Goal: Task Accomplishment & Management: Manage account settings

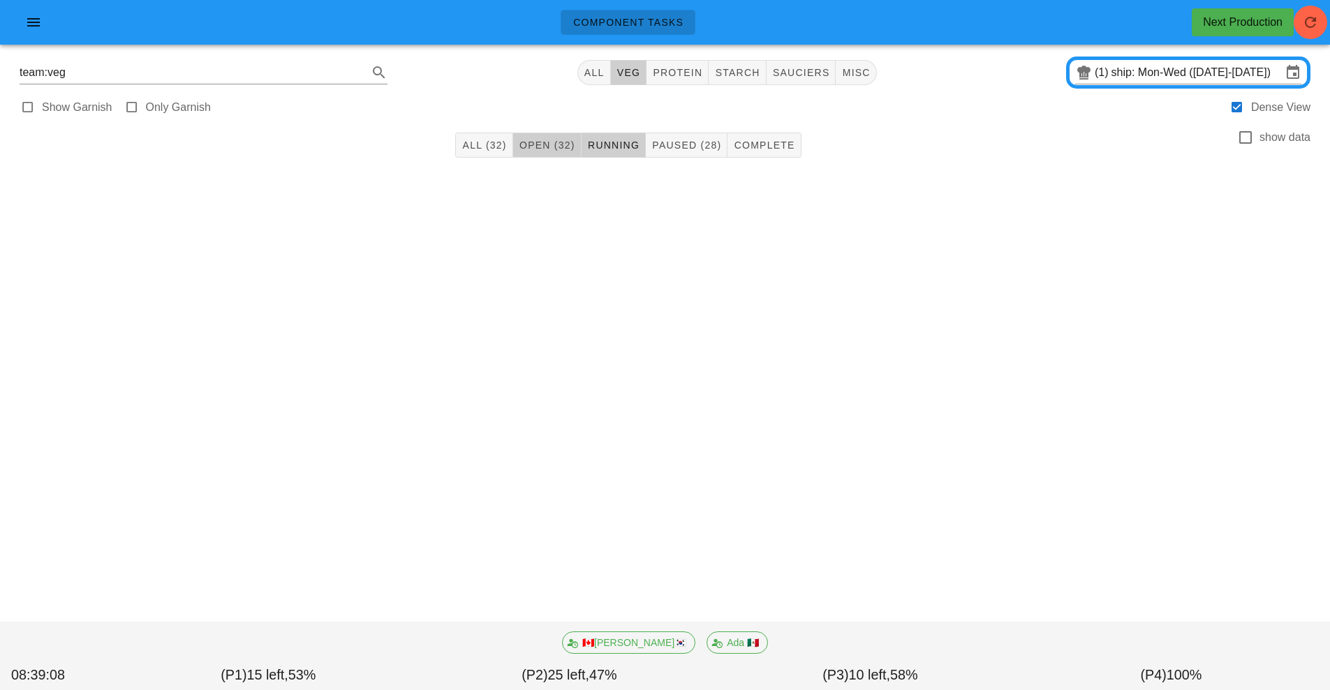
click at [542, 145] on span "Open (32)" at bounding box center [547, 145] width 57 height 11
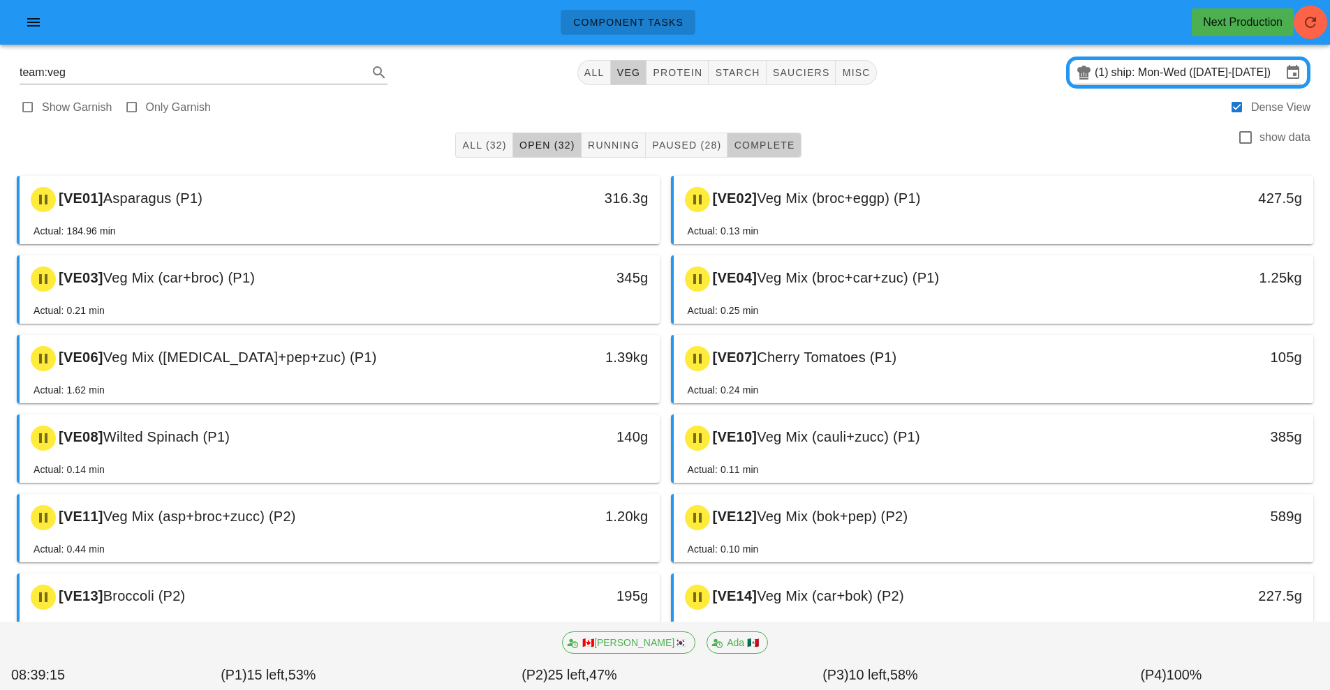
click at [757, 149] on span "Complete" at bounding box center [763, 145] width 61 height 11
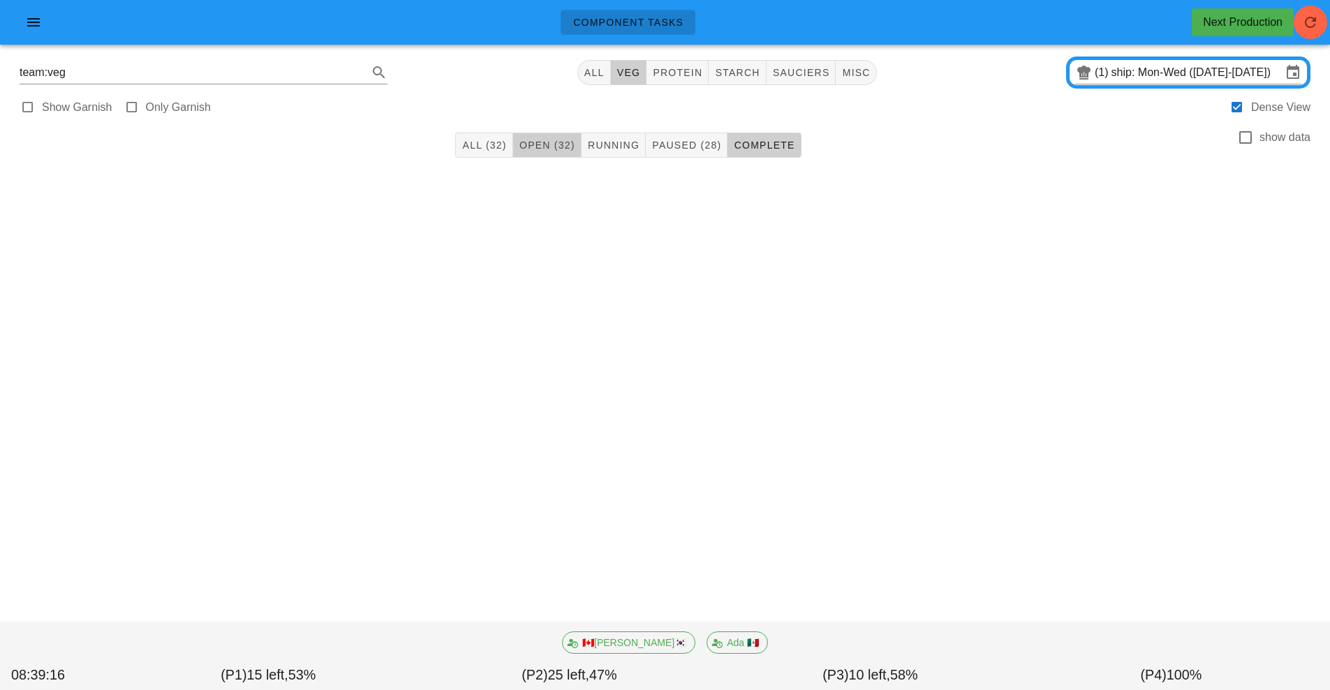
click at [542, 143] on span "Open (32)" at bounding box center [547, 145] width 57 height 11
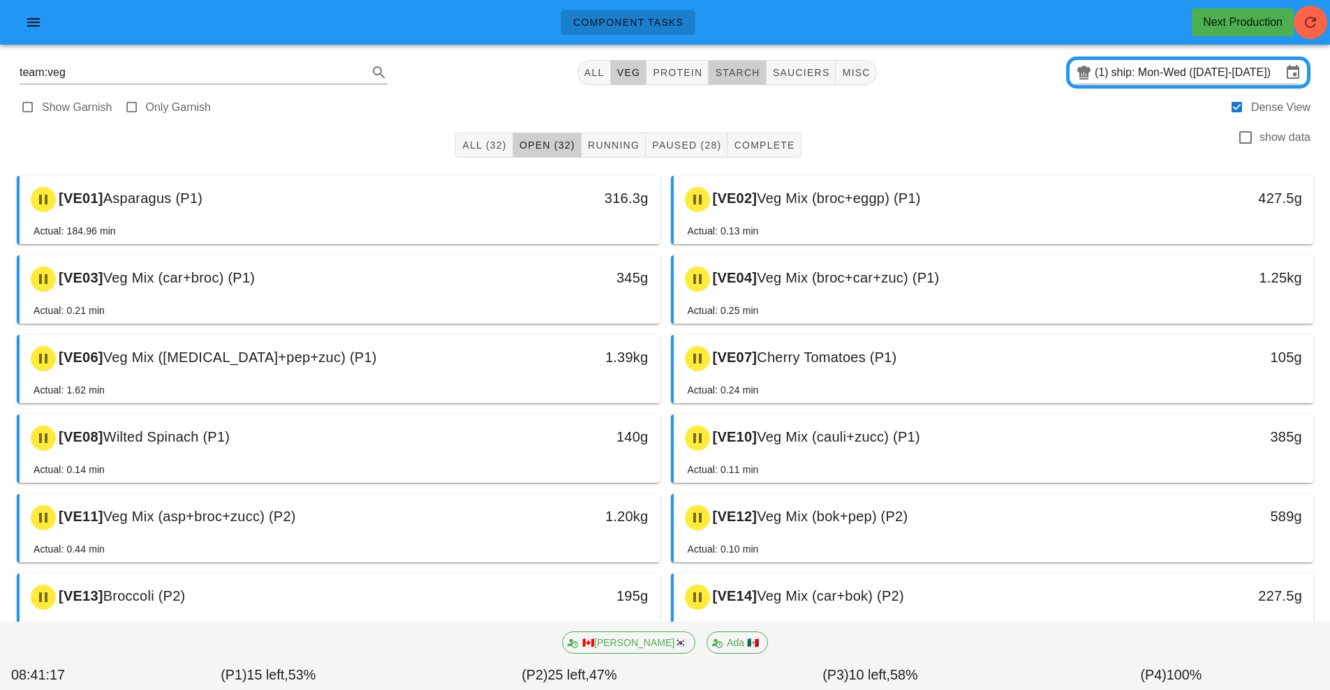
click at [753, 77] on span "starch" at bounding box center [736, 72] width 45 height 11
type input "team:starch"
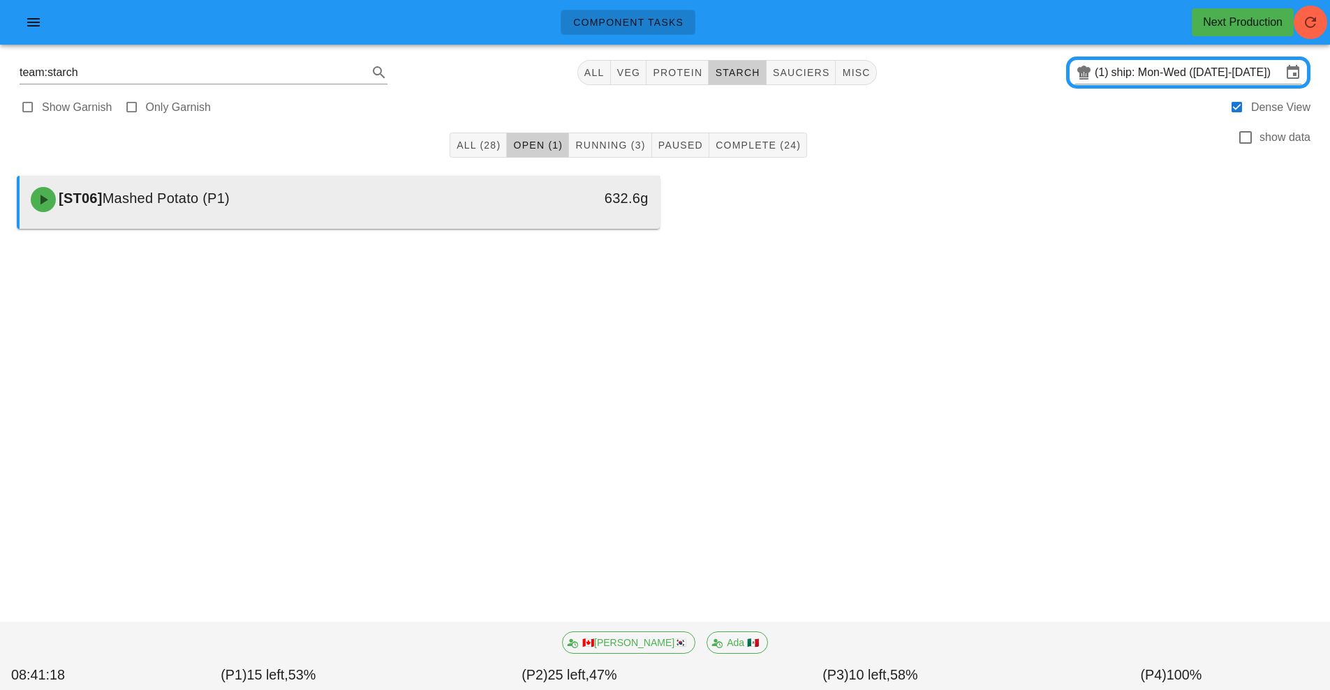
click at [514, 207] on div "632.6g" at bounding box center [577, 198] width 142 height 22
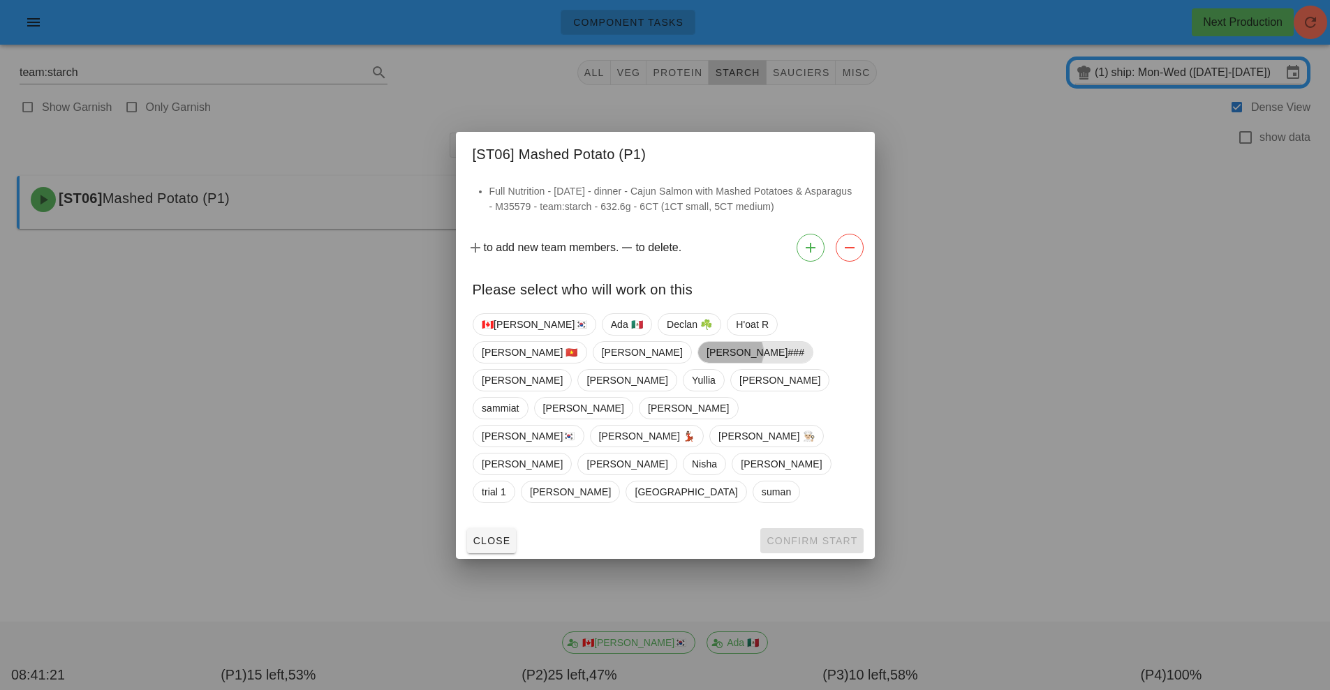
click at [706, 363] on span "[PERSON_NAME]###" at bounding box center [755, 352] width 98 height 21
click at [799, 535] on span "Confirm Start" at bounding box center [811, 540] width 91 height 11
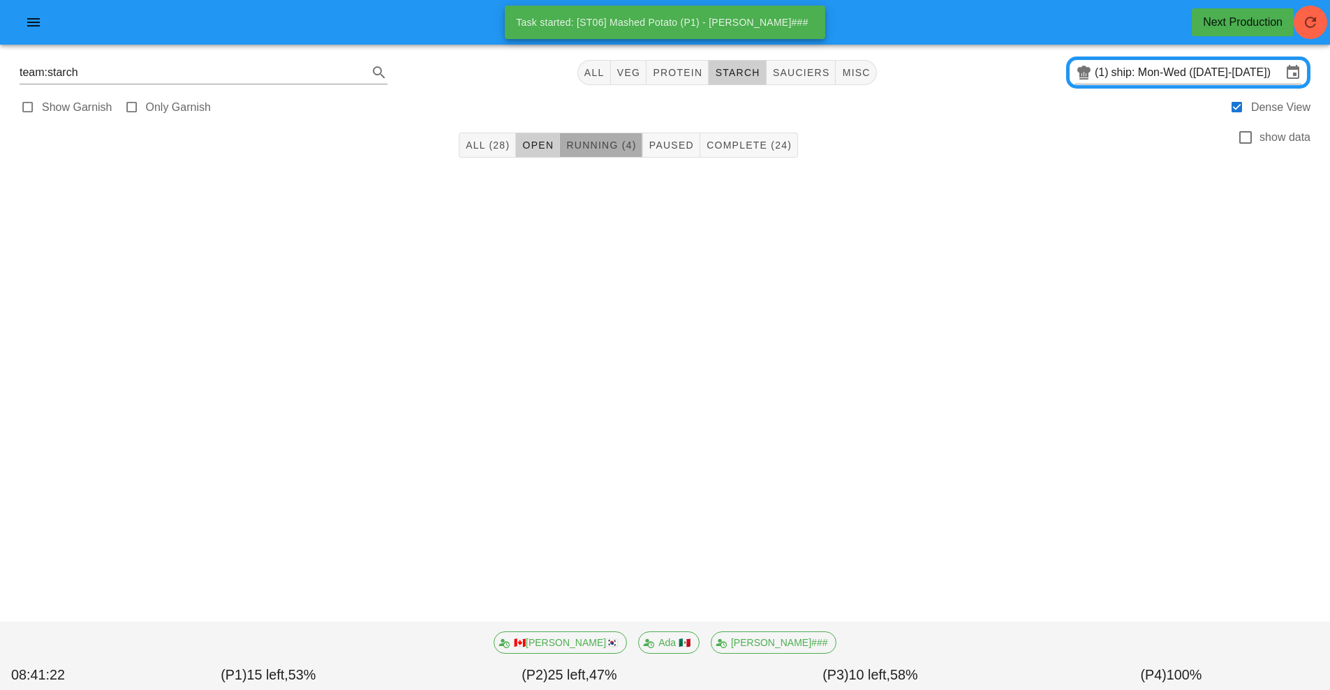
click at [616, 141] on span "Running (4)" at bounding box center [601, 145] width 71 height 11
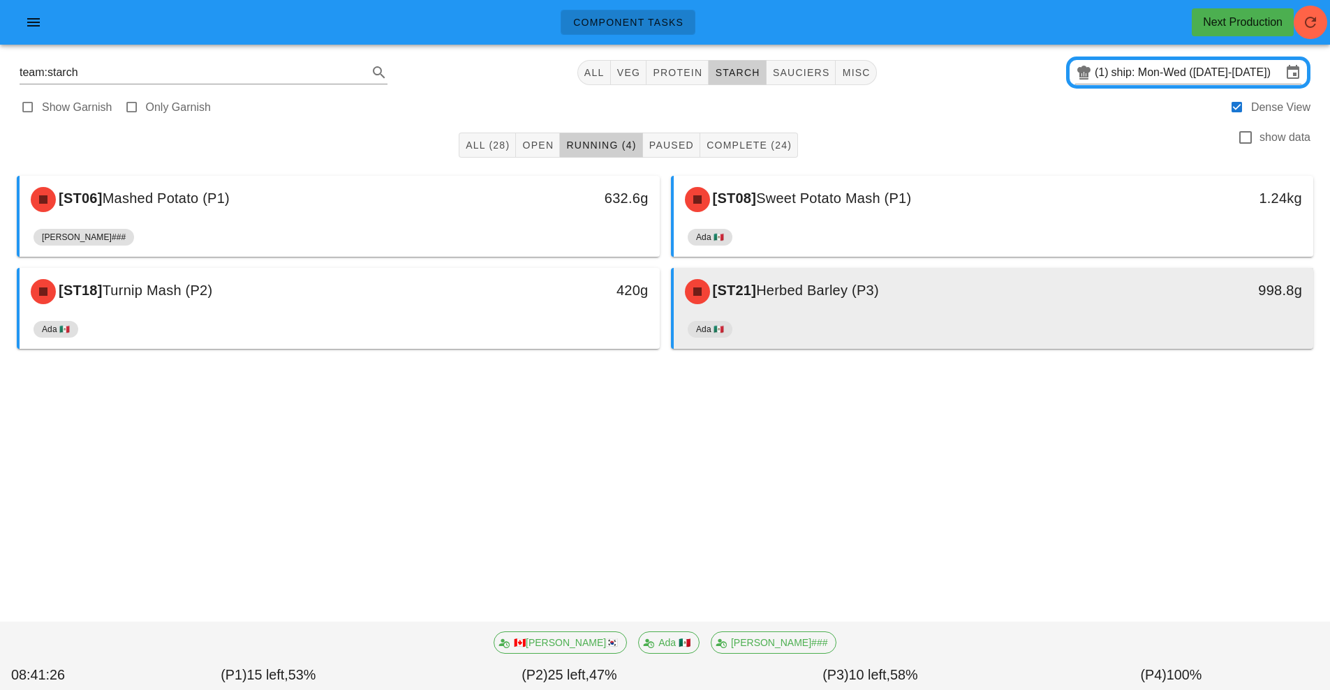
click at [840, 311] on div "[ST21] Herbed Barley (P3)" at bounding box center [914, 292] width 475 height 42
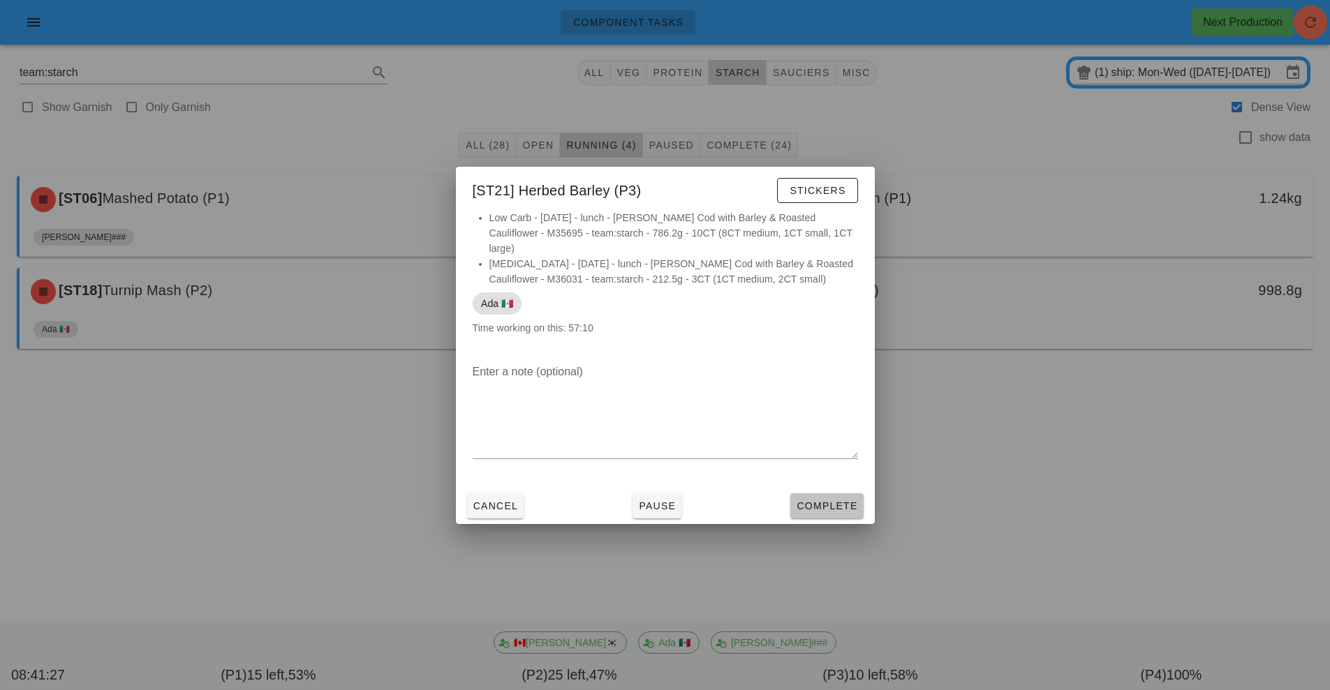
click at [829, 494] on button "Complete" at bounding box center [826, 506] width 73 height 25
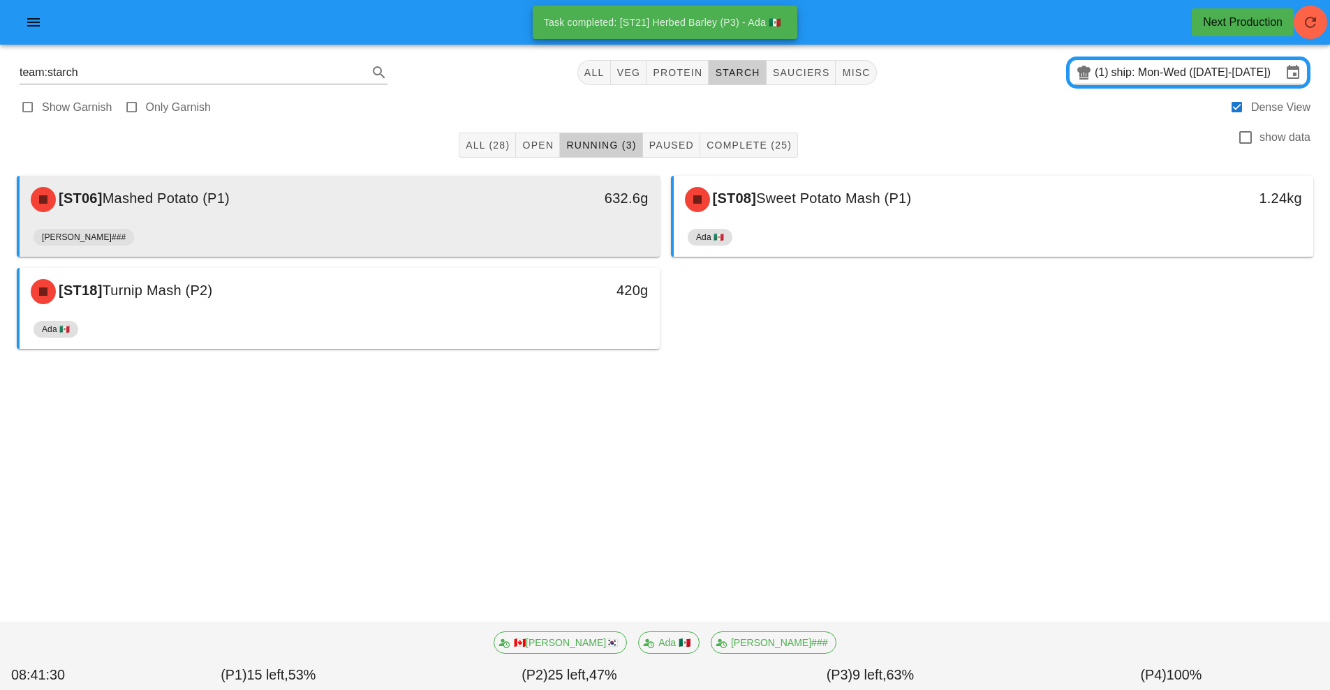
click at [528, 229] on div "[PERSON_NAME]###" at bounding box center [340, 240] width 612 height 34
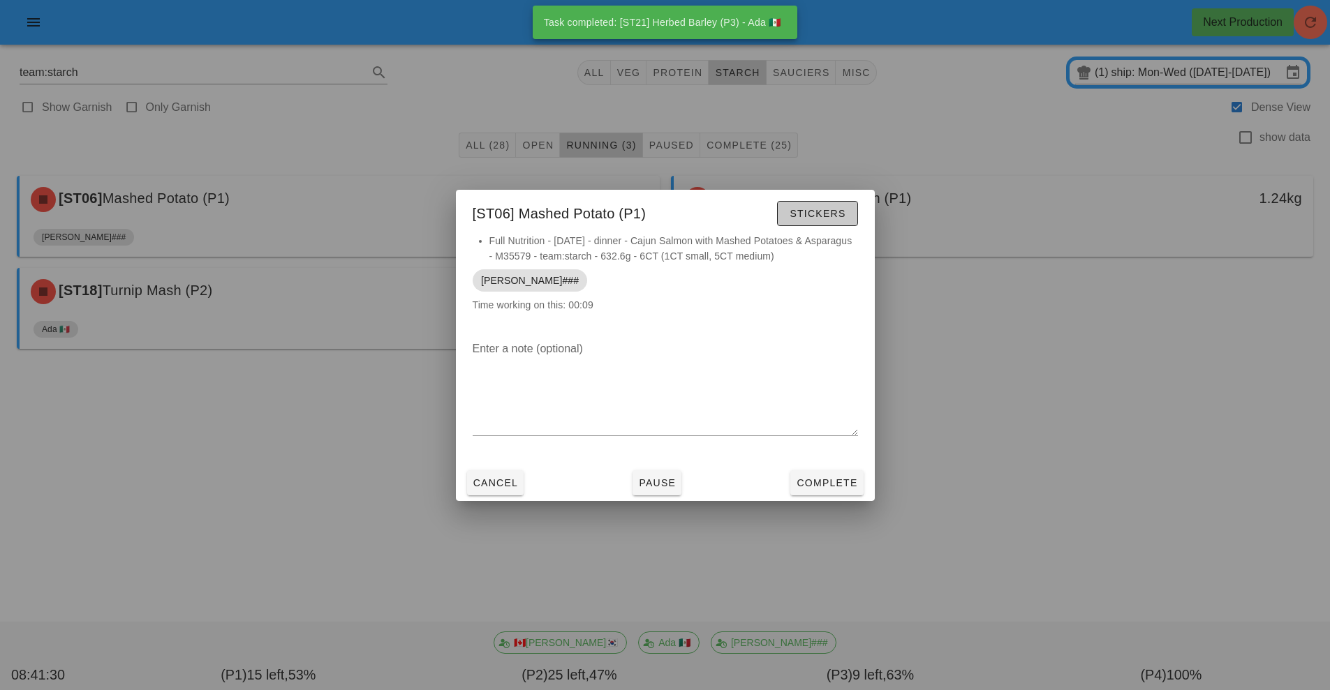
click at [811, 214] on span "Stickers" at bounding box center [817, 213] width 57 height 11
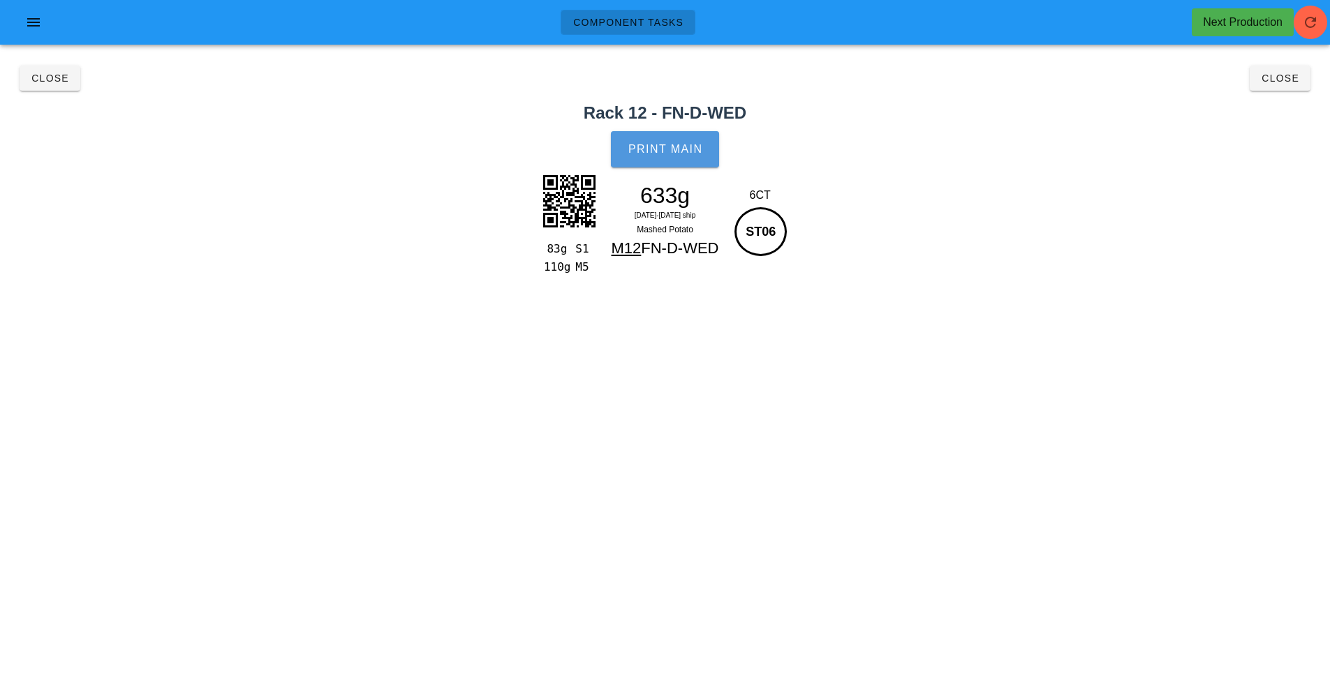
click at [669, 156] on button "Print Main" at bounding box center [665, 149] width 108 height 36
click at [65, 73] on span "Close" at bounding box center [50, 78] width 38 height 11
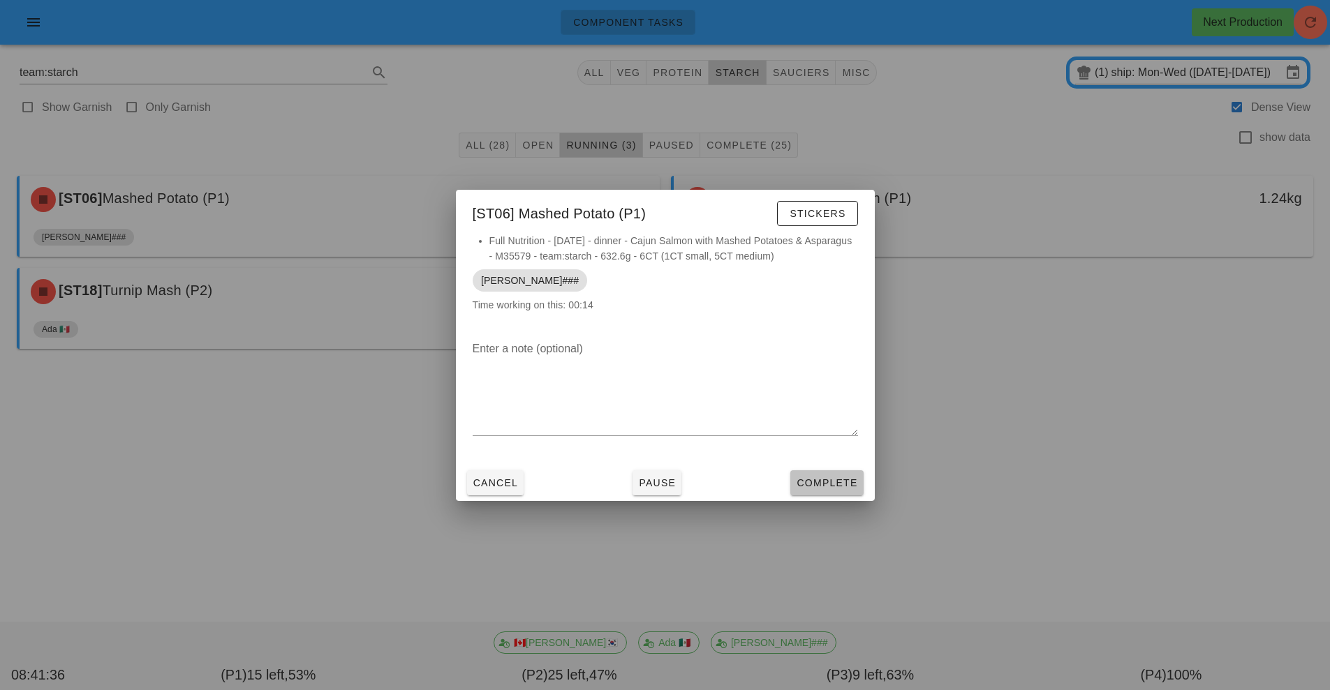
click at [818, 487] on span "Complete" at bounding box center [826, 483] width 61 height 11
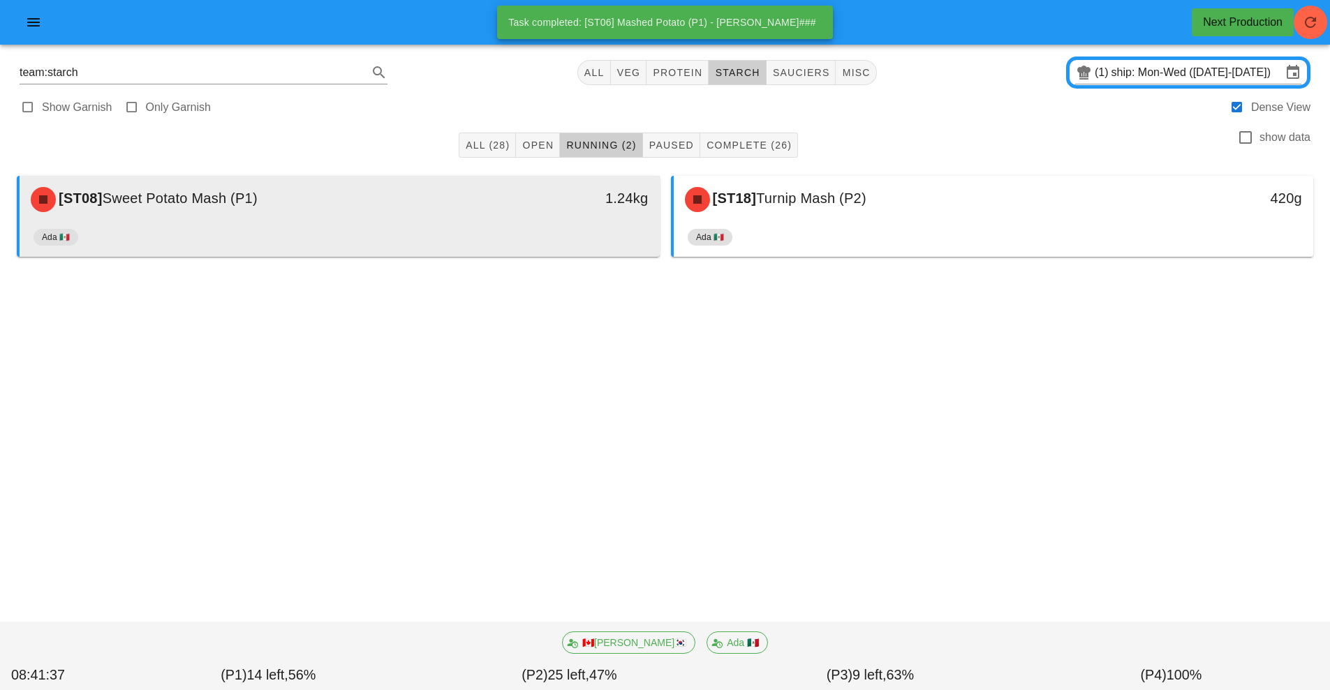
click at [513, 217] on div "1.24kg" at bounding box center [577, 200] width 158 height 42
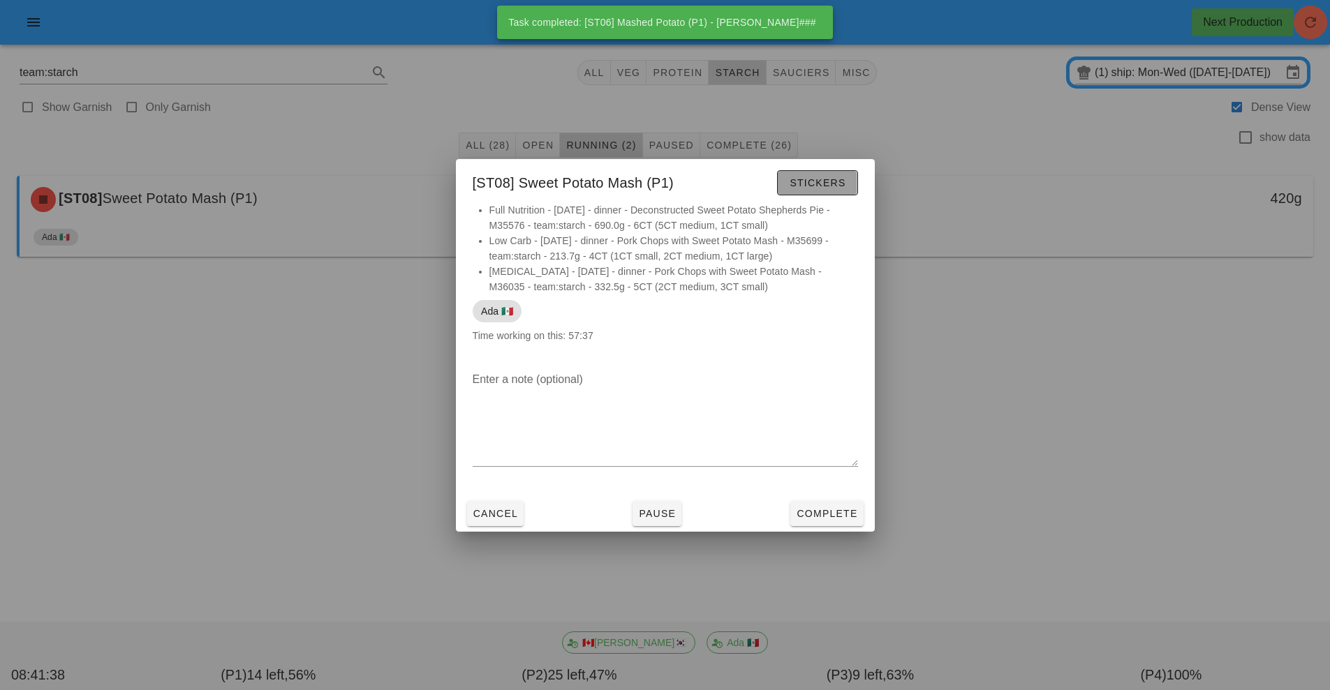
click at [817, 182] on span "Stickers" at bounding box center [817, 182] width 57 height 11
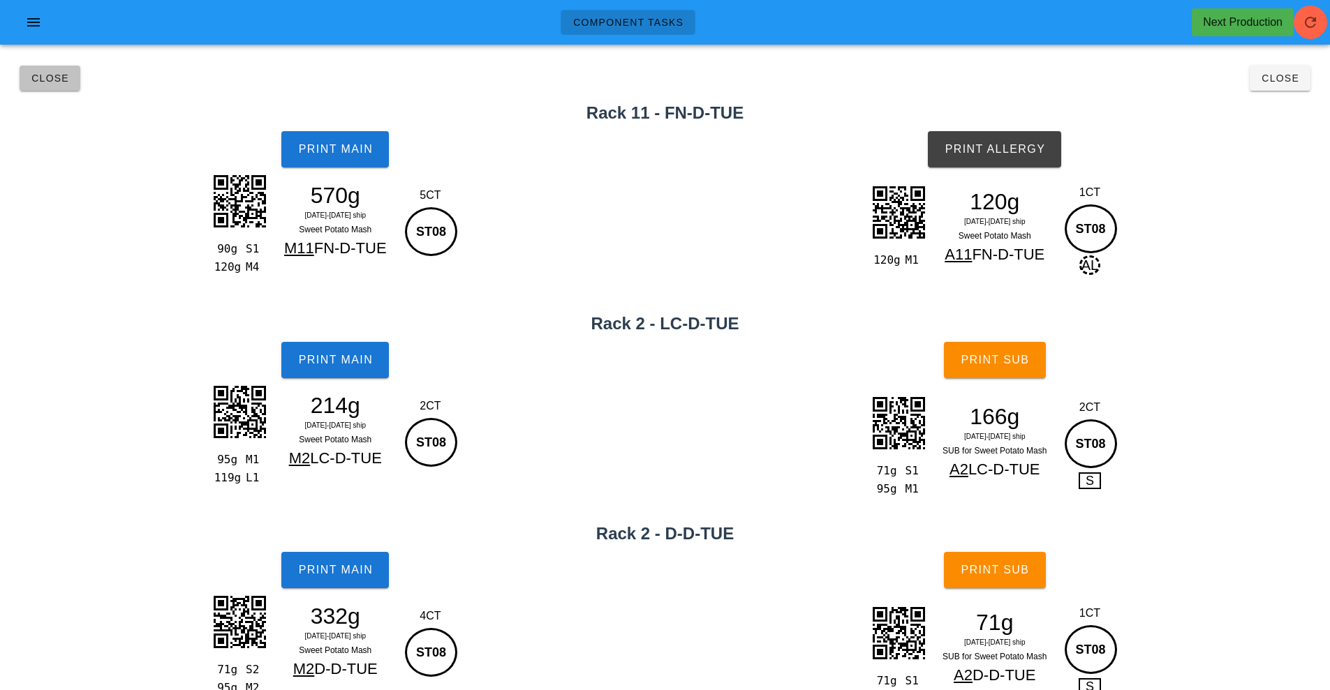
click at [44, 85] on button "Close" at bounding box center [50, 78] width 61 height 25
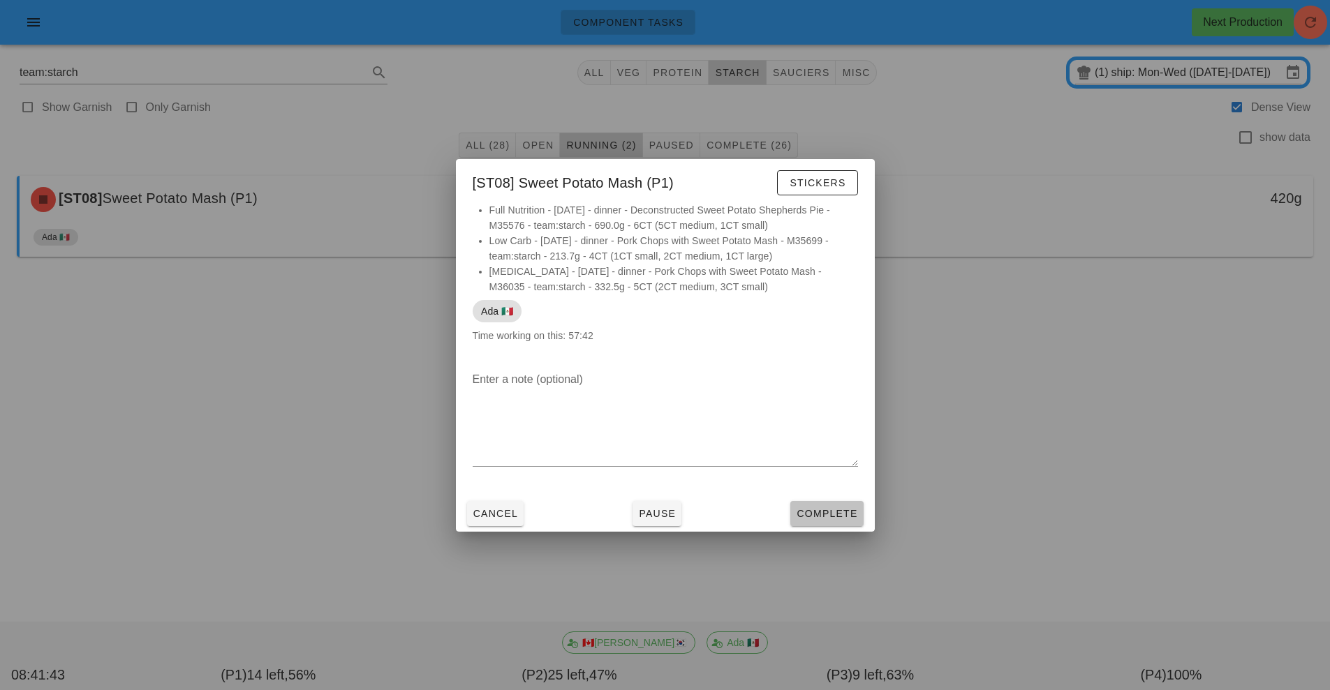
click at [828, 512] on span "Complete" at bounding box center [826, 513] width 61 height 11
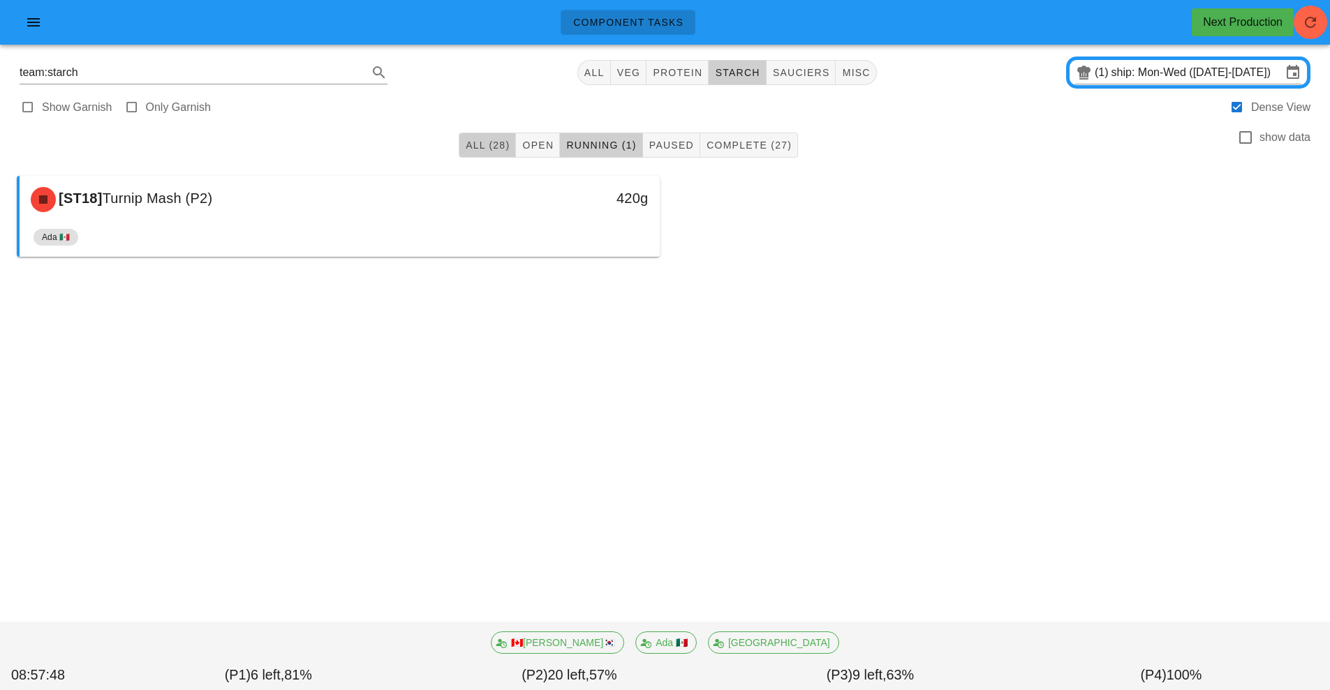
click at [474, 147] on span "All (28)" at bounding box center [487, 145] width 45 height 11
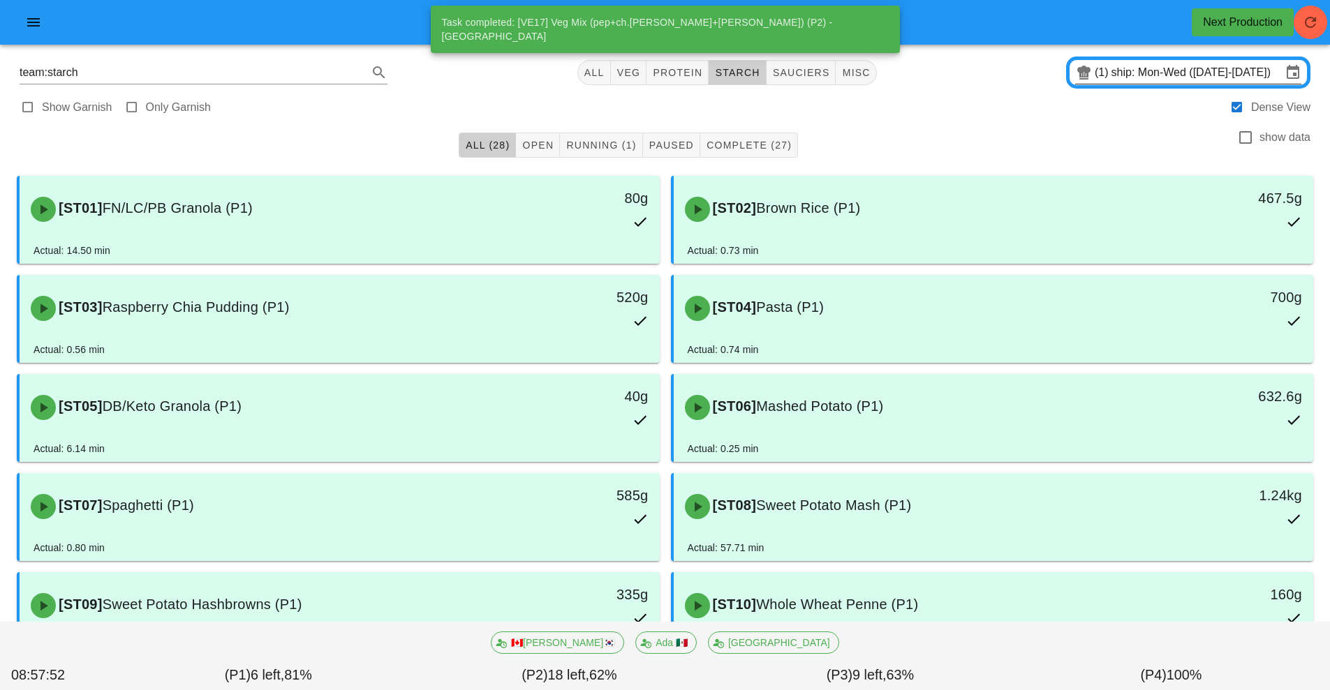
click at [1084, 75] on icon at bounding box center [1083, 72] width 17 height 17
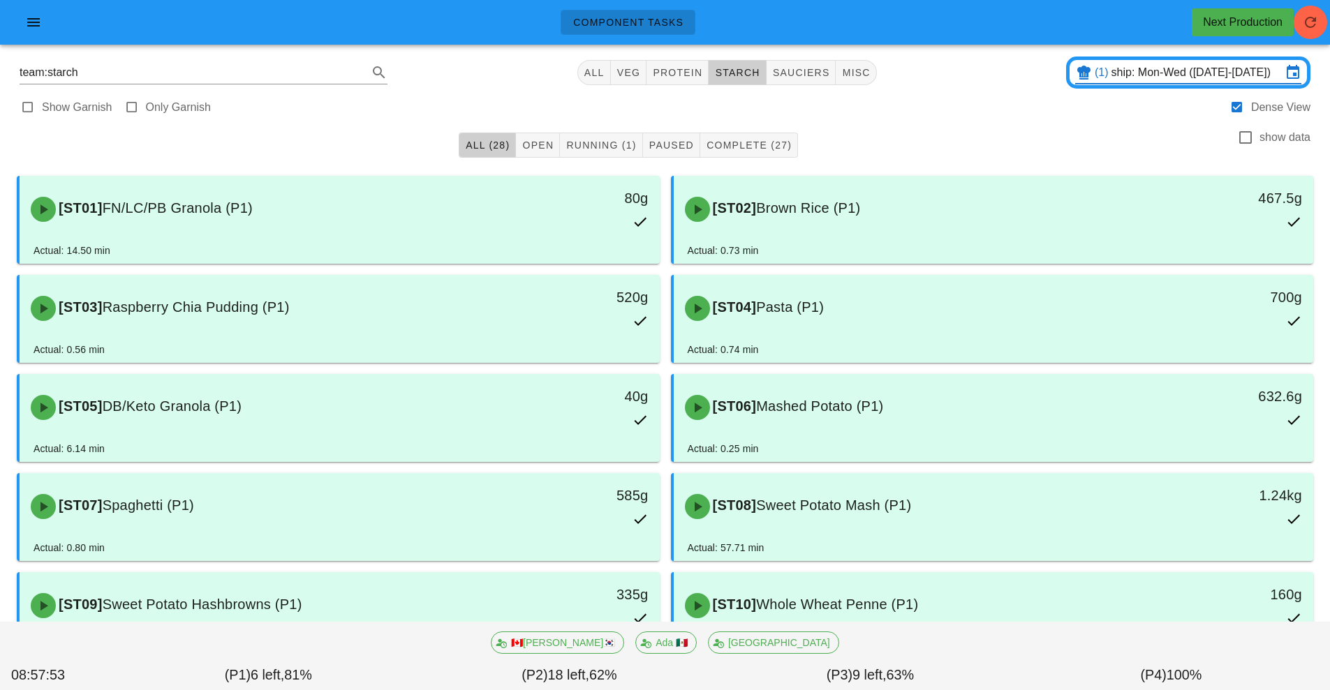
click at [1117, 78] on input "ship: Mon-Wed ([DATE]-[DATE])" at bounding box center [1196, 72] width 170 height 22
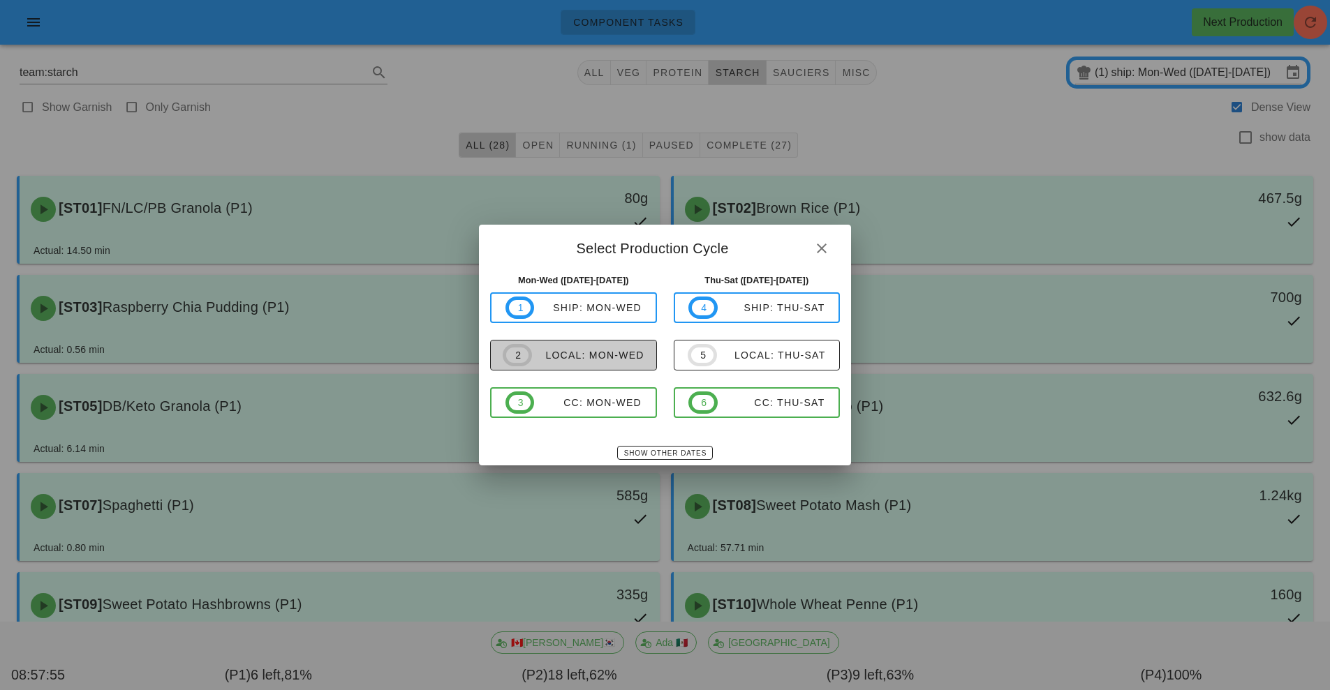
click at [601, 361] on div "local: Mon-Wed" at bounding box center [588, 355] width 112 height 11
type input "local: Mon-Wed ([DATE]-[DATE])"
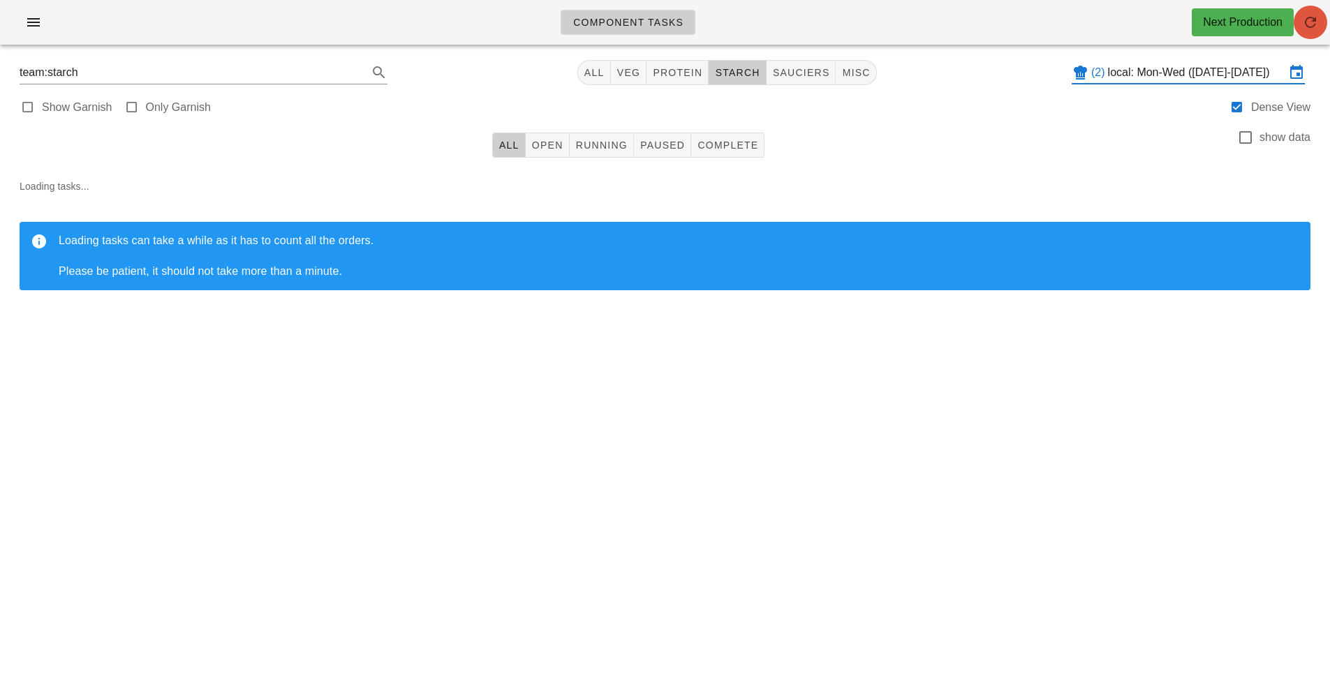
click at [1313, 27] on icon "button" at bounding box center [1310, 22] width 17 height 17
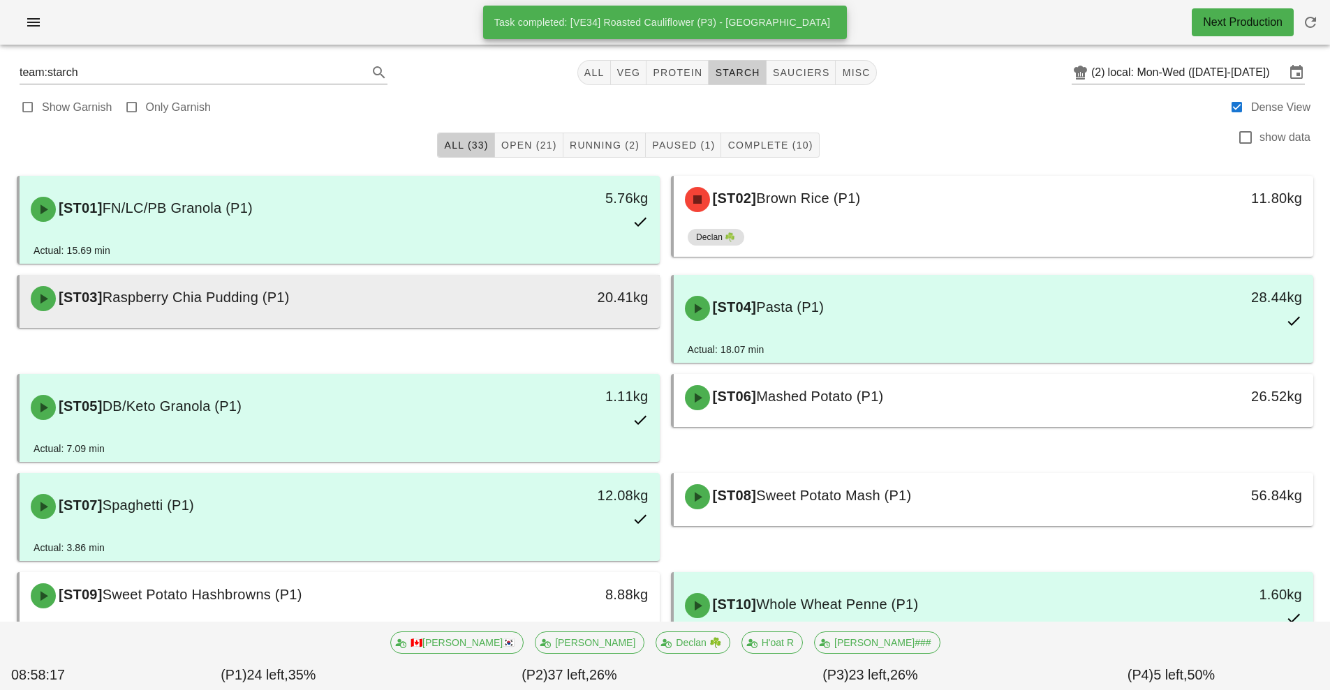
click at [419, 301] on div "[ST03] Raspberry Chia Pudding (P1)" at bounding box center [259, 299] width 475 height 42
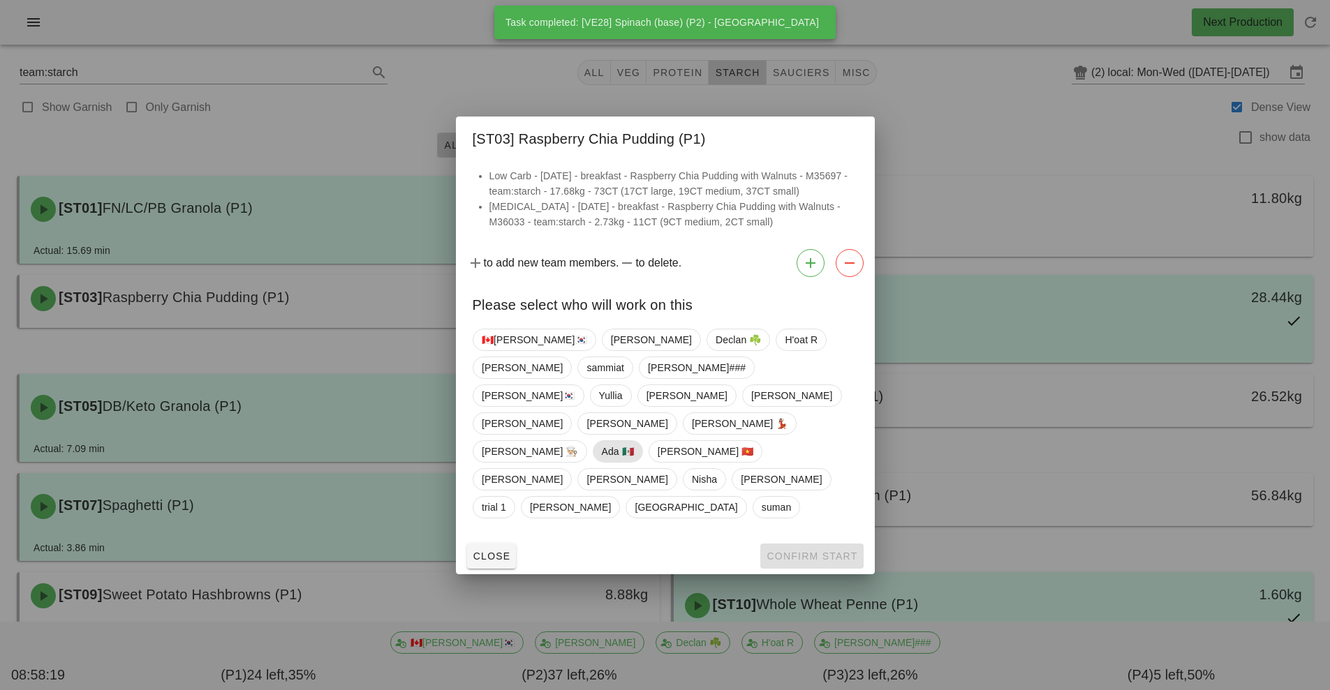
click at [633, 442] on span "Ada 🇲🇽" at bounding box center [617, 451] width 32 height 21
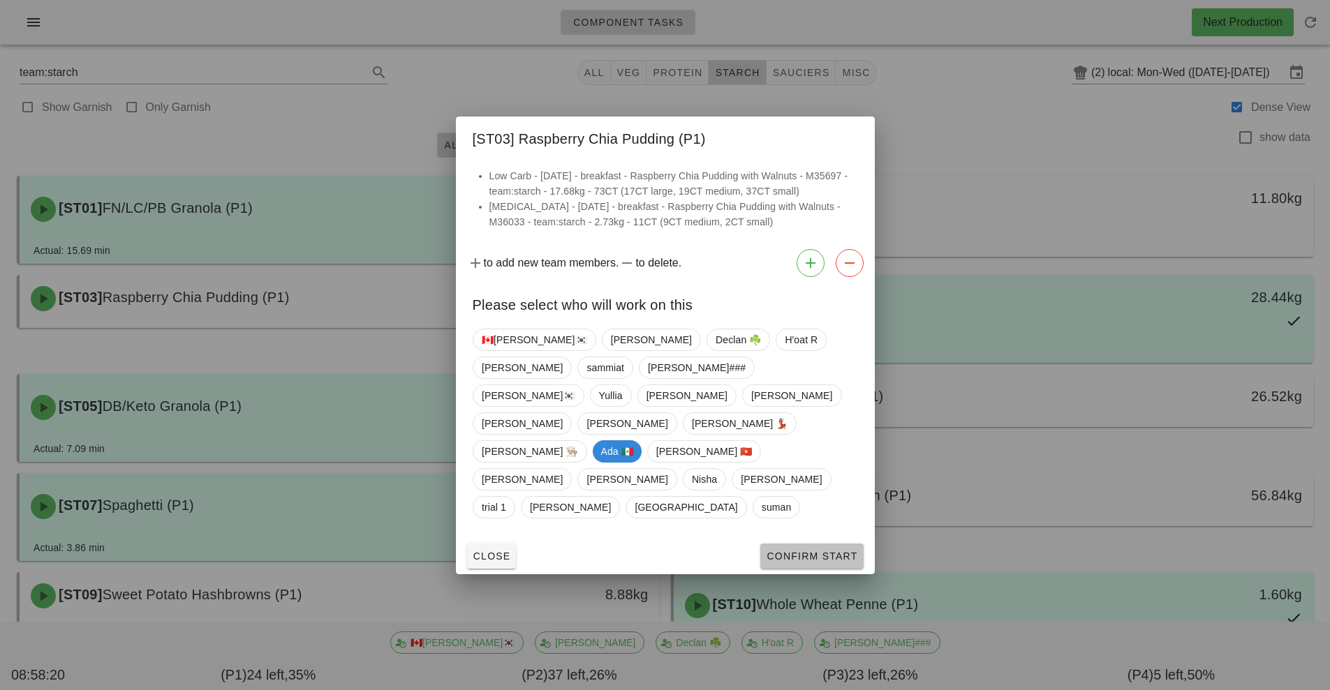
click at [797, 551] on span "Confirm Start" at bounding box center [811, 556] width 91 height 11
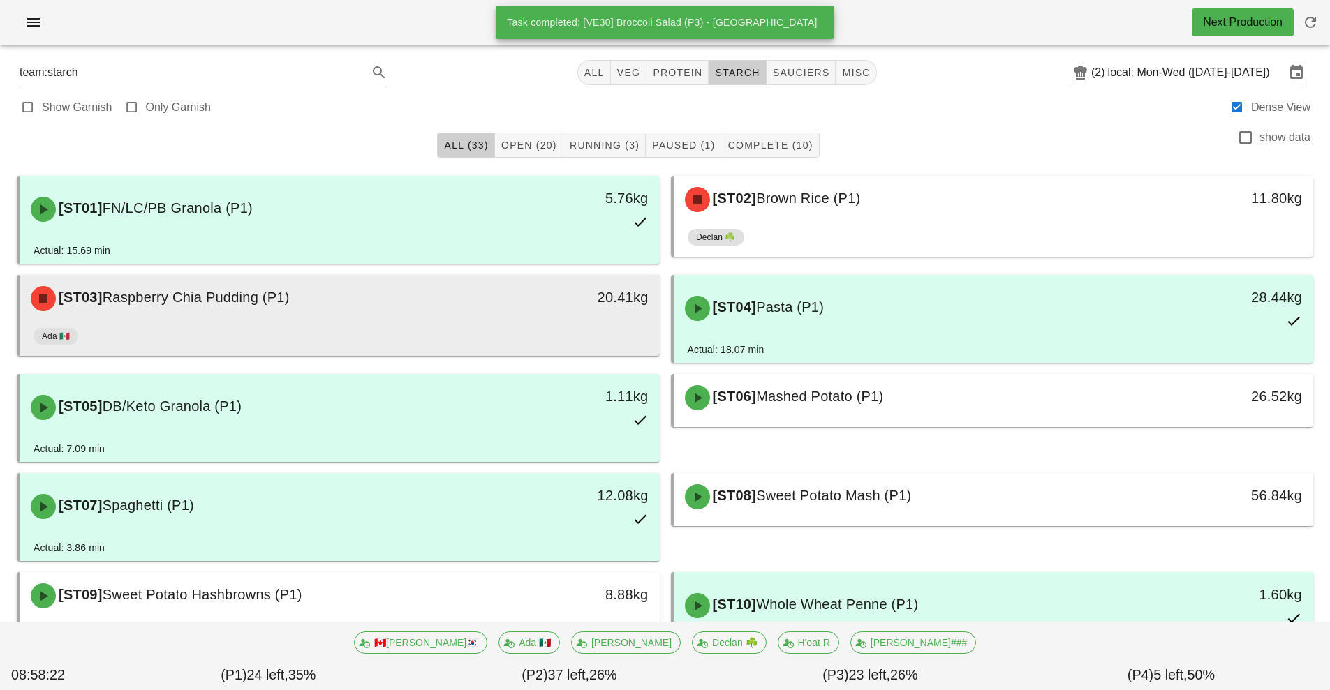
click at [535, 319] on div "20.41kg" at bounding box center [577, 299] width 158 height 42
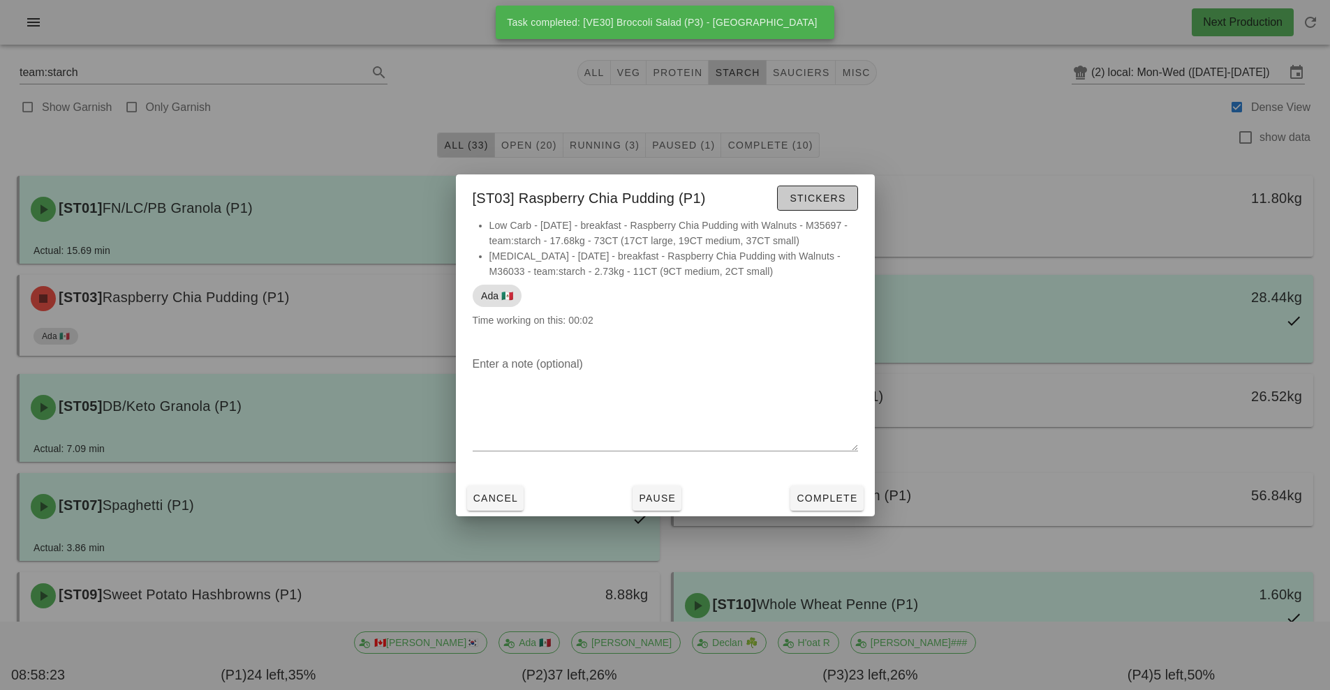
click at [825, 202] on span "Stickers" at bounding box center [817, 198] width 57 height 11
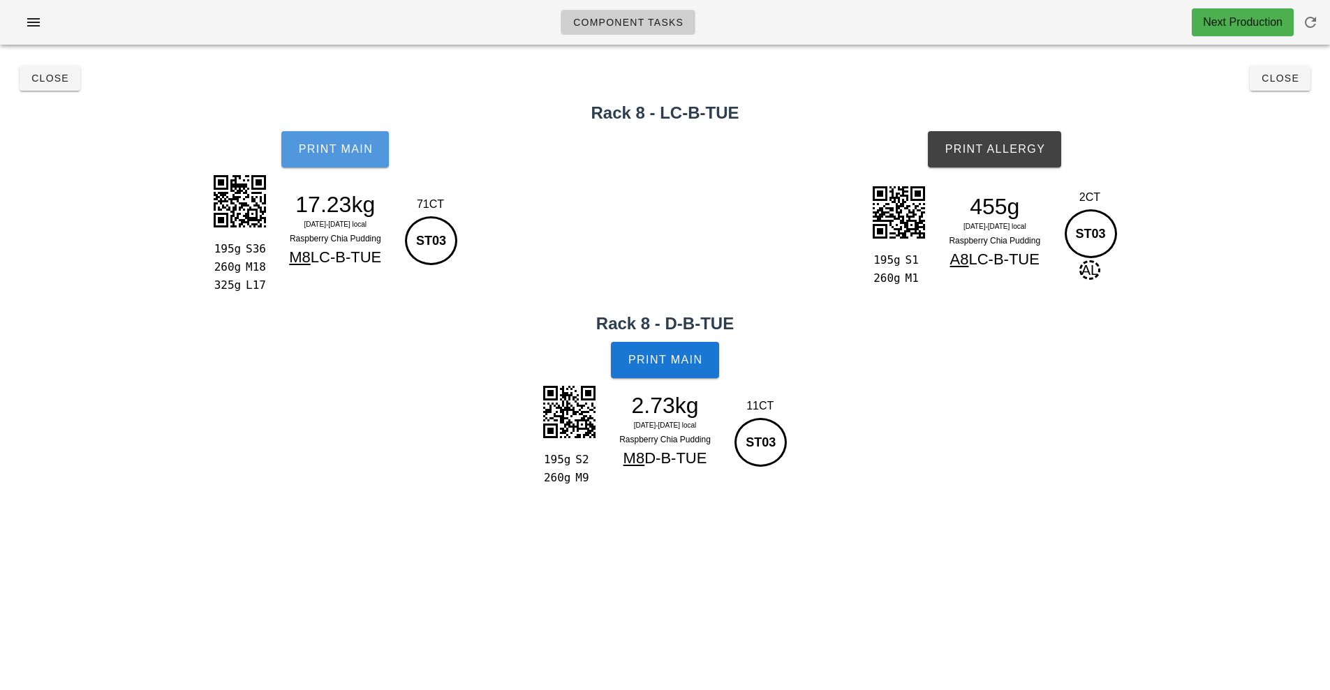
click at [323, 140] on button "Print Main" at bounding box center [335, 149] width 108 height 36
click at [693, 371] on button "Print Main" at bounding box center [665, 360] width 108 height 36
click at [1026, 147] on span "Print Allergy" at bounding box center [994, 149] width 101 height 13
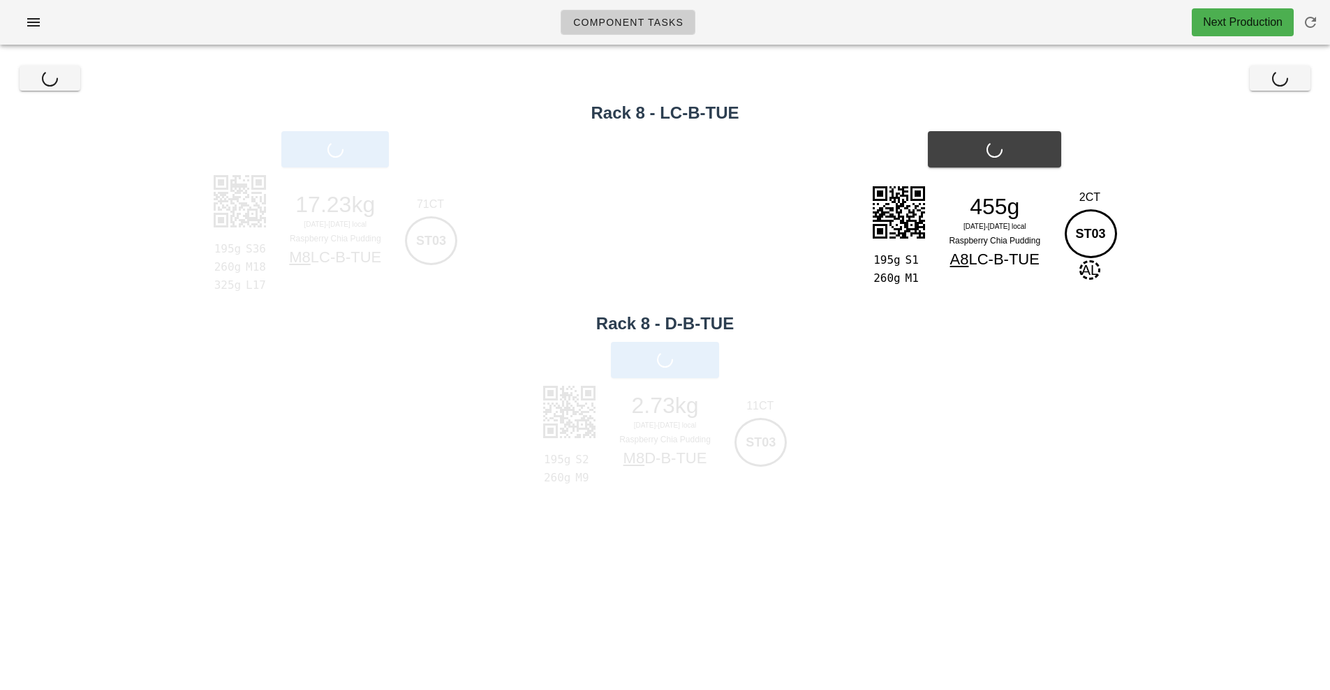
click at [1272, 100] on div "Close Close" at bounding box center [664, 78] width 1313 height 45
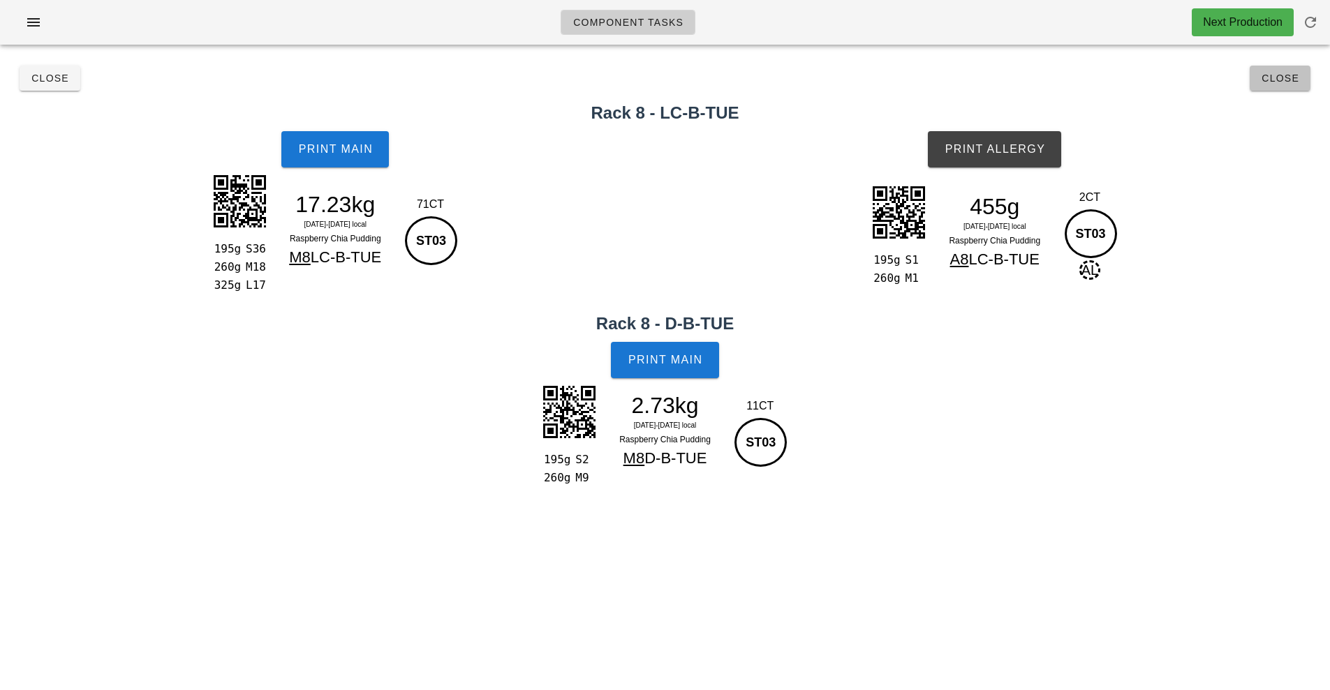
click at [1283, 78] on span "Close" at bounding box center [1280, 78] width 38 height 11
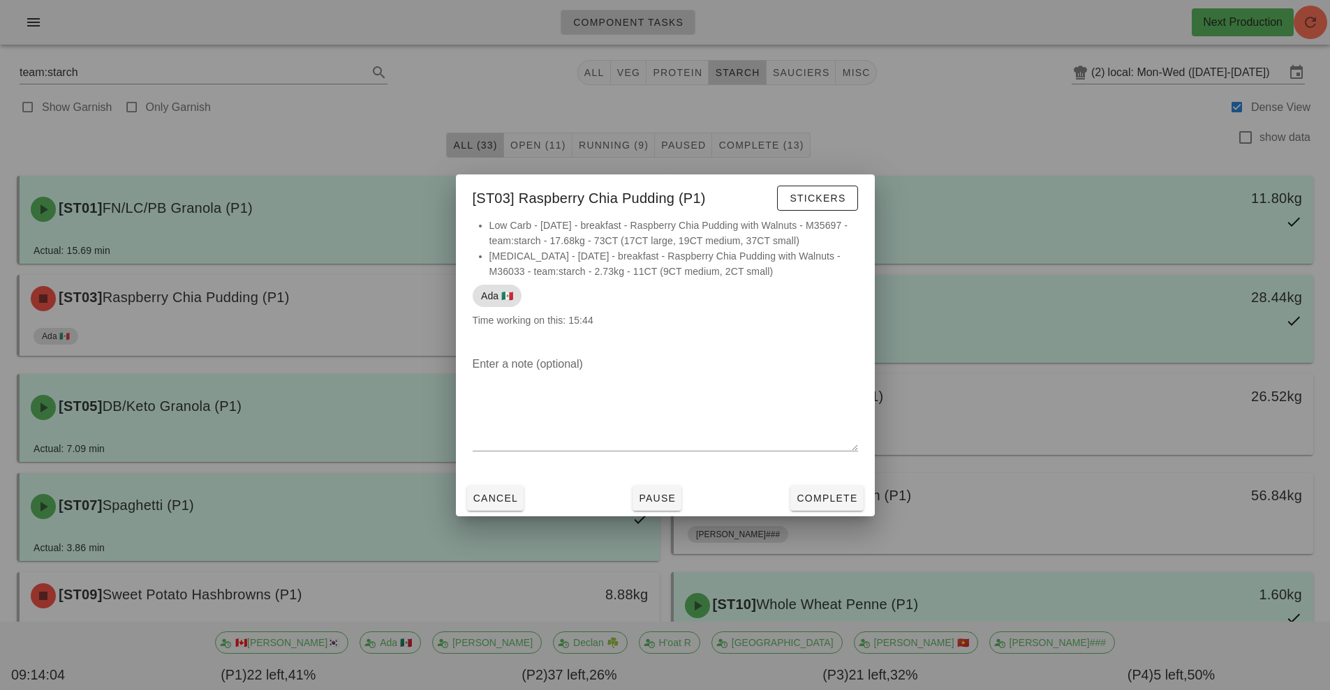
click at [962, 146] on div at bounding box center [665, 345] width 1330 height 690
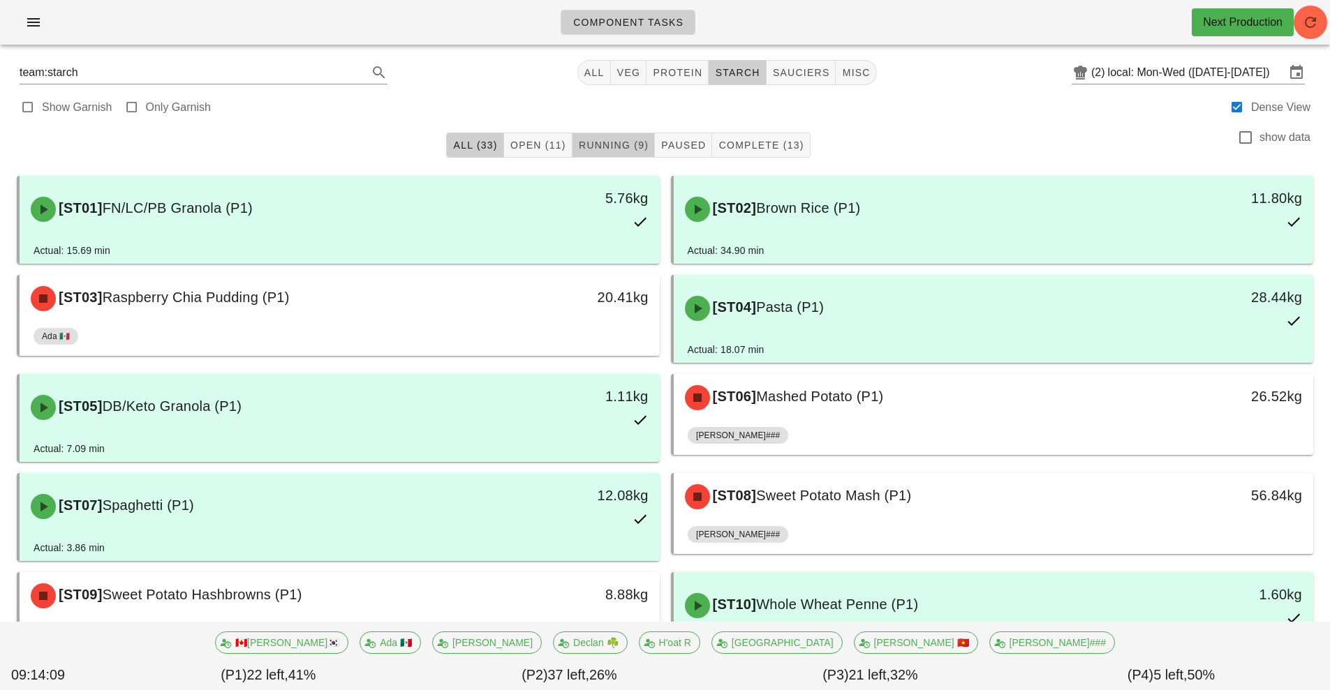
click at [626, 152] on button "Running (9)" at bounding box center [613, 145] width 82 height 25
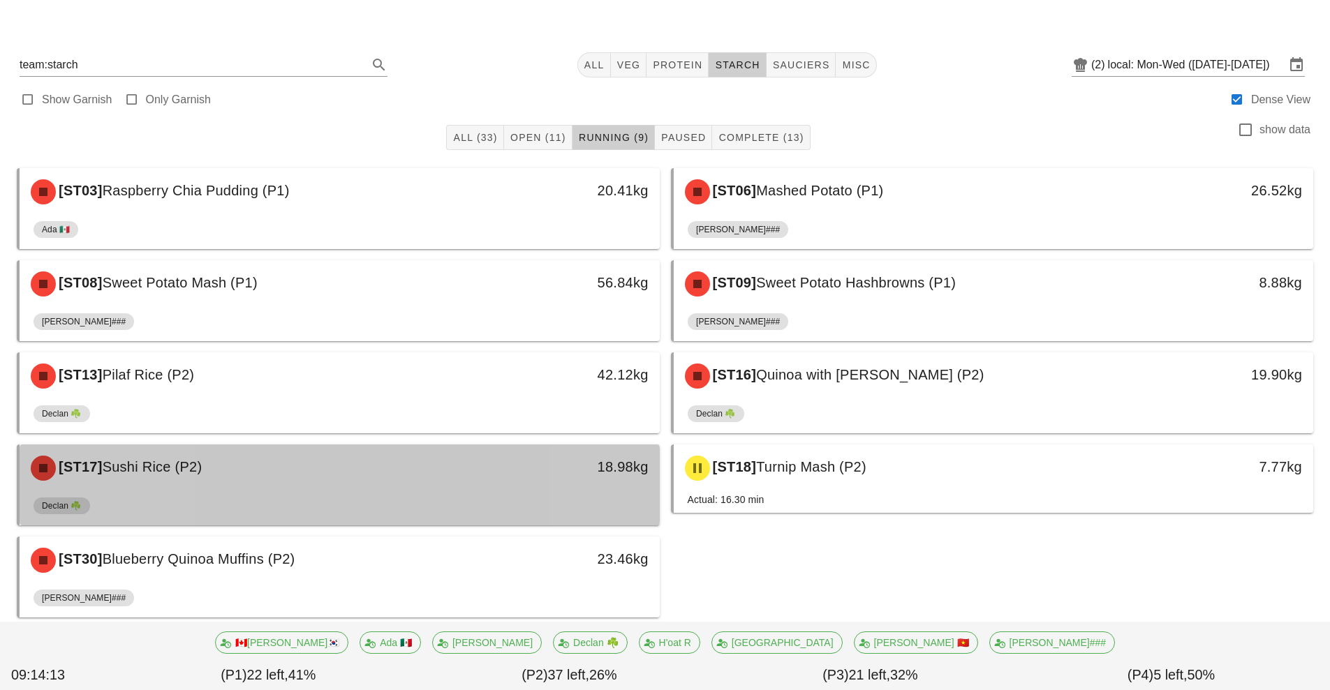
scroll to position [36, 0]
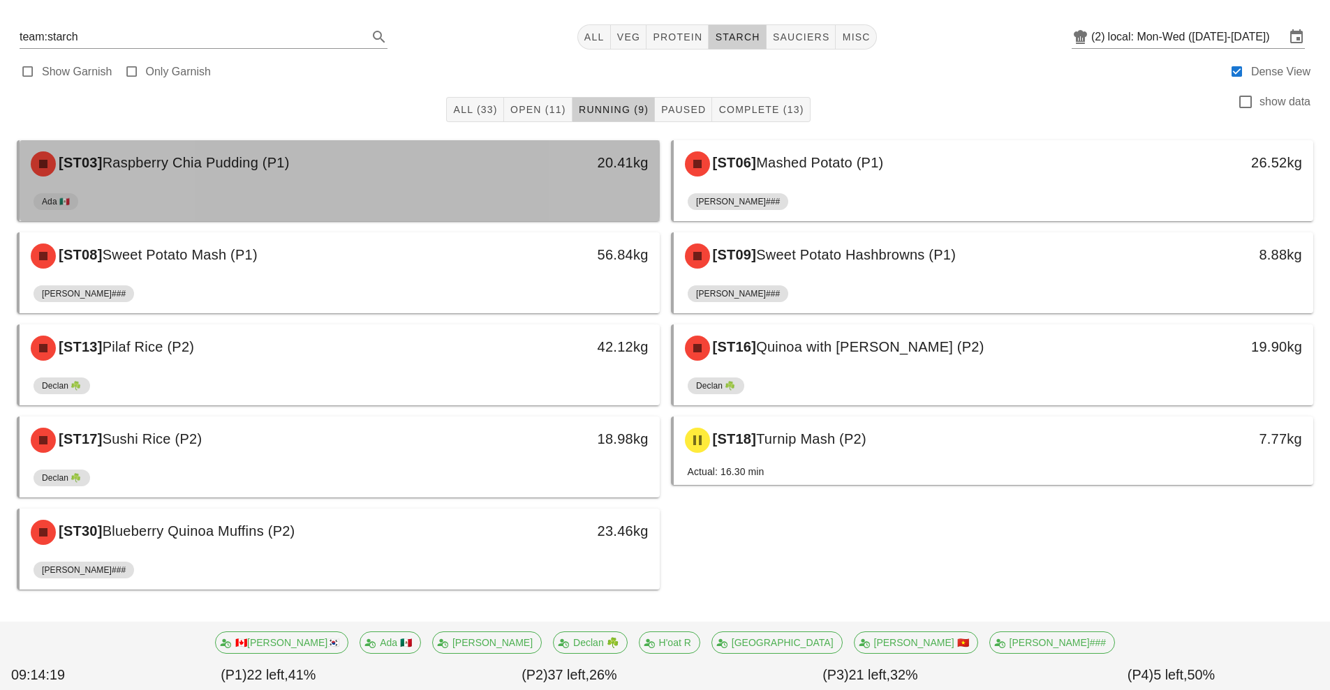
click at [520, 179] on div "20.41kg" at bounding box center [577, 164] width 158 height 42
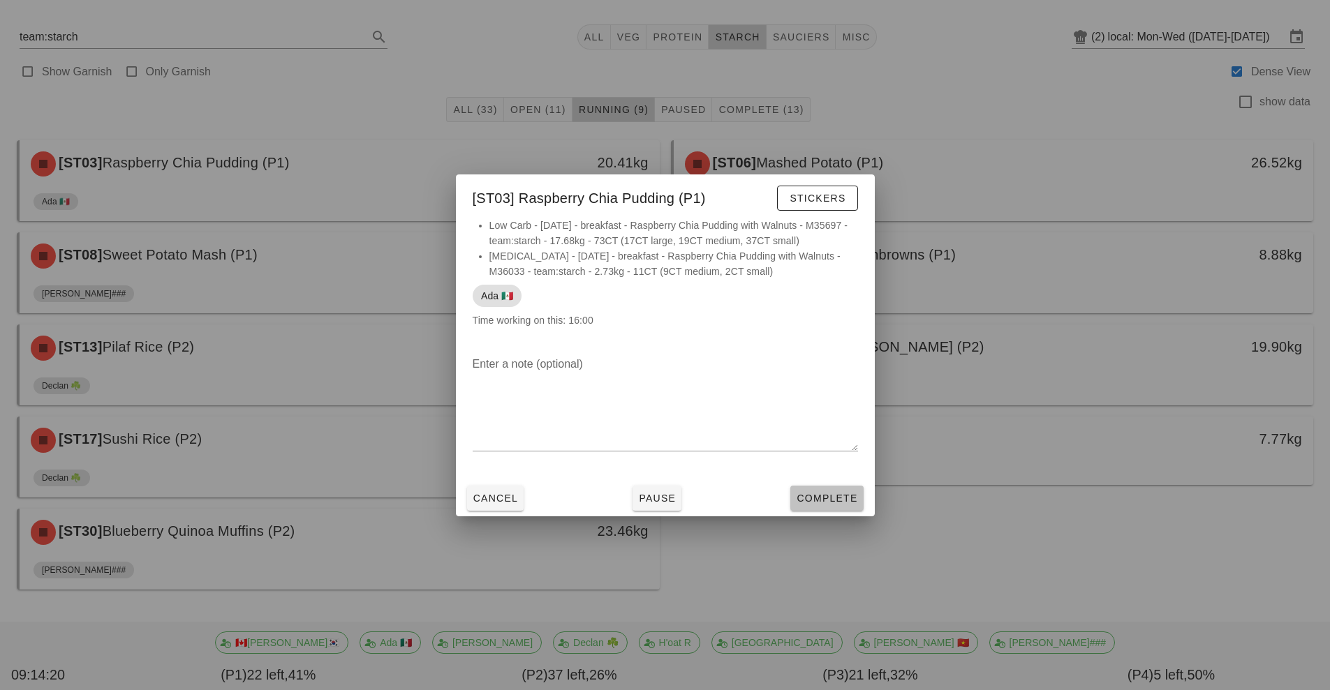
click at [834, 499] on span "Complete" at bounding box center [826, 498] width 61 height 11
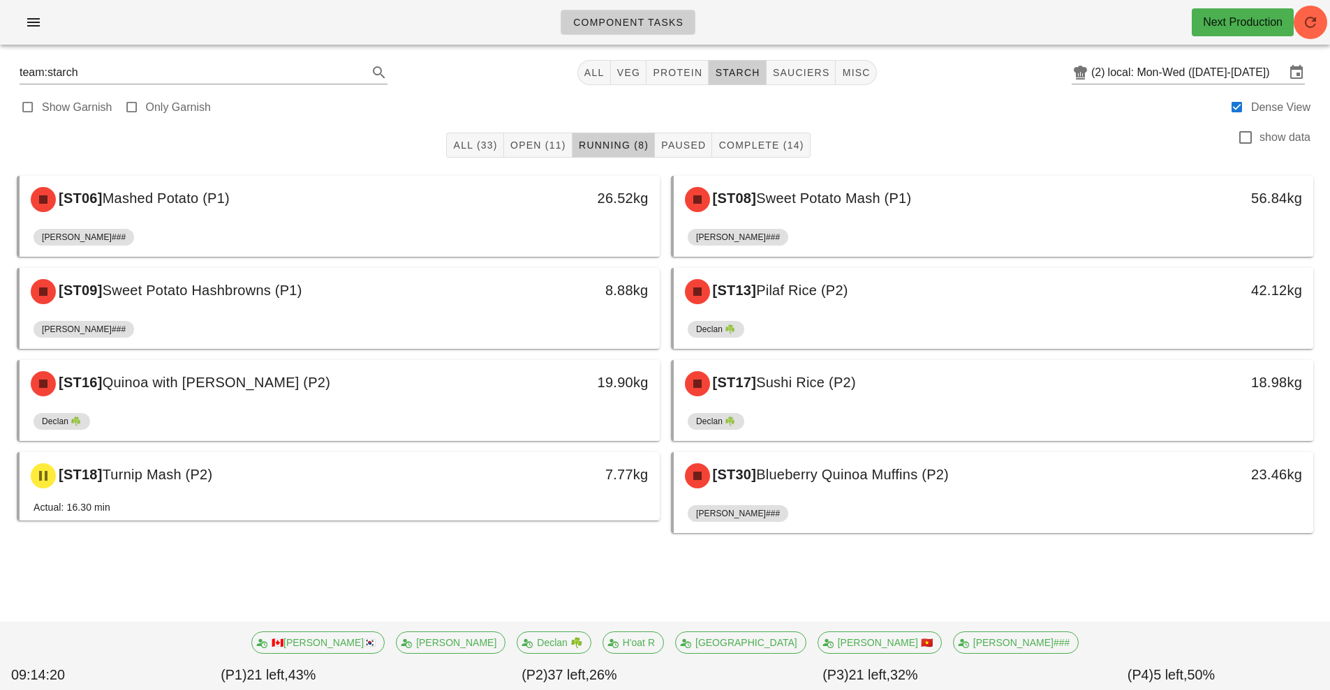
scroll to position [0, 0]
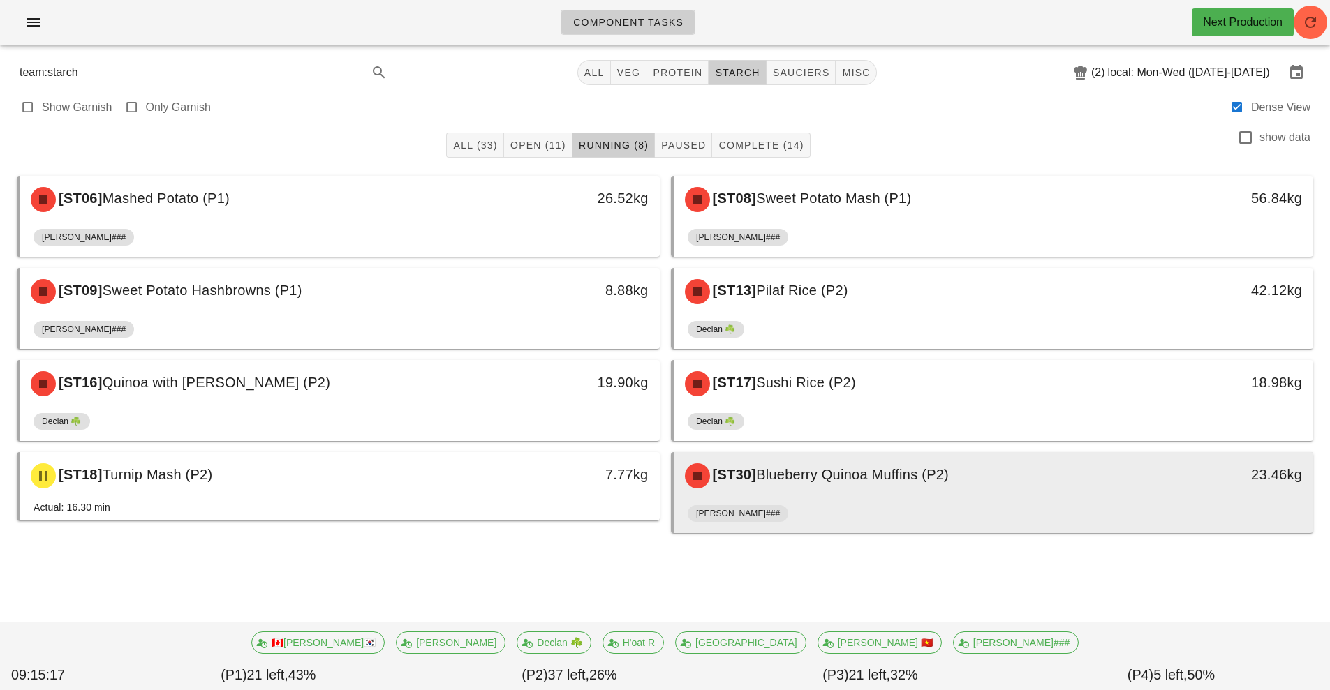
click at [1045, 492] on div "[ST30] Blueberry Quinoa Muffins (P2)" at bounding box center [914, 476] width 475 height 42
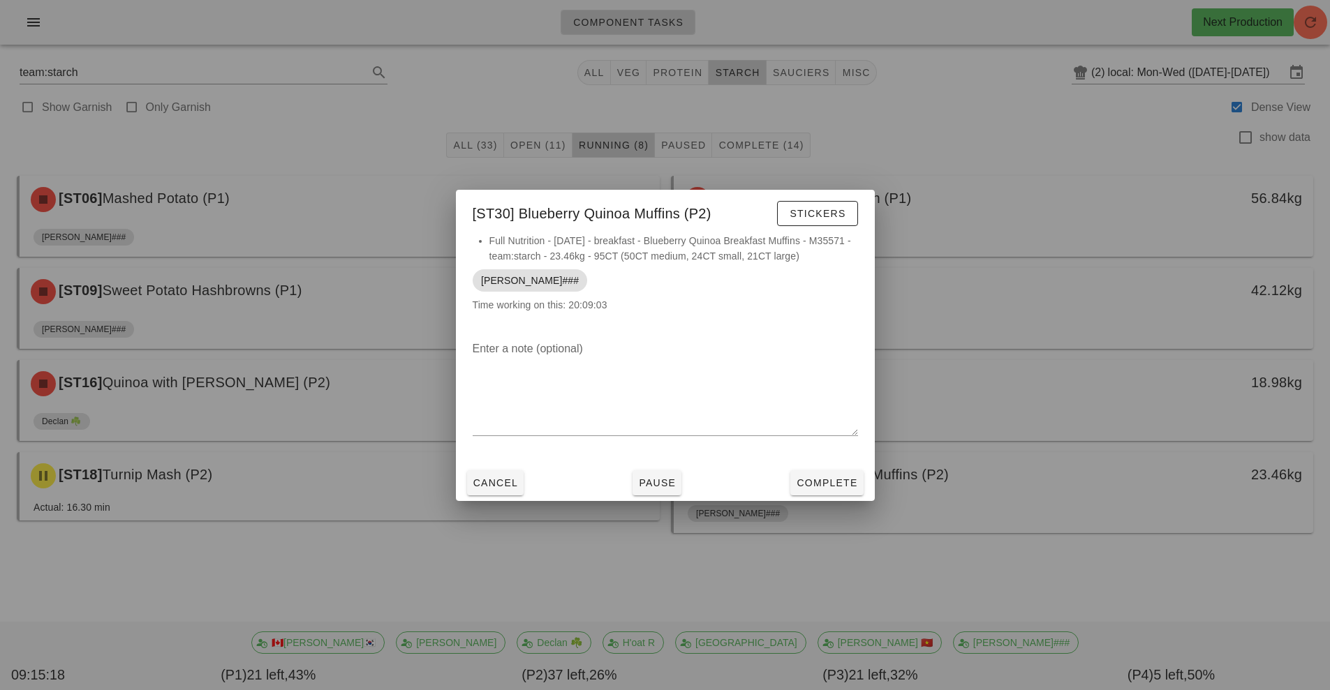
click at [1056, 575] on div at bounding box center [665, 345] width 1330 height 690
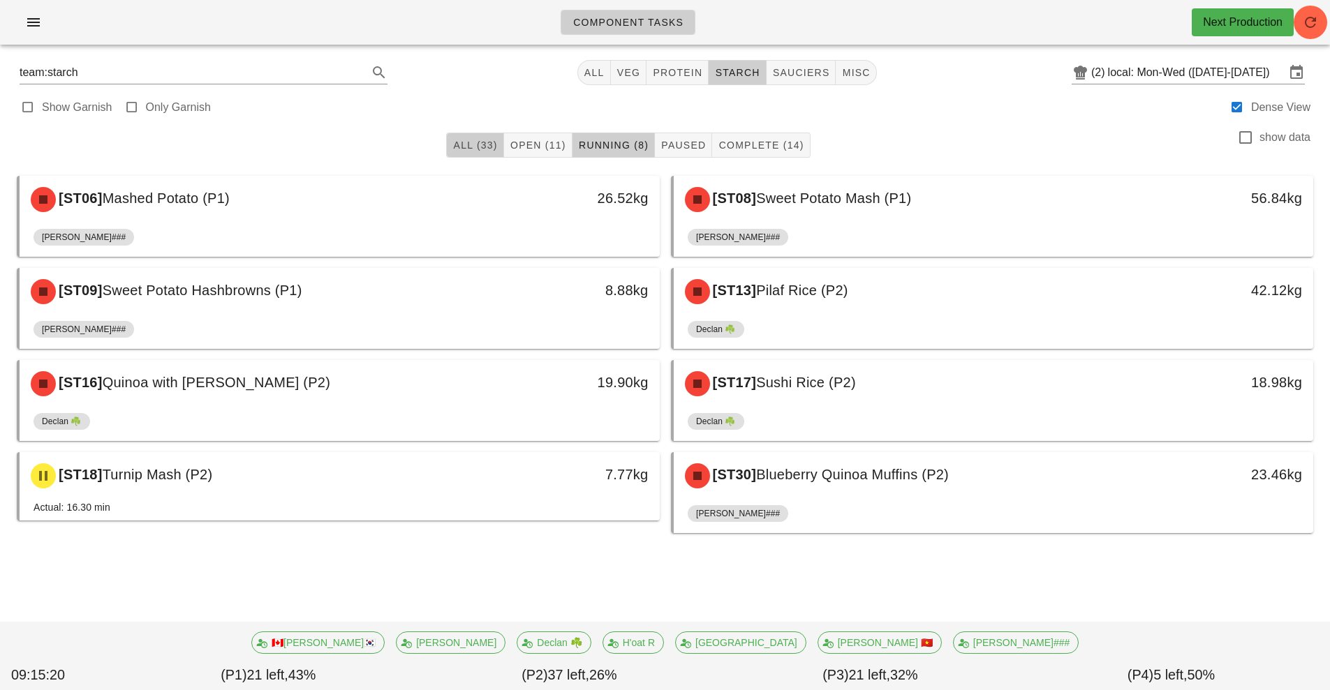
click at [488, 148] on span "All (33)" at bounding box center [474, 145] width 45 height 11
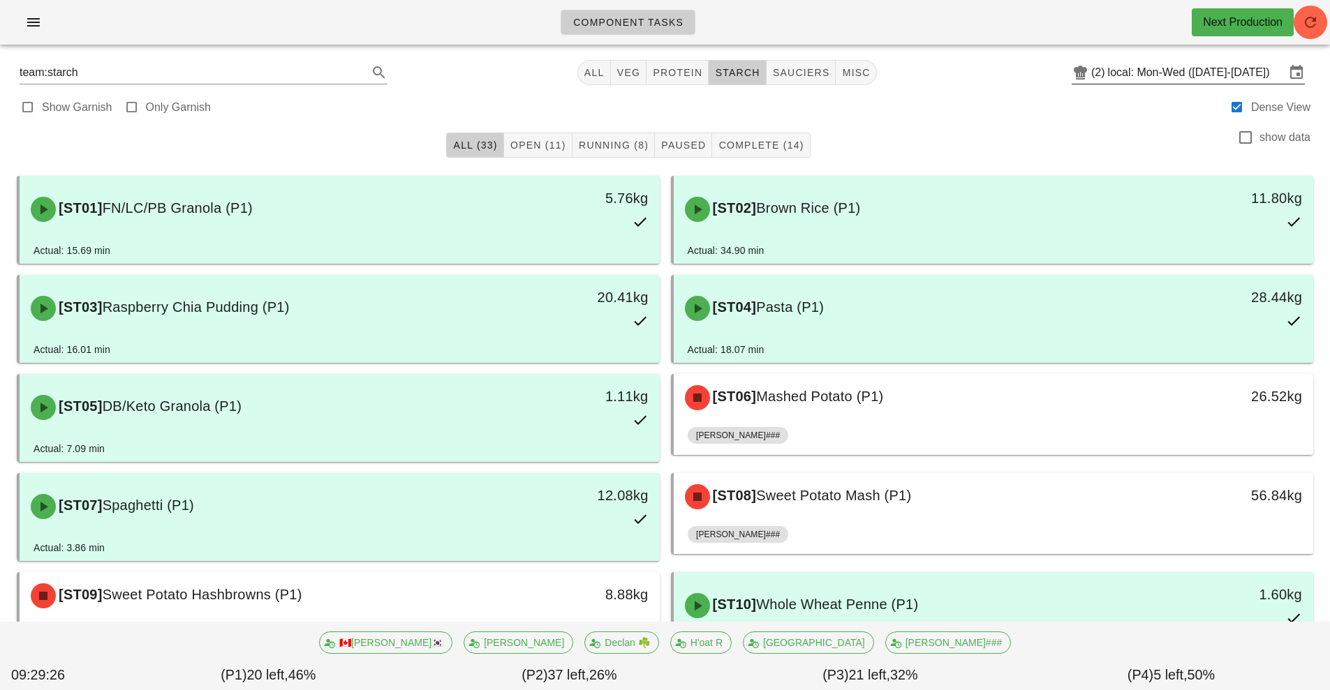
click at [1137, 73] on input "local: Mon-Wed ([DATE]-[DATE])" at bounding box center [1196, 72] width 177 height 22
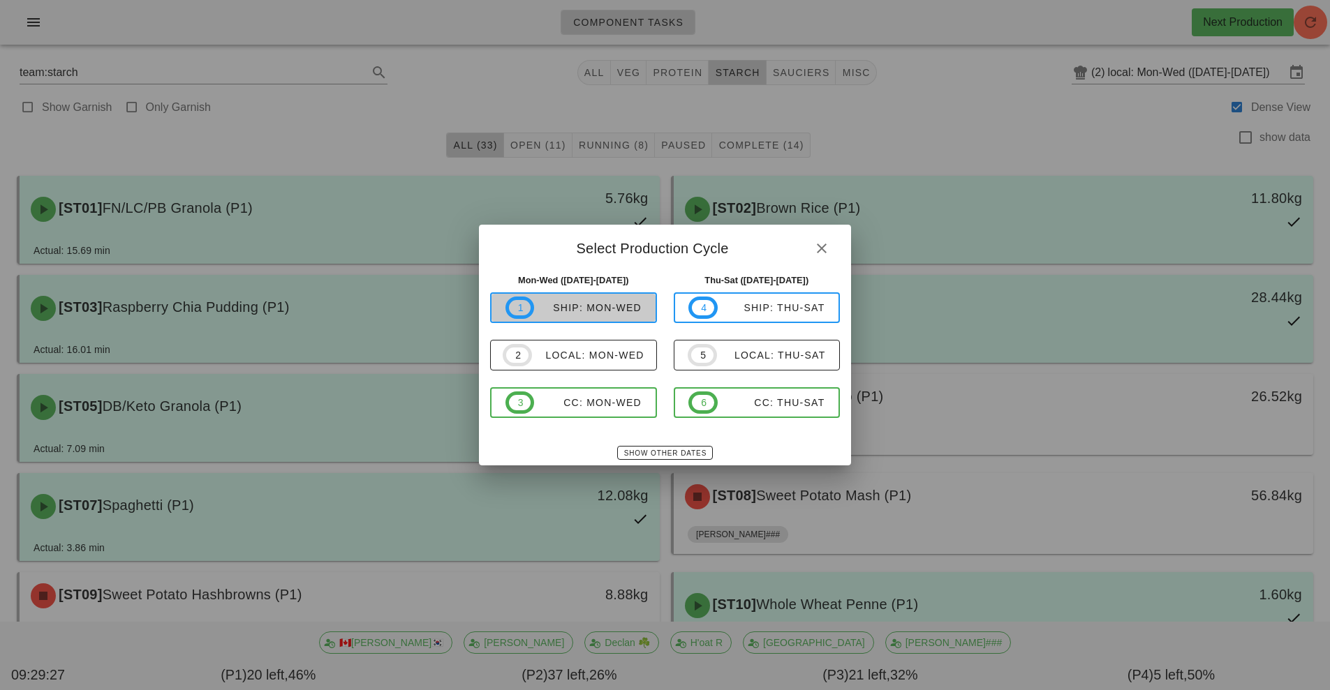
click at [605, 316] on span "1 ship: Mon-Wed" at bounding box center [573, 308] width 136 height 22
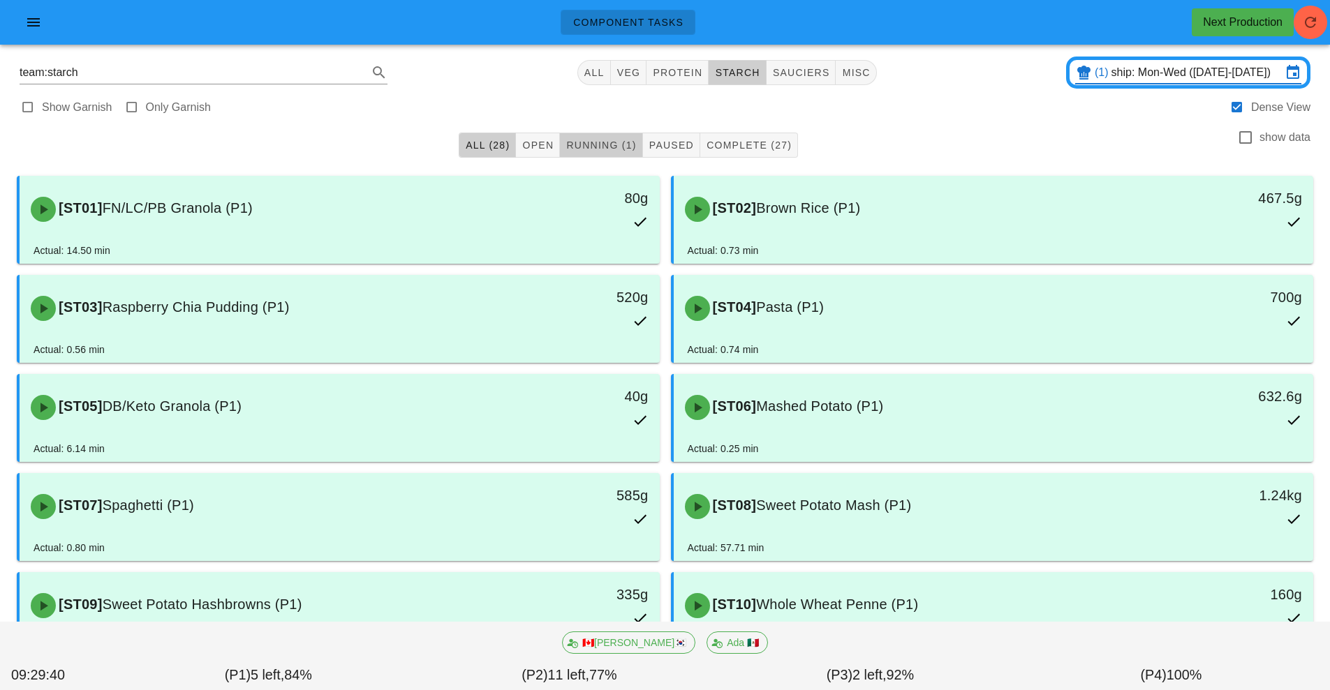
click at [603, 146] on span "Running (1)" at bounding box center [601, 145] width 71 height 11
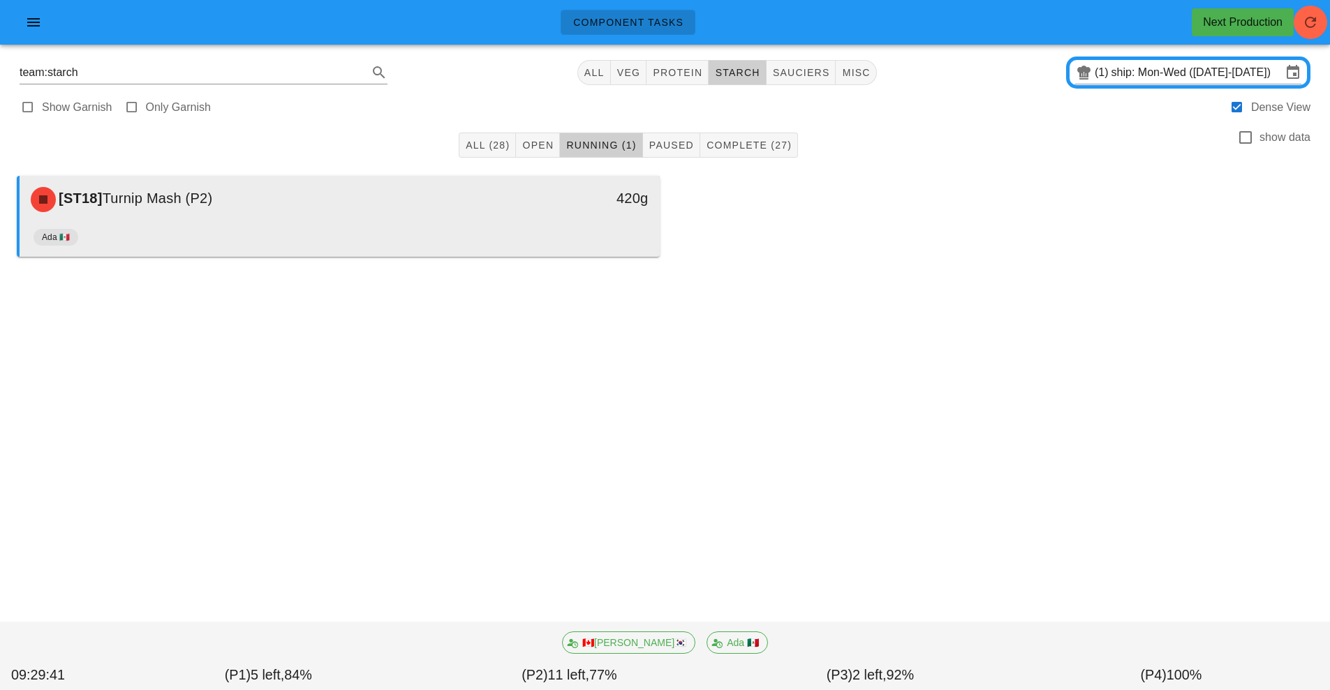
click at [463, 201] on div "[ST18] Turnip Mash (P2)" at bounding box center [259, 200] width 475 height 42
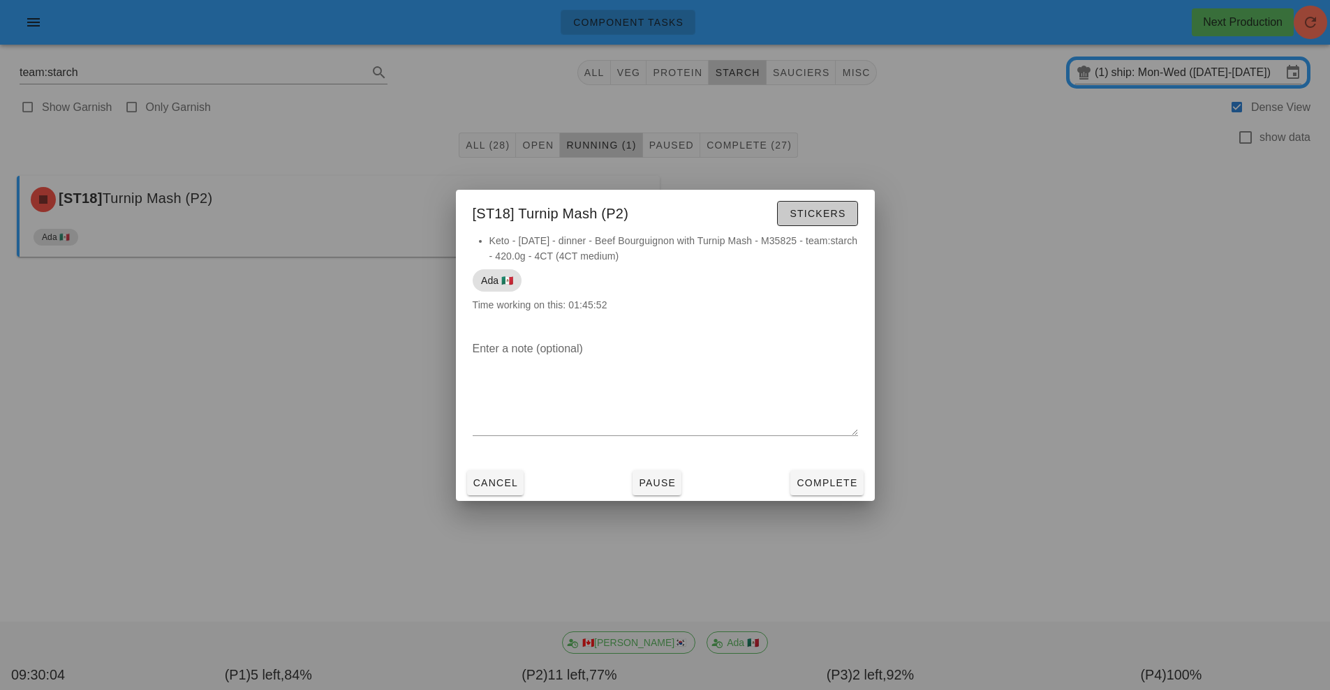
click at [814, 209] on span "Stickers" at bounding box center [817, 213] width 57 height 11
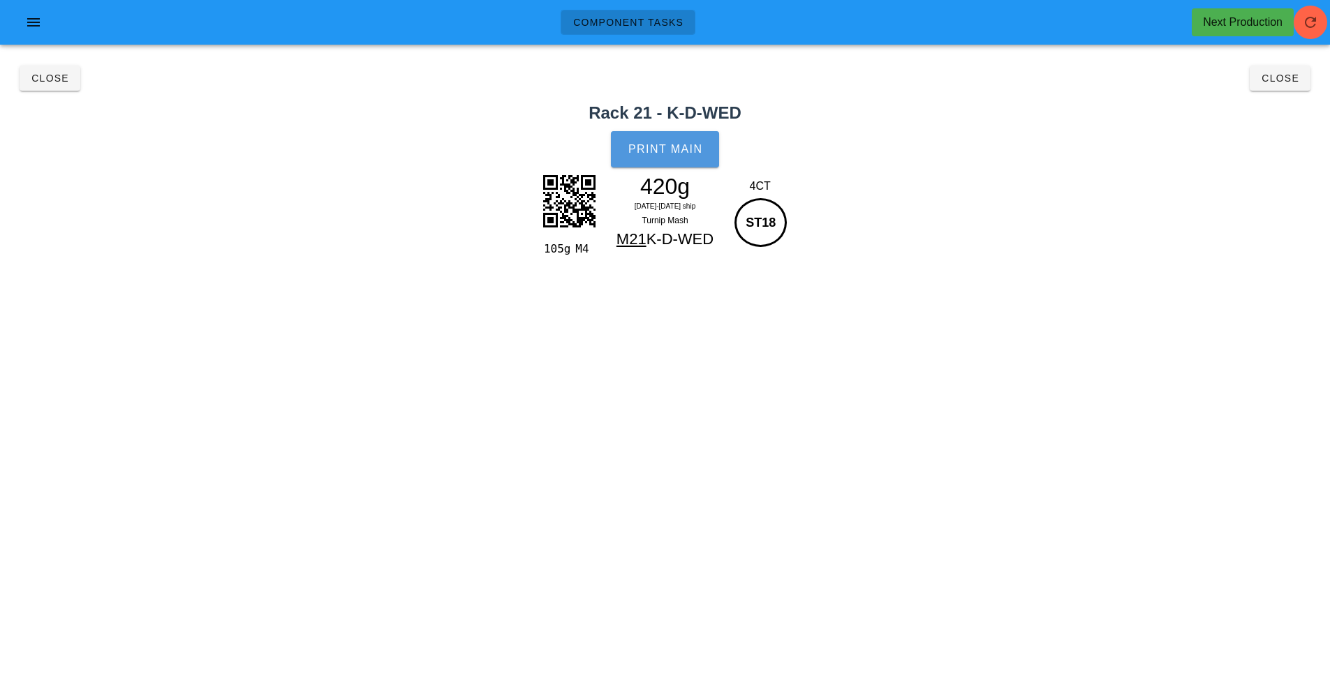
click at [659, 156] on button "Print Main" at bounding box center [665, 149] width 108 height 36
click at [43, 77] on span "Close" at bounding box center [50, 78] width 38 height 11
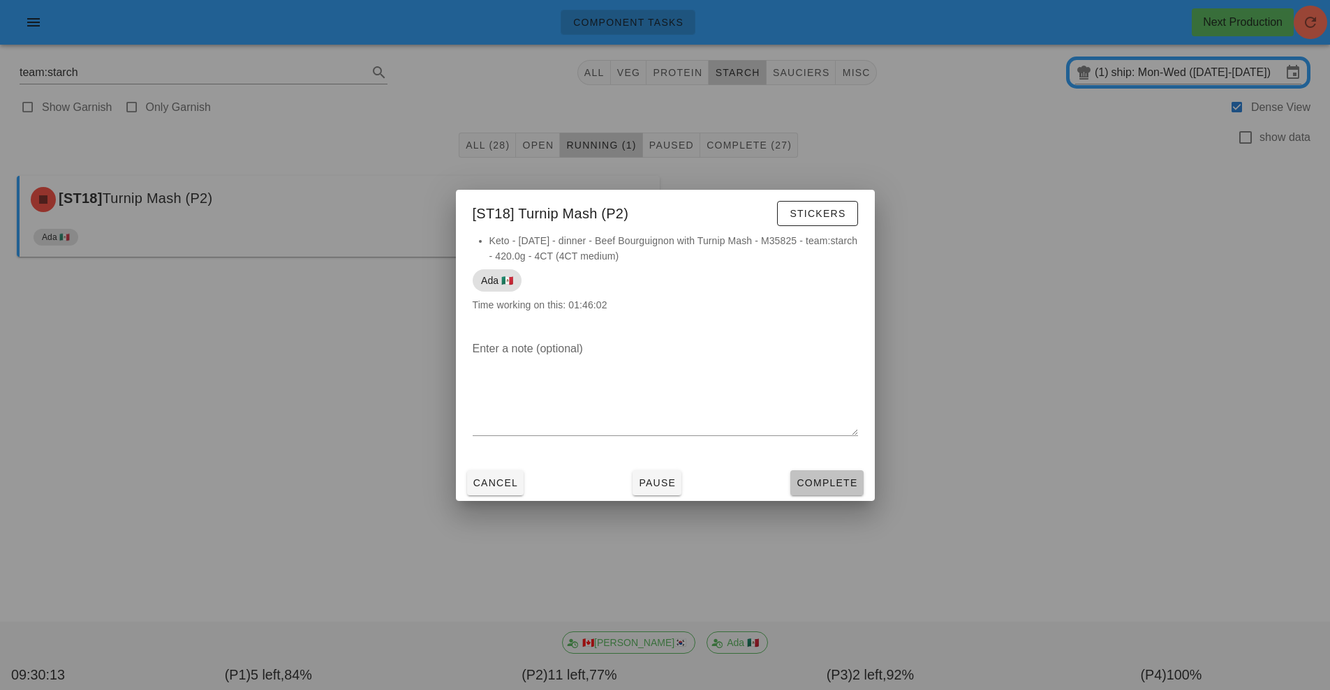
click at [832, 484] on span "Complete" at bounding box center [826, 483] width 61 height 11
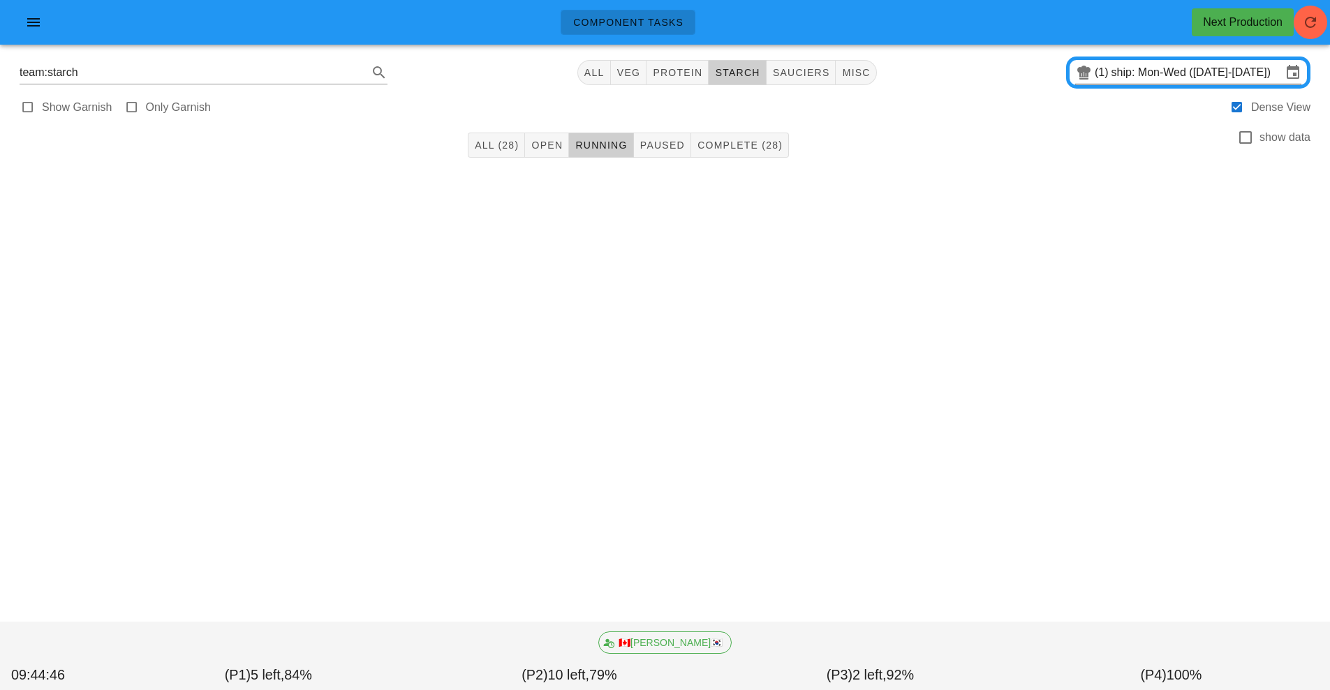
click at [1138, 75] on input "ship: Mon-Wed ([DATE]-[DATE])" at bounding box center [1196, 72] width 170 height 22
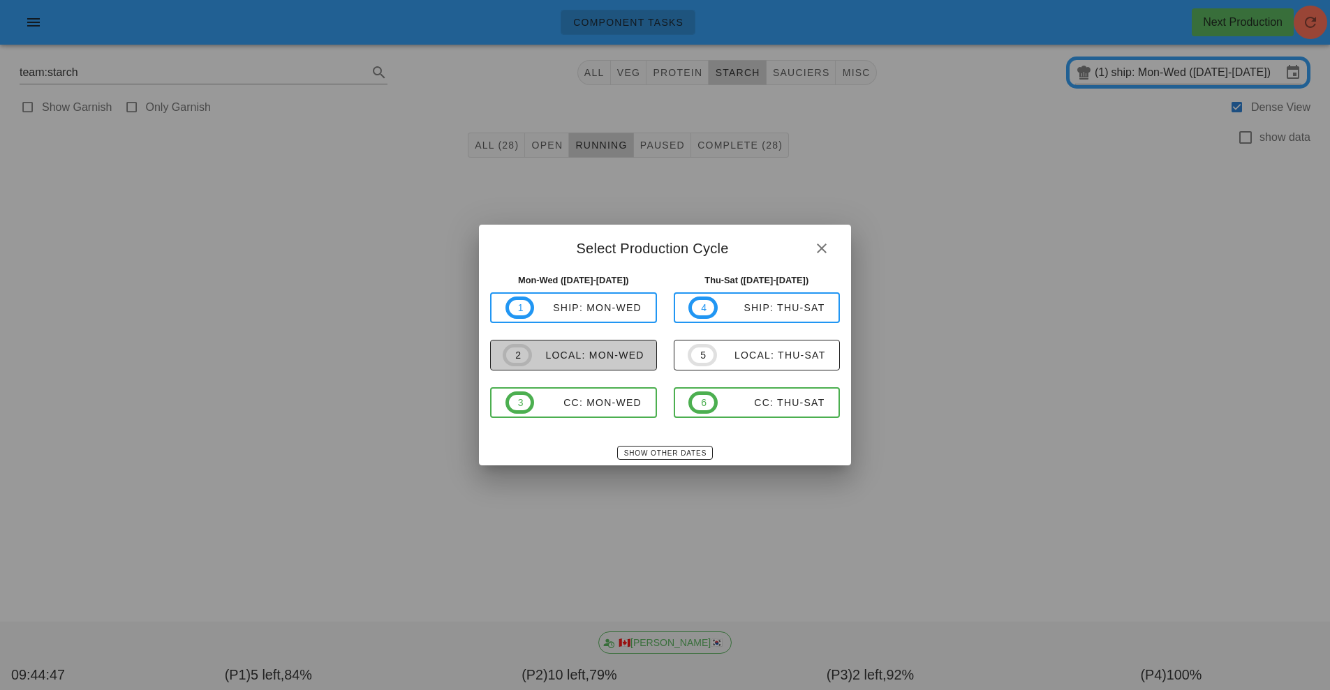
click at [626, 354] on div "local: Mon-Wed" at bounding box center [588, 355] width 112 height 11
type input "local: Mon-Wed ([DATE]-[DATE])"
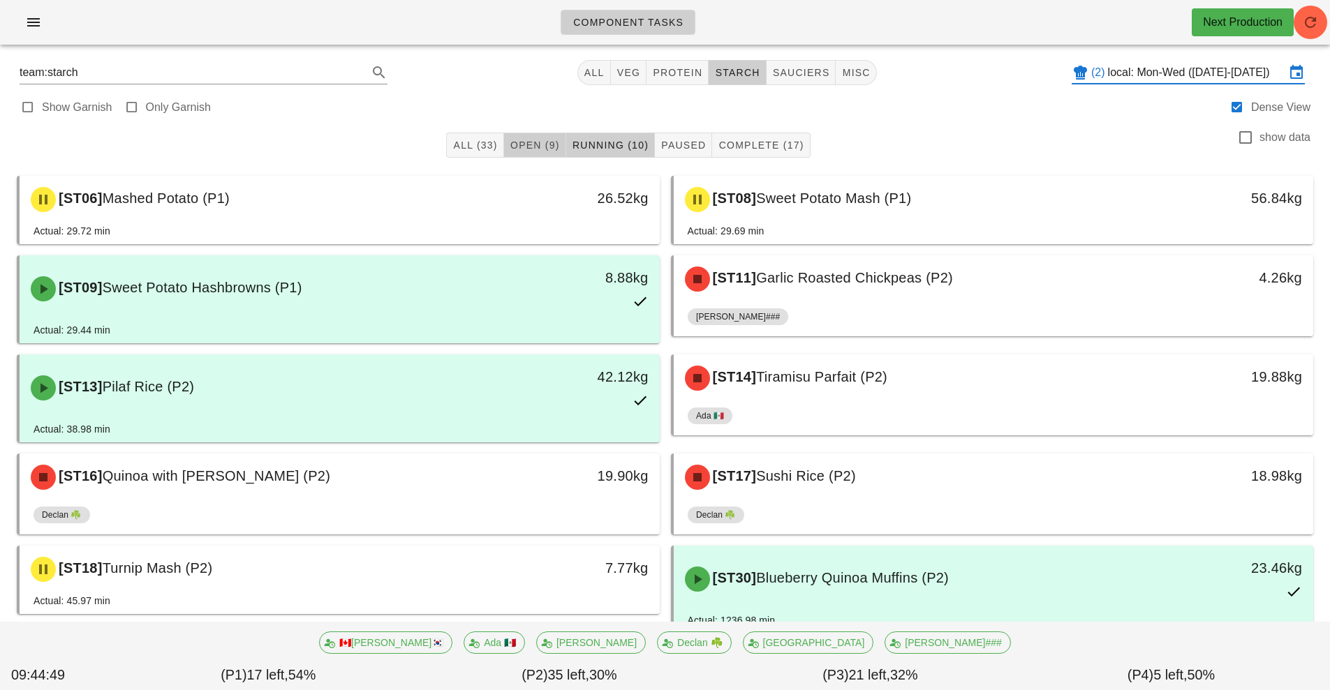
click at [512, 156] on button "Open (9)" at bounding box center [535, 145] width 62 height 25
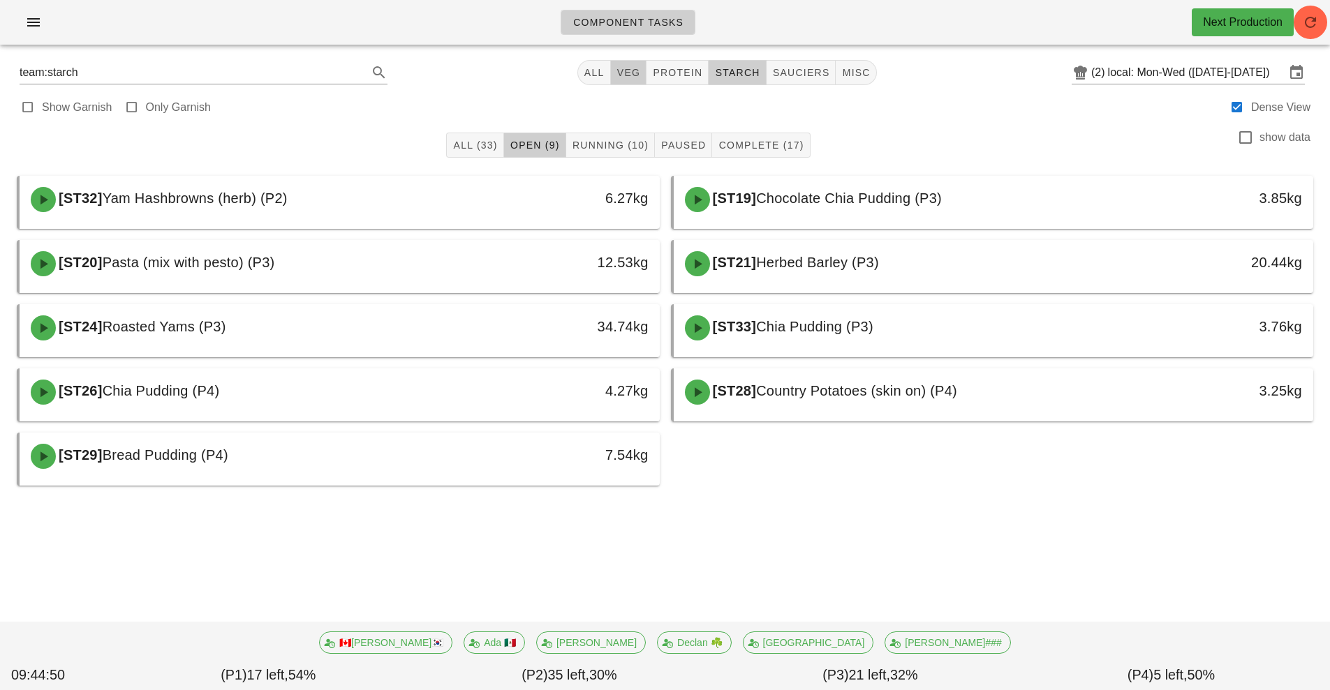
click at [633, 61] on button "veg" at bounding box center [629, 72] width 36 height 25
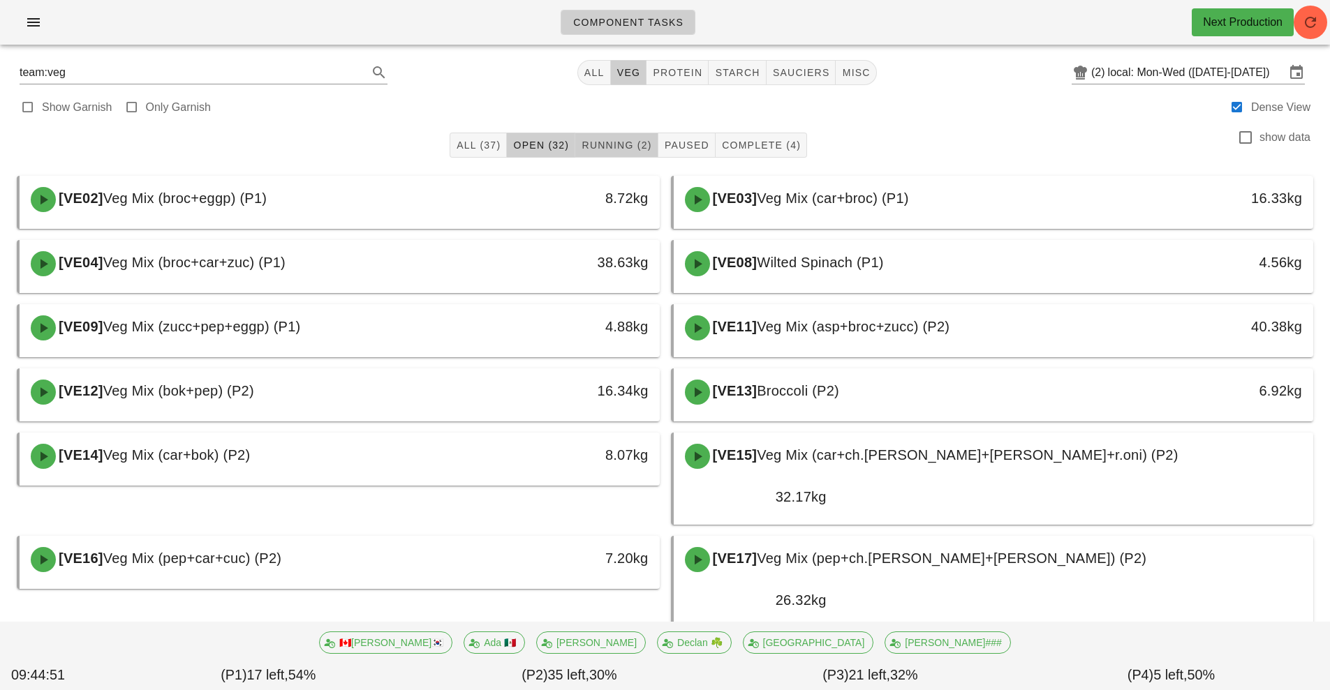
click at [633, 137] on button "Running (2)" at bounding box center [616, 145] width 82 height 25
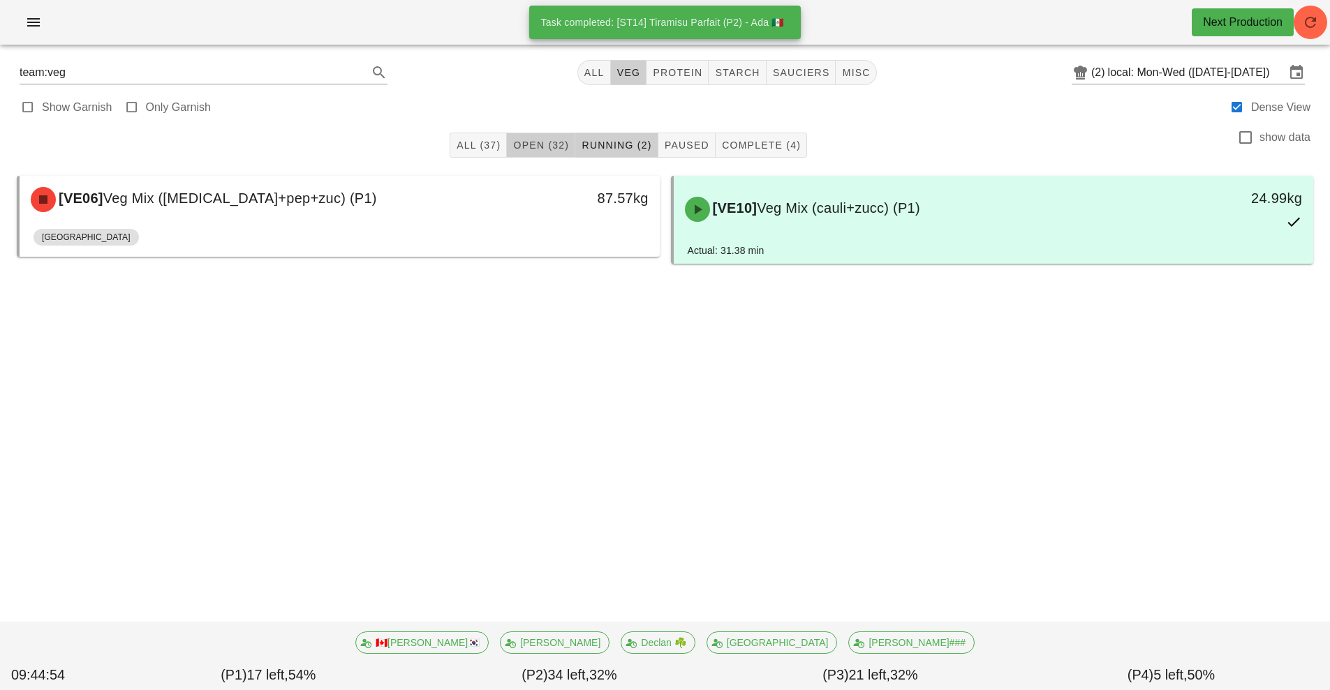
click at [540, 142] on span "Open (32)" at bounding box center [540, 145] width 57 height 11
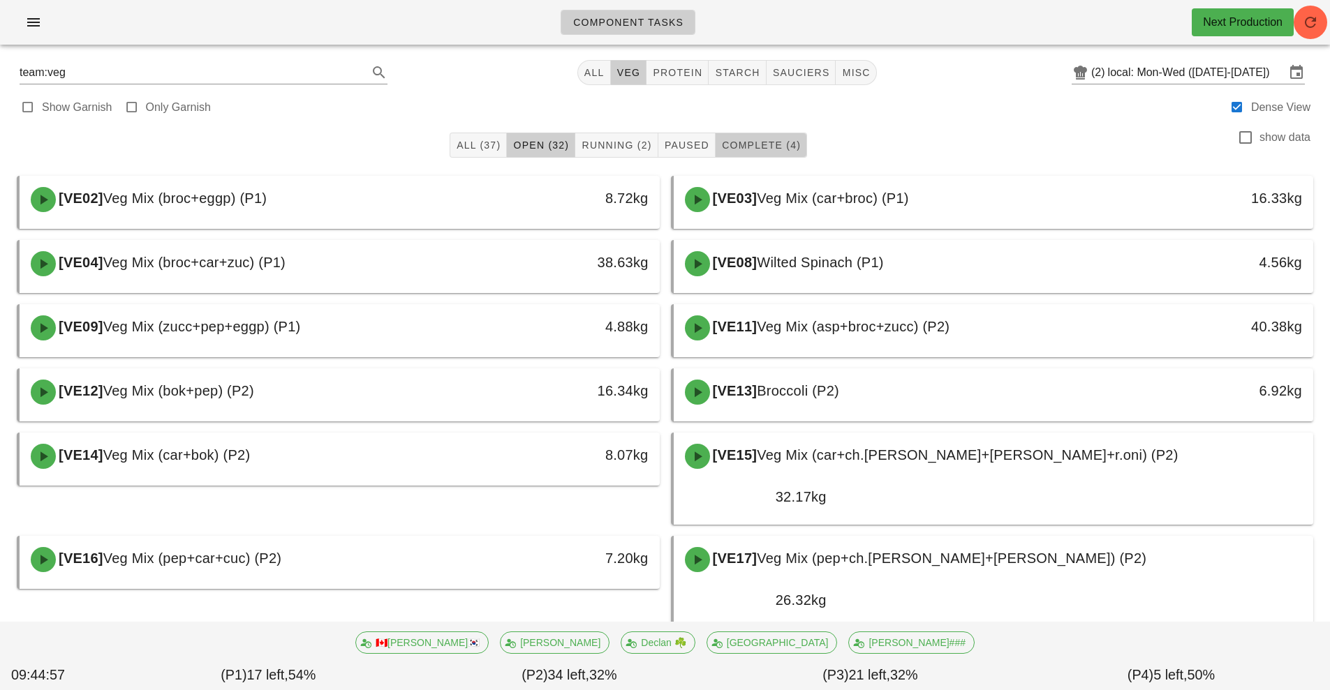
click at [770, 148] on span "Complete (4)" at bounding box center [761, 145] width 80 height 11
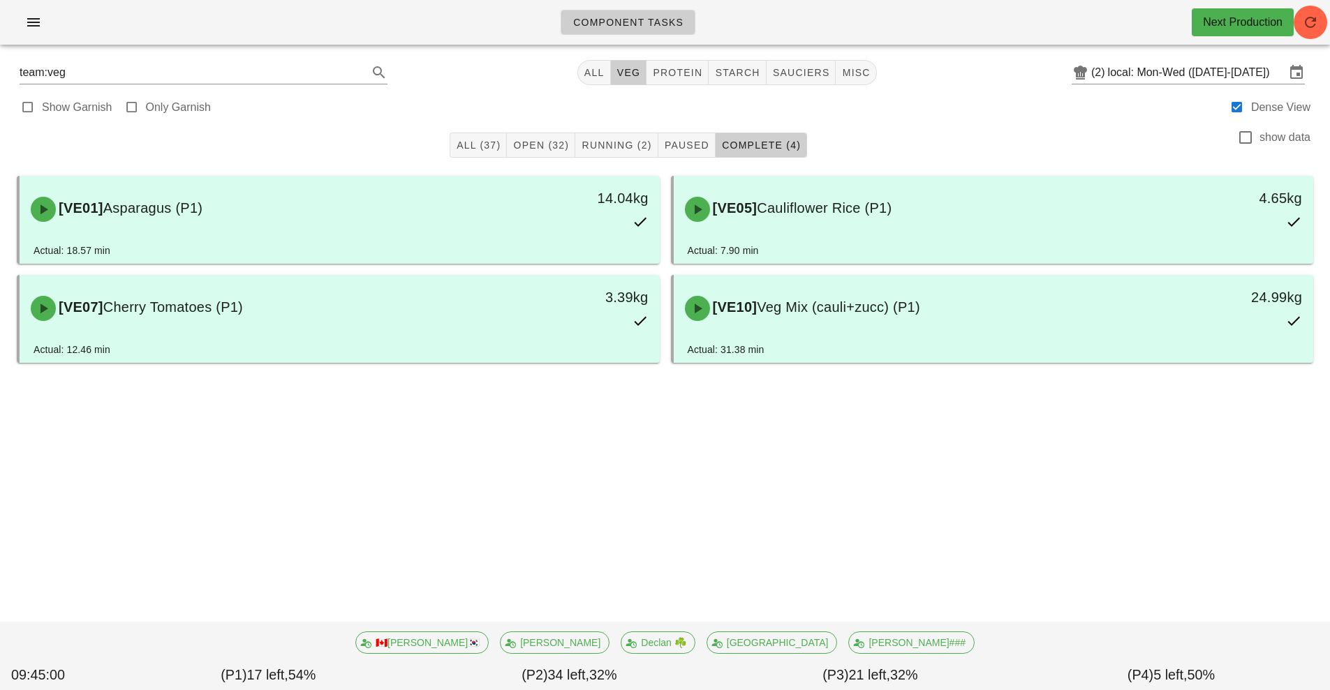
click at [989, 129] on div "All (37) Open (32) Running (2) Paused Complete (4) show data" at bounding box center [664, 145] width 1313 height 45
click at [611, 148] on span "Running (3)" at bounding box center [616, 145] width 71 height 11
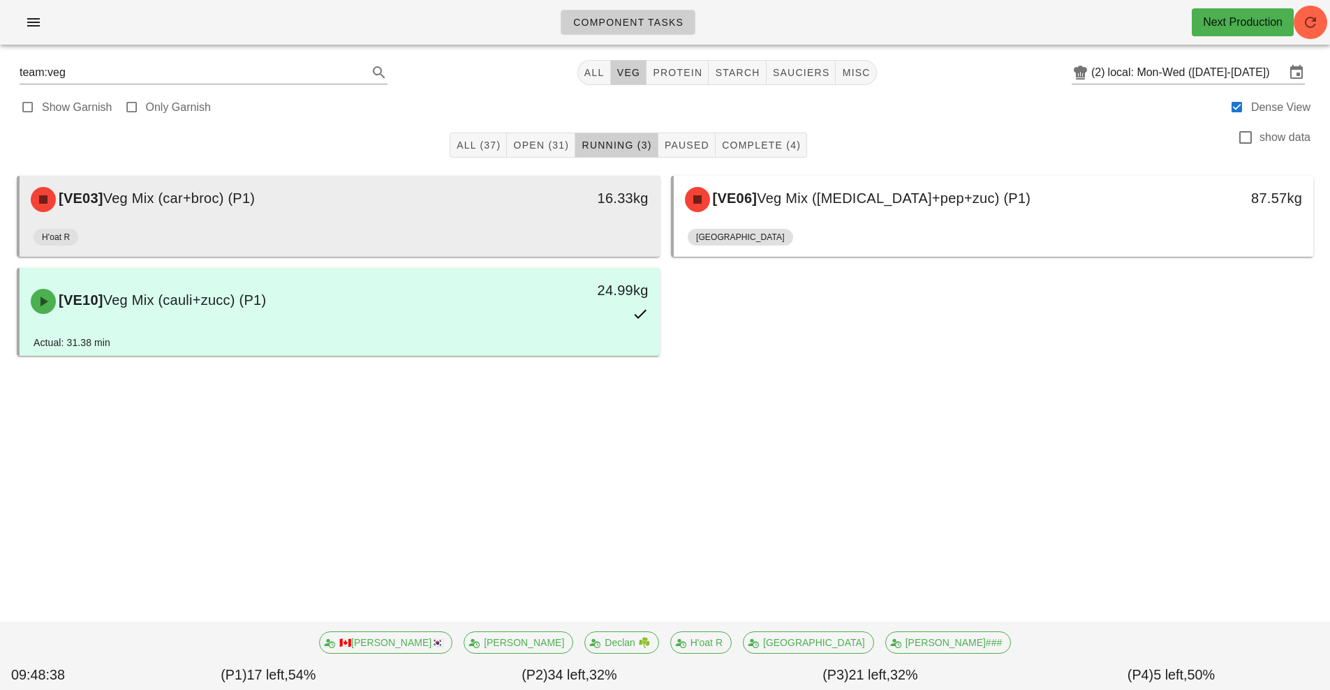
click at [458, 200] on div "[VE03] Veg Mix (car+broc) (P1)" at bounding box center [259, 200] width 475 height 42
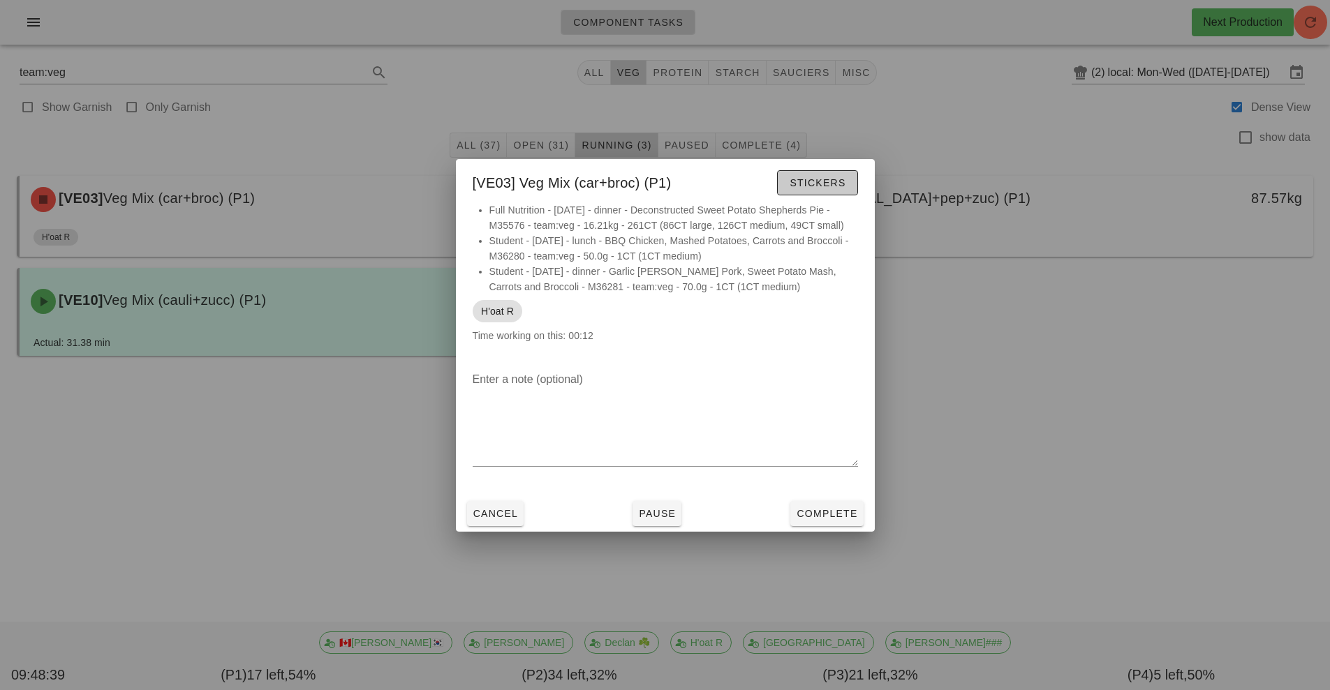
click at [828, 177] on span "Stickers" at bounding box center [817, 182] width 57 height 11
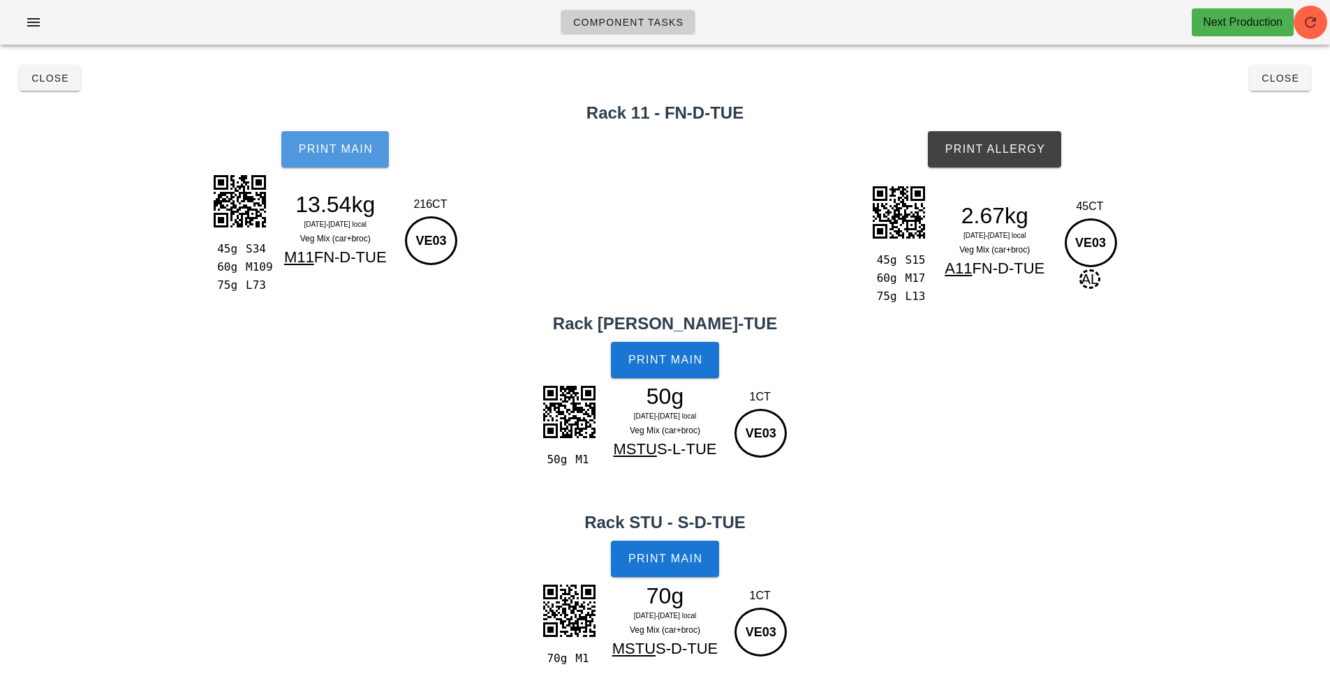
click at [353, 146] on span "Print Main" at bounding box center [334, 149] width 75 height 13
click at [1003, 137] on button "Print Allergy" at bounding box center [994, 149] width 133 height 36
click at [675, 370] on button "Print Main" at bounding box center [665, 360] width 108 height 36
click at [698, 559] on span "Print Main" at bounding box center [665, 559] width 75 height 13
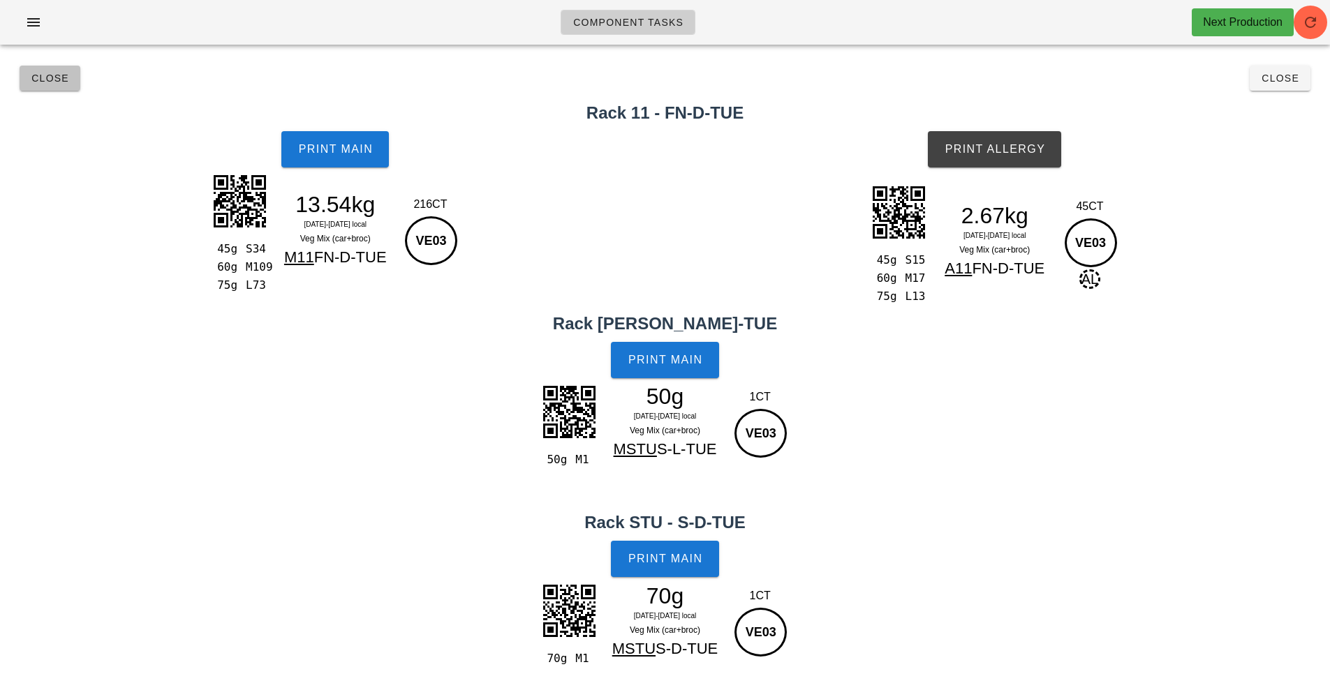
click at [59, 77] on span "Close" at bounding box center [50, 78] width 38 height 11
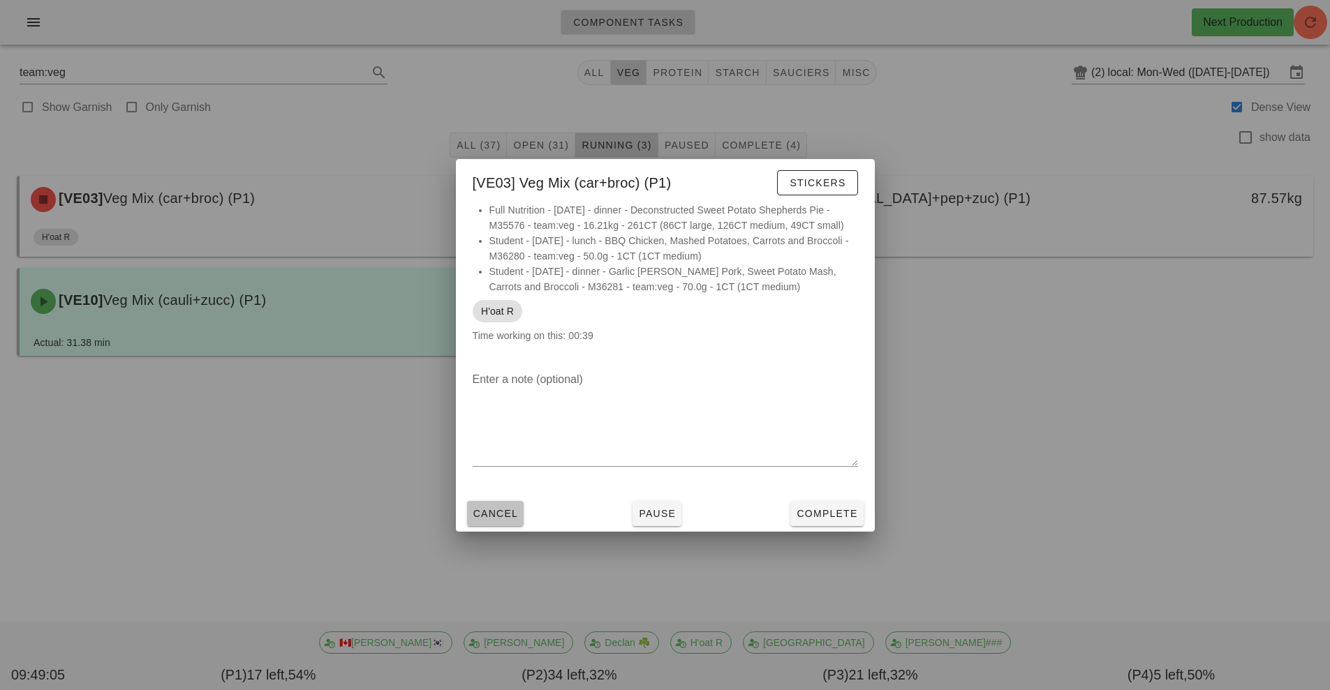
click at [485, 518] on span "Cancel" at bounding box center [496, 513] width 46 height 11
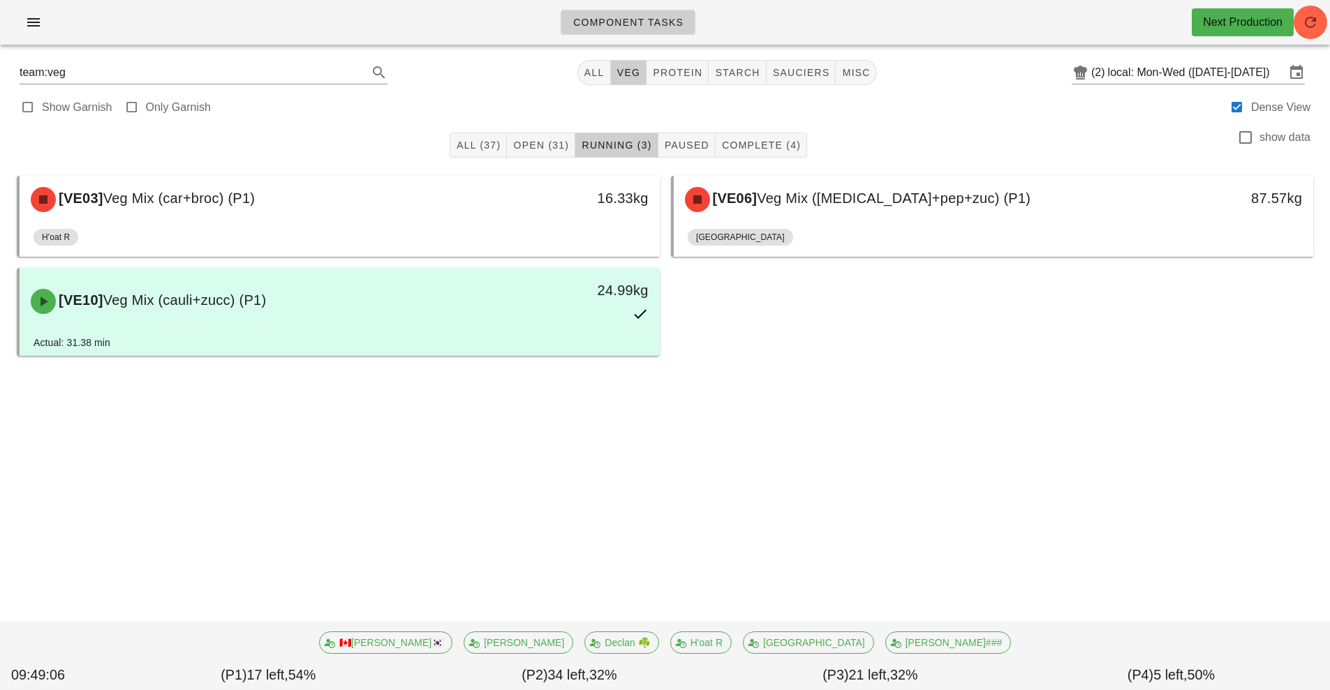
click at [512, 512] on div "Component Tasks Next Production team:veg All veg protein starch sauciers misc (…" at bounding box center [665, 345] width 1330 height 690
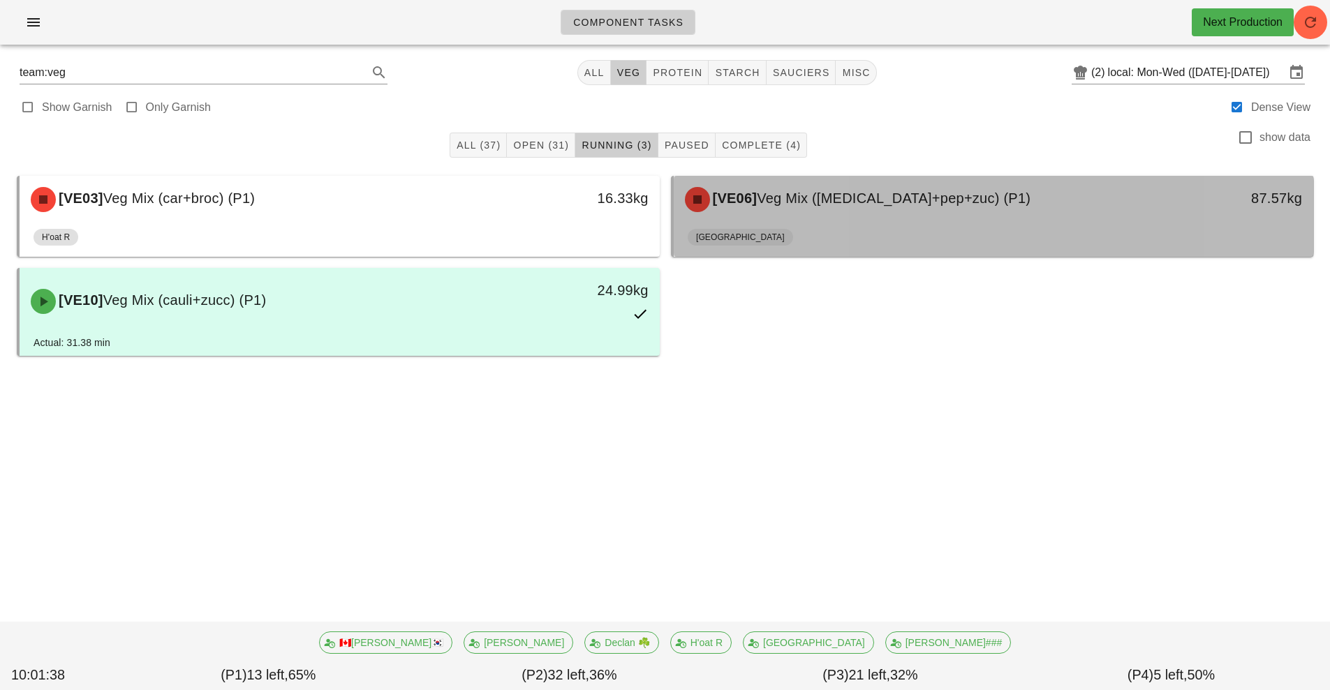
click at [882, 200] on span "Veg Mix ([MEDICAL_DATA]+pep+zuc) (P1)" at bounding box center [894, 198] width 274 height 15
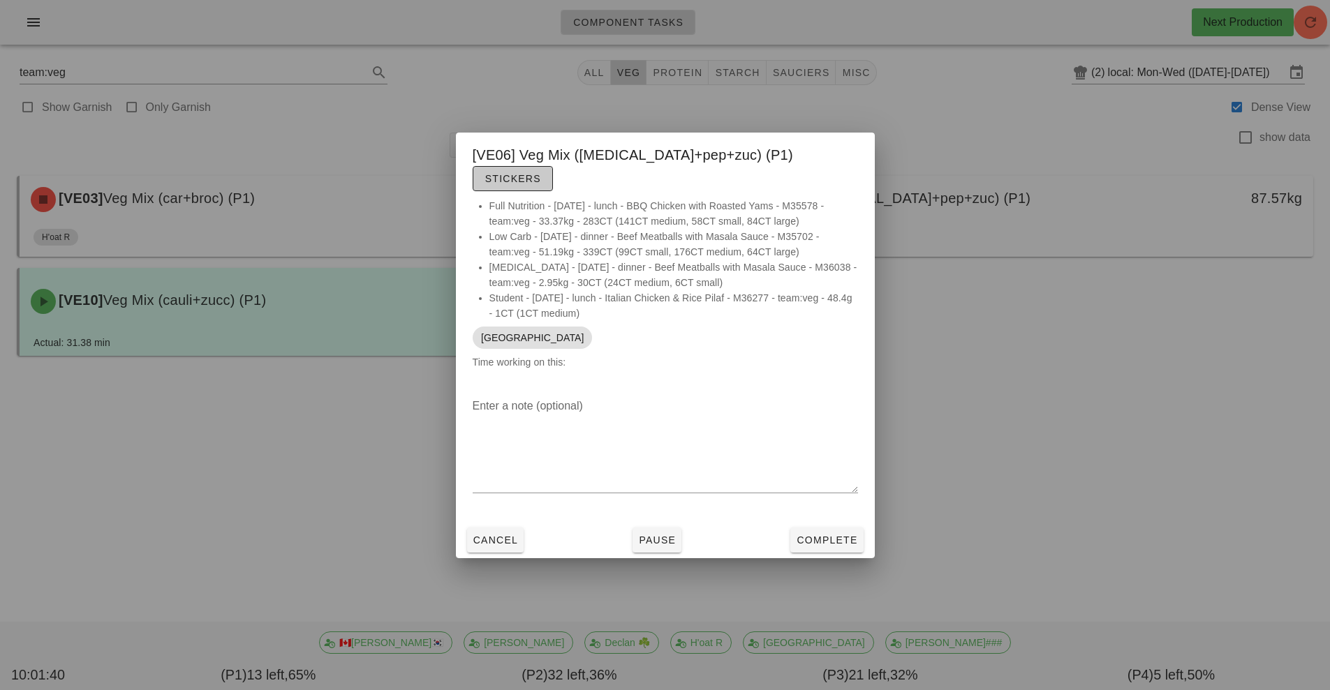
click at [553, 166] on button "Stickers" at bounding box center [513, 178] width 80 height 25
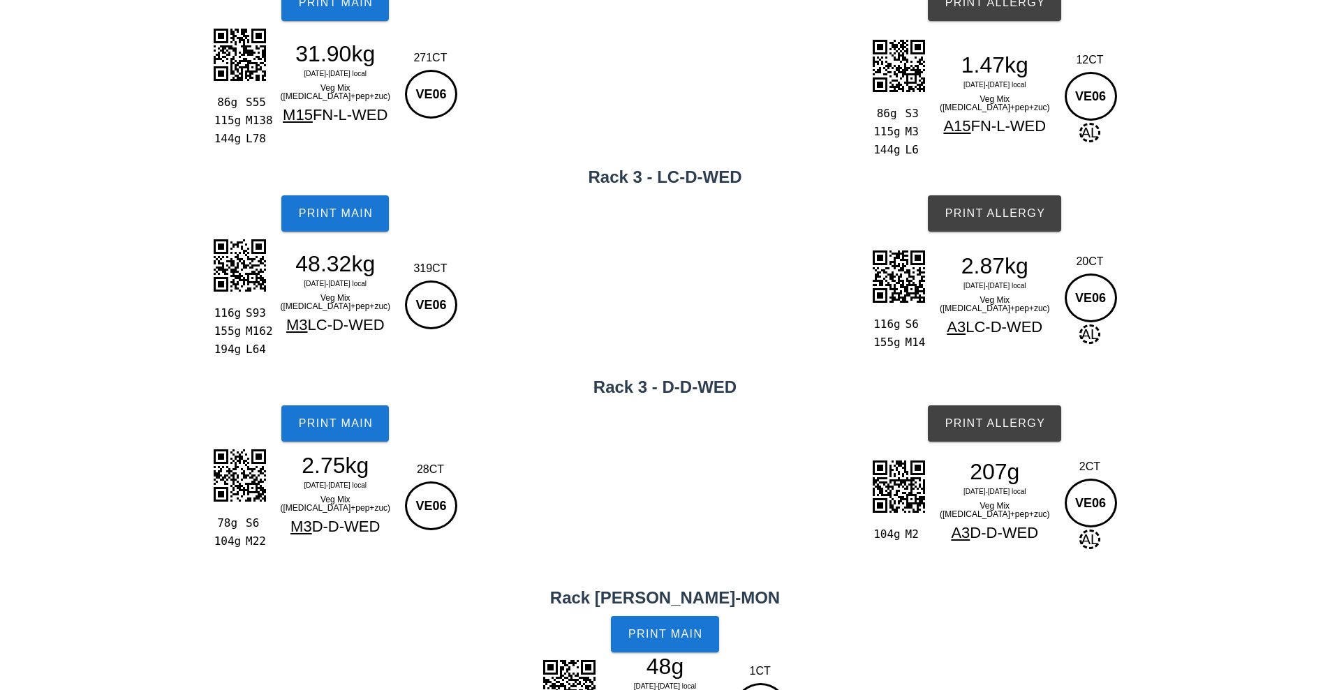
scroll to position [148, 0]
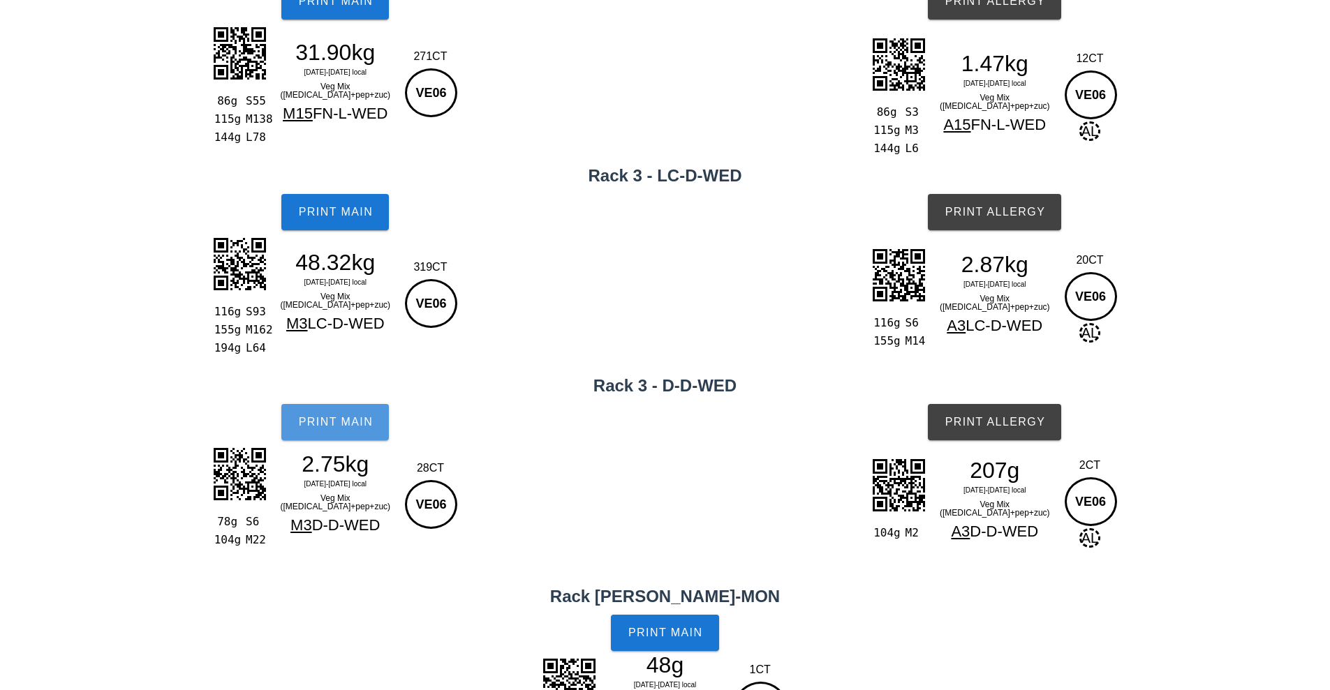
click at [361, 420] on span "Print Main" at bounding box center [334, 422] width 75 height 13
click at [670, 646] on button "Print Main" at bounding box center [665, 633] width 108 height 36
click at [1259, 362] on div "116g S6 155g M14 2.87kg [DATE]-[DATE] local Veg Mix ([MEDICAL_DATA]+pep+zuc) A3…" at bounding box center [995, 308] width 671 height 138
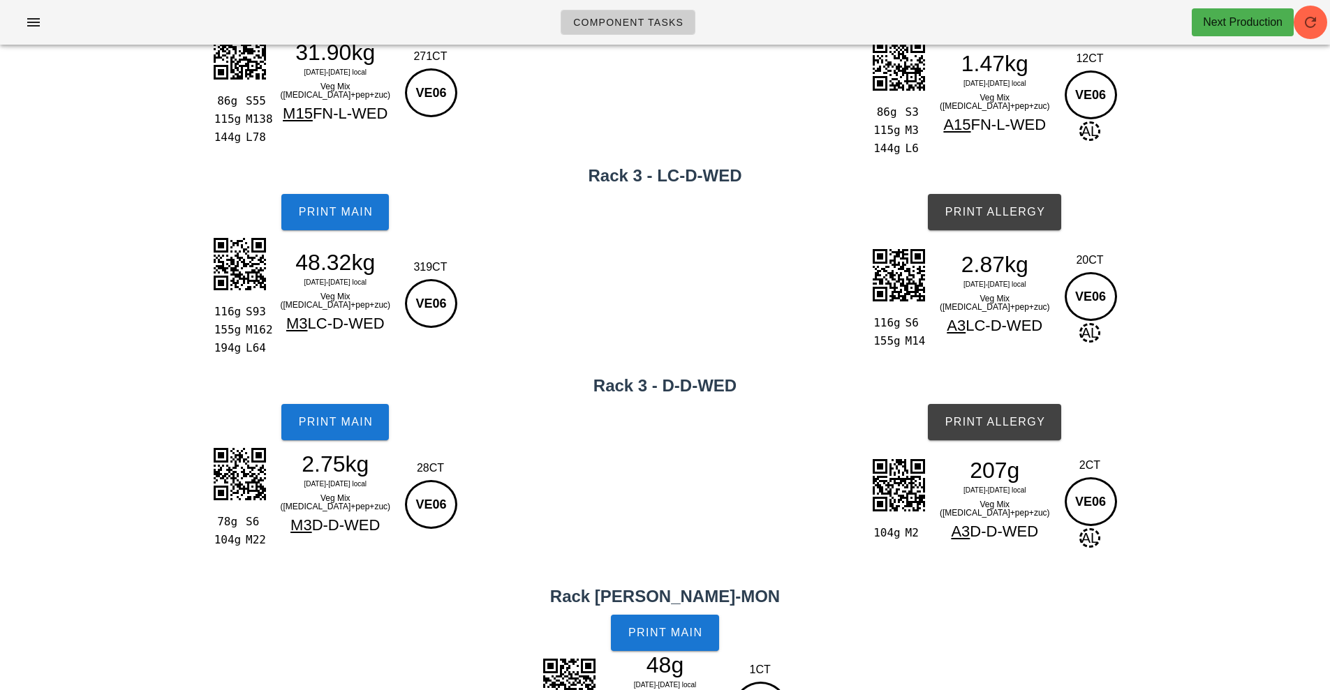
scroll to position [0, 0]
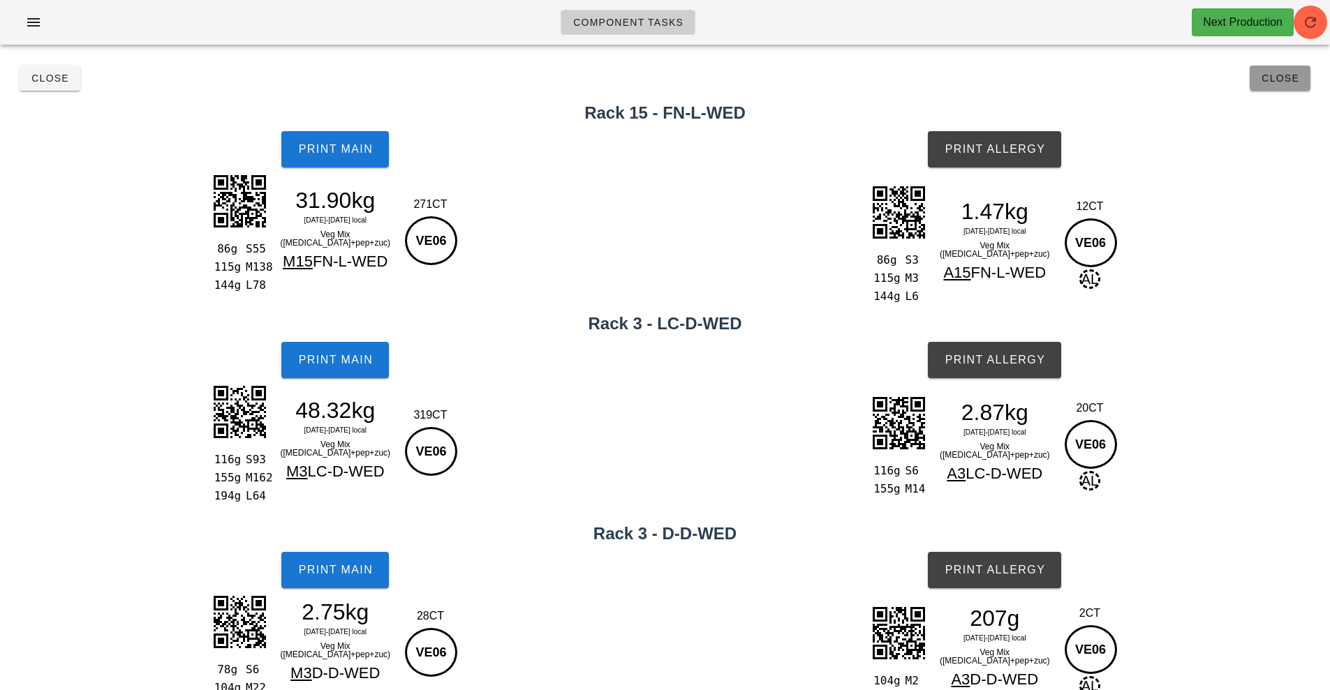
click at [1268, 88] on button "Close" at bounding box center [1280, 78] width 61 height 25
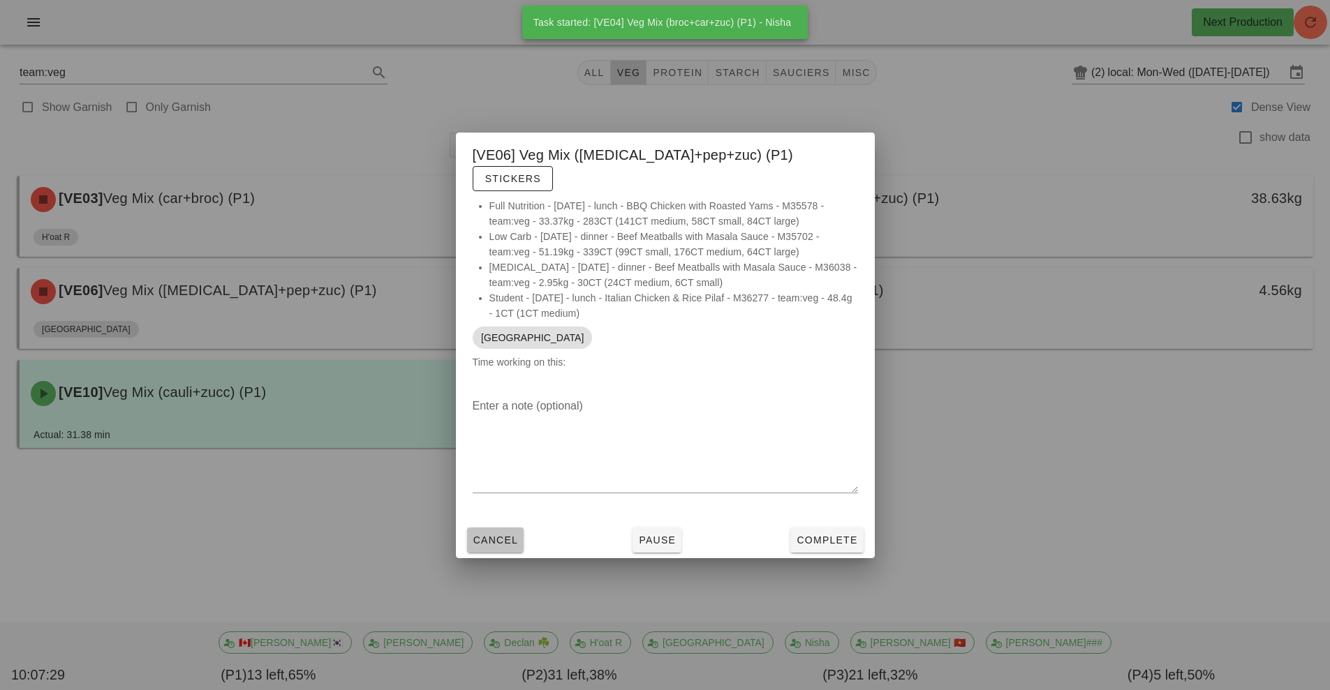
click at [498, 535] on span "Cancel" at bounding box center [496, 540] width 46 height 11
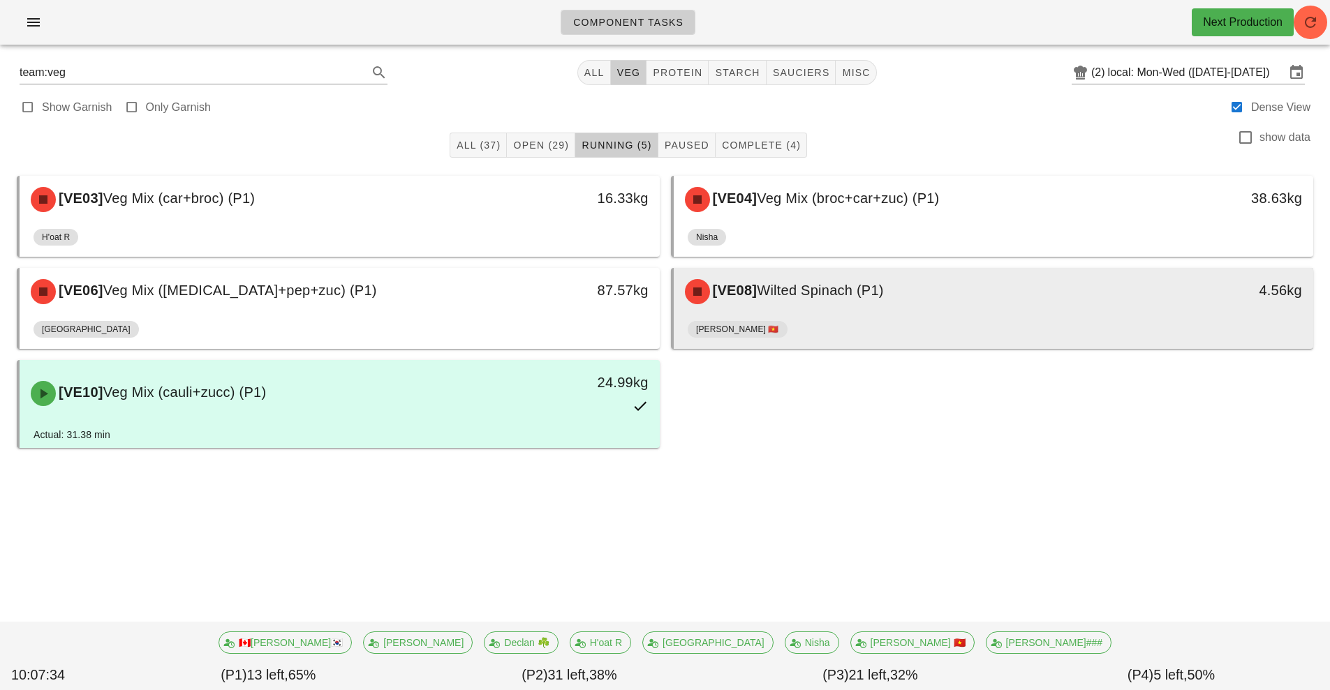
click at [827, 311] on div "[VE08] Wilted Spinach (P1)" at bounding box center [914, 292] width 475 height 42
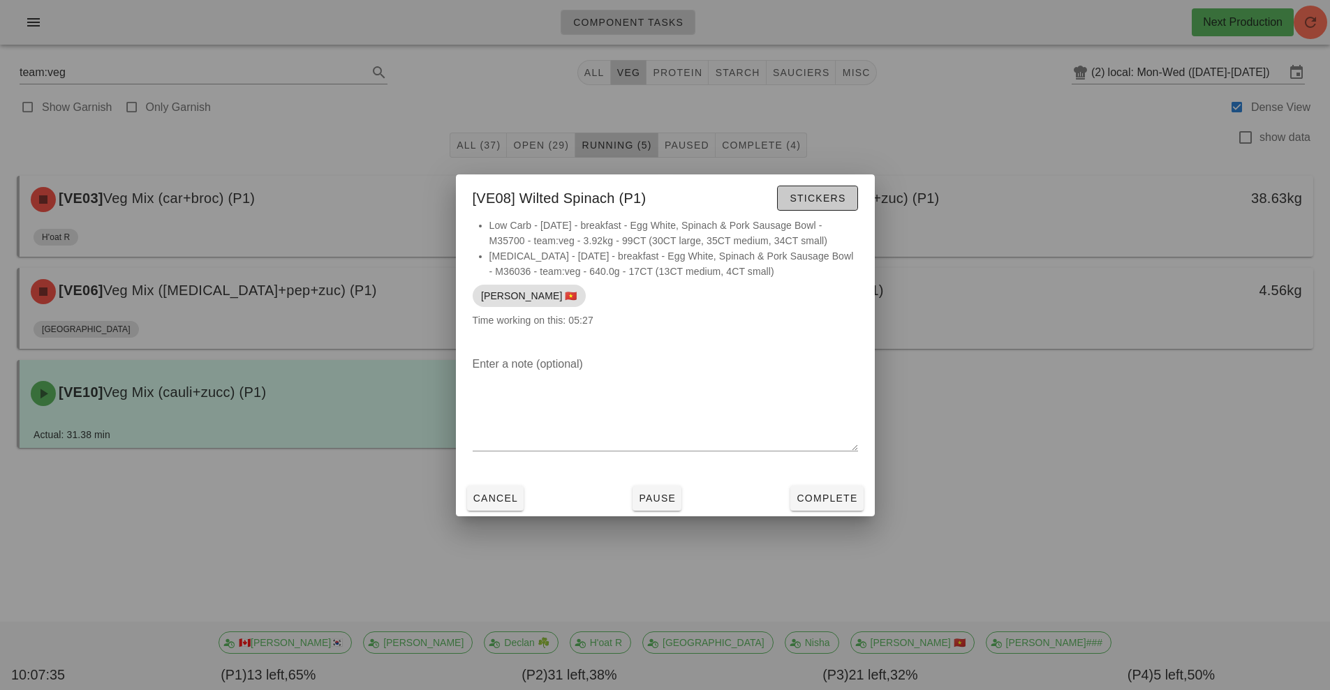
click at [834, 198] on span "Stickers" at bounding box center [817, 198] width 57 height 11
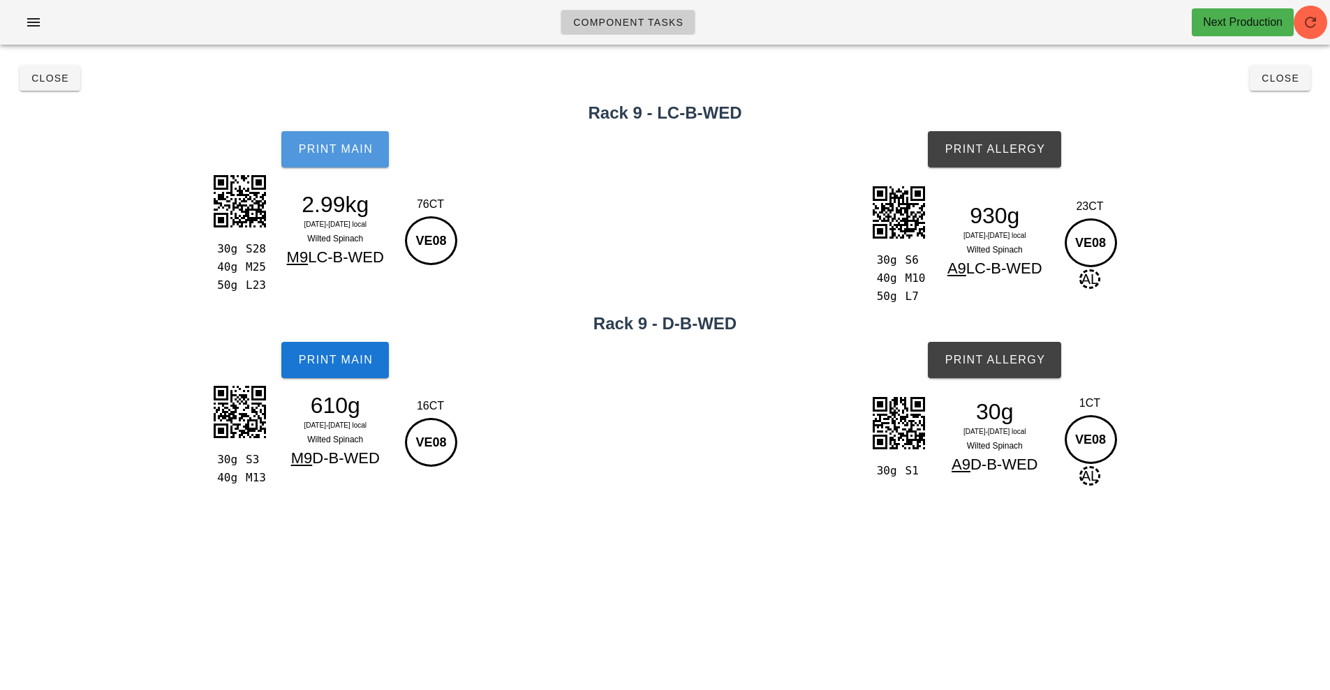
click at [320, 154] on span "Print Main" at bounding box center [334, 149] width 75 height 13
click at [343, 358] on span "Print Main" at bounding box center [334, 360] width 75 height 13
click at [1004, 140] on button "Print Allergy" at bounding box center [994, 149] width 133 height 36
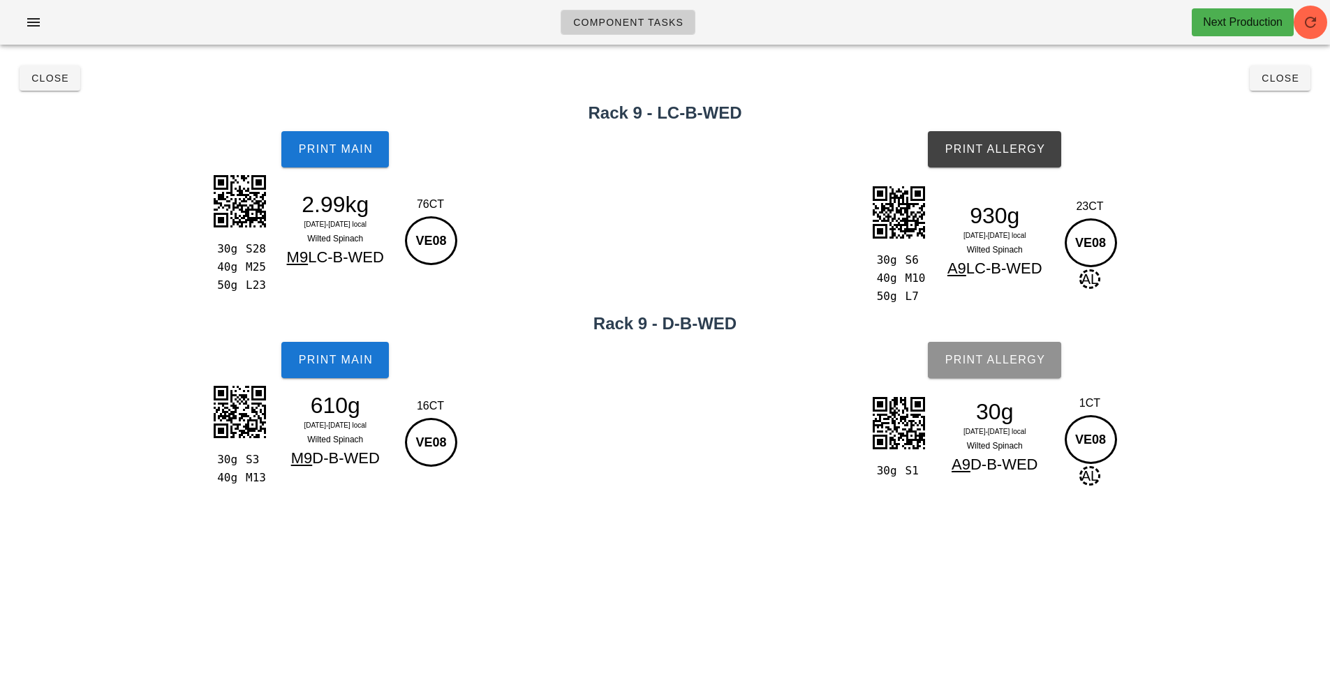
click at [991, 358] on span "Print Allergy" at bounding box center [994, 360] width 101 height 13
click at [1283, 73] on span "Close" at bounding box center [1280, 78] width 38 height 11
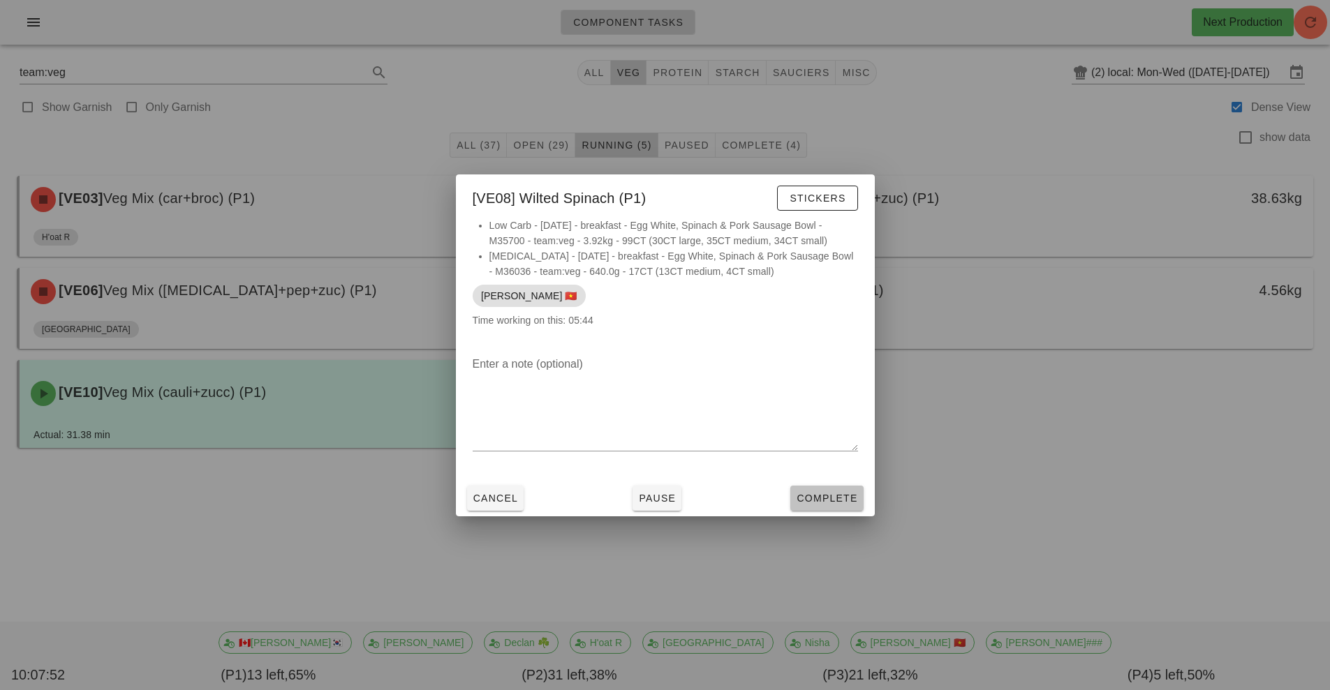
click at [812, 496] on span "Complete" at bounding box center [826, 498] width 61 height 11
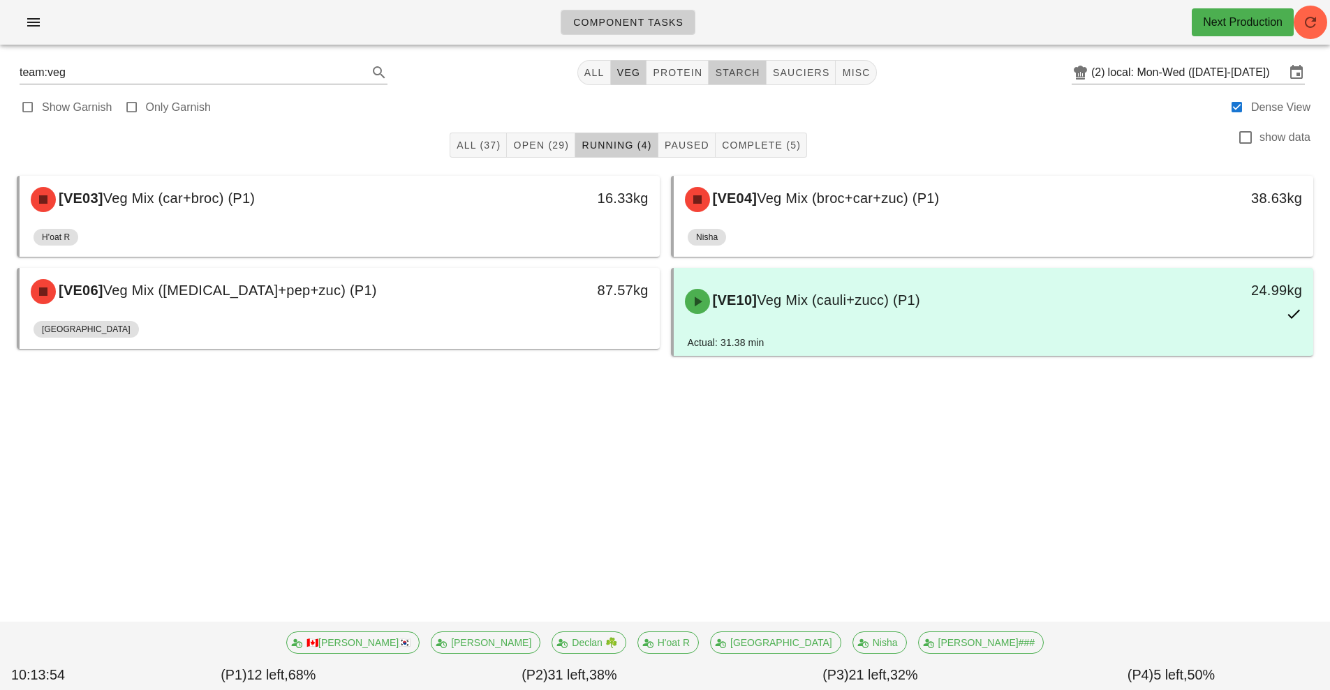
click at [754, 63] on button "starch" at bounding box center [737, 72] width 57 height 25
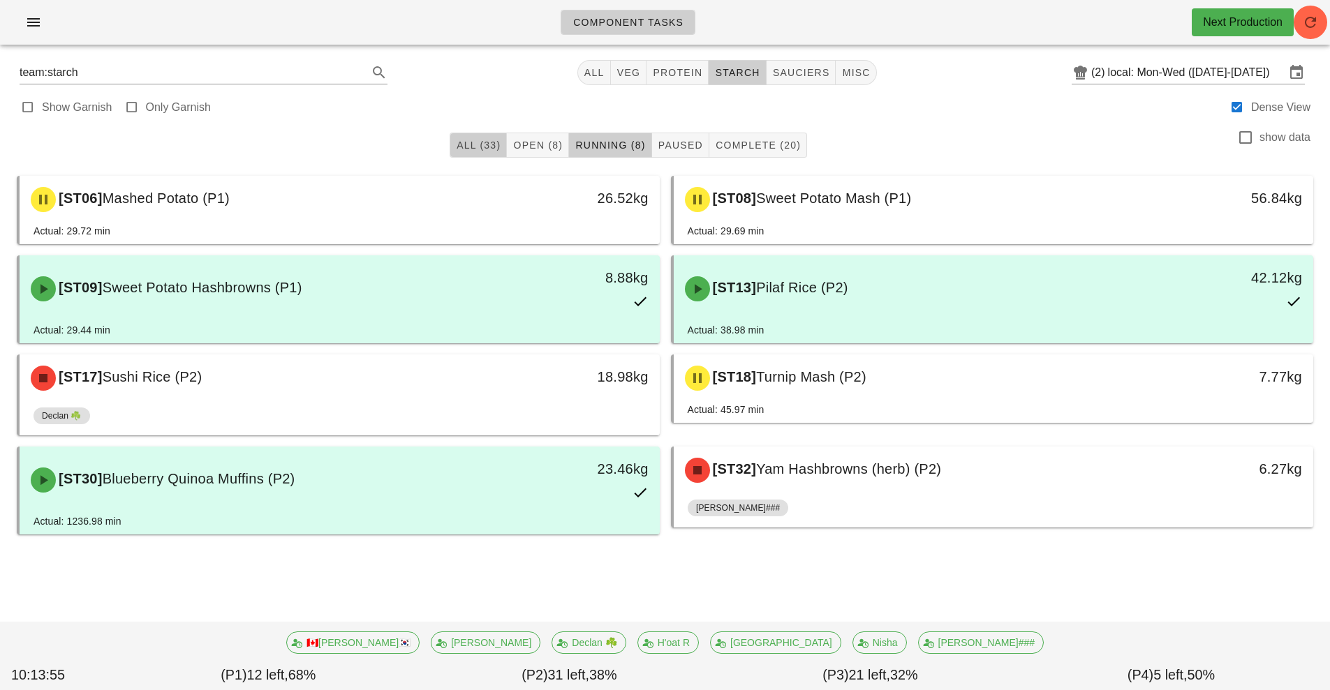
click at [489, 147] on span "All (33)" at bounding box center [478, 145] width 45 height 11
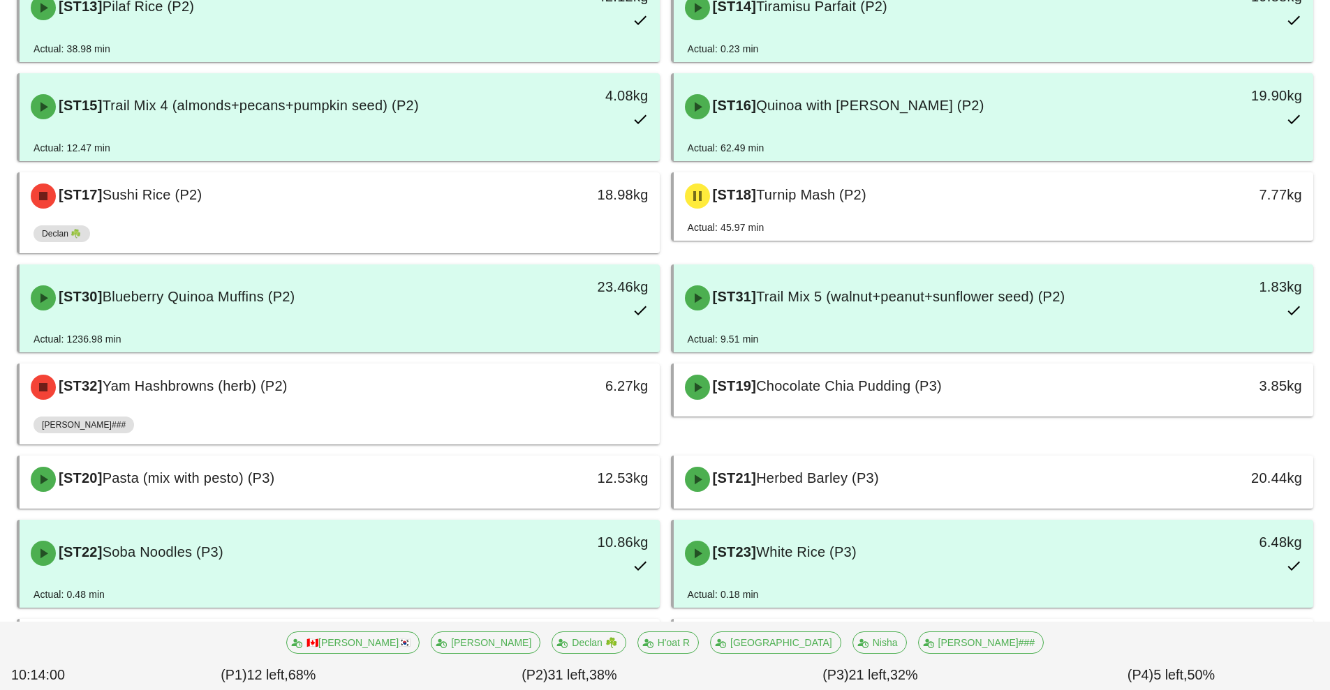
scroll to position [795, 0]
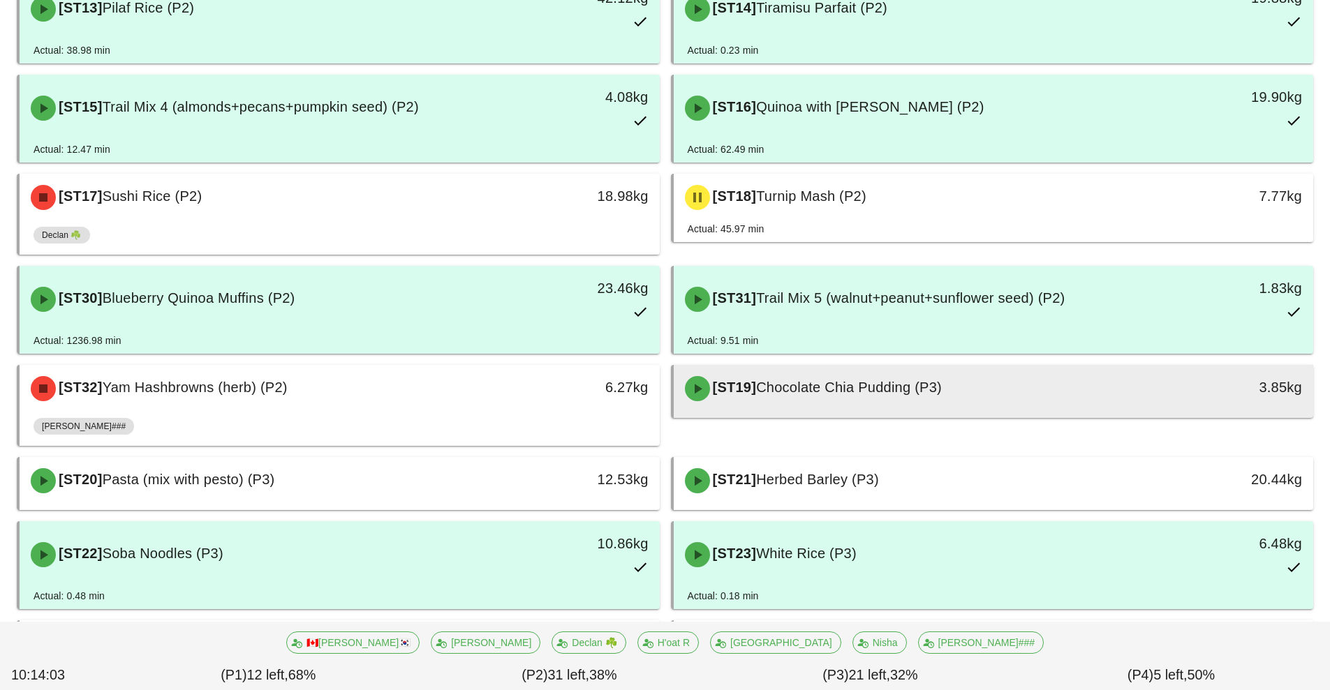
click at [901, 387] on span "Chocolate Chia Pudding (P3)" at bounding box center [849, 387] width 186 height 15
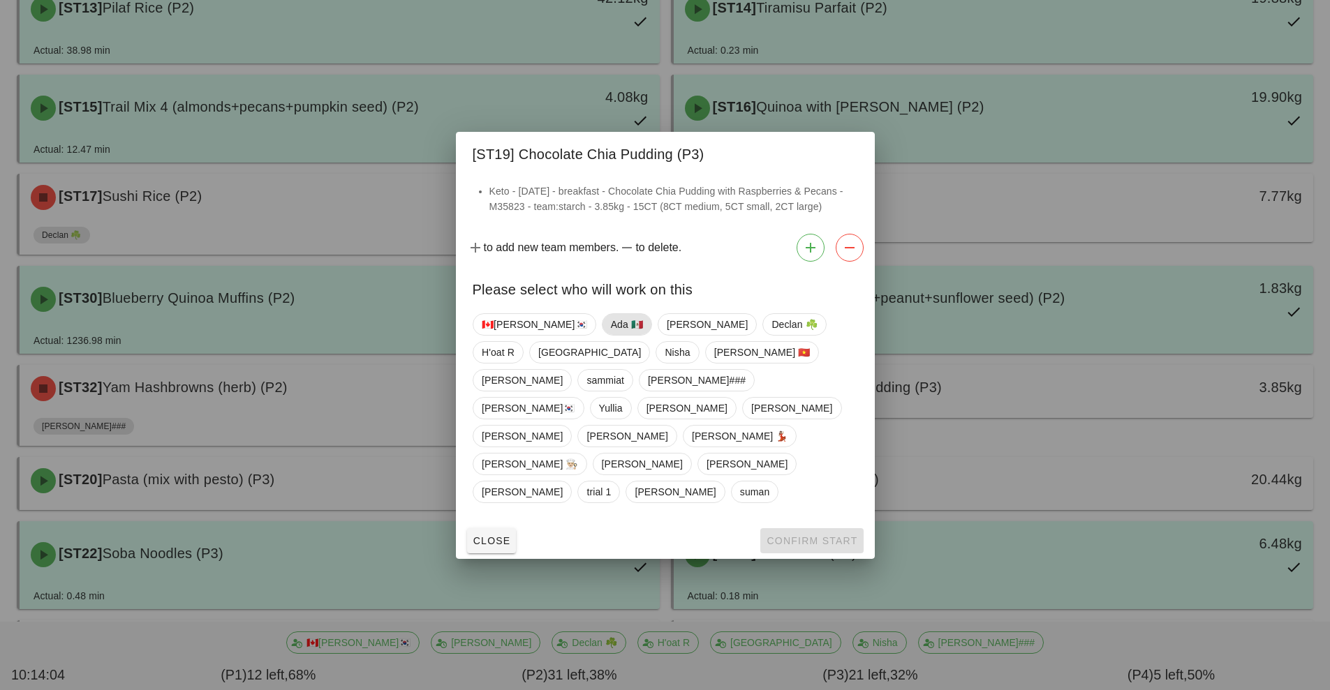
click at [610, 335] on span "Ada 🇲🇽" at bounding box center [626, 324] width 32 height 21
click at [799, 535] on span "Confirm Start" at bounding box center [811, 540] width 91 height 11
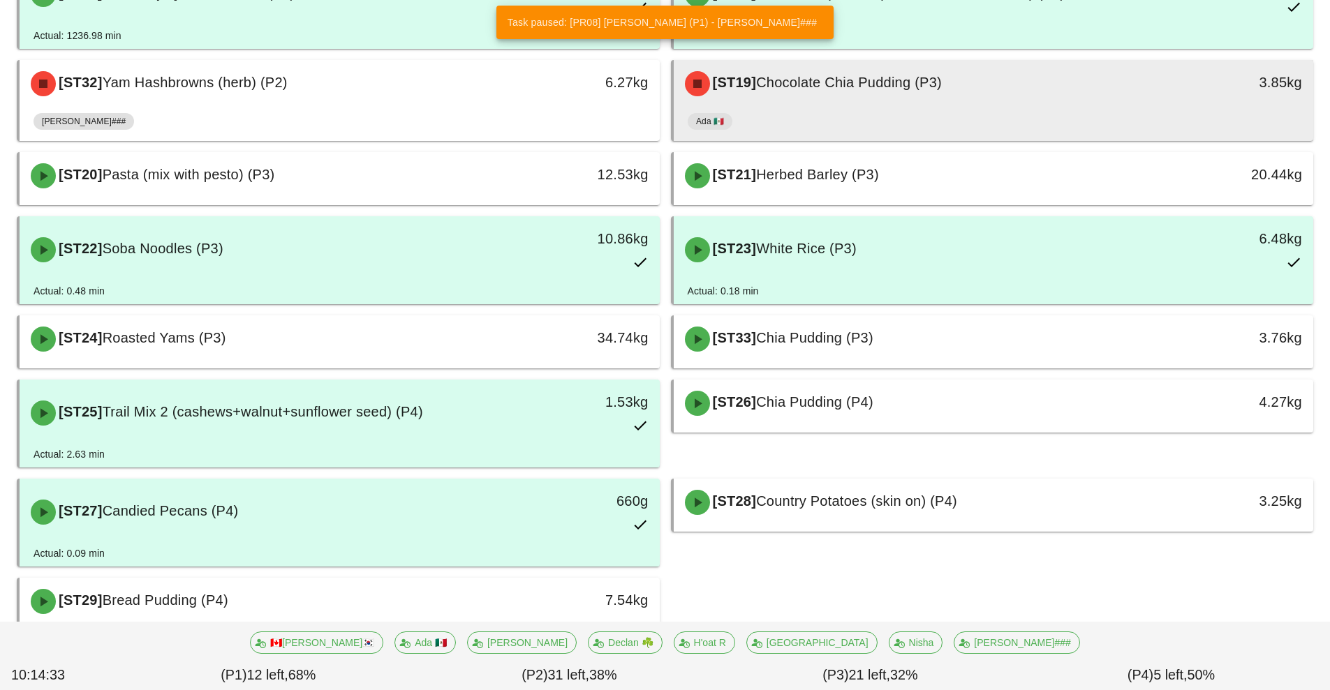
scroll to position [1118, 0]
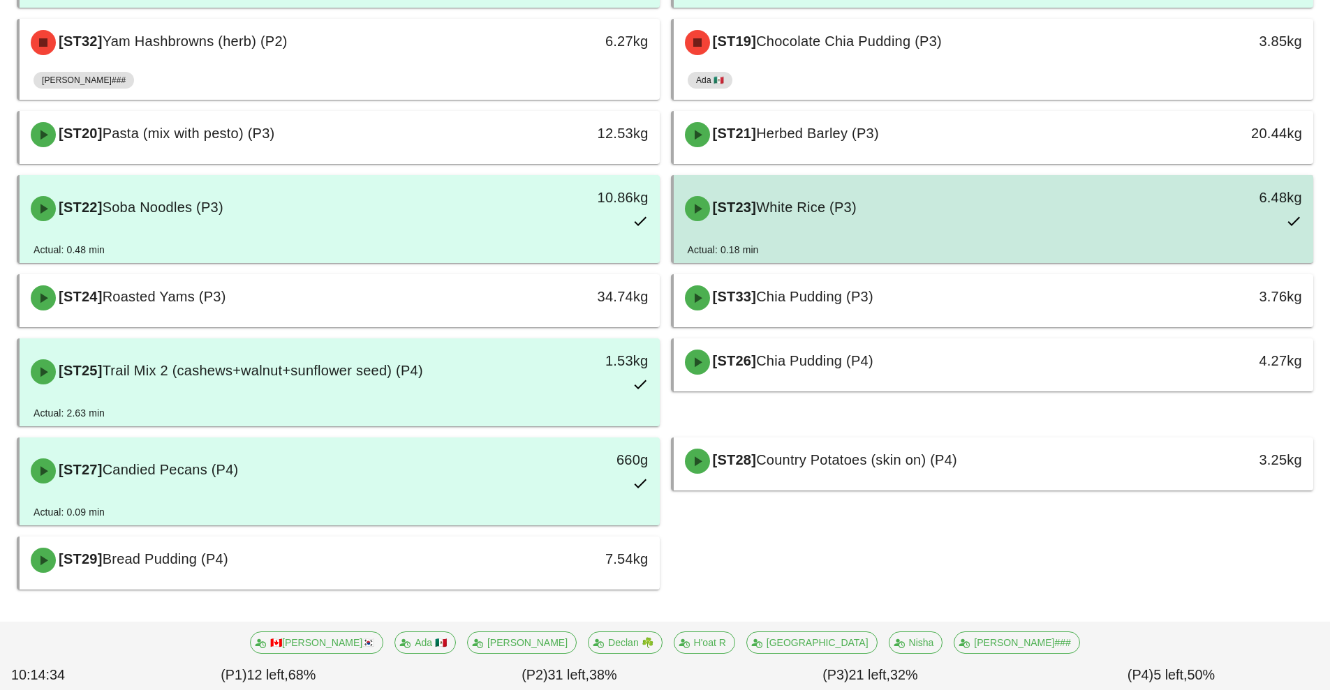
click at [1004, 202] on div "[ST23] White Rice (P3)" at bounding box center [914, 209] width 475 height 42
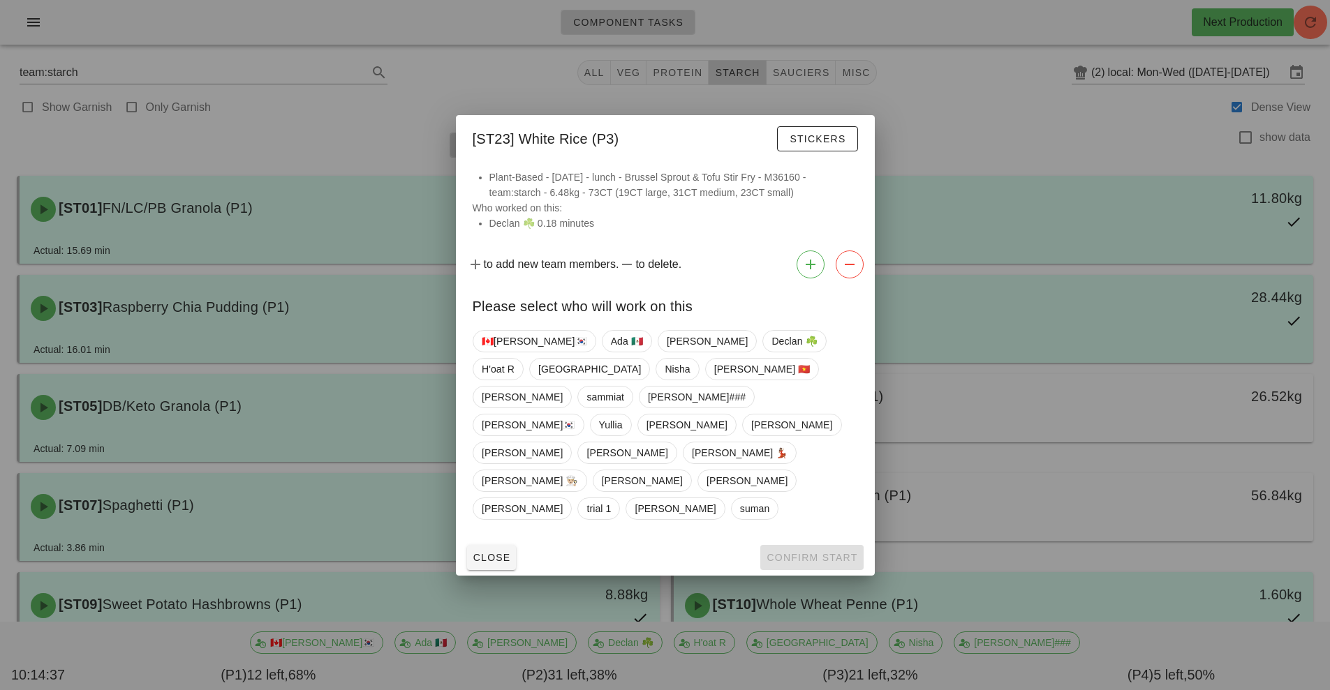
click at [978, 121] on div at bounding box center [665, 345] width 1330 height 690
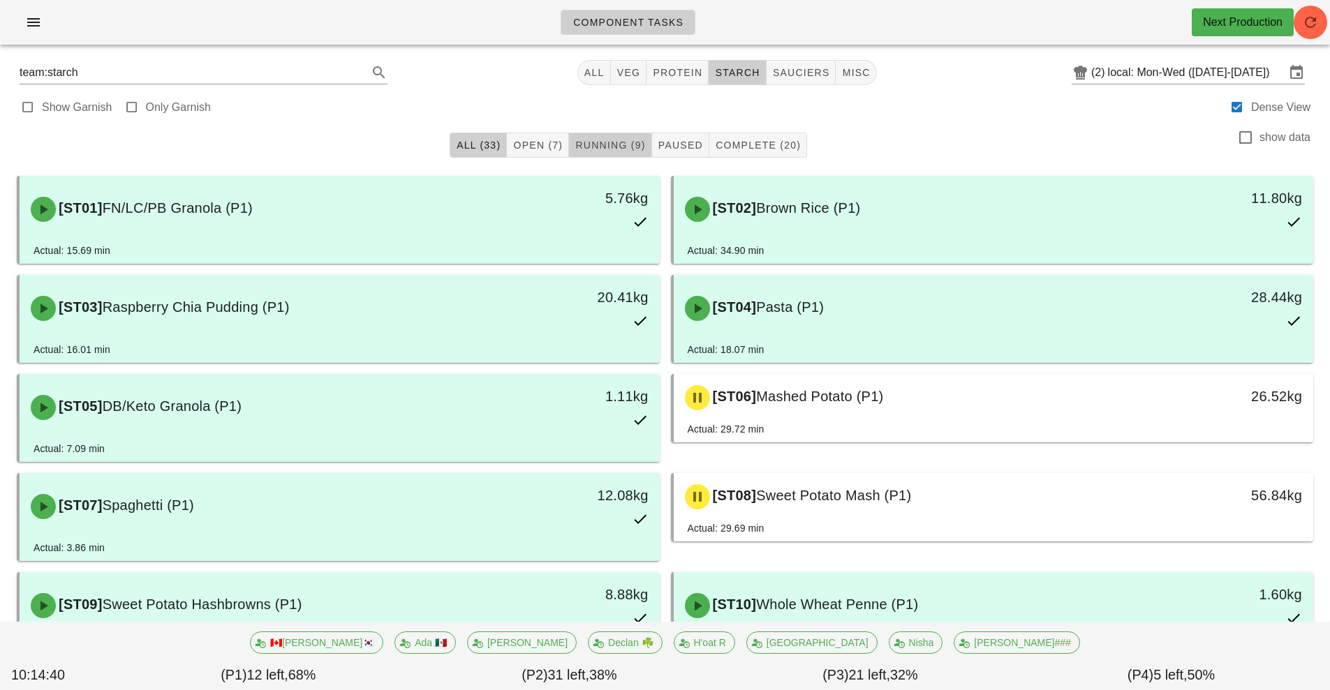
click at [623, 133] on button "Running (9)" at bounding box center [610, 145] width 82 height 25
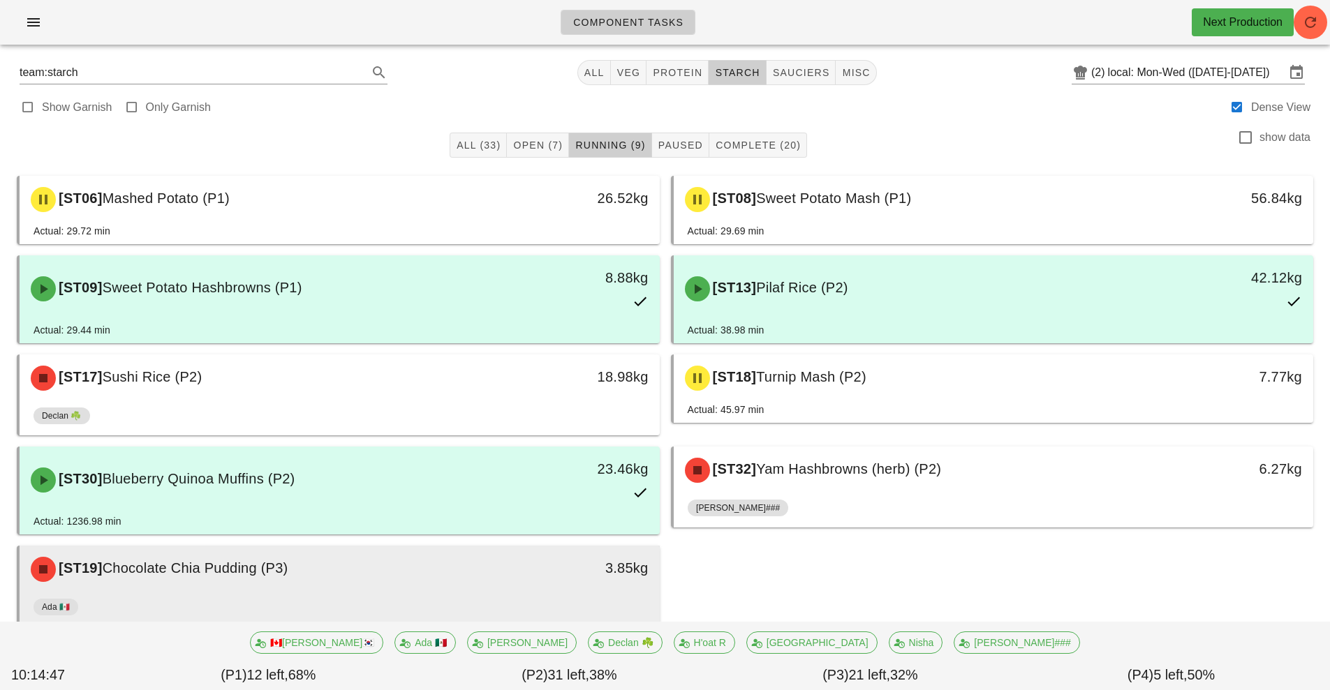
click at [250, 572] on span "Chocolate Chia Pudding (P3)" at bounding box center [196, 568] width 186 height 15
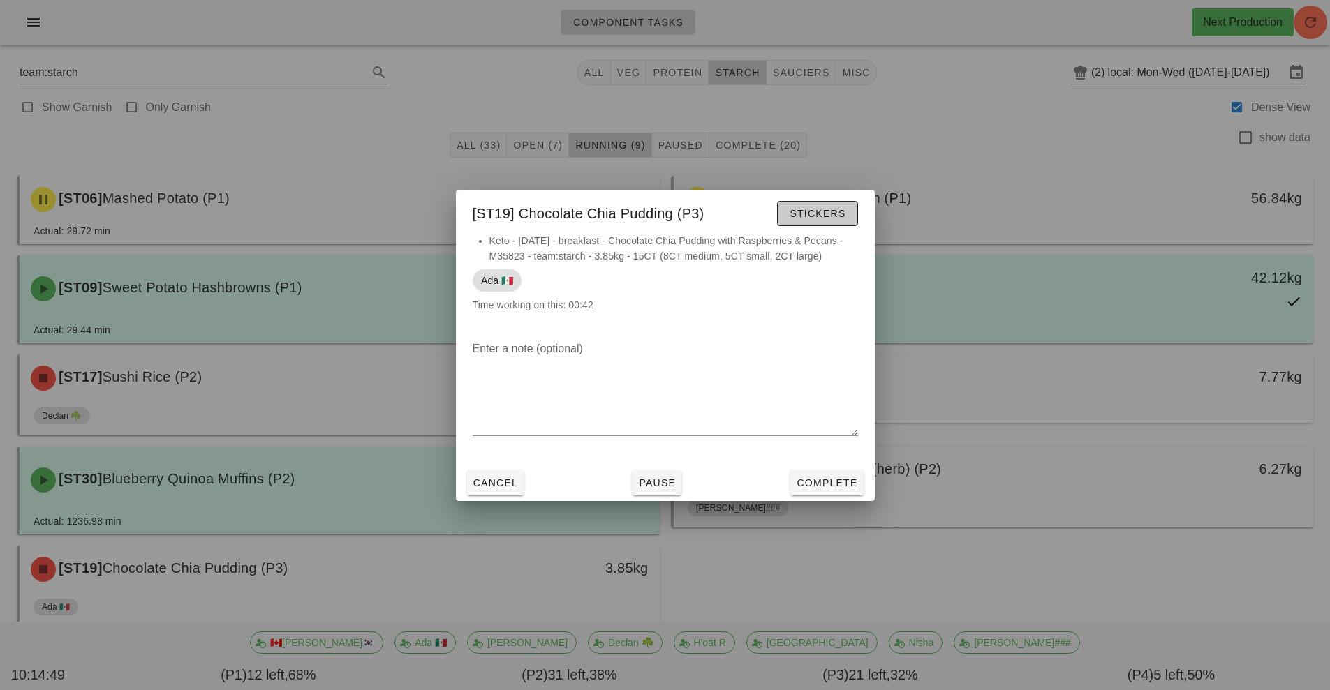
click at [832, 201] on button "Stickers" at bounding box center [817, 213] width 80 height 25
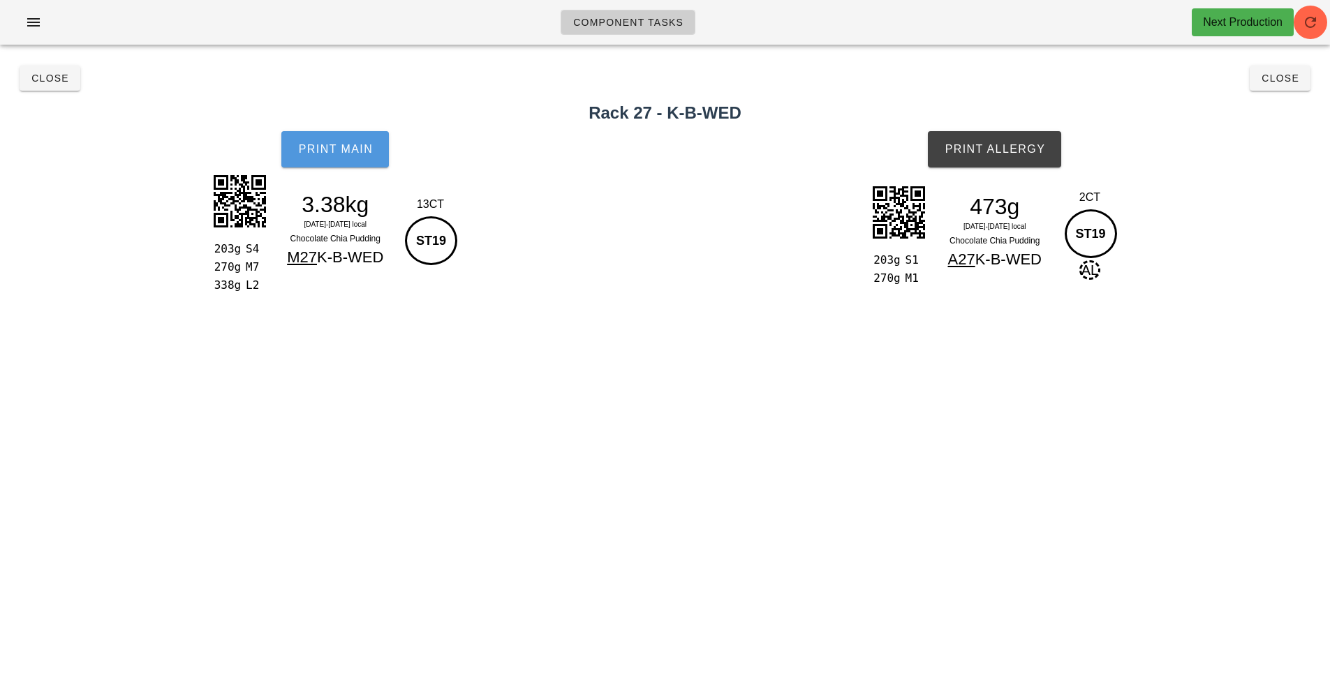
click at [336, 156] on button "Print Main" at bounding box center [335, 149] width 108 height 36
click at [1028, 163] on button "Print Allergy" at bounding box center [994, 149] width 133 height 36
click at [1283, 78] on span "Close" at bounding box center [1280, 78] width 38 height 11
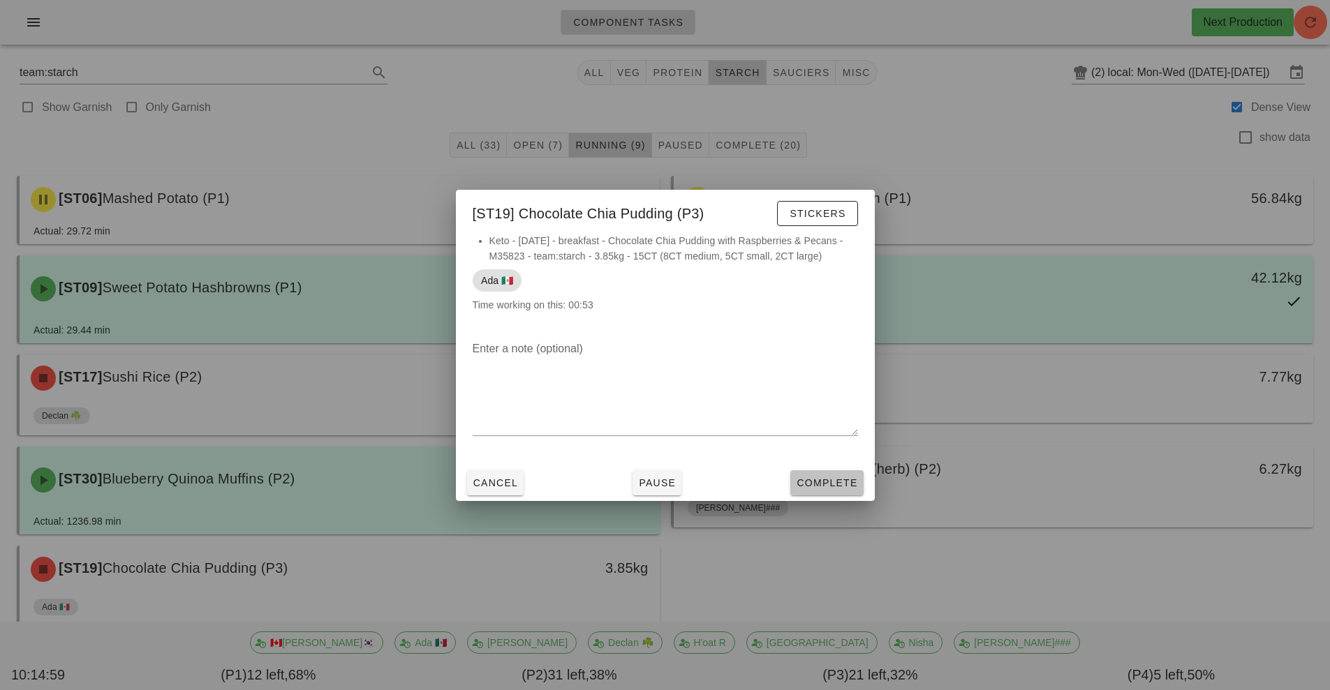
click at [832, 489] on span "Complete" at bounding box center [826, 483] width 61 height 11
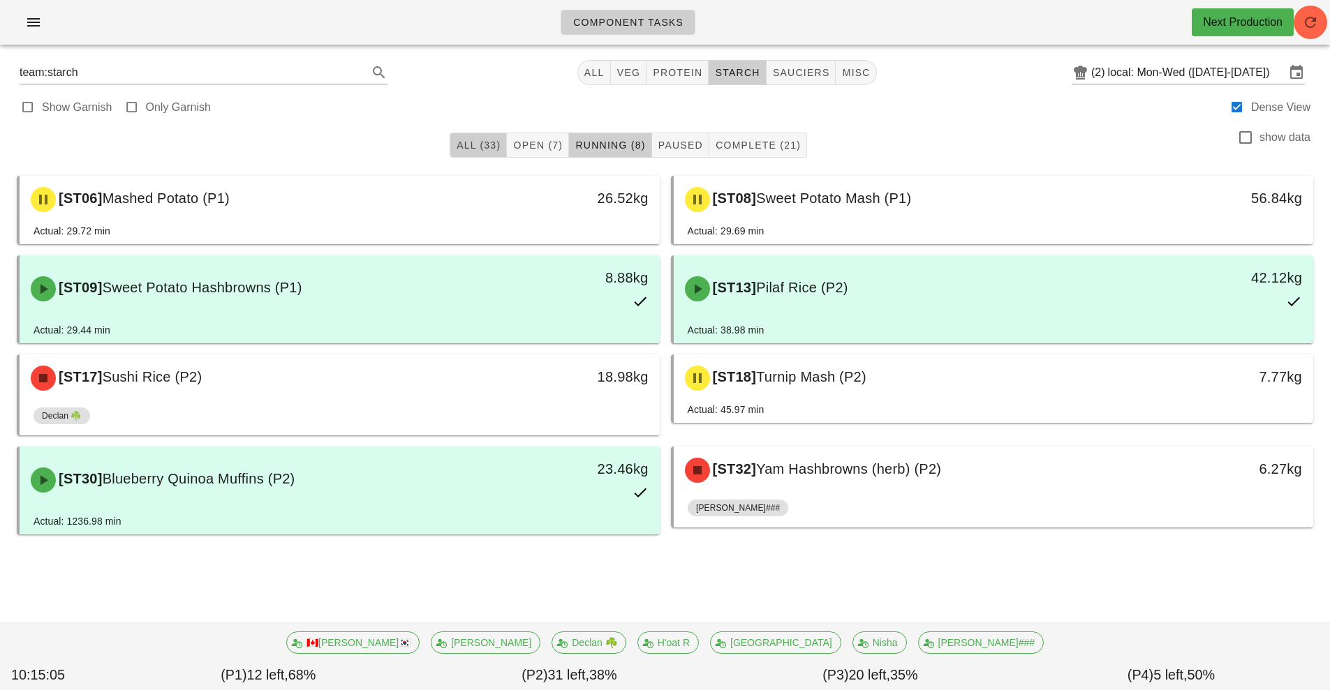
click at [489, 149] on span "All (33)" at bounding box center [478, 145] width 45 height 11
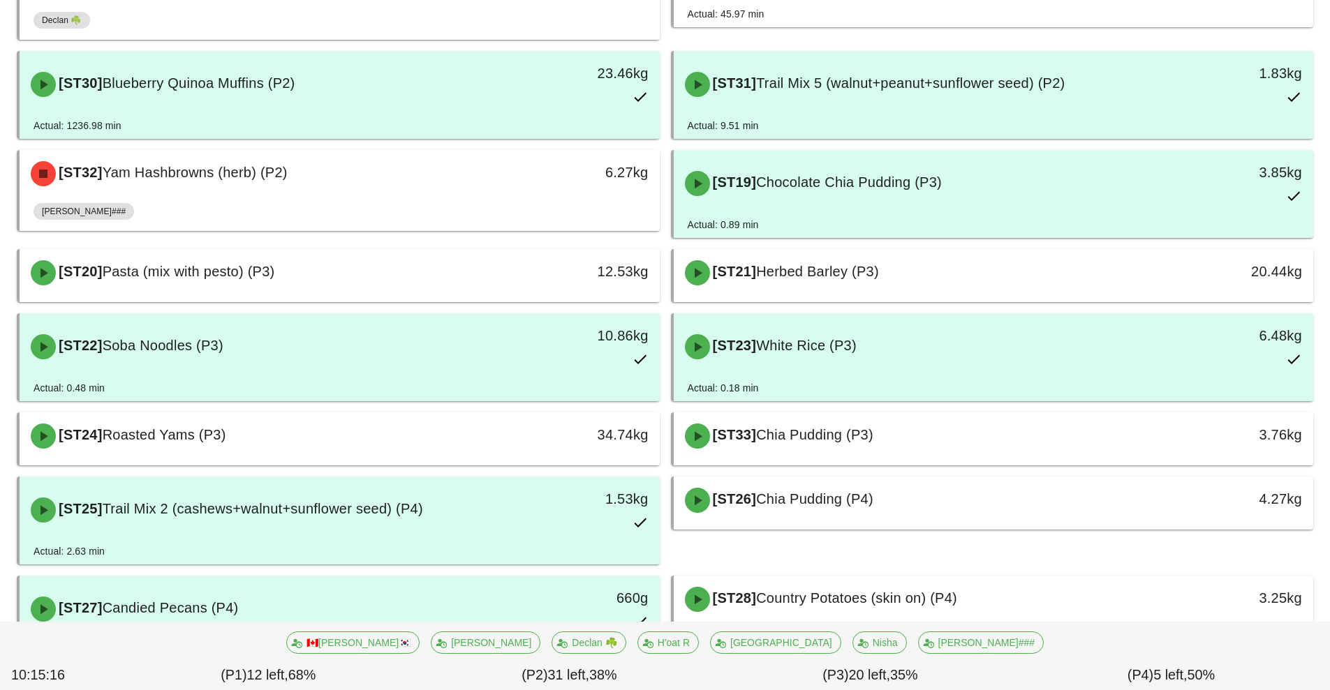
scroll to position [1148, 0]
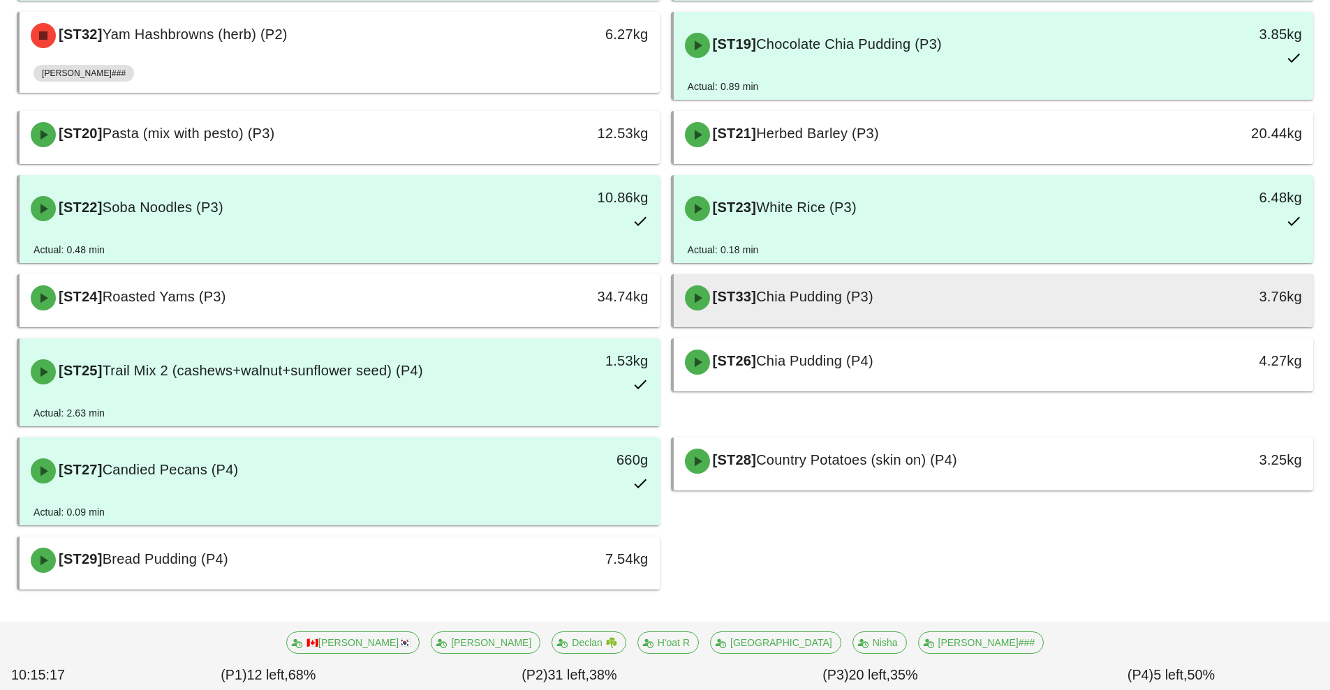
click at [915, 300] on div "[ST33] Chia Pudding (P3)" at bounding box center [914, 298] width 475 height 42
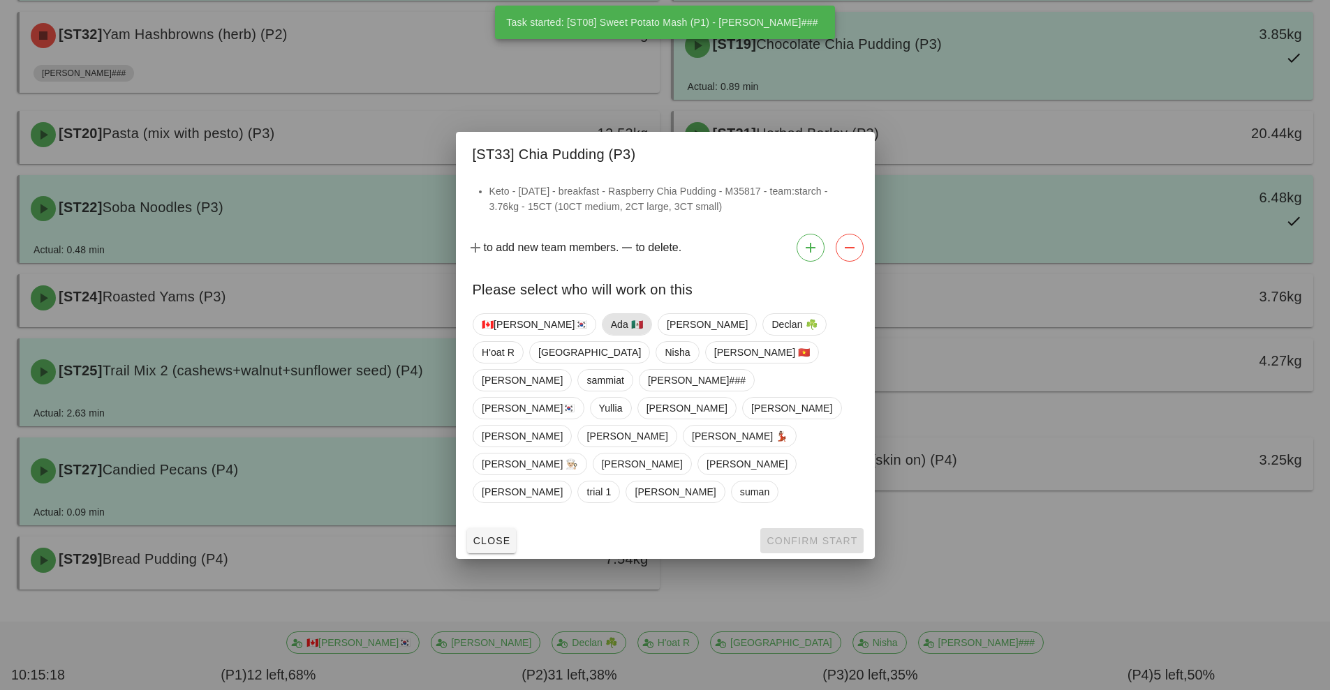
click at [610, 335] on span "Ada 🇲🇽" at bounding box center [626, 324] width 32 height 21
click at [798, 535] on span "Confirm Start" at bounding box center [811, 540] width 91 height 11
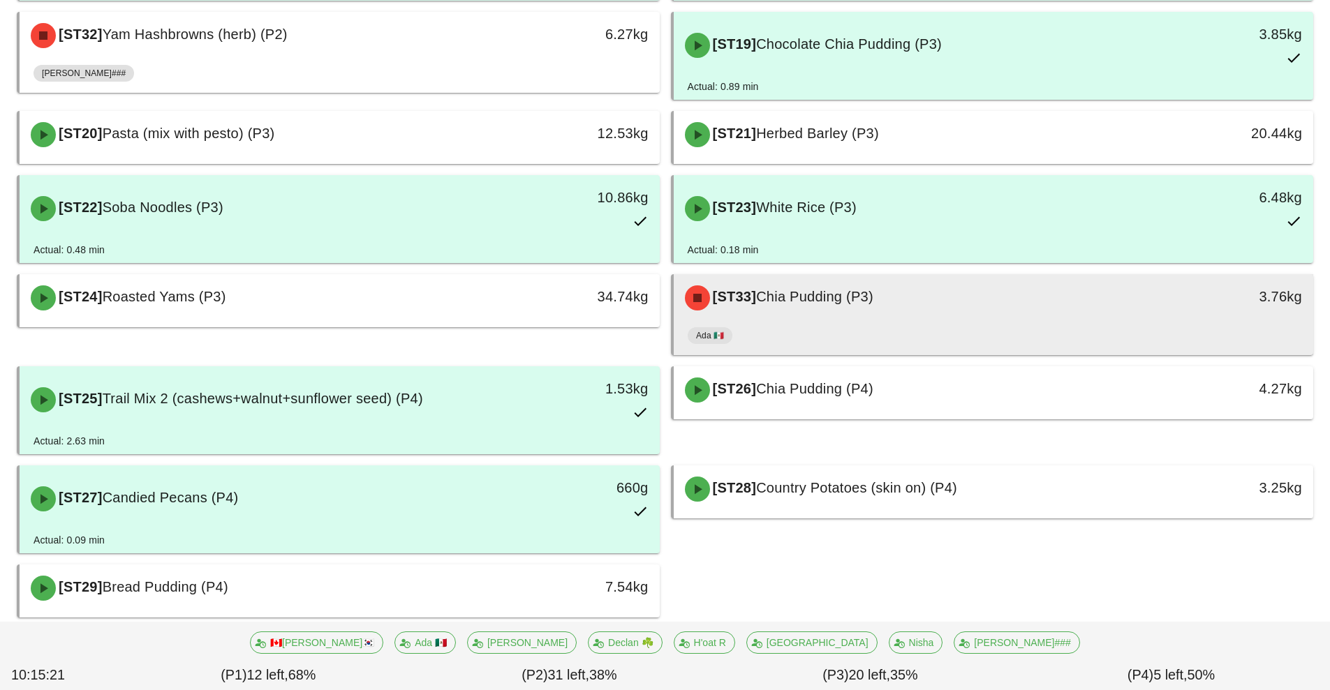
click at [937, 323] on div "Ada 🇲🇽" at bounding box center [994, 339] width 612 height 34
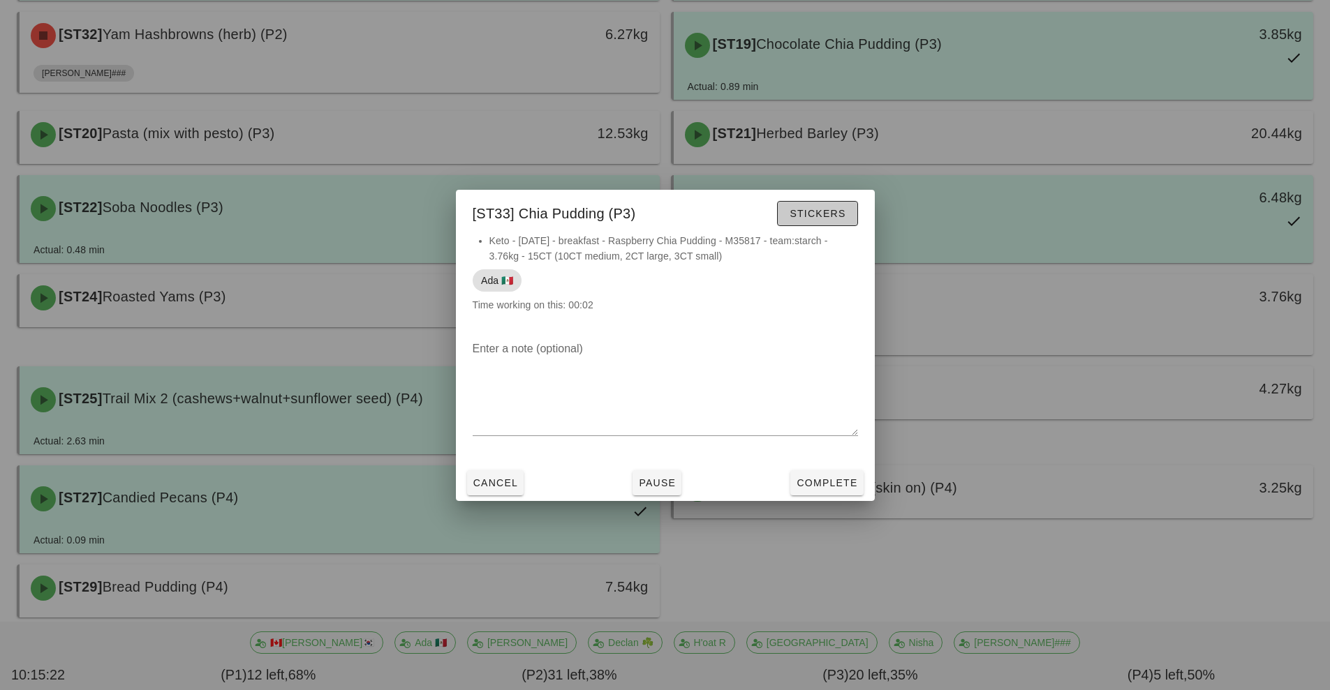
click at [836, 212] on span "Stickers" at bounding box center [817, 213] width 57 height 11
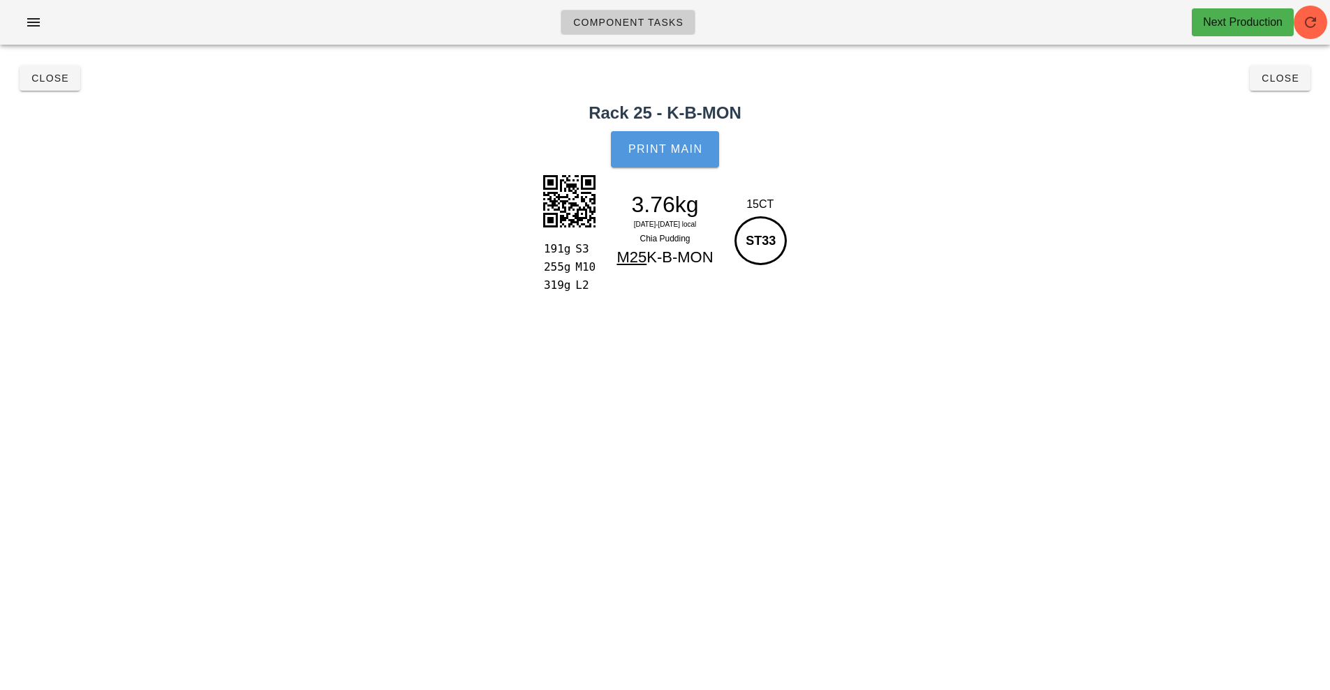
click at [676, 156] on button "Print Main" at bounding box center [665, 149] width 108 height 36
click at [1283, 80] on span "Close" at bounding box center [1280, 78] width 38 height 11
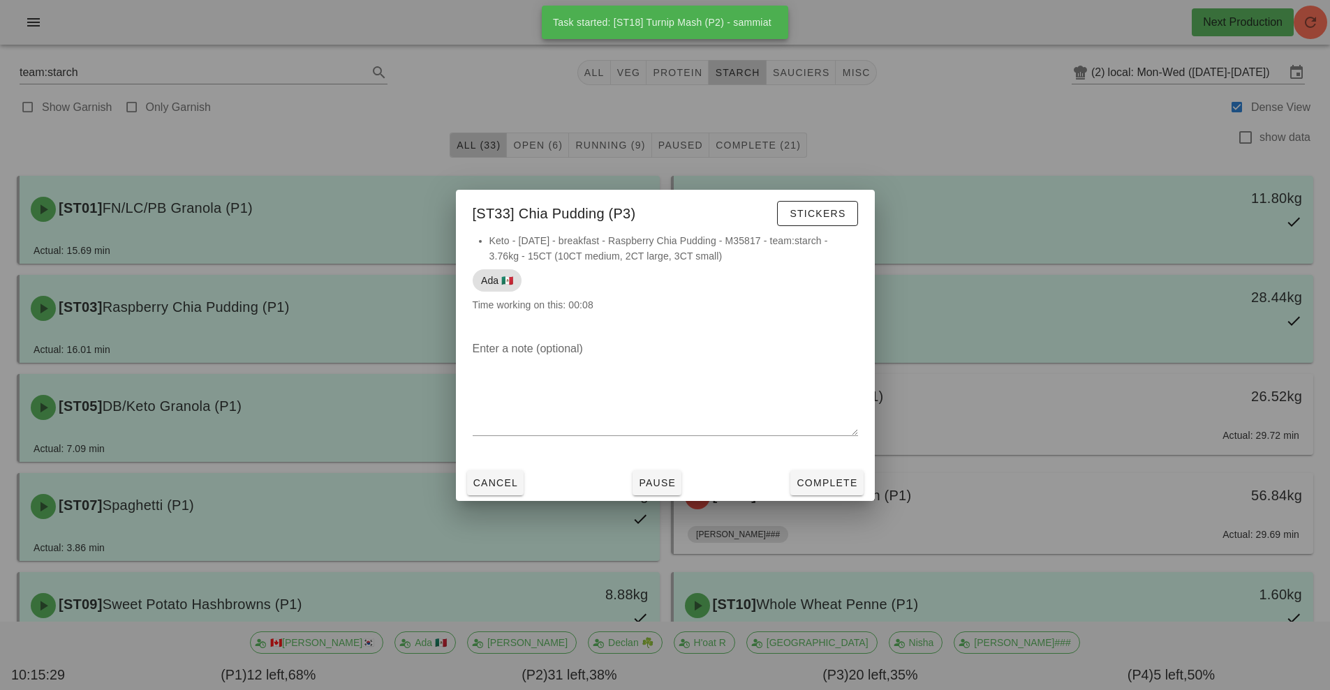
click at [1028, 126] on div at bounding box center [665, 345] width 1330 height 690
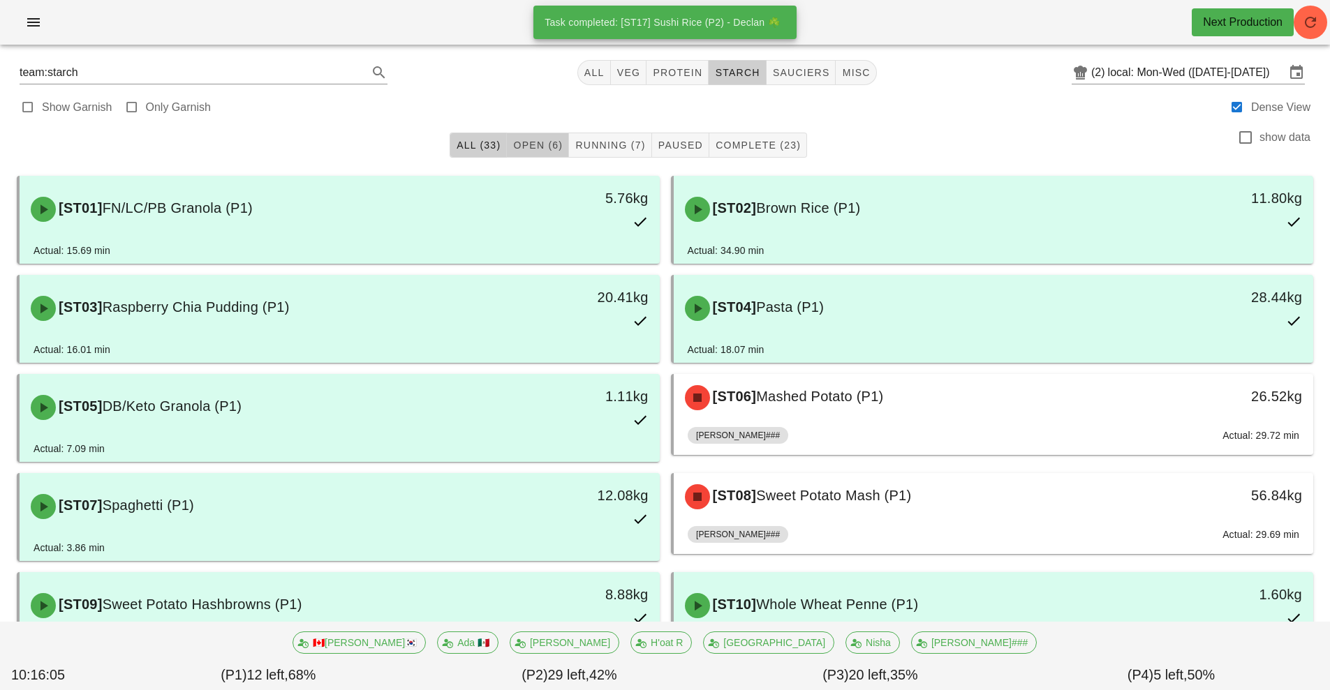
click at [545, 147] on span "Open (6)" at bounding box center [537, 145] width 50 height 11
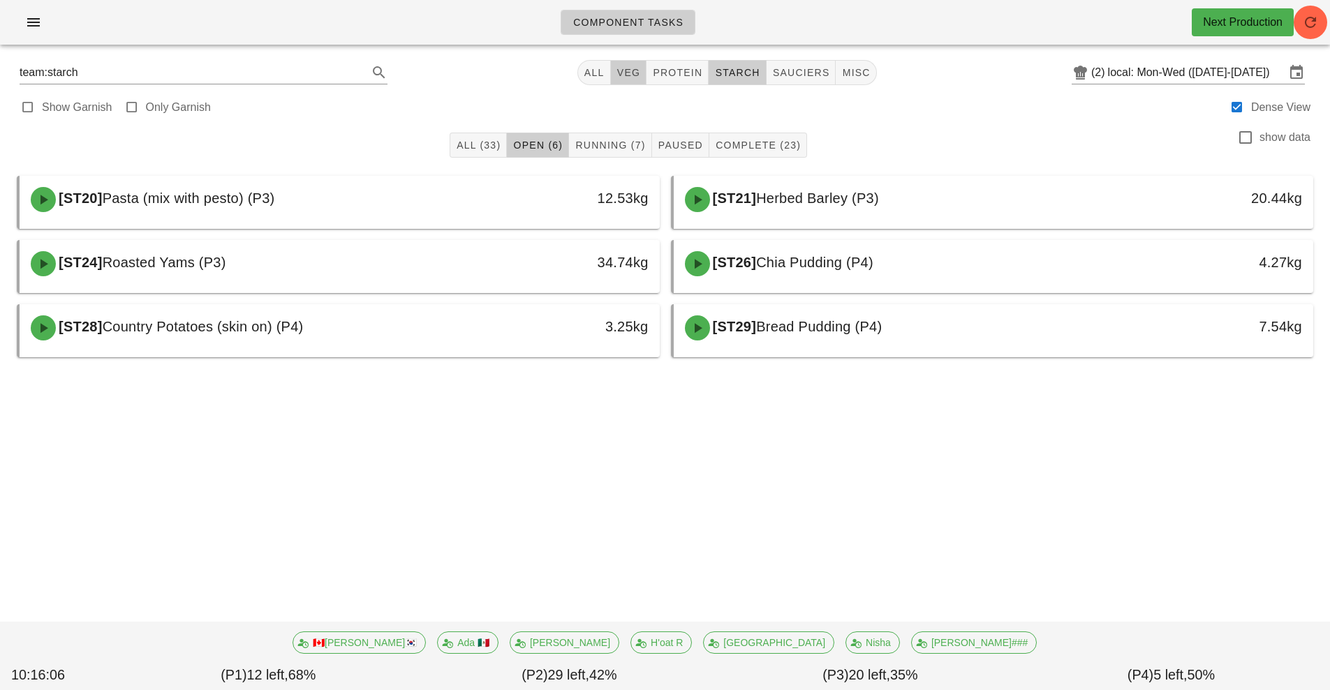
click at [621, 63] on button "veg" at bounding box center [629, 72] width 36 height 25
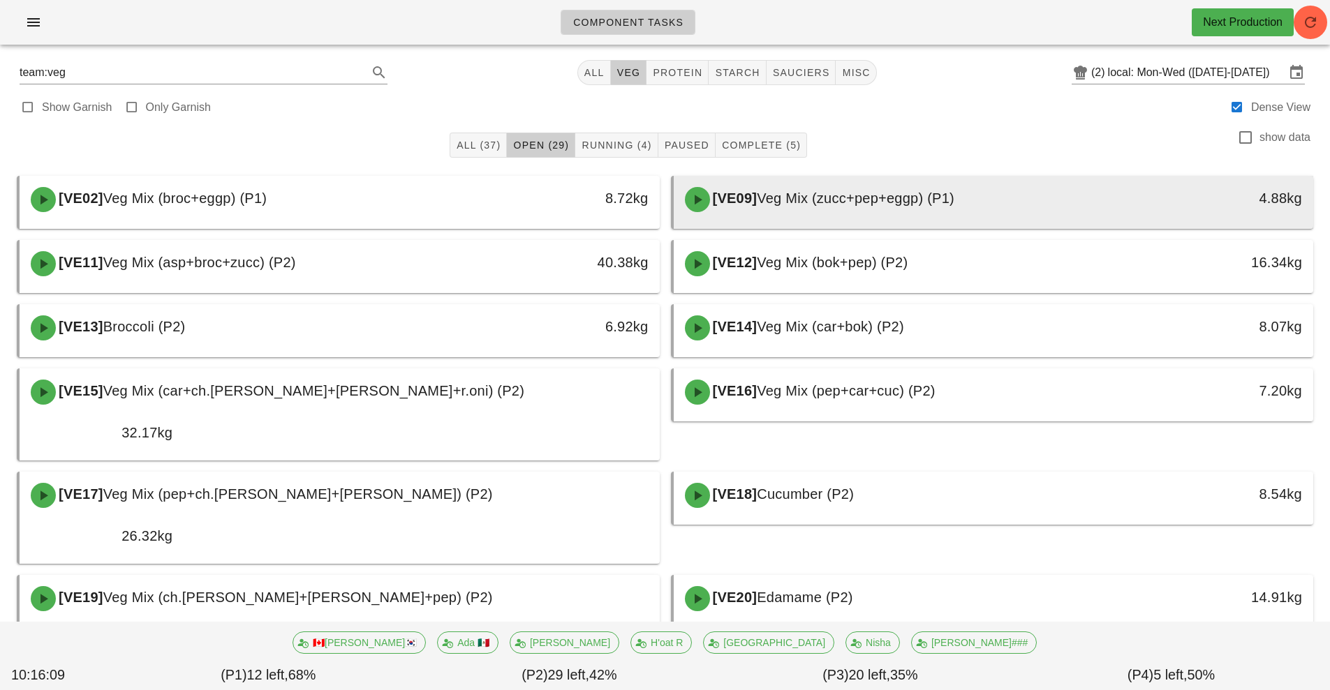
click at [972, 190] on div "[VE09] Veg Mix (zucc+pep+eggp) (P1)" at bounding box center [914, 200] width 475 height 42
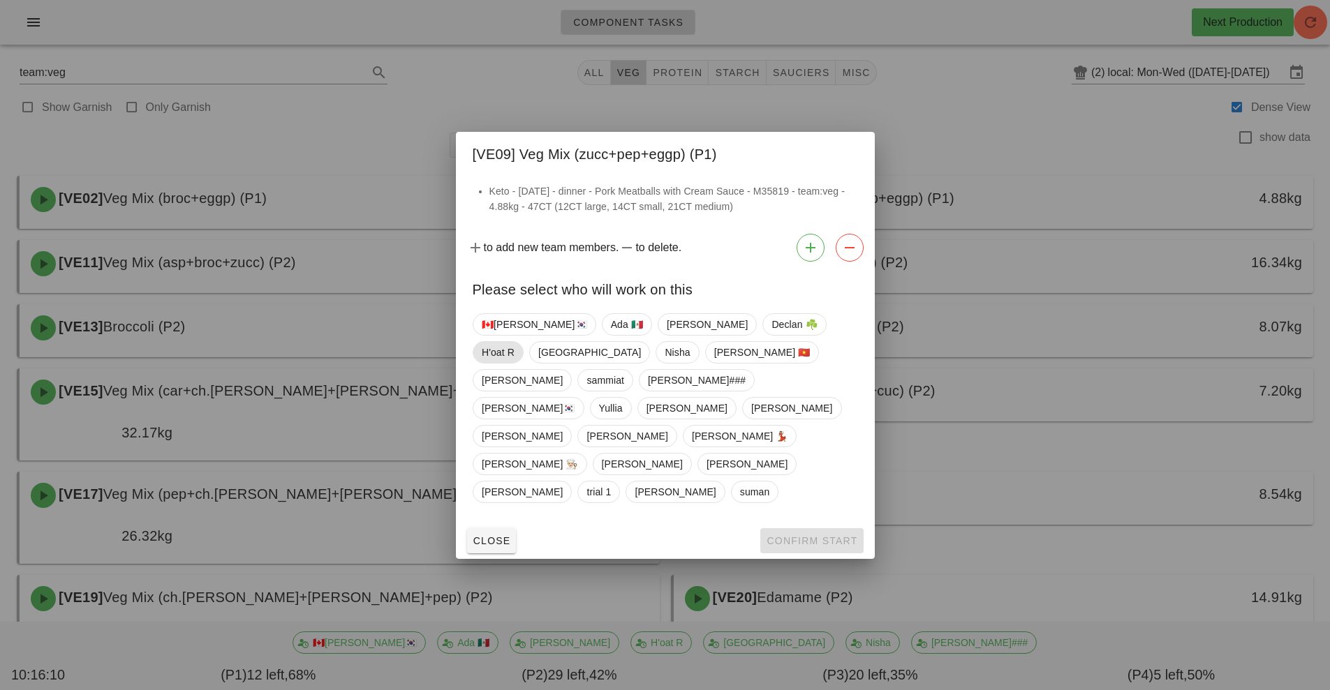
click at [515, 363] on span "H'oat R" at bounding box center [498, 352] width 33 height 21
click at [852, 535] on span "Confirm Start" at bounding box center [811, 540] width 91 height 11
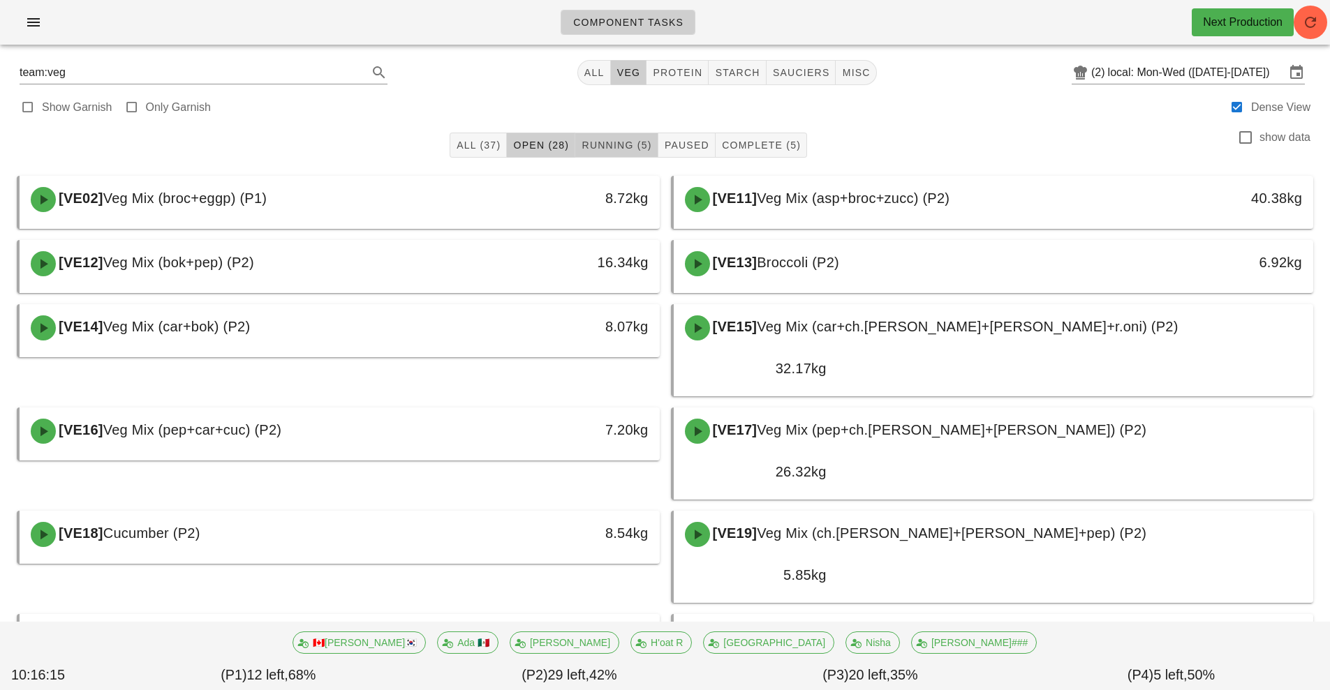
click at [609, 147] on span "Running (5)" at bounding box center [616, 145] width 71 height 11
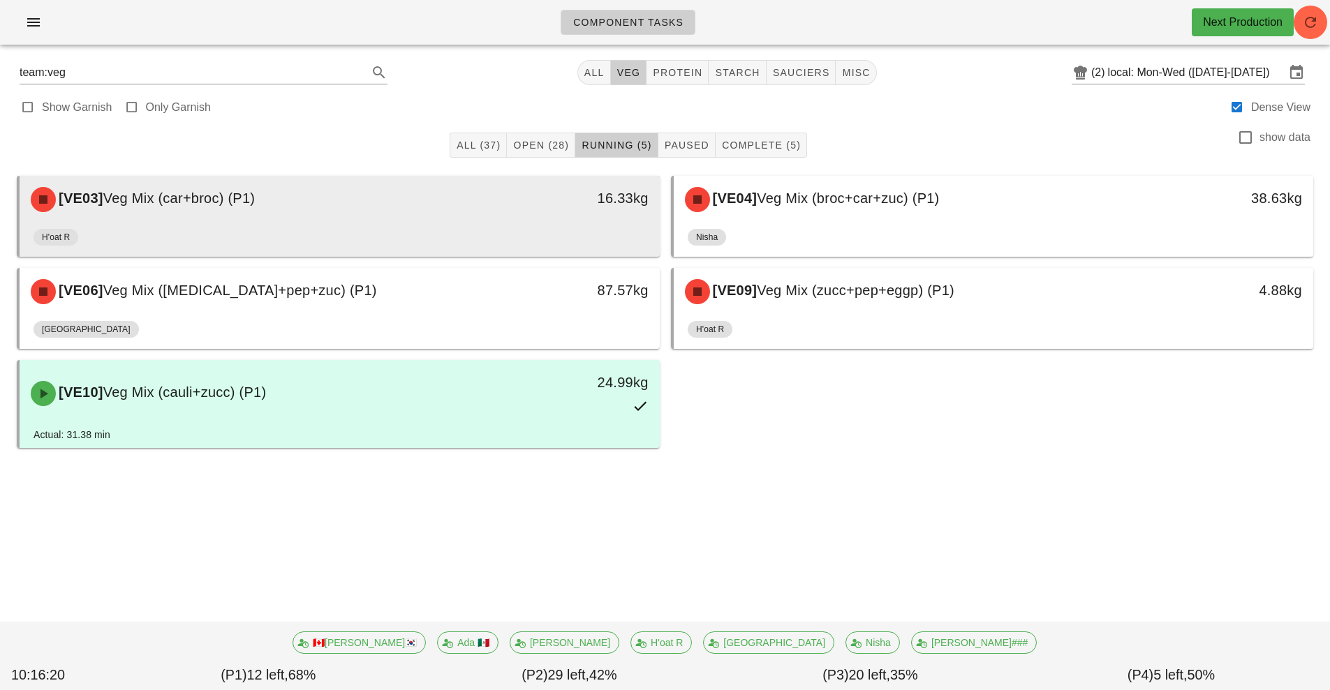
click at [350, 207] on div "[VE03] Veg Mix (car+broc) (P1)" at bounding box center [259, 200] width 475 height 42
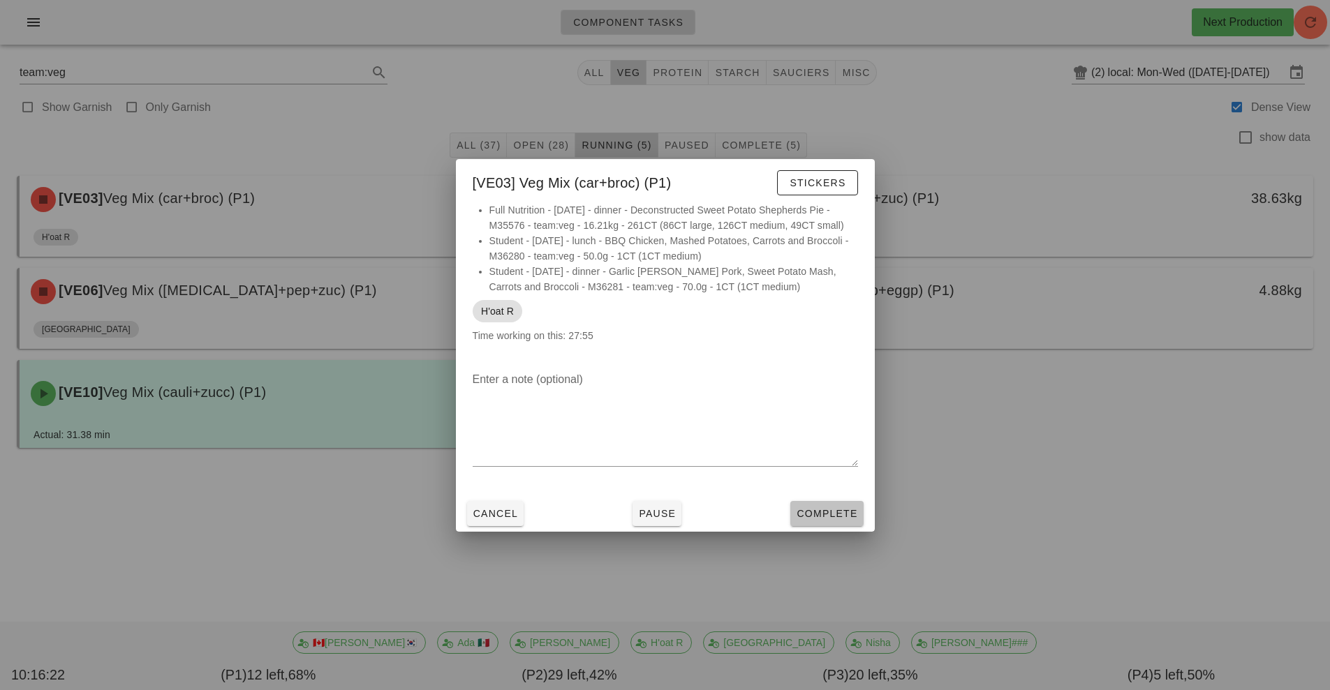
click at [840, 512] on span "Complete" at bounding box center [826, 513] width 61 height 11
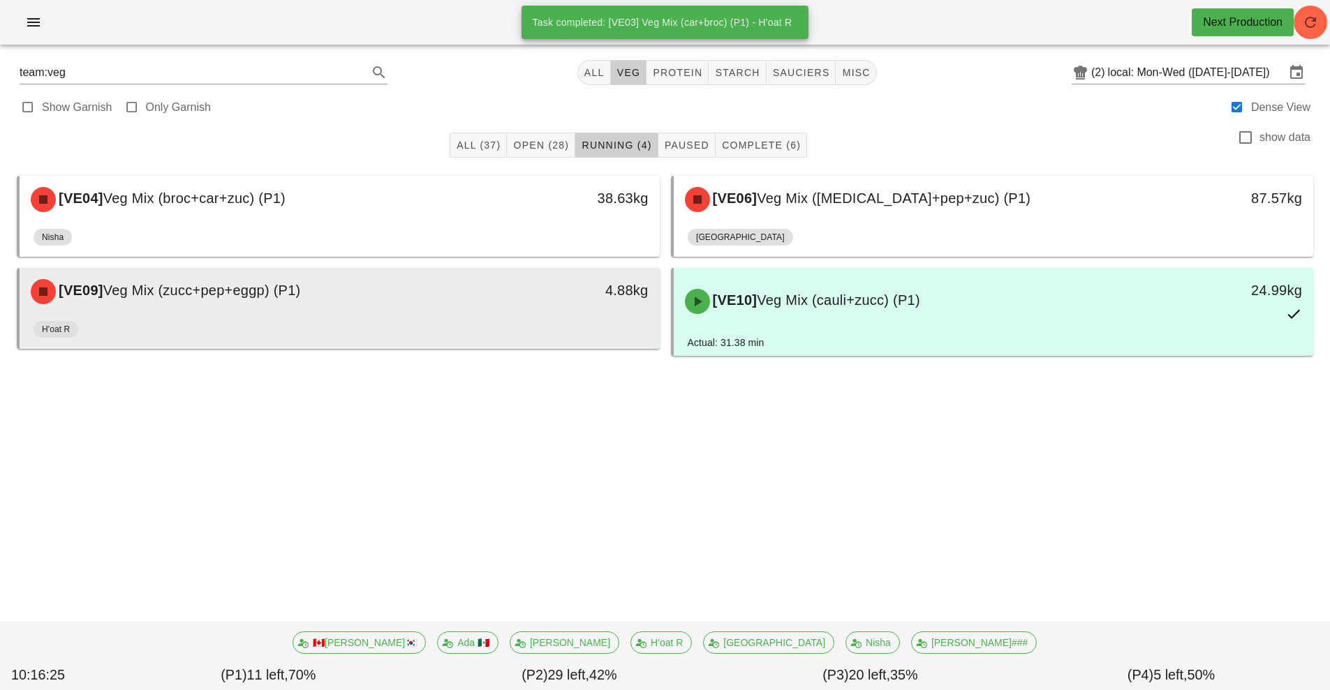
click at [525, 313] on div "[VE09] Veg Mix (zucc+pep+eggp) (P1) 4.88kg" at bounding box center [340, 291] width 640 height 47
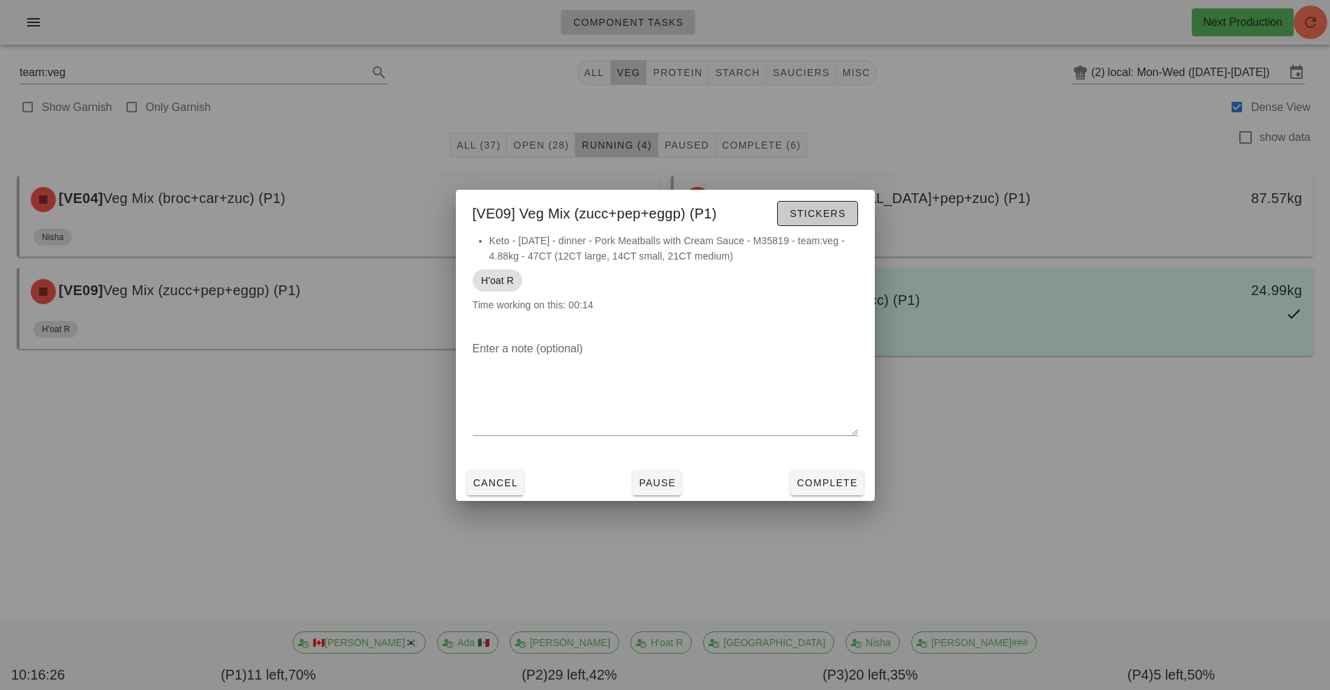
click at [823, 216] on span "Stickers" at bounding box center [817, 213] width 57 height 11
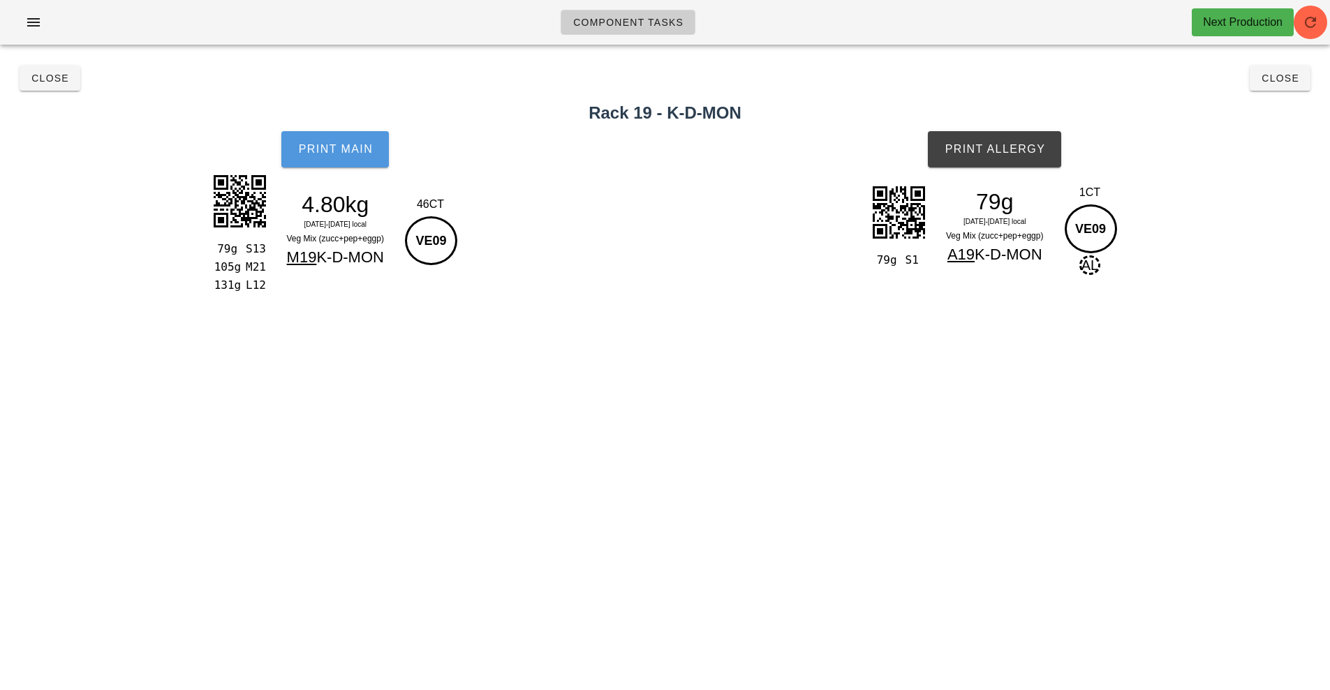
click at [345, 133] on button "Print Main" at bounding box center [335, 149] width 108 height 36
click at [992, 132] on button "Print Allergy" at bounding box center [994, 149] width 133 height 36
click at [48, 66] on button "Close" at bounding box center [50, 78] width 61 height 25
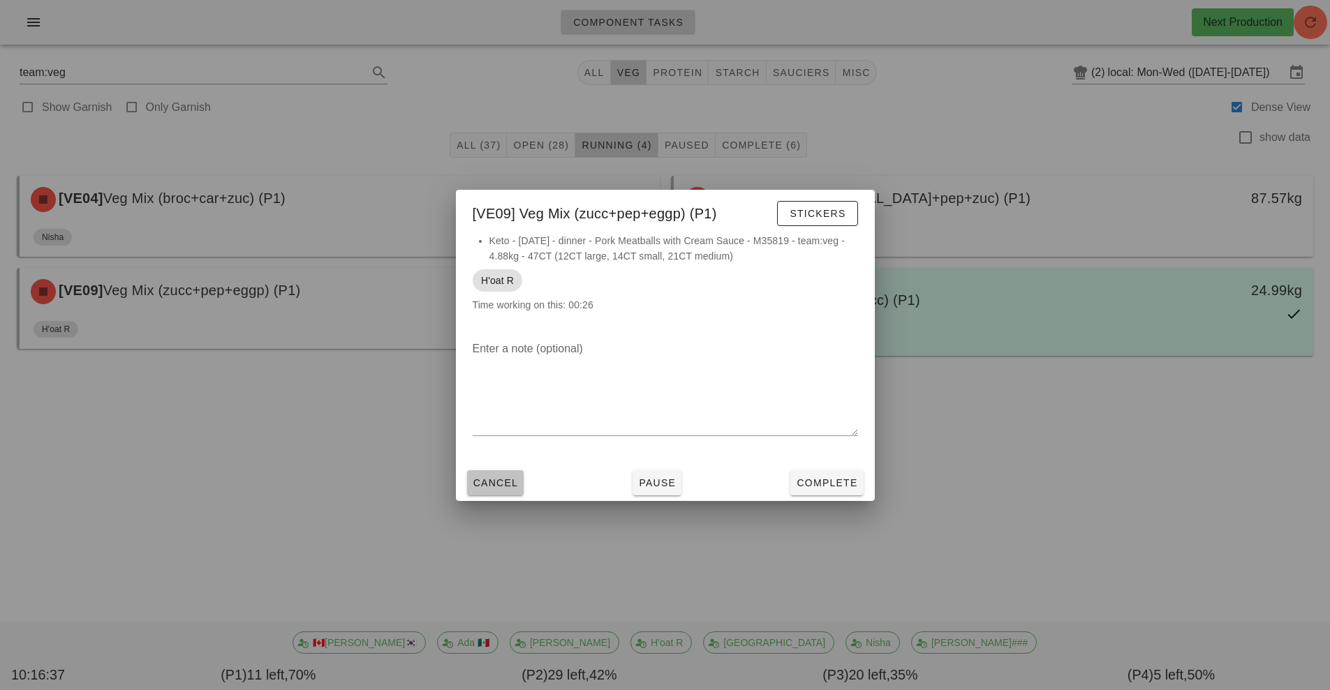
click at [497, 478] on span "Cancel" at bounding box center [496, 483] width 46 height 11
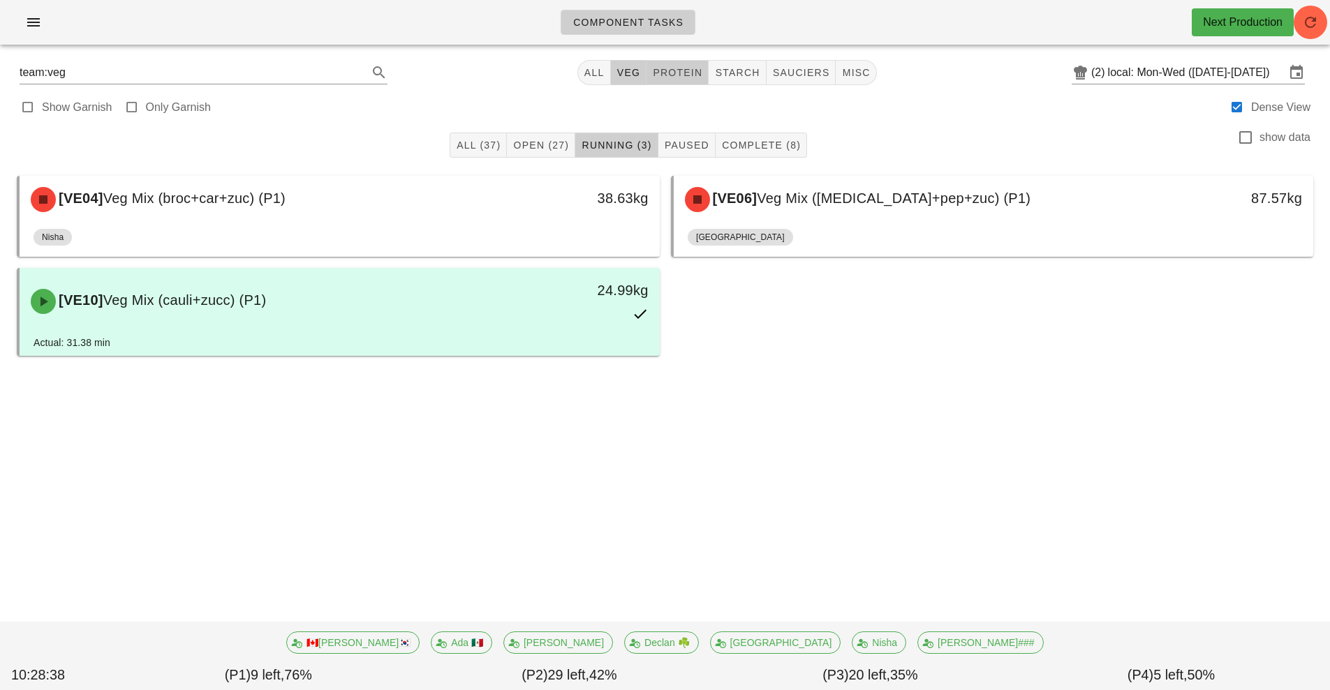
click at [689, 69] on span "protein" at bounding box center [677, 72] width 50 height 11
type input "team:protein"
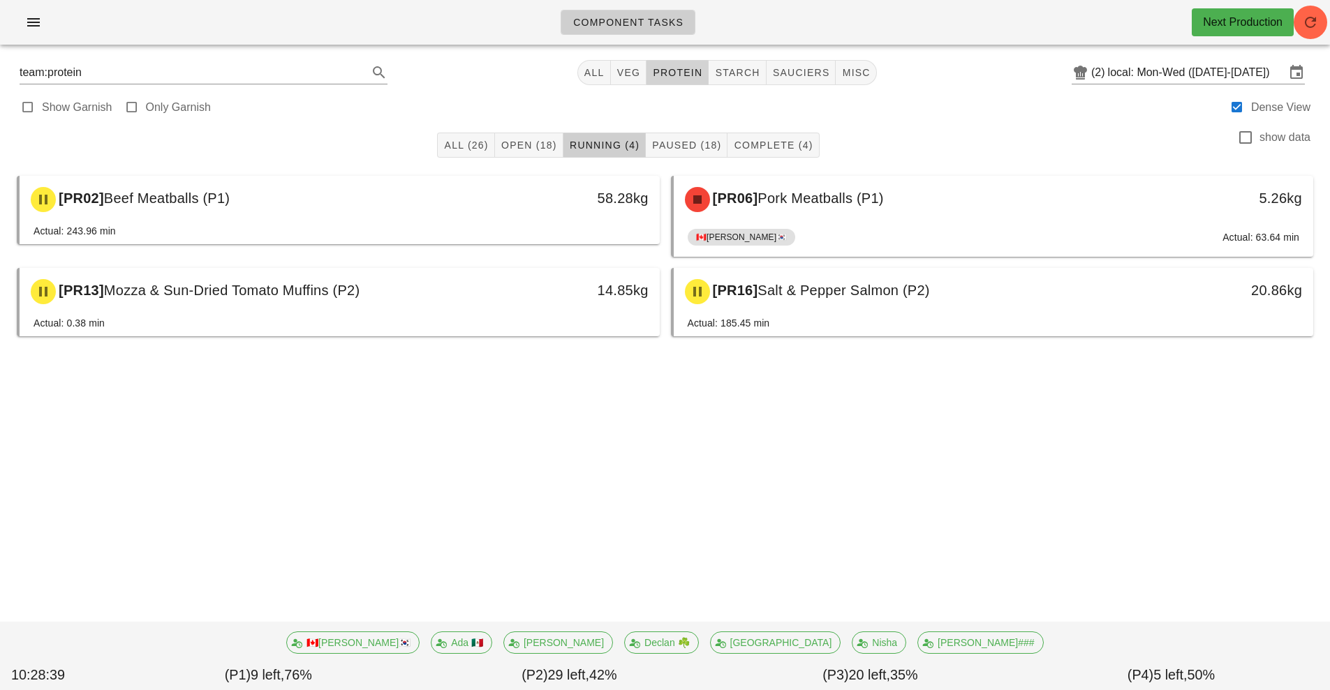
click at [689, 69] on span "protein" at bounding box center [677, 72] width 50 height 11
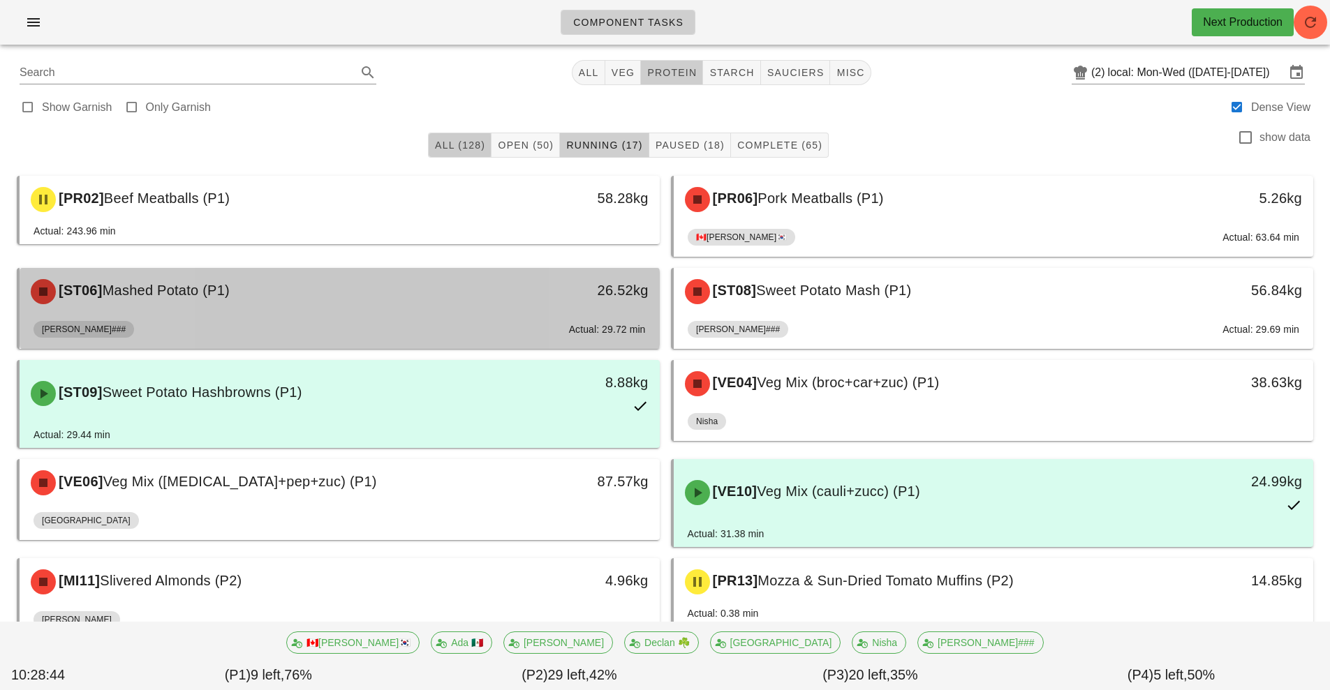
click at [671, 73] on span "protein" at bounding box center [671, 72] width 50 height 11
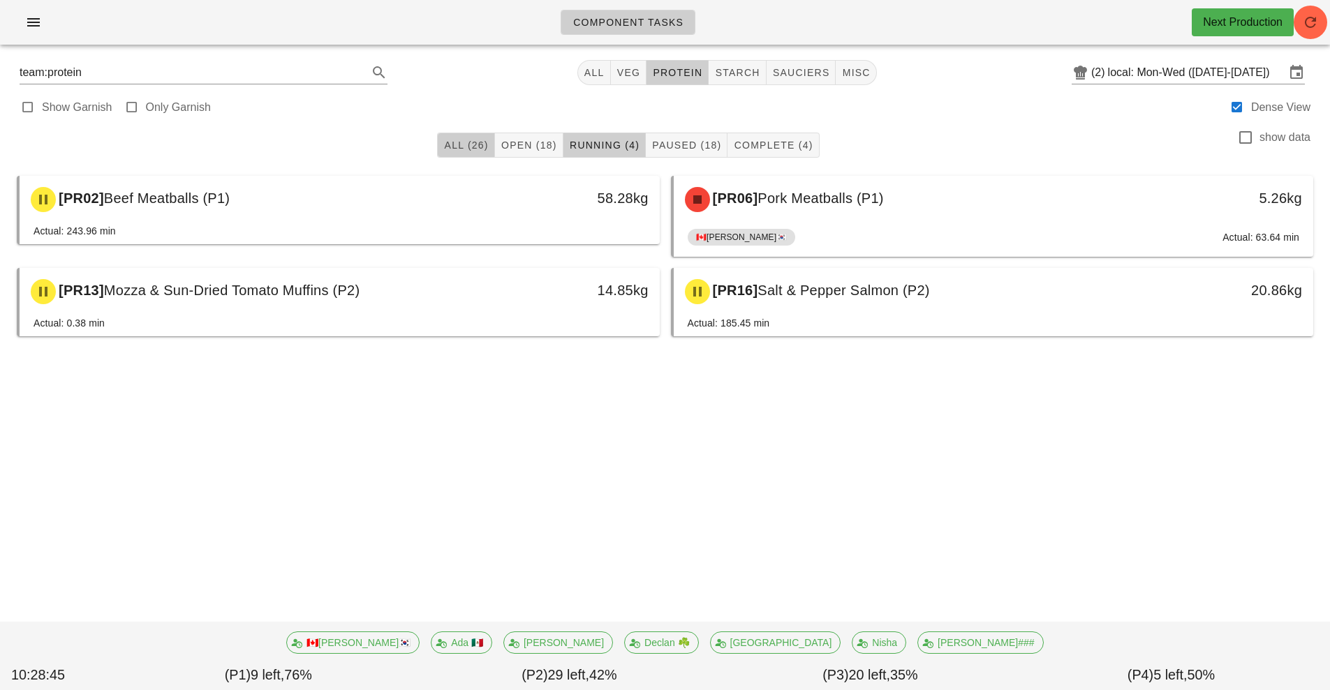
click at [468, 148] on span "All (26)" at bounding box center [465, 145] width 45 height 11
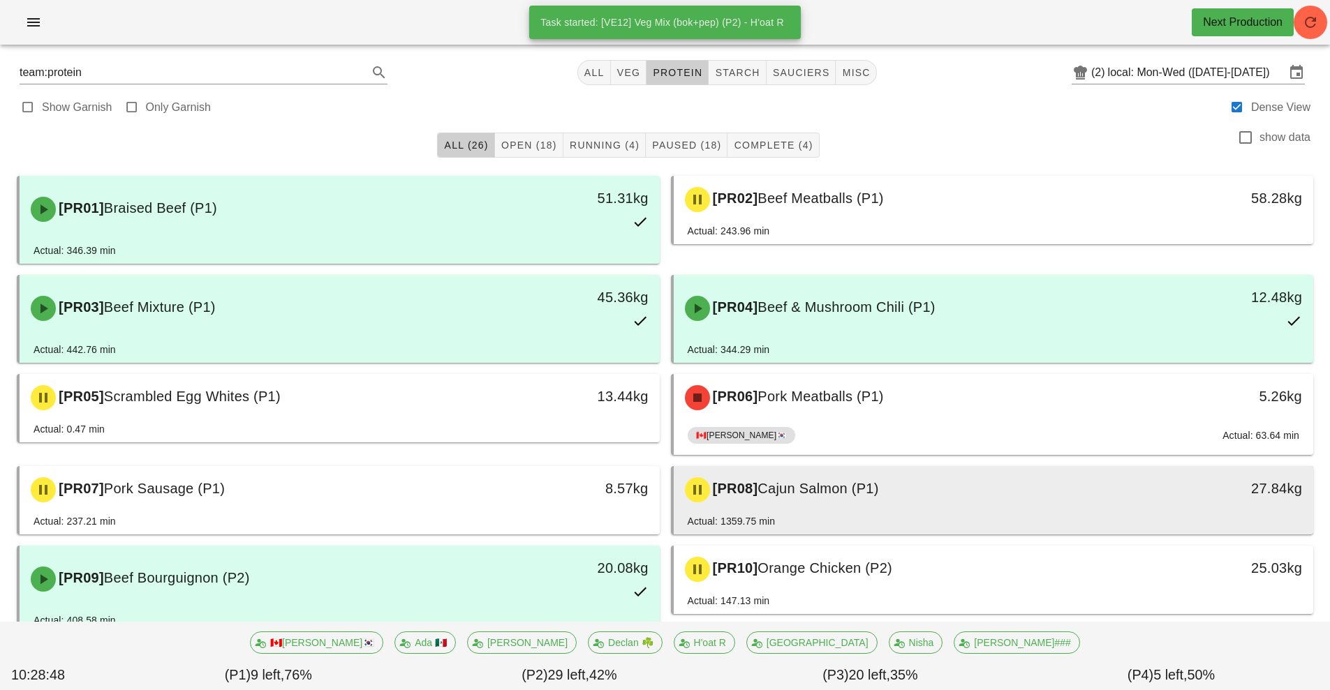
click at [907, 502] on div "[PR08] Cajun Salmon (P1)" at bounding box center [914, 490] width 475 height 42
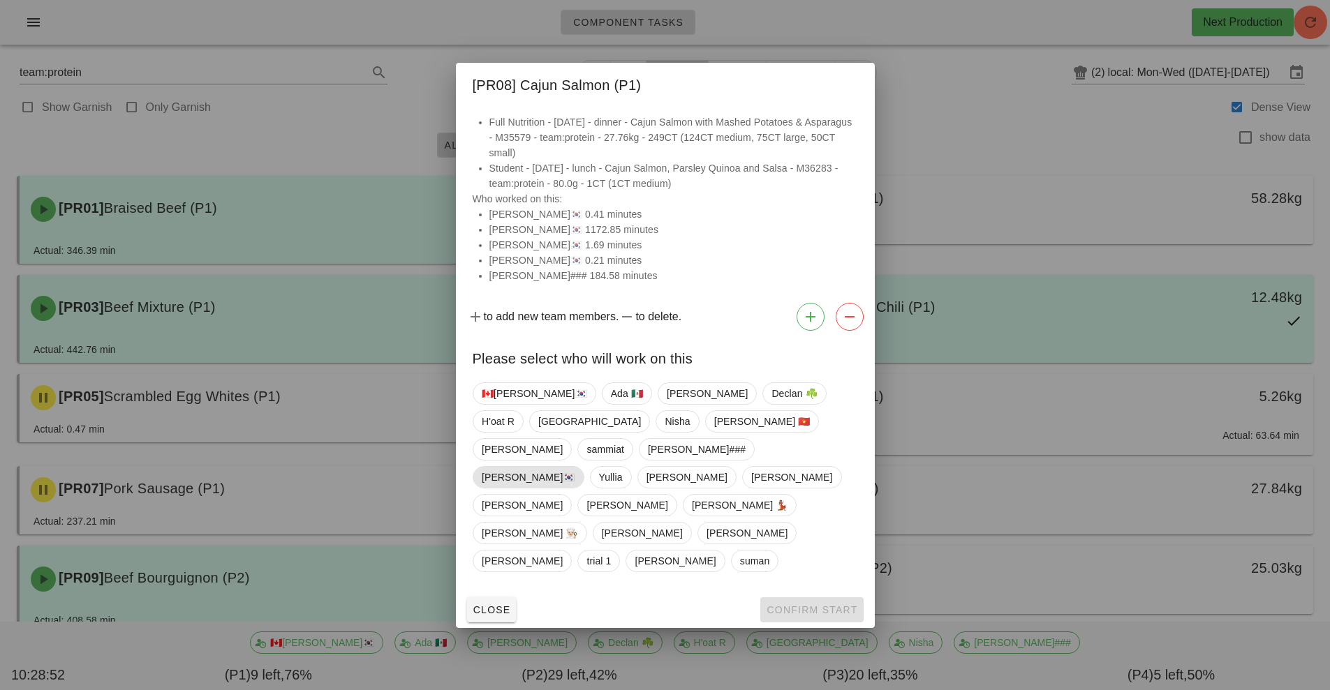
click at [575, 468] on span "[PERSON_NAME]🇰🇷" at bounding box center [529, 477] width 94 height 21
click at [836, 605] on span "Confirm Start" at bounding box center [811, 610] width 91 height 11
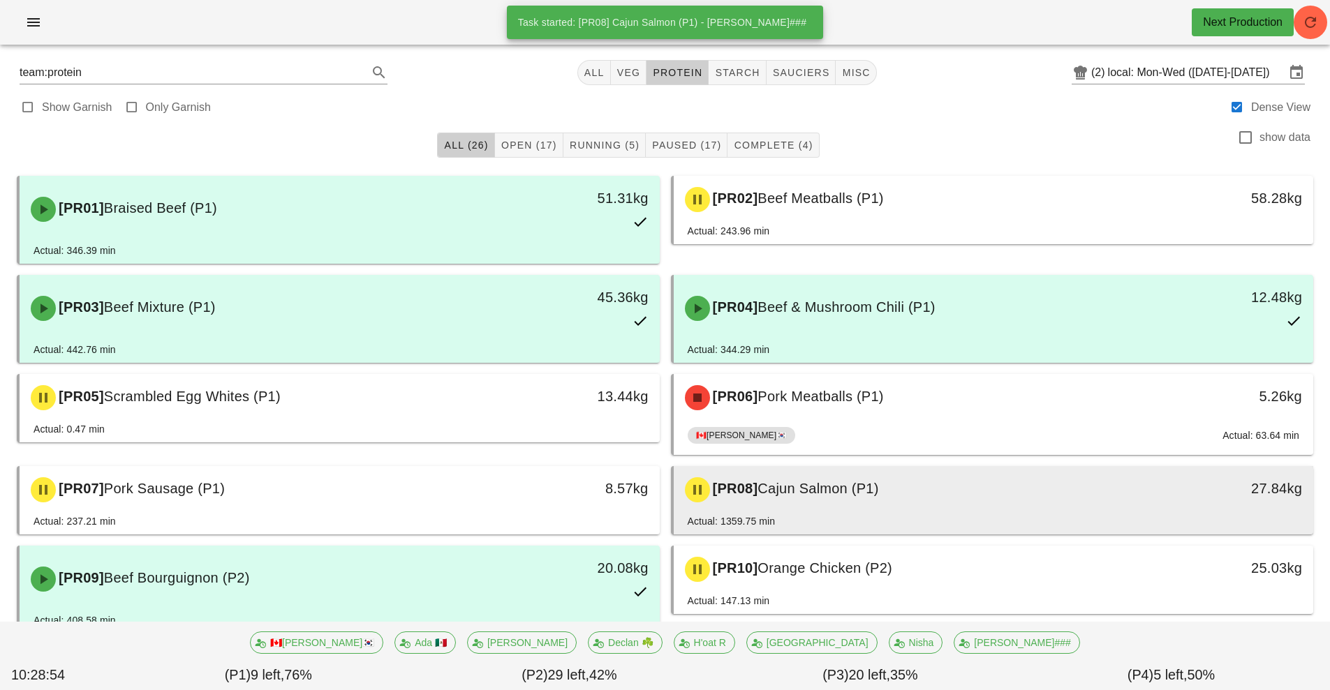
click at [896, 498] on div "[PR08] Cajun Salmon (P1)" at bounding box center [914, 490] width 475 height 42
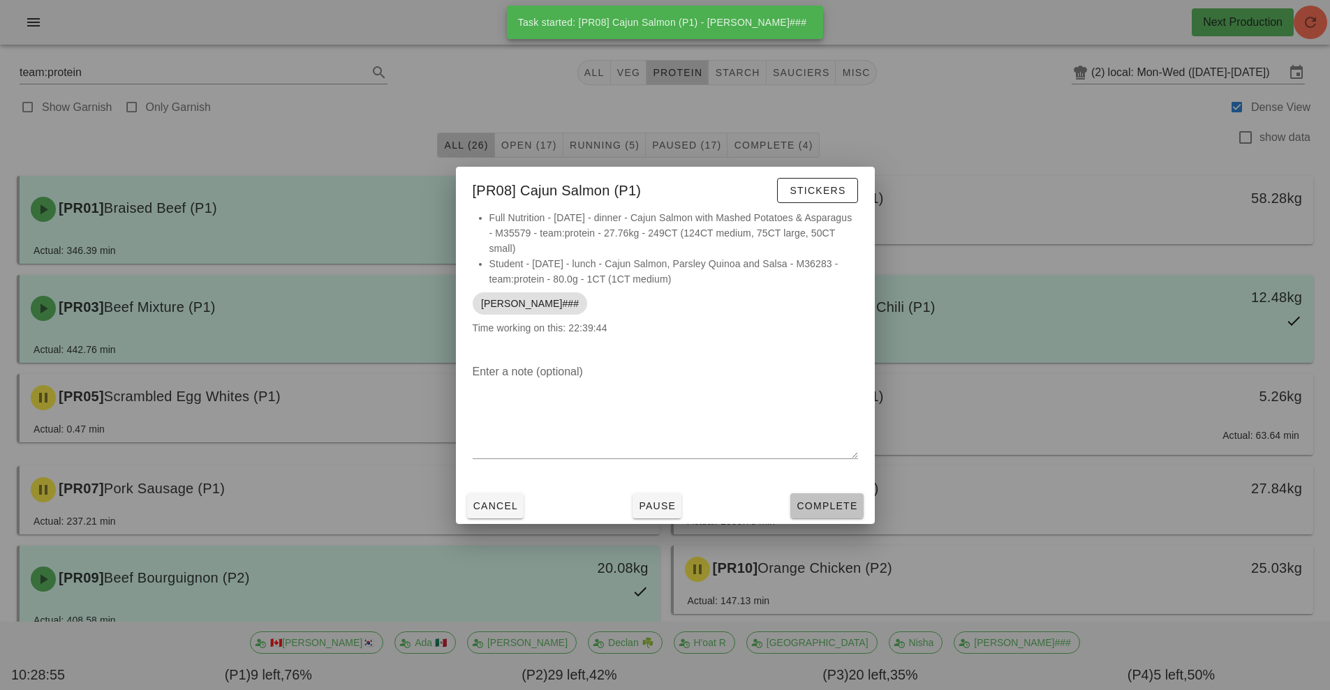
click at [832, 502] on span "Complete" at bounding box center [826, 506] width 61 height 11
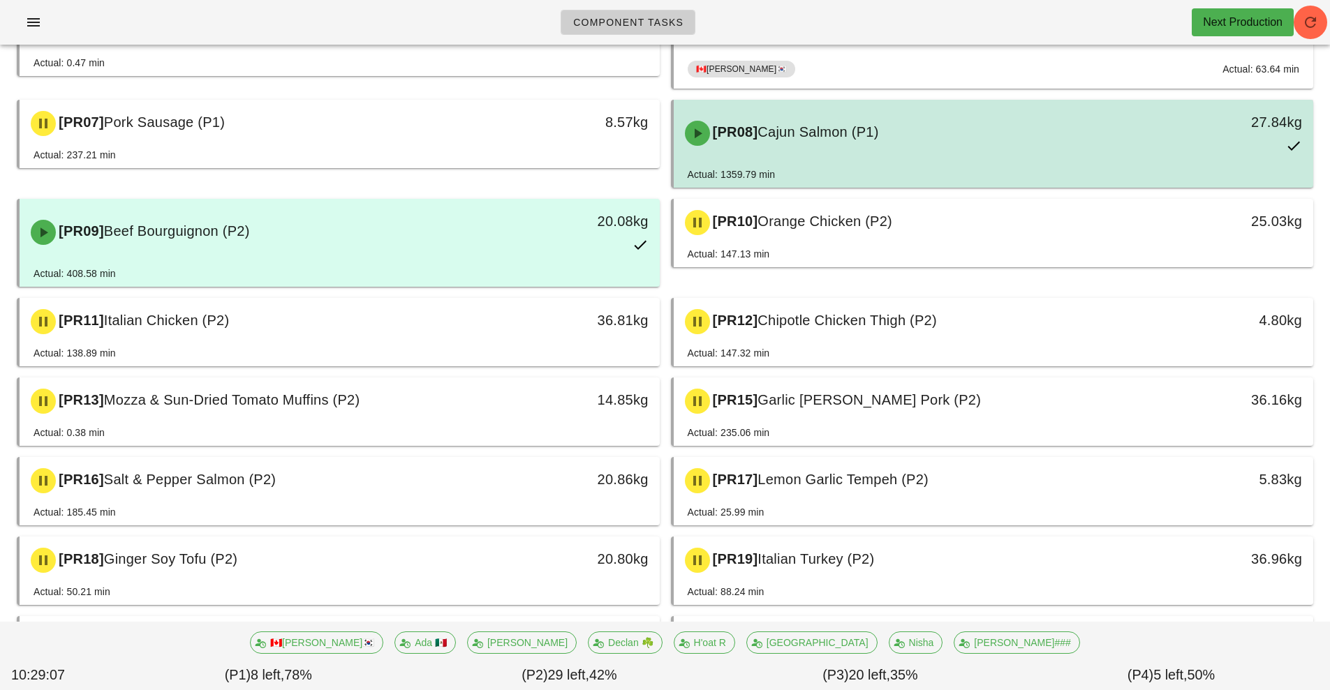
scroll to position [146, 0]
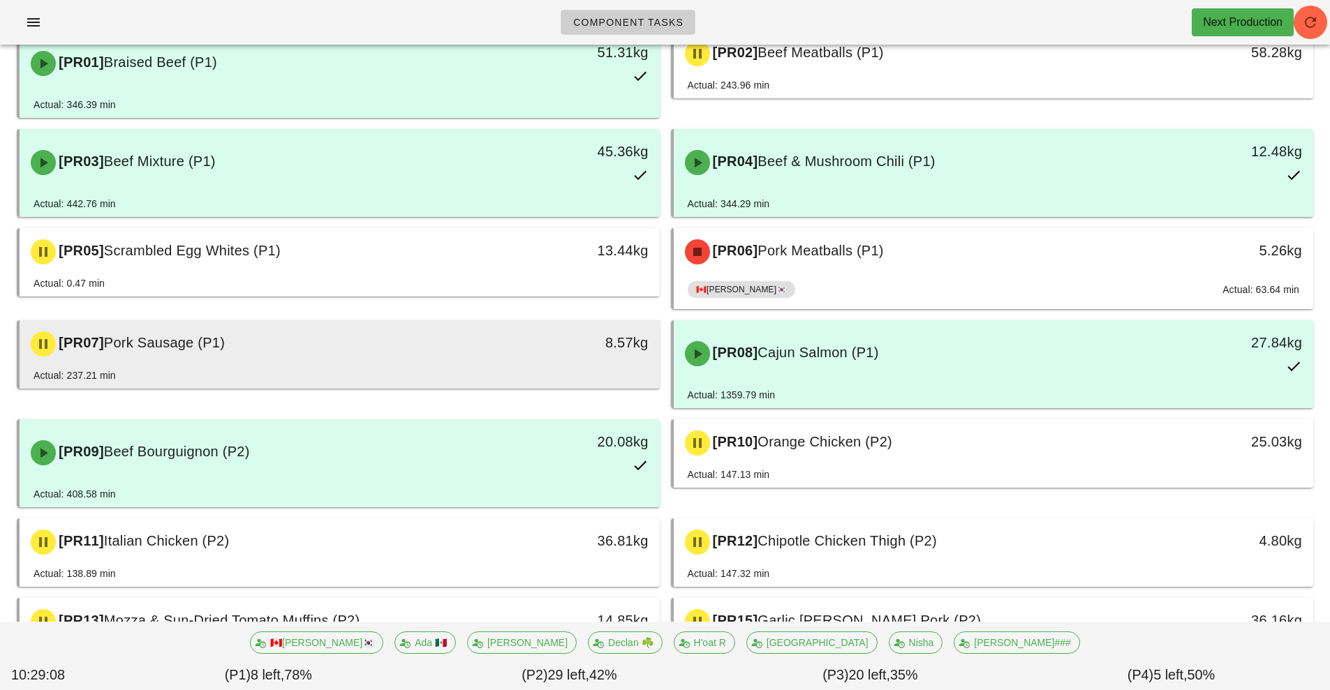
click at [510, 341] on div "8.57kg" at bounding box center [577, 343] width 142 height 22
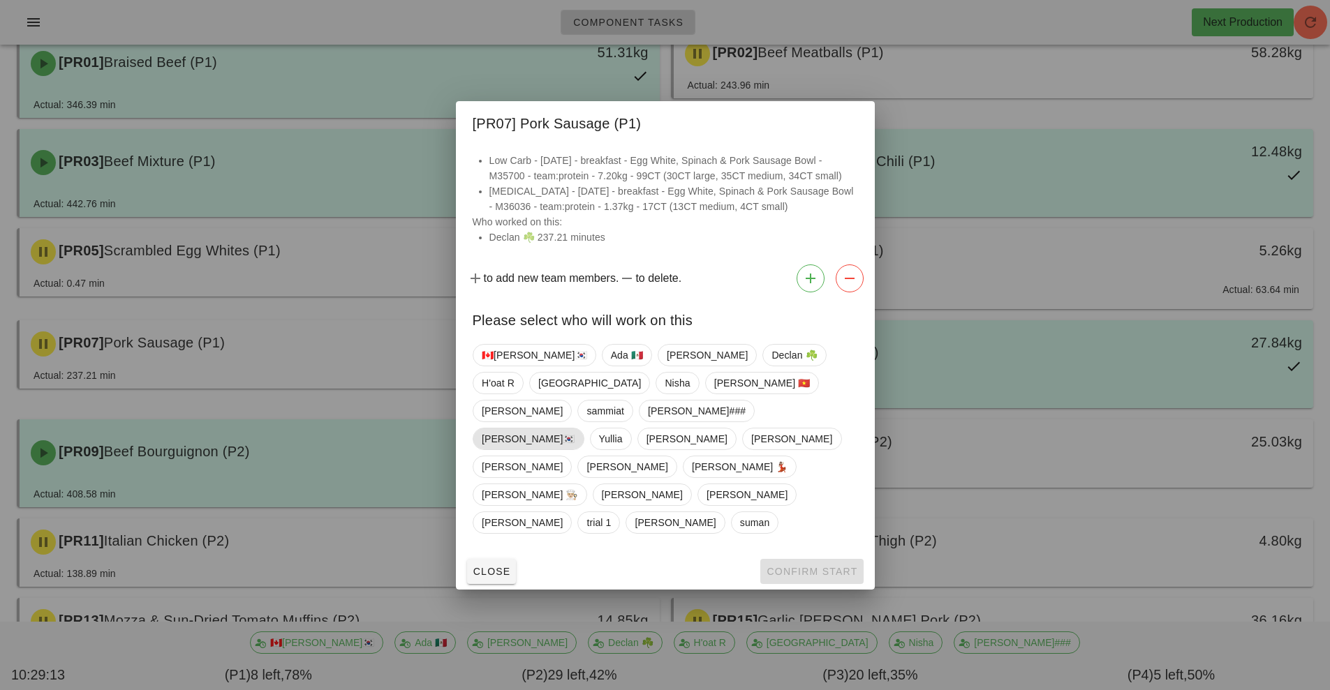
click at [575, 429] on span "[PERSON_NAME]🇰🇷" at bounding box center [529, 439] width 94 height 21
click at [835, 566] on span "Confirm Start" at bounding box center [811, 571] width 91 height 11
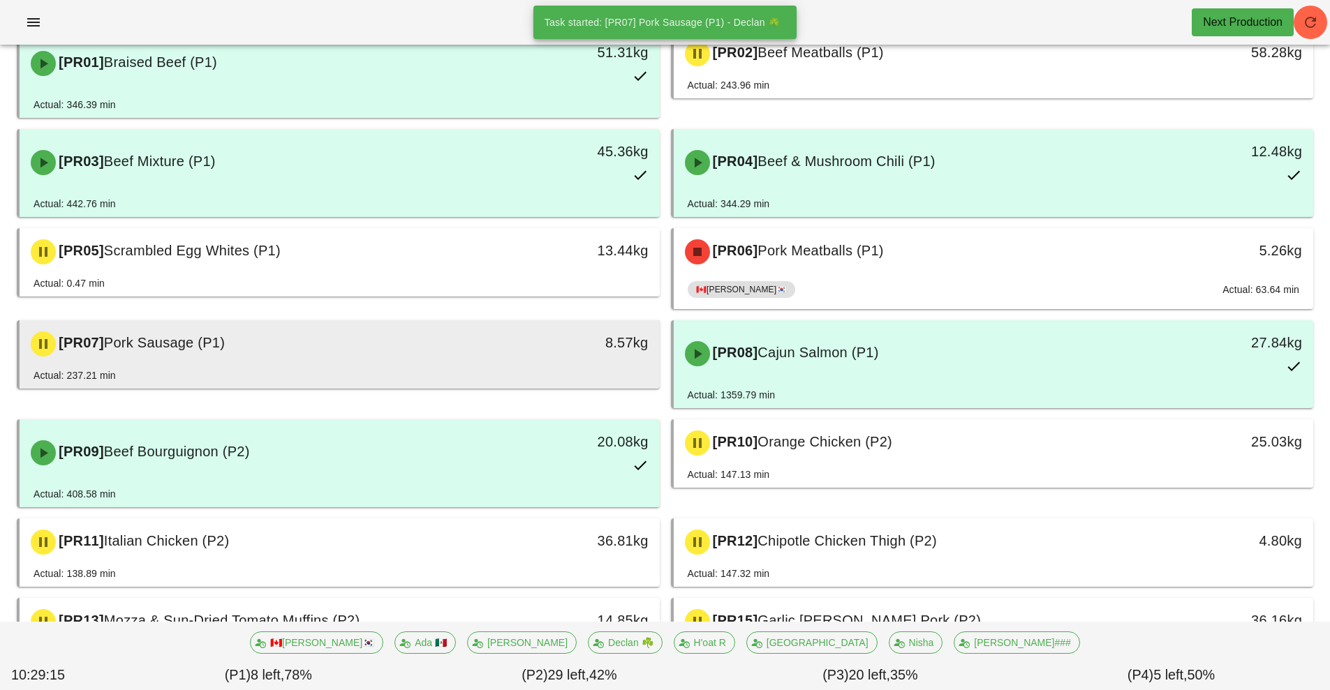
click at [496, 344] on div "[PR07] Pork Sausage (P1)" at bounding box center [259, 344] width 475 height 42
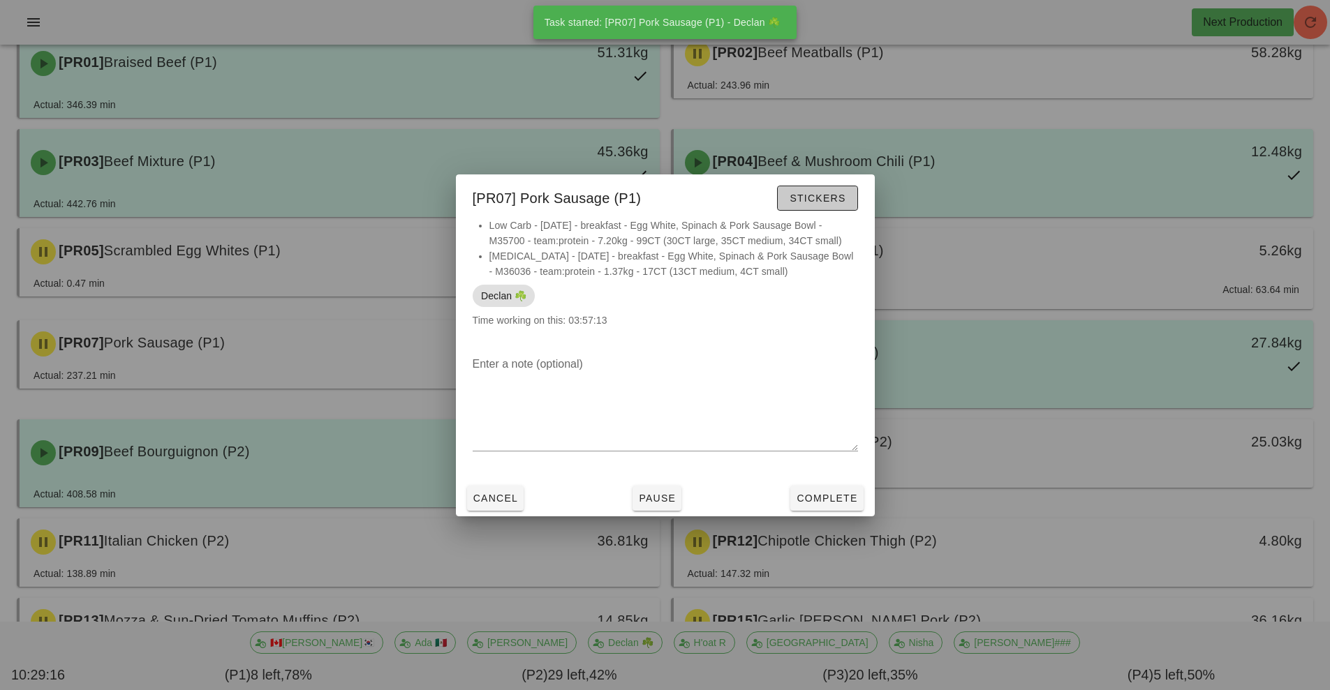
click at [831, 198] on span "Stickers" at bounding box center [817, 198] width 57 height 11
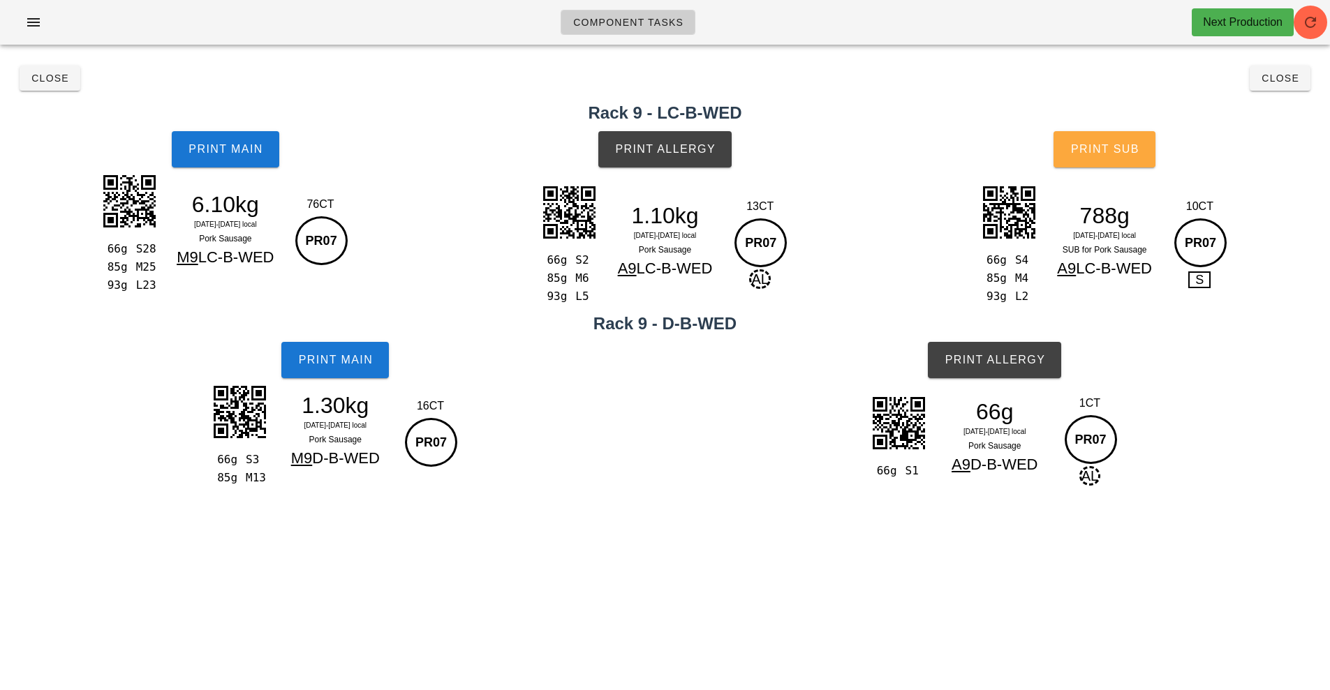
click at [1098, 157] on button "Print Sub" at bounding box center [1105, 149] width 102 height 36
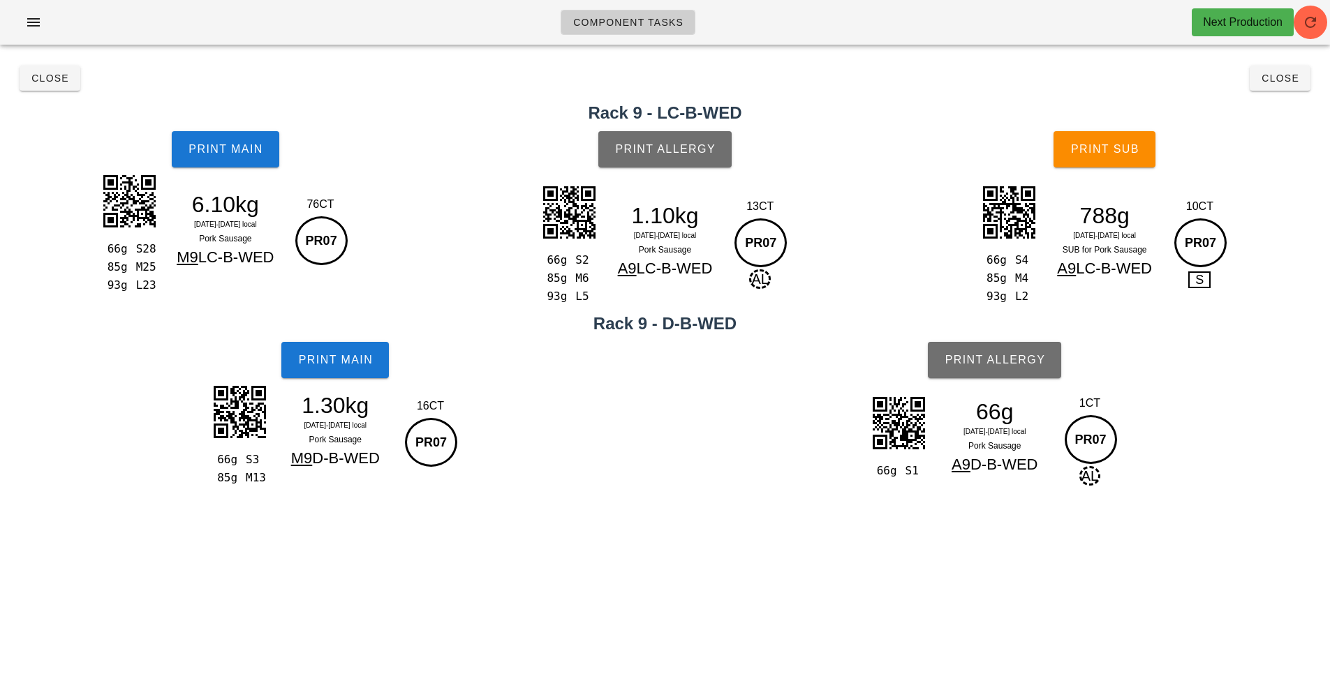
click at [674, 149] on span "Print Allergy" at bounding box center [664, 149] width 101 height 13
click at [998, 365] on span "Print Allergy" at bounding box center [994, 360] width 101 height 13
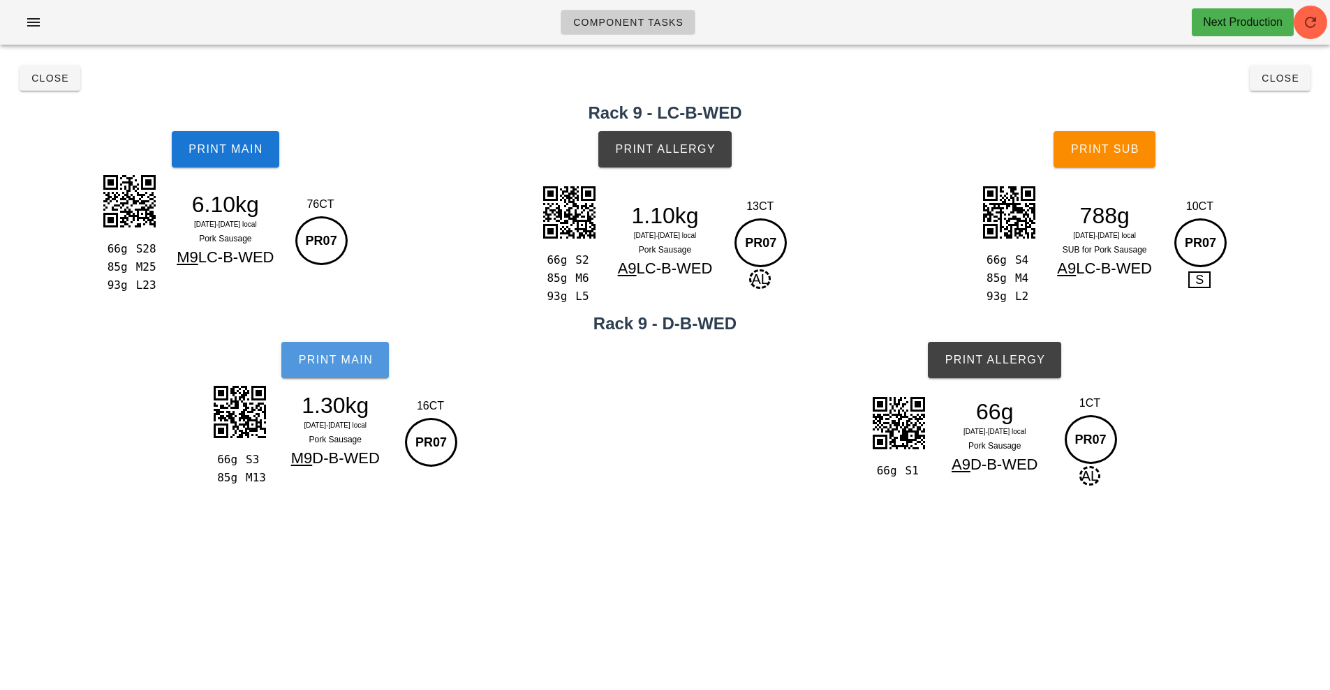
click at [339, 355] on span "Print Main" at bounding box center [334, 360] width 75 height 13
click at [193, 142] on button "Print Main" at bounding box center [226, 149] width 108 height 36
click at [68, 73] on span "Close" at bounding box center [50, 78] width 38 height 11
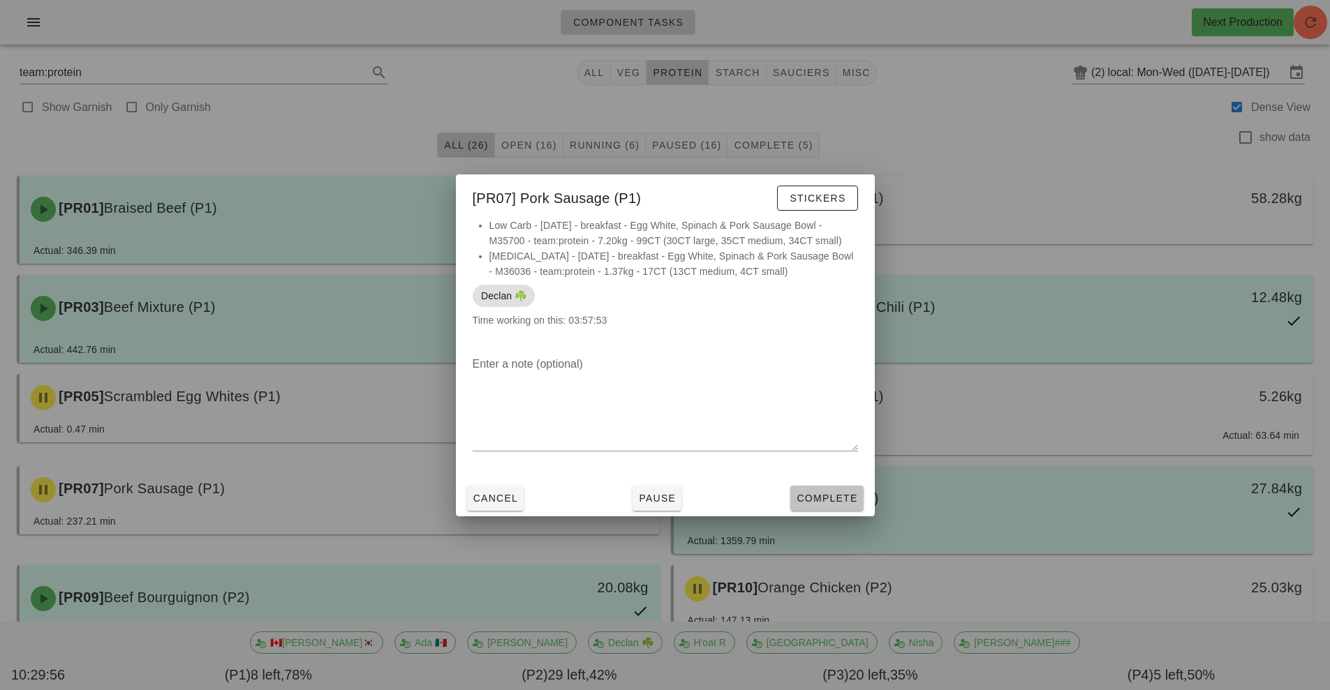
click at [823, 510] on button "Complete" at bounding box center [826, 498] width 73 height 25
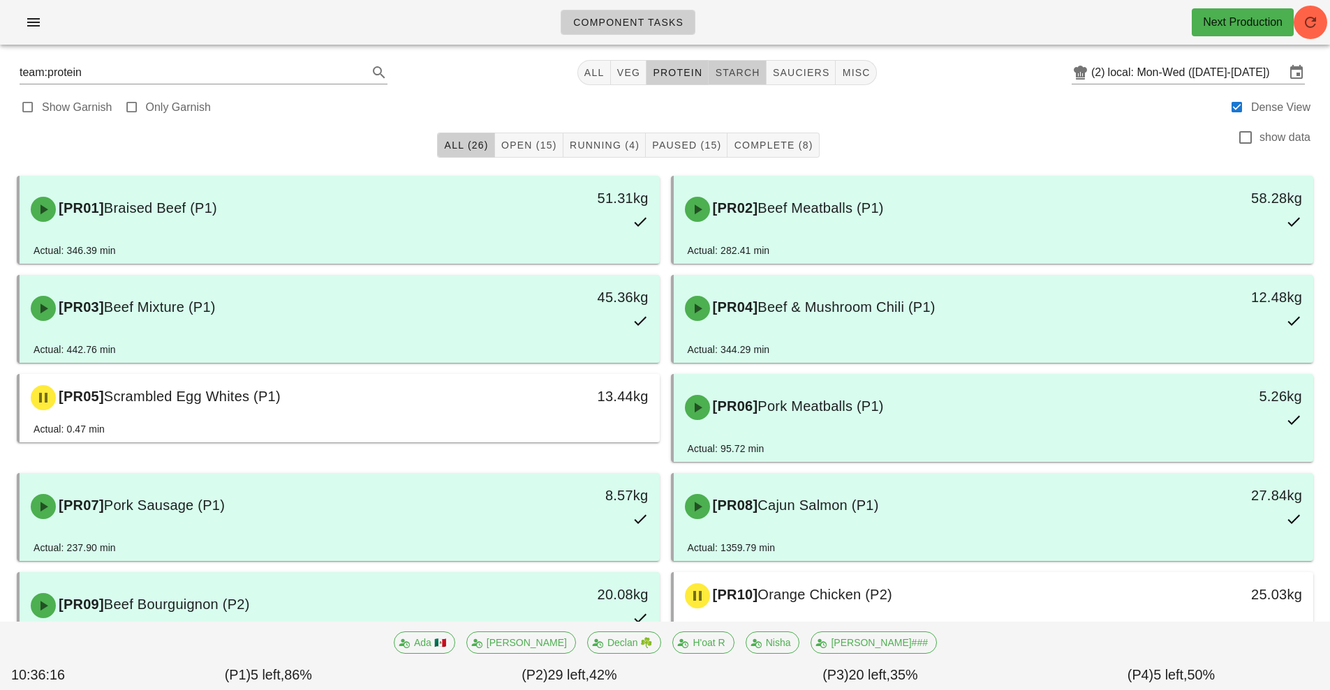
click at [738, 80] on button "starch" at bounding box center [737, 72] width 57 height 25
type input "team:starch"
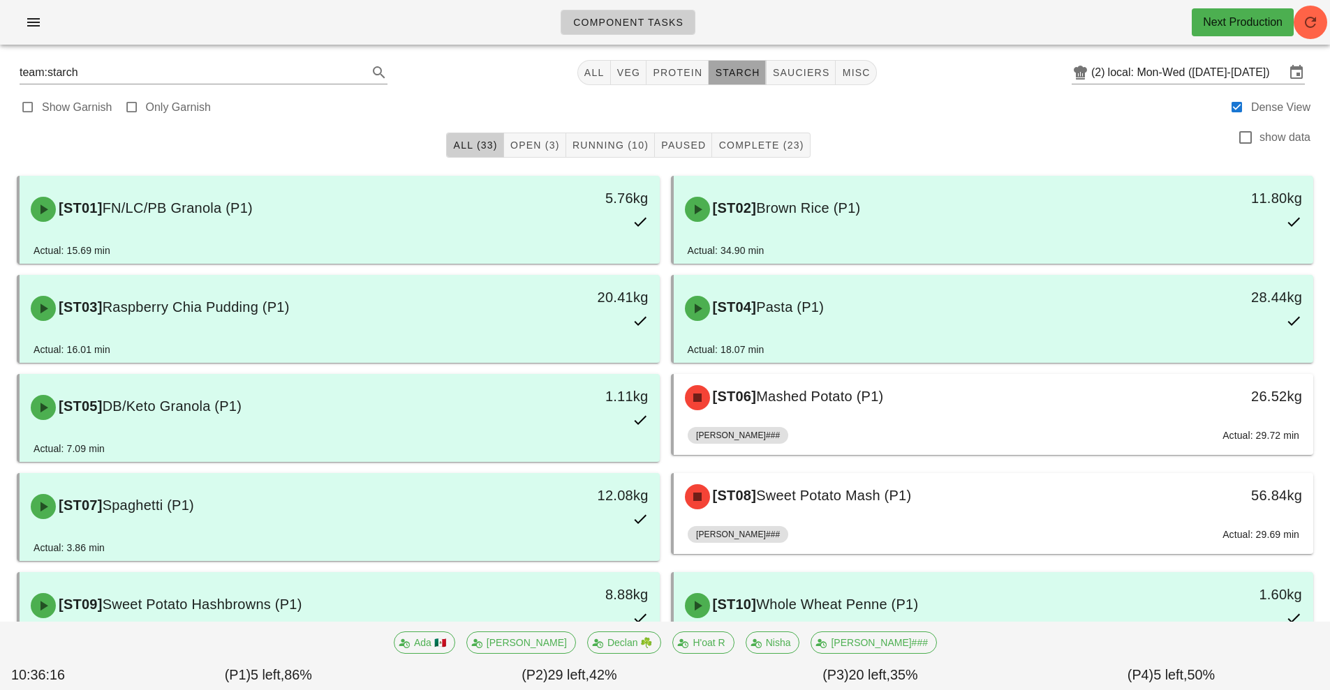
click at [741, 74] on span "starch" at bounding box center [736, 72] width 45 height 11
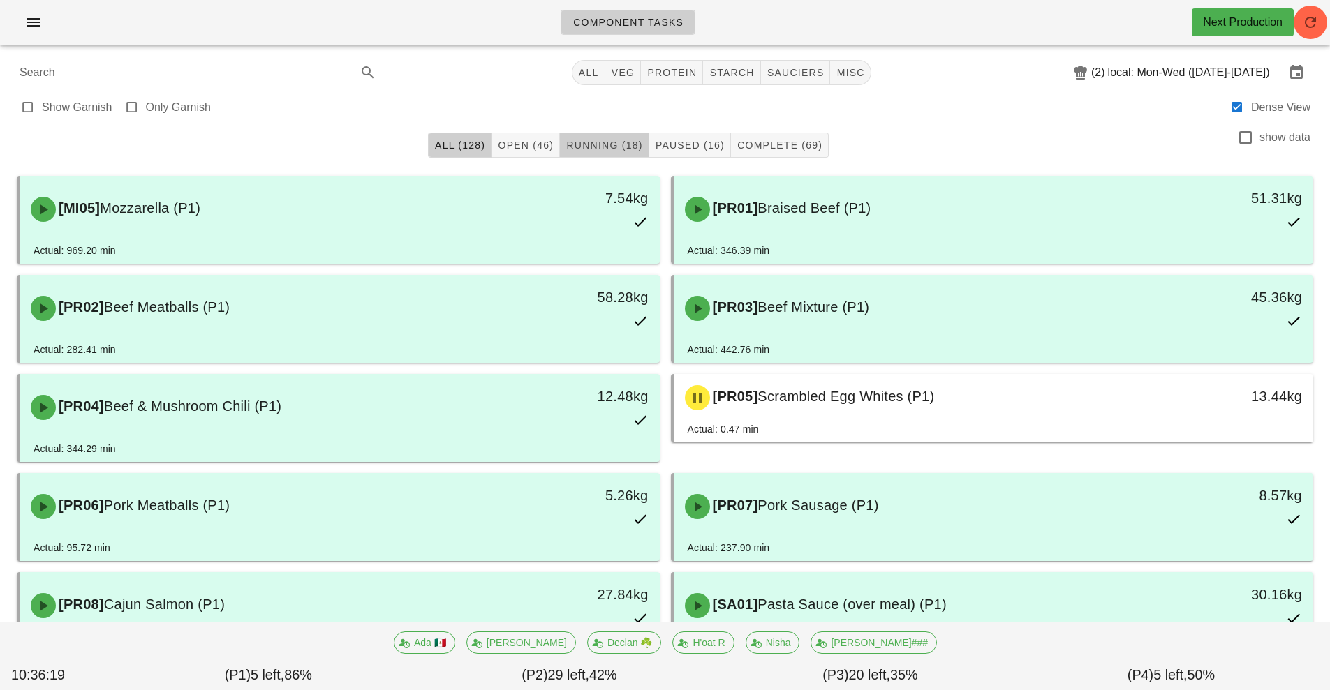
click at [623, 143] on span "Running (18)" at bounding box center [604, 145] width 77 height 11
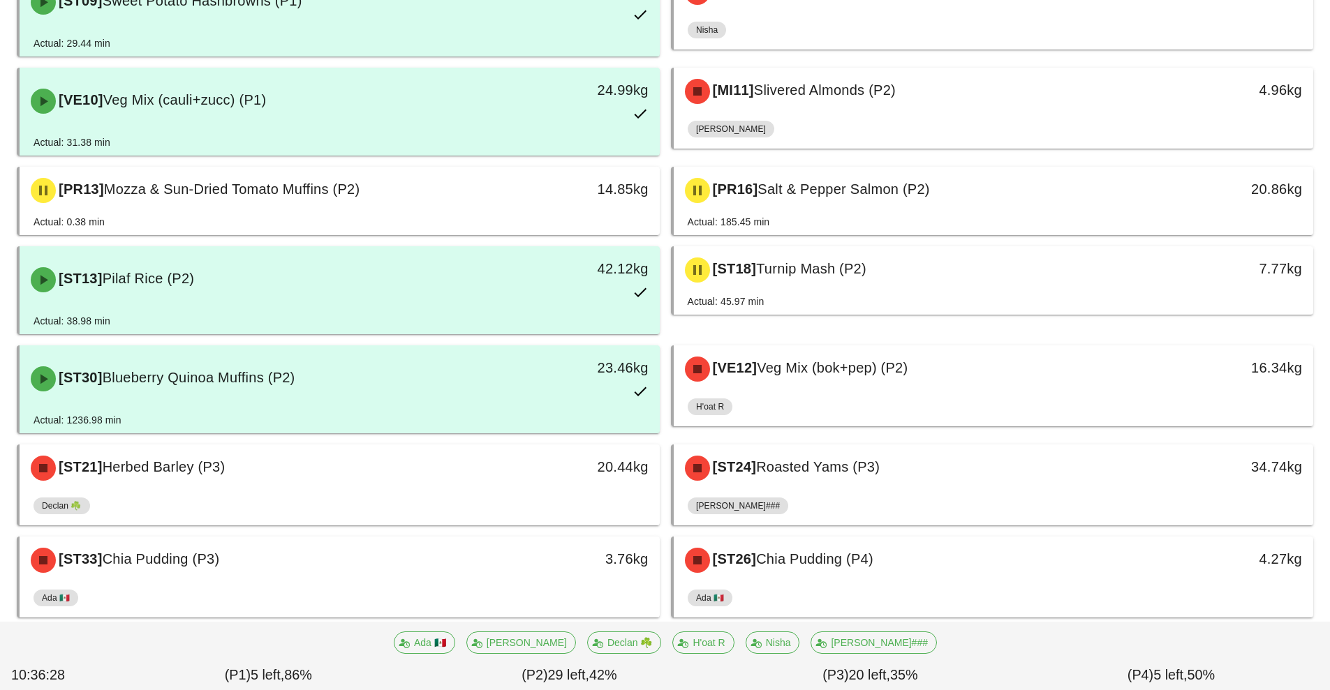
scroll to position [410, 0]
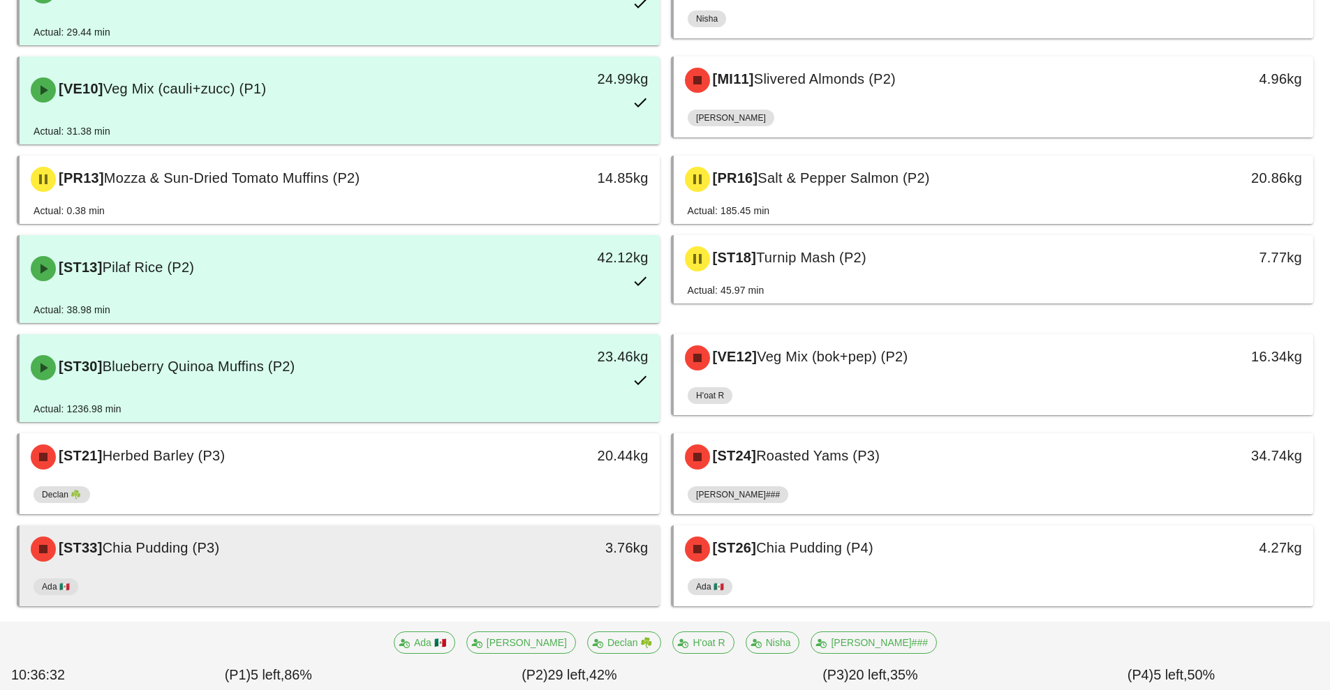
click at [434, 570] on div "[ST33] Chia Pudding (P3)" at bounding box center [259, 550] width 475 height 42
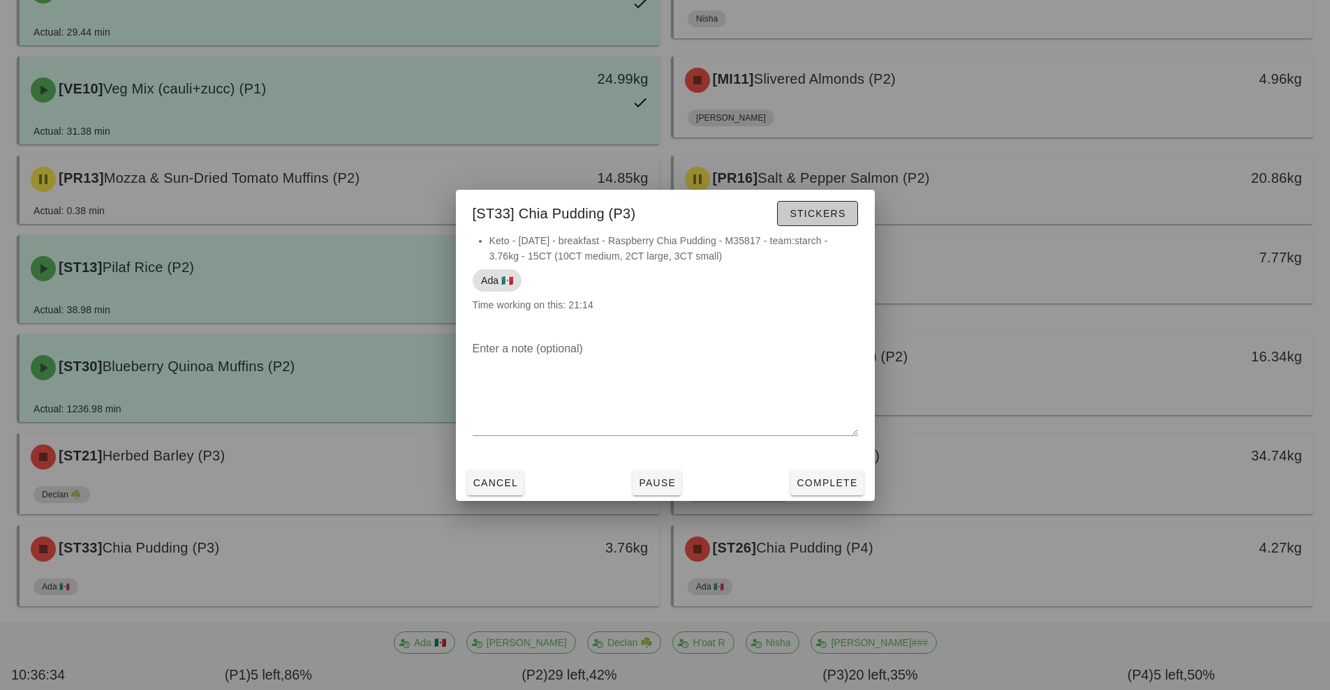
click at [824, 219] on span "Stickers" at bounding box center [817, 213] width 57 height 11
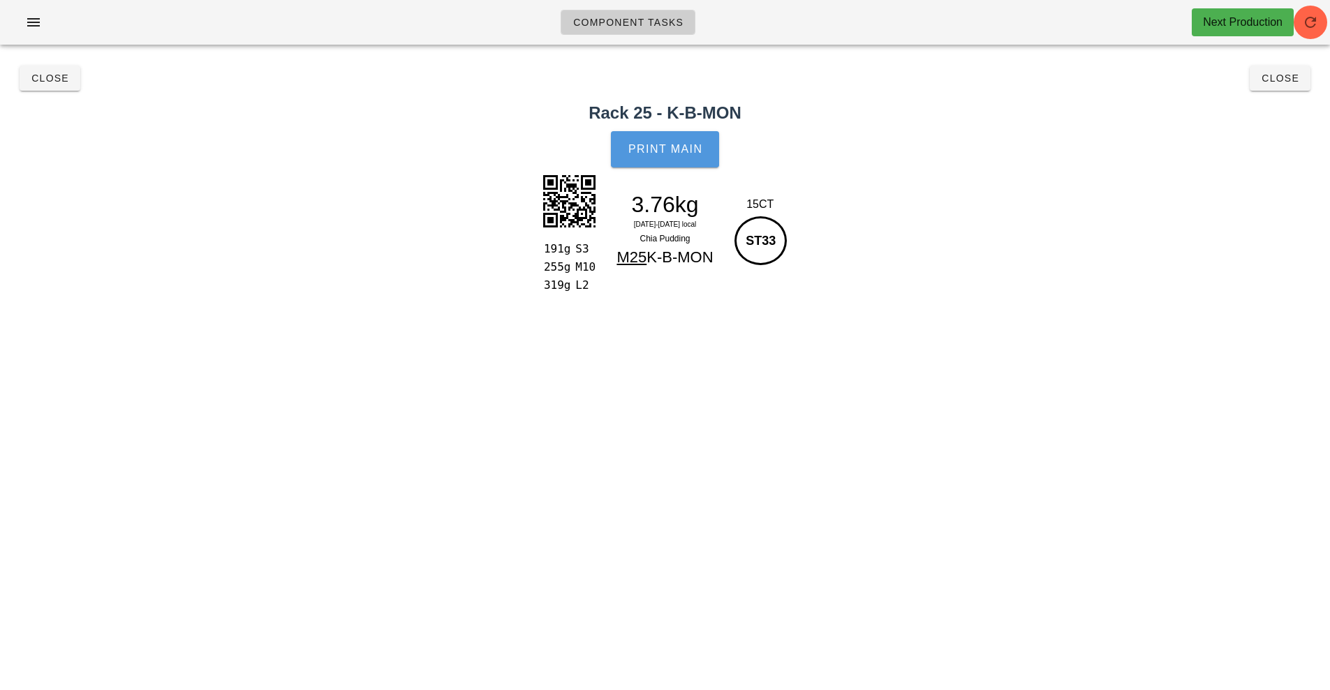
click at [666, 148] on span "Print Main" at bounding box center [665, 149] width 75 height 13
click at [1283, 83] on span "Close" at bounding box center [1280, 78] width 38 height 11
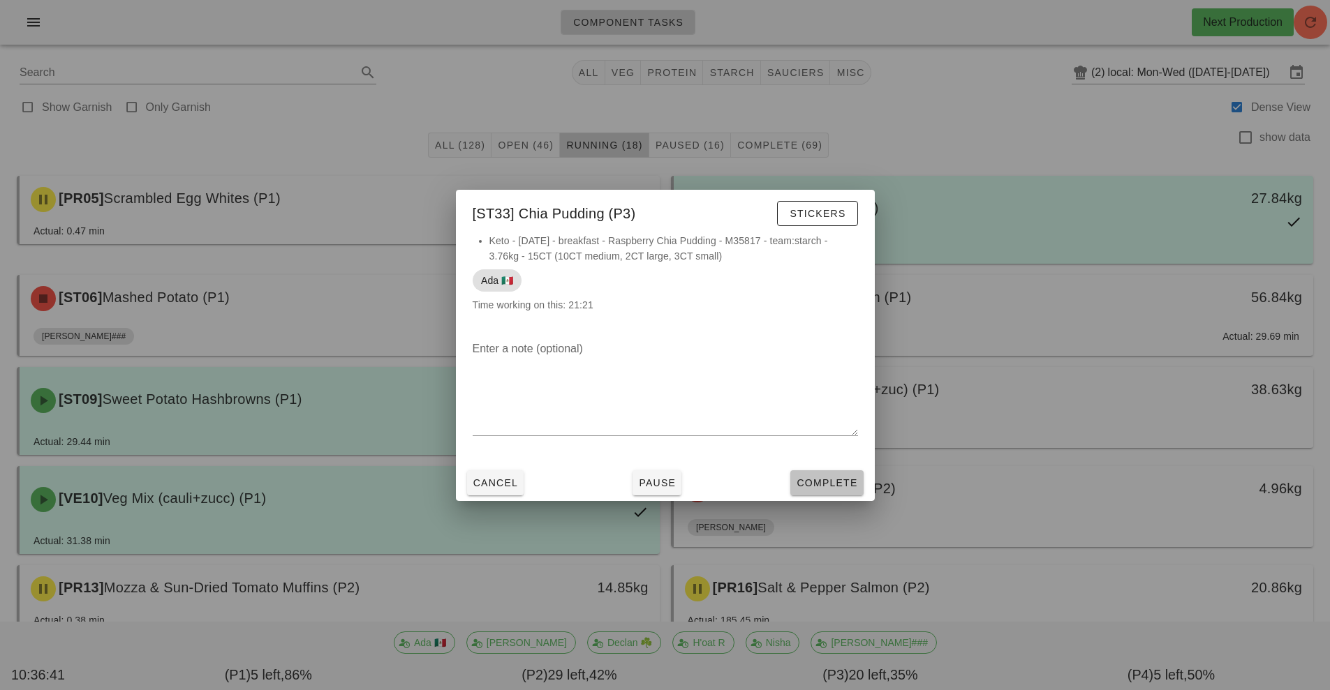
click at [829, 484] on span "Complete" at bounding box center [826, 483] width 61 height 11
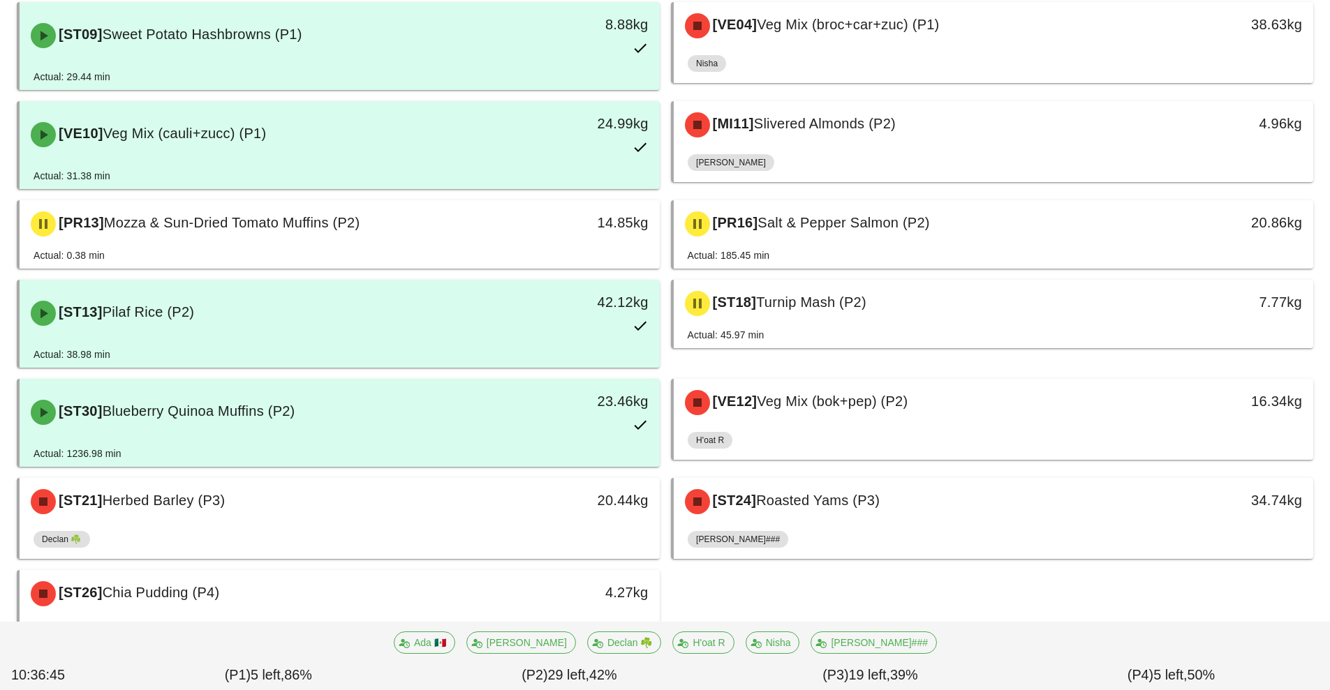
scroll to position [427, 0]
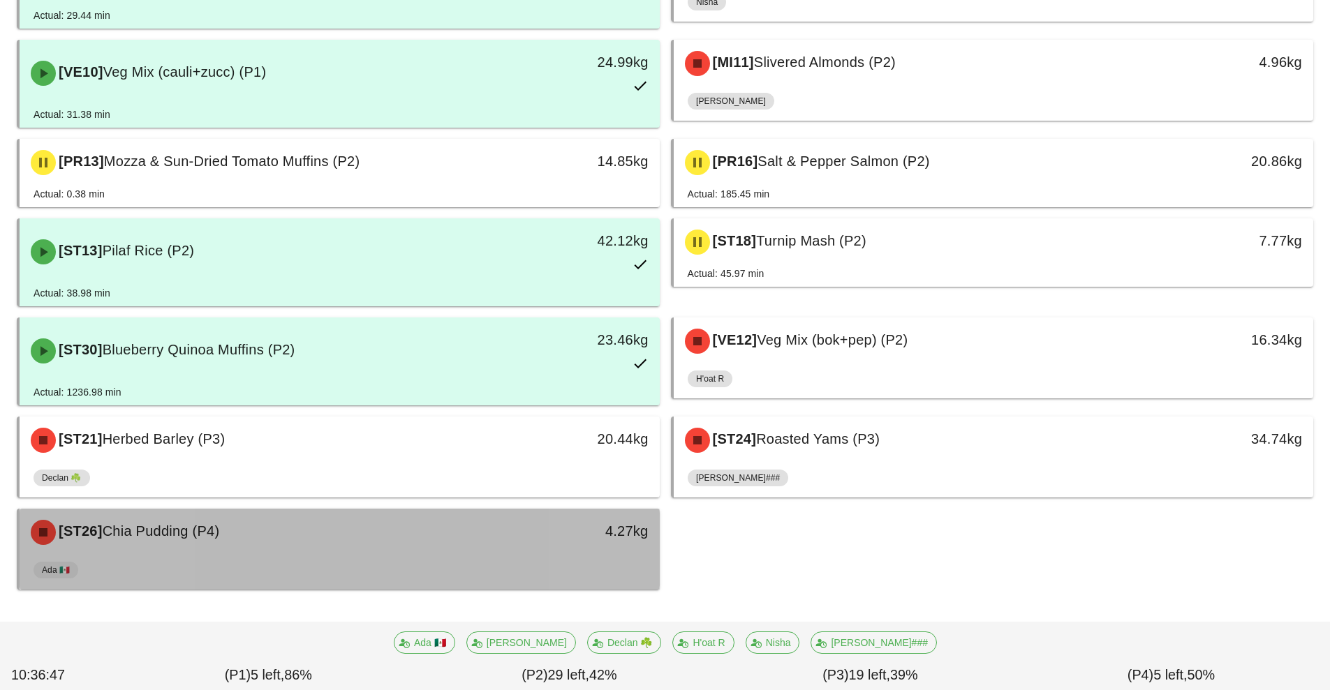
click at [468, 561] on div "Ada 🇲🇽" at bounding box center [340, 573] width 612 height 34
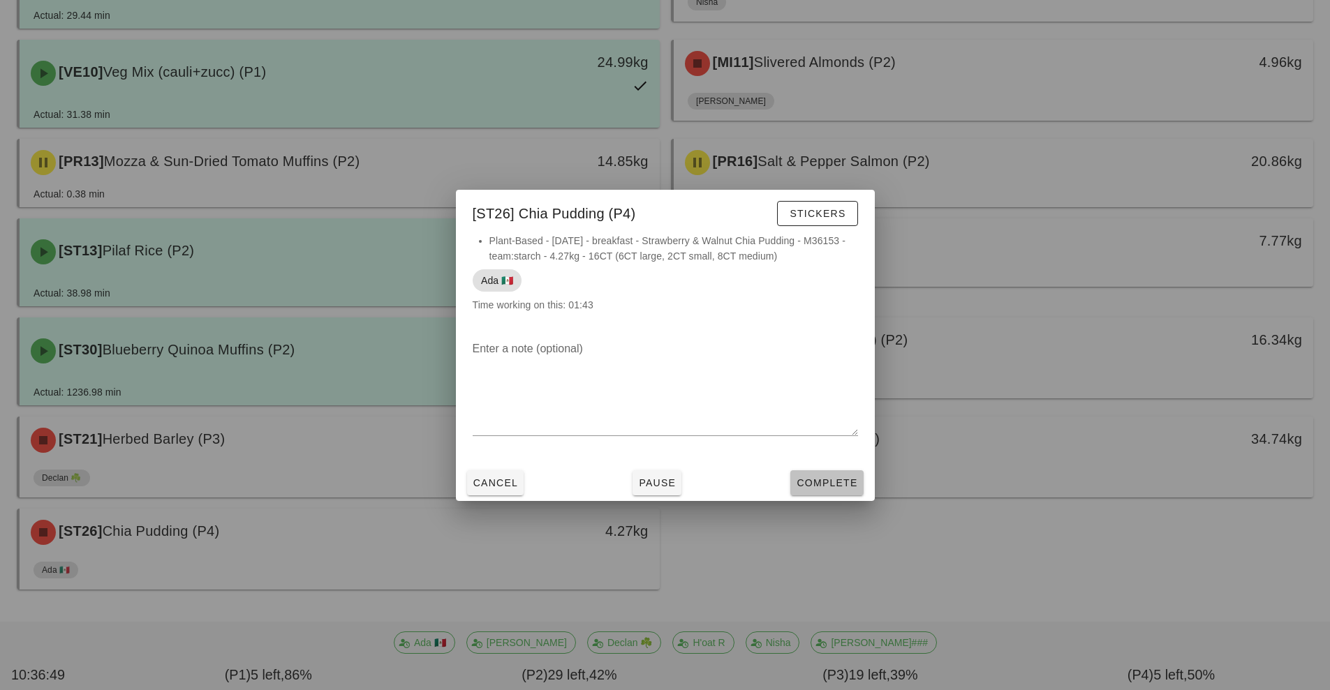
click at [831, 485] on span "Complete" at bounding box center [826, 483] width 61 height 11
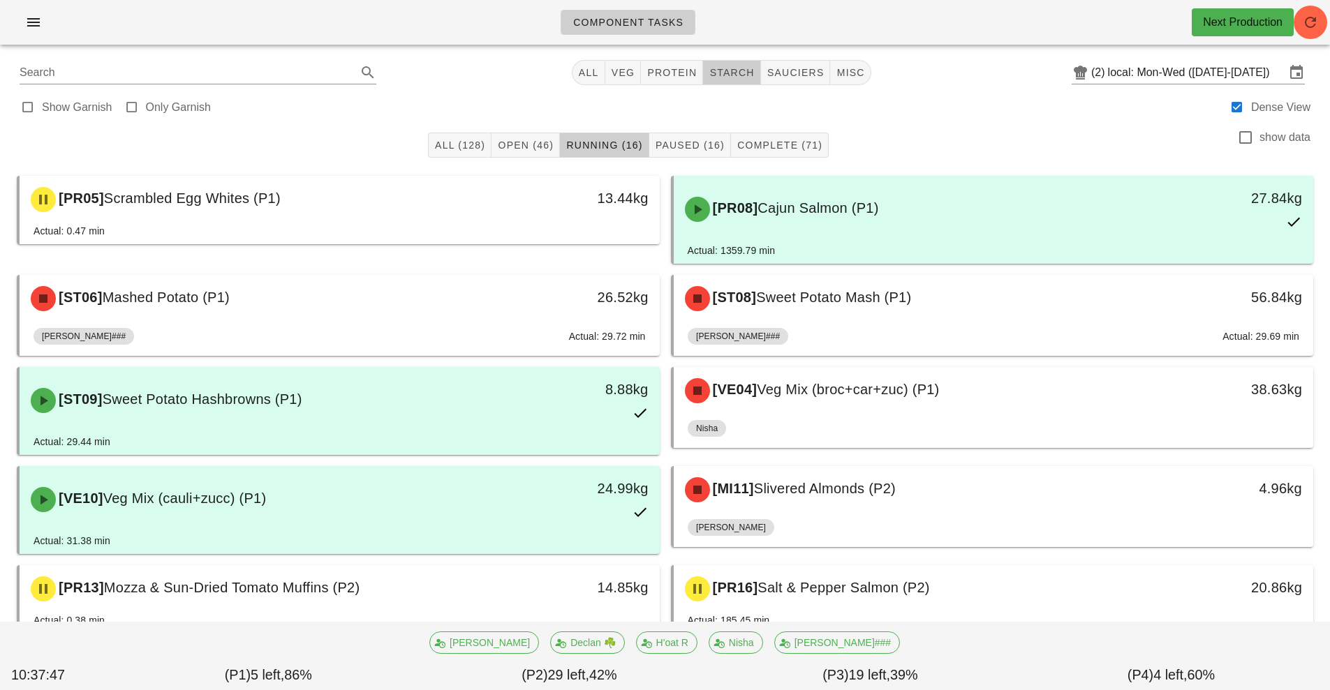
click at [757, 67] on button "starch" at bounding box center [731, 72] width 57 height 25
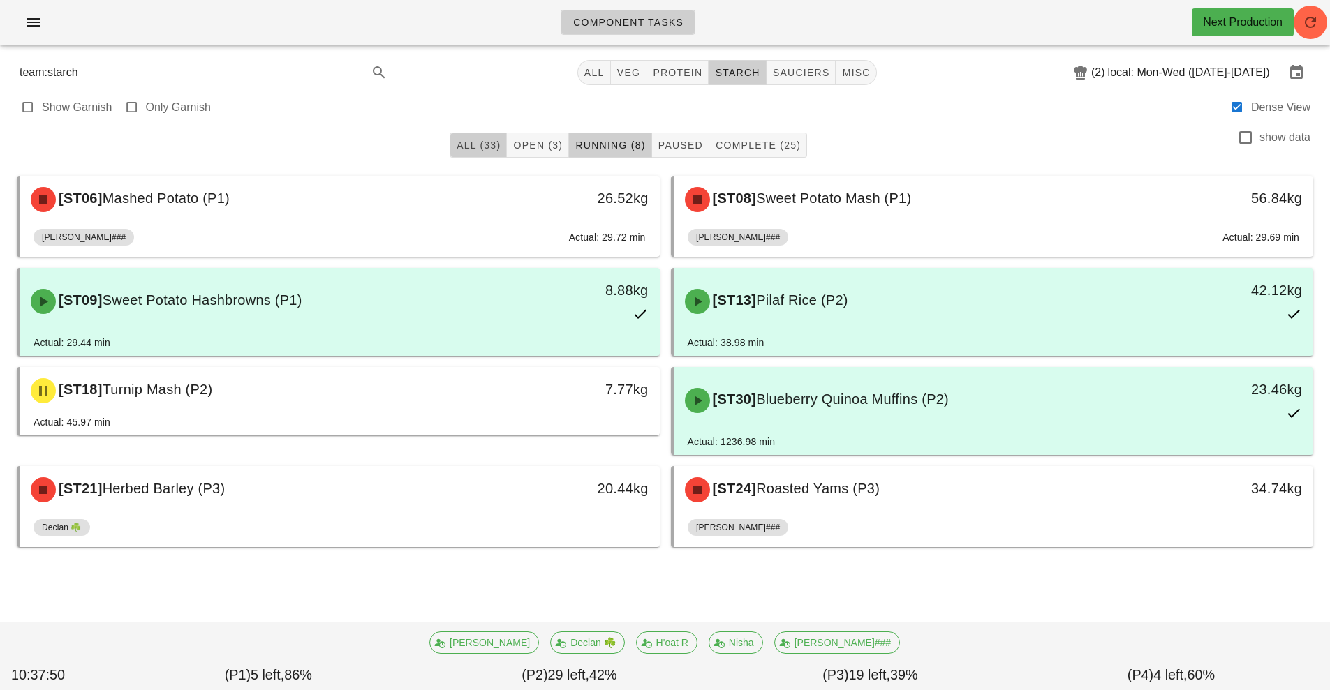
click at [472, 145] on span "All (33)" at bounding box center [478, 145] width 45 height 11
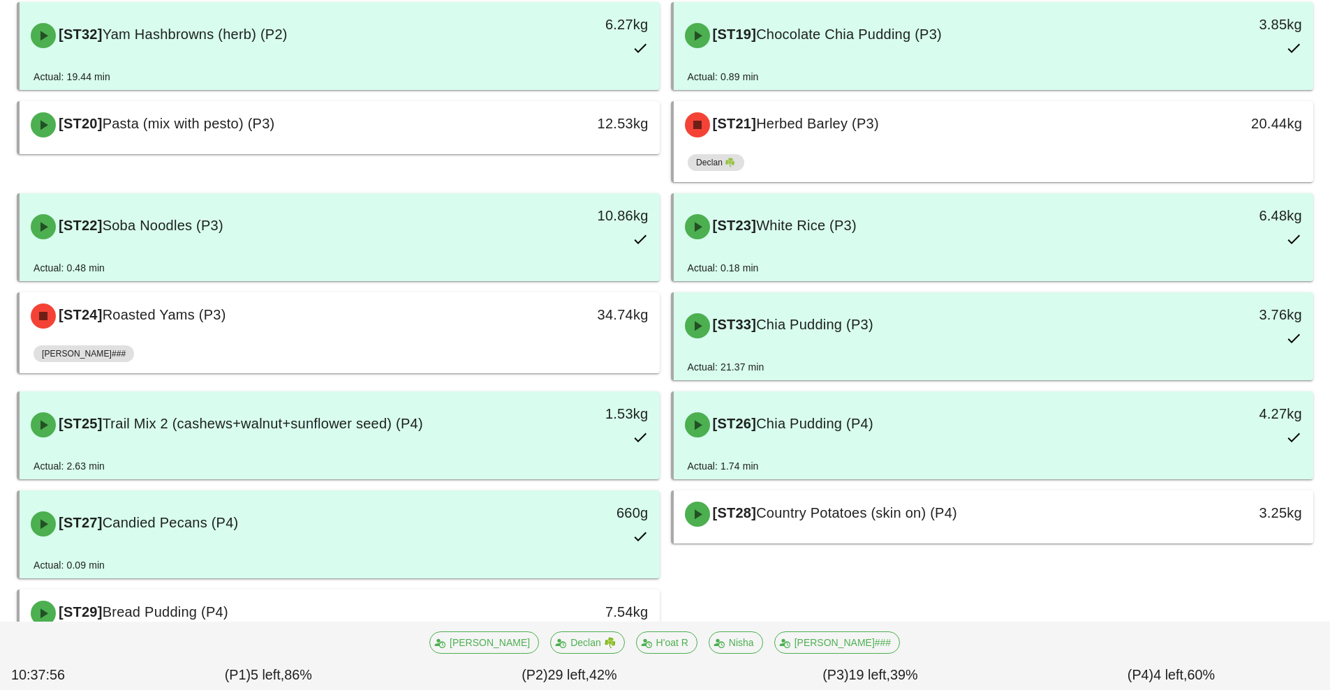
scroll to position [1171, 0]
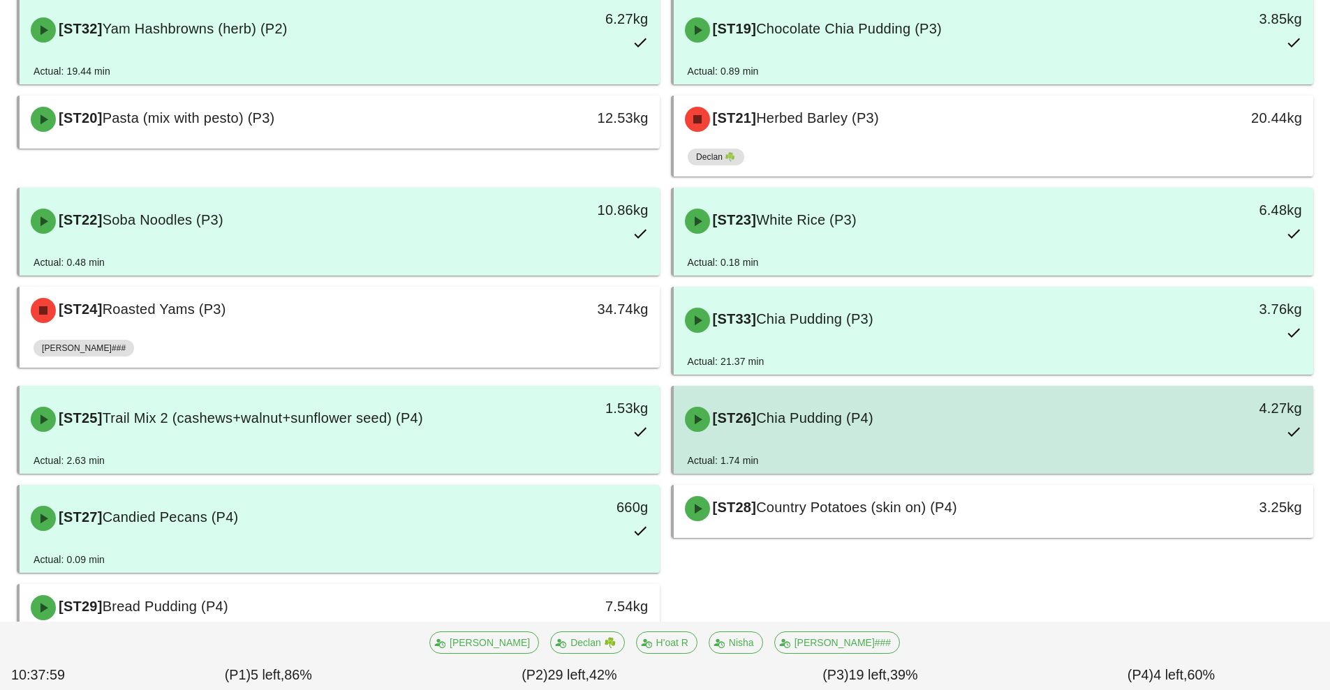
click at [916, 431] on div "[ST26] Chia Pudding (P4)" at bounding box center [914, 420] width 475 height 42
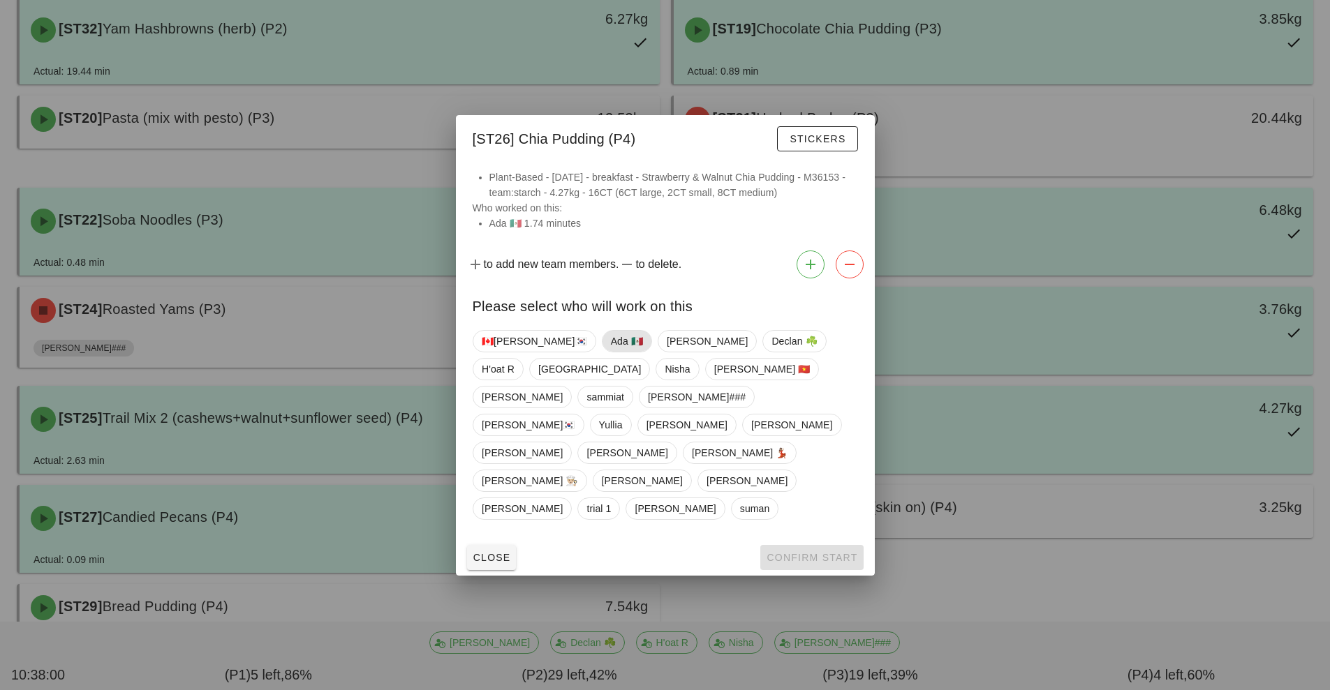
click at [610, 352] on span "Ada 🇲🇽" at bounding box center [626, 341] width 32 height 21
click at [795, 552] on span "Confirm Start" at bounding box center [811, 557] width 91 height 11
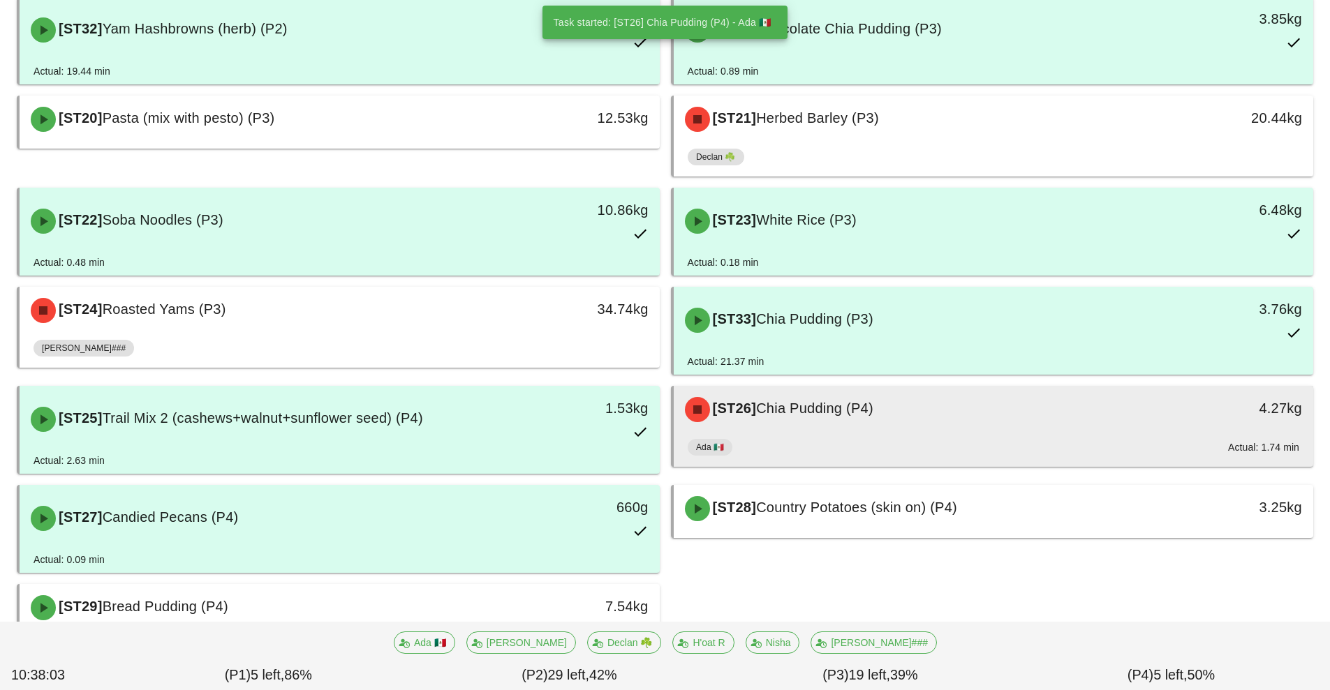
click at [959, 434] on div "Ada 🇲🇽 Actual: 1.74 min" at bounding box center [994, 451] width 612 height 34
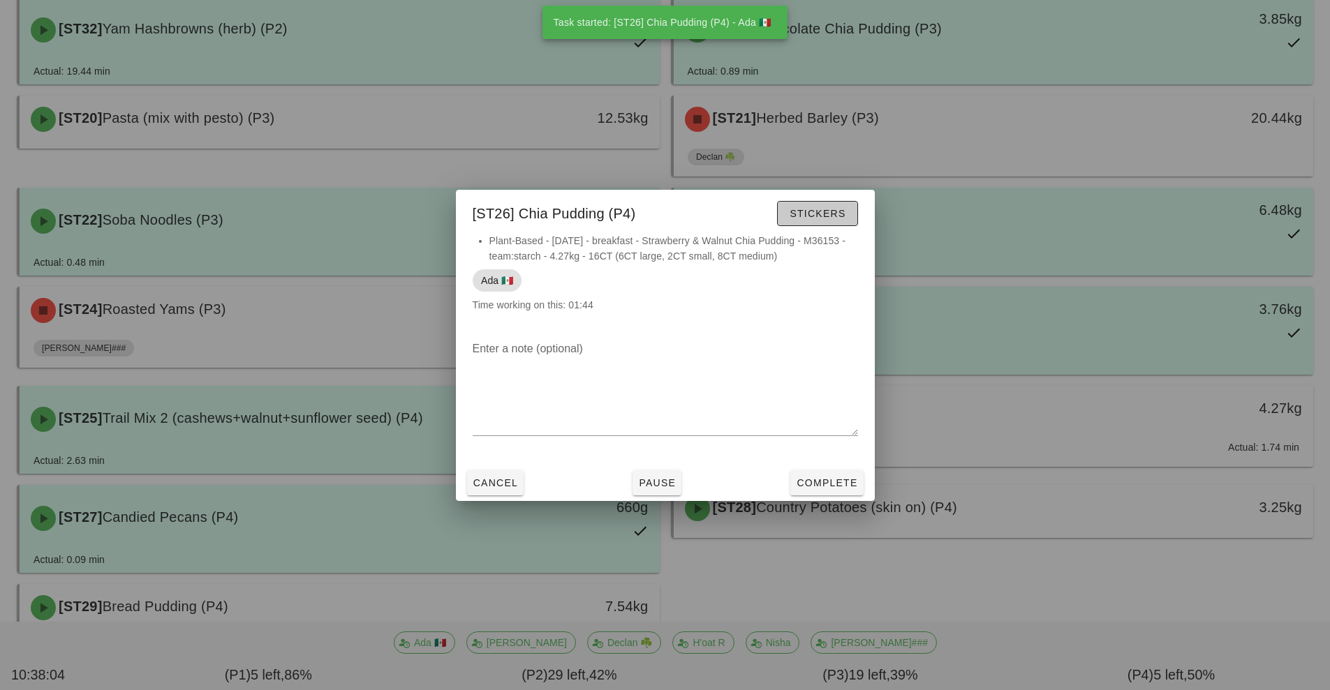
click at [809, 210] on span "Stickers" at bounding box center [817, 213] width 57 height 11
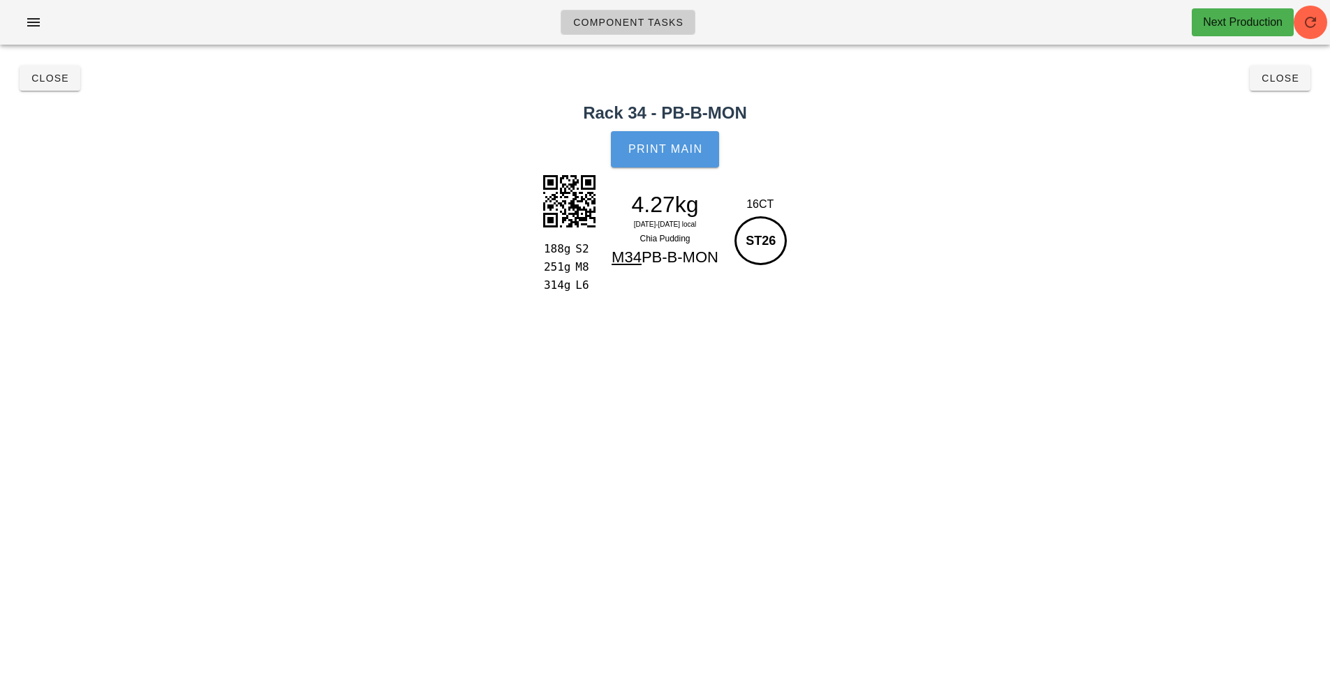
click at [669, 153] on span "Print Main" at bounding box center [665, 149] width 75 height 13
click at [1271, 86] on button "Close" at bounding box center [1280, 78] width 61 height 25
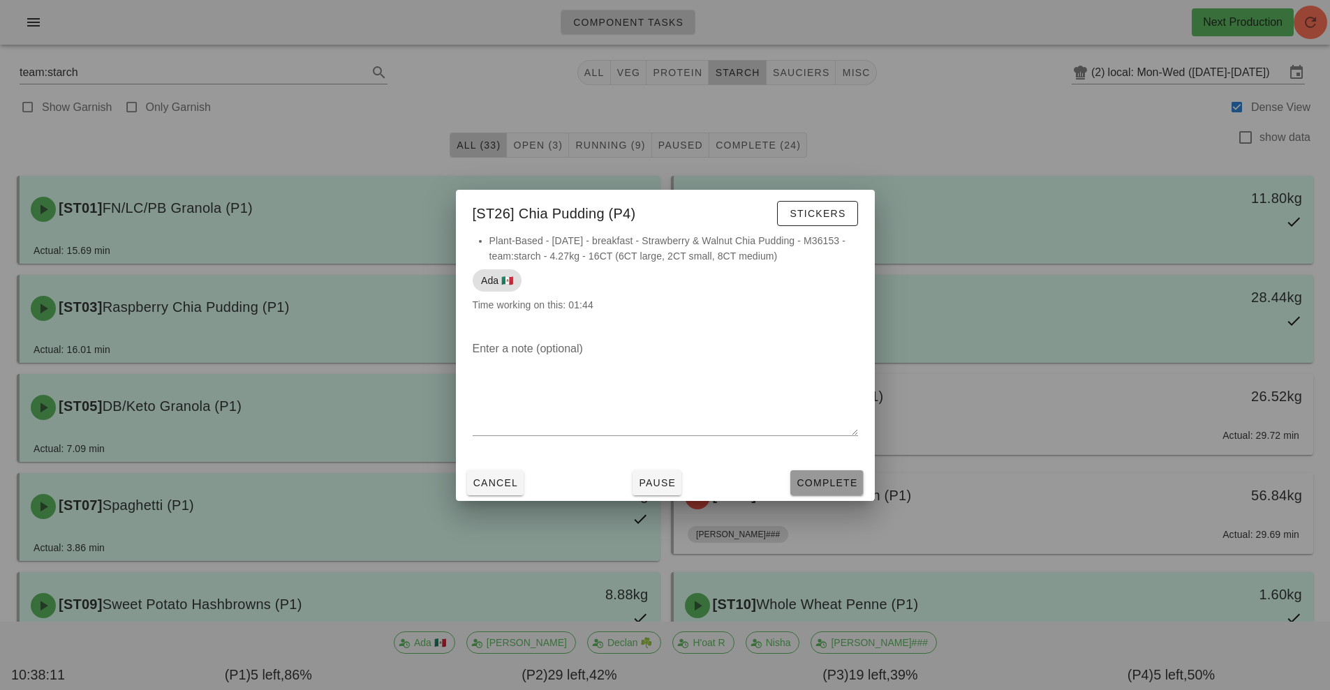
click at [835, 483] on span "Complete" at bounding box center [826, 483] width 61 height 11
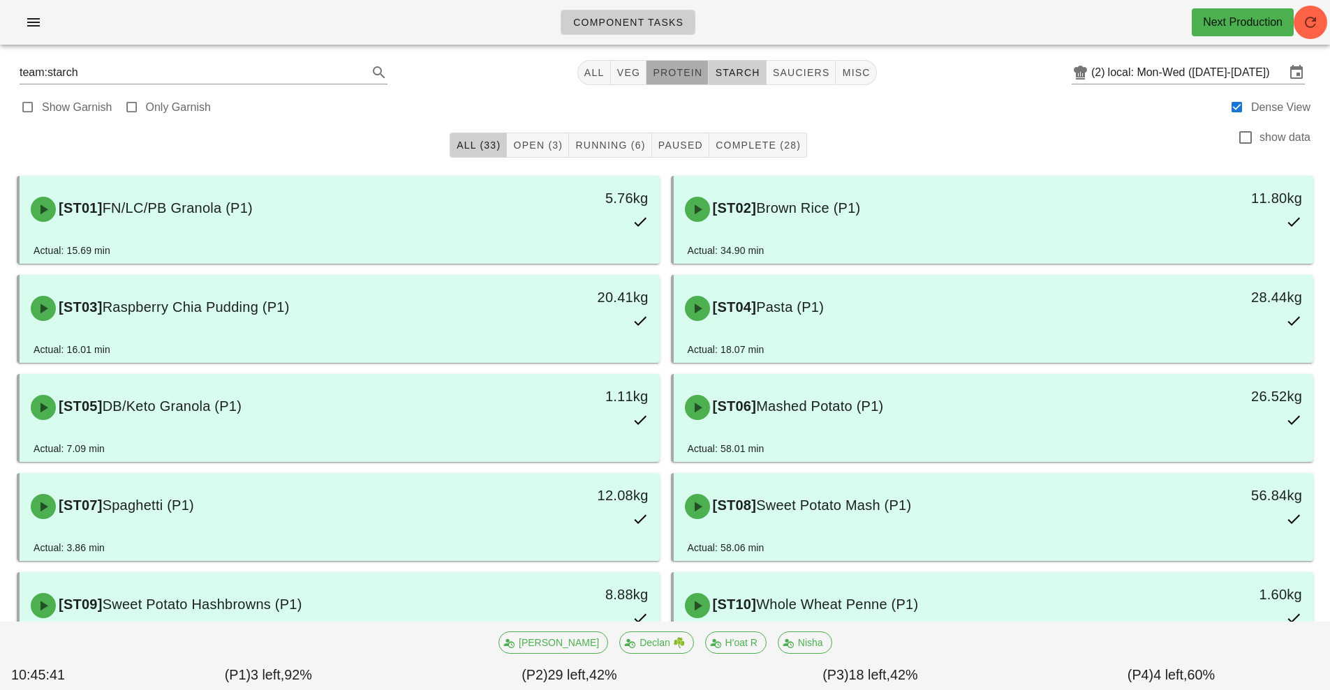
click at [679, 80] on button "protein" at bounding box center [677, 72] width 62 height 25
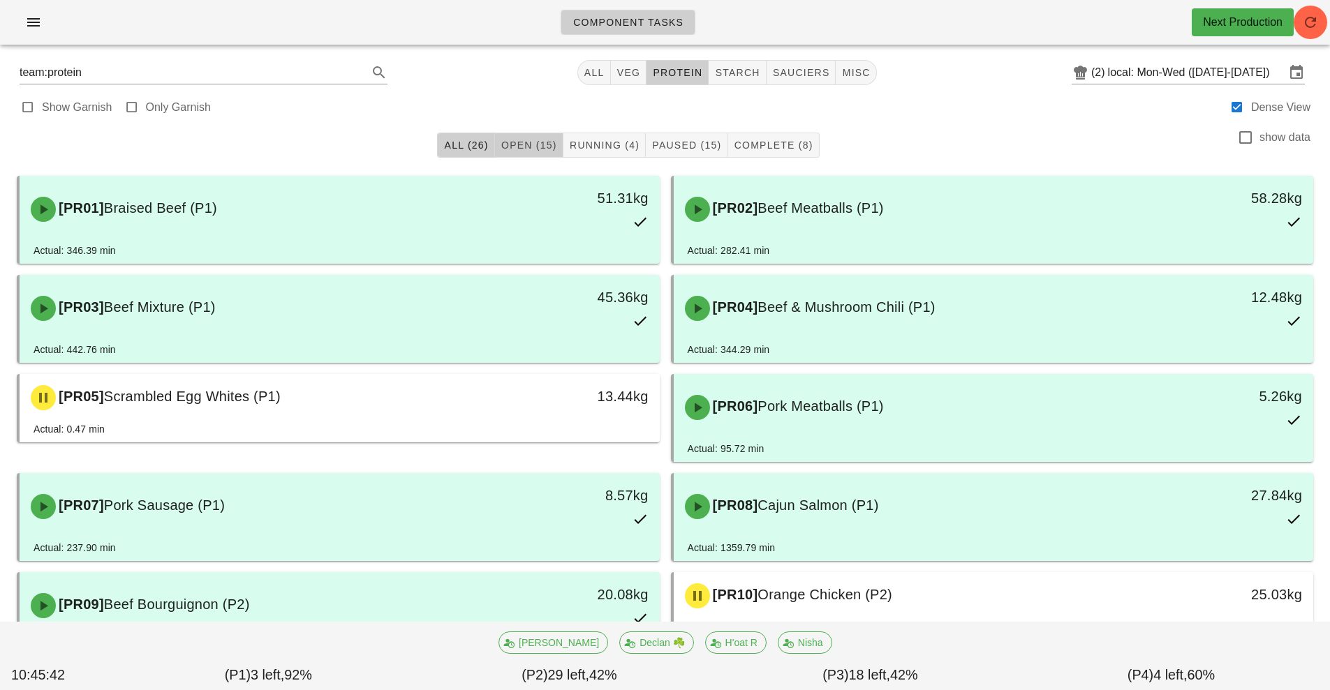
click at [538, 145] on span "Open (15)" at bounding box center [529, 145] width 57 height 11
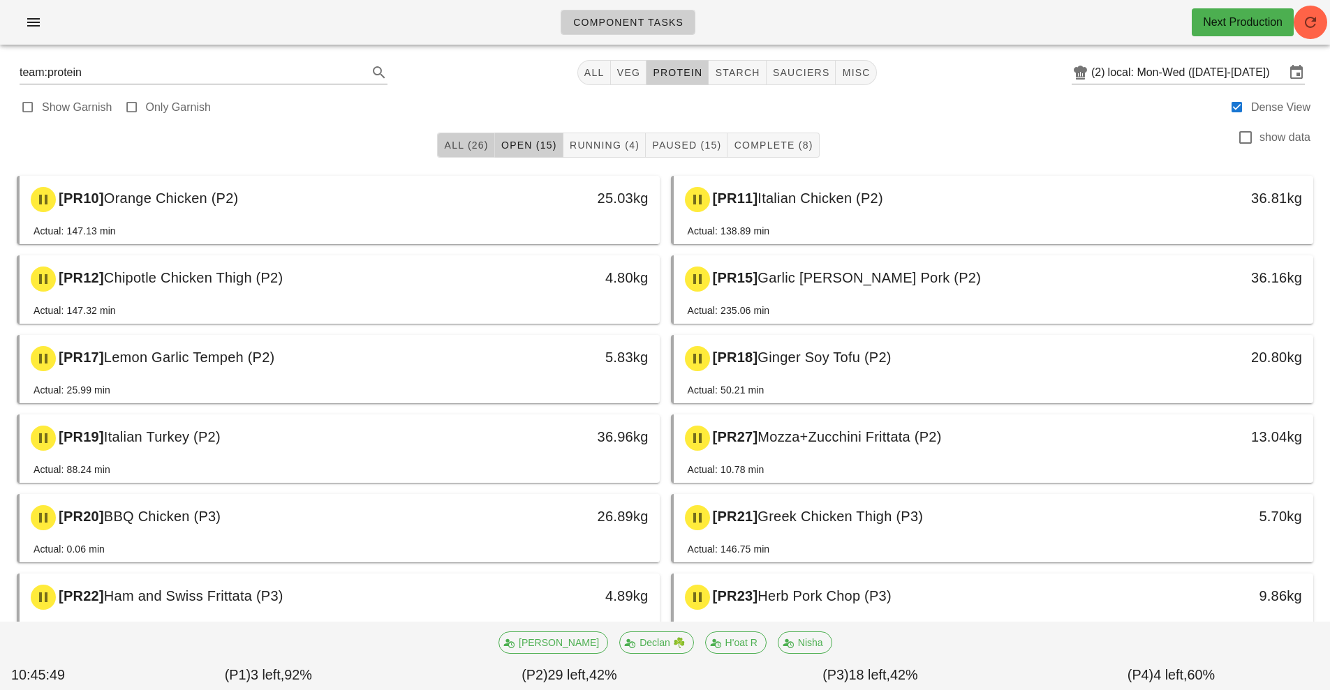
click at [466, 147] on span "All (26)" at bounding box center [465, 145] width 45 height 11
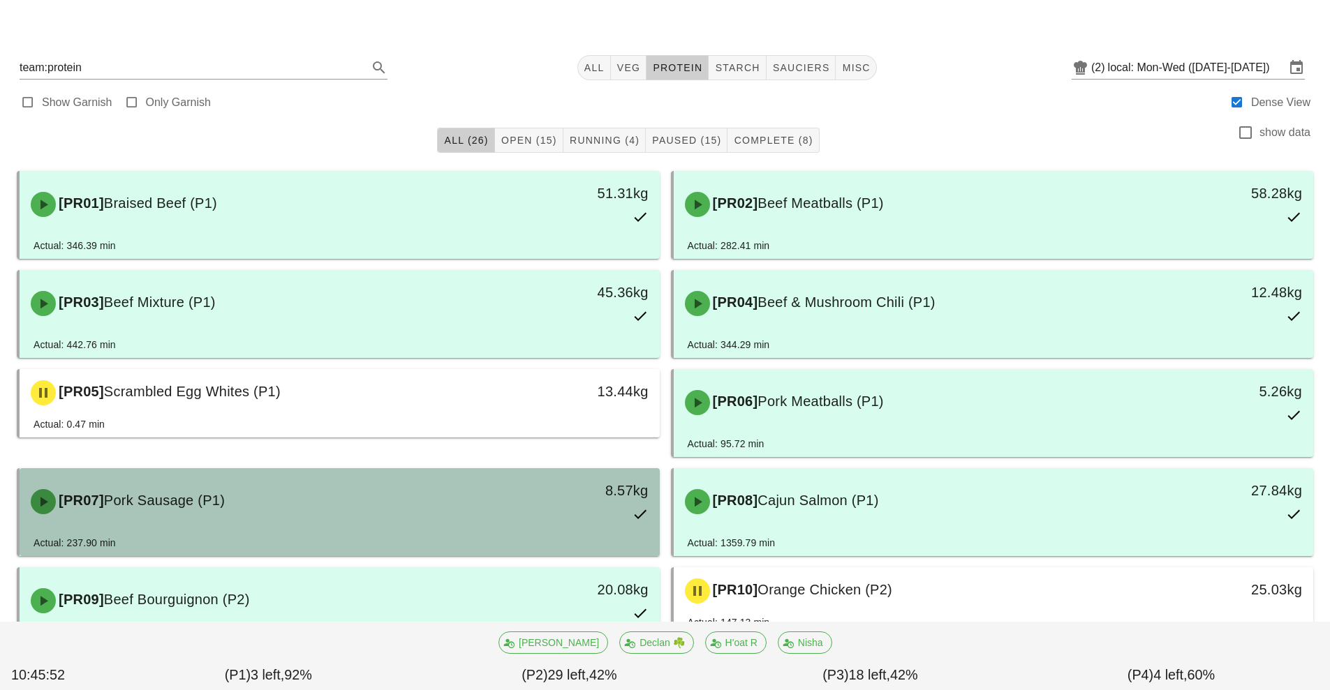
scroll to position [61, 0]
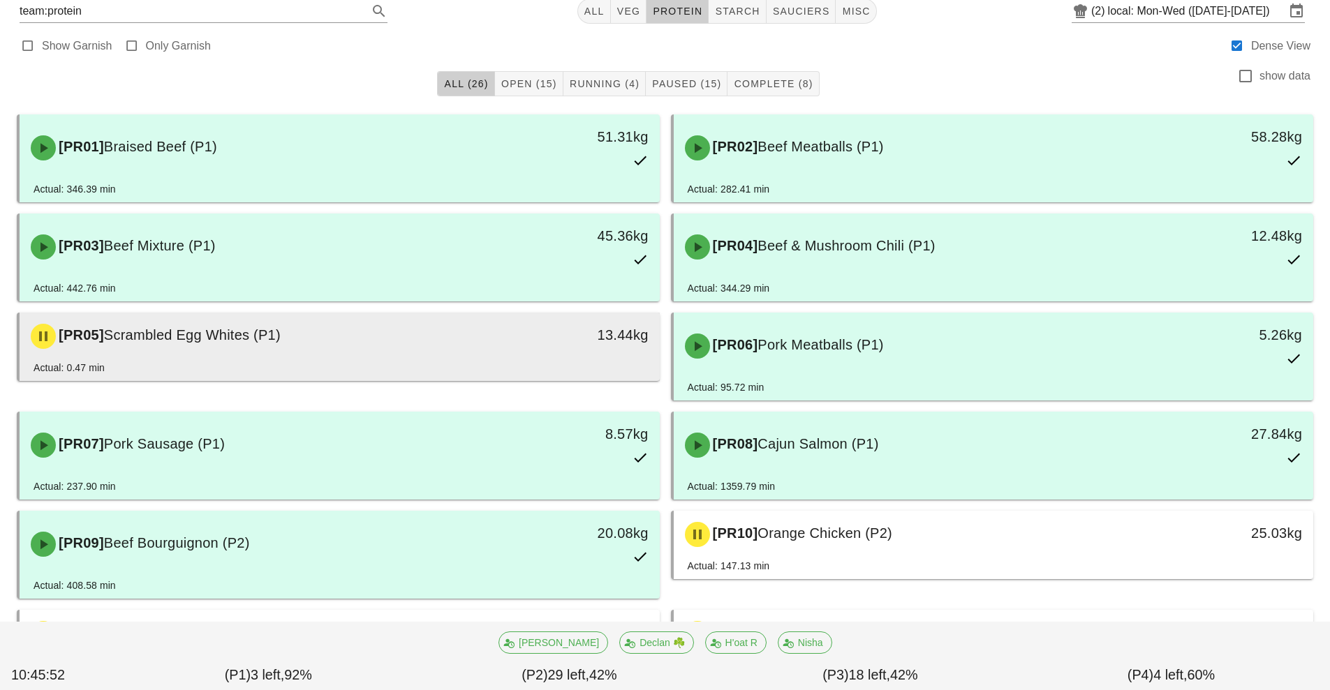
click at [445, 353] on div "[PR05] Scrambled Egg Whites (P1)" at bounding box center [259, 337] width 475 height 42
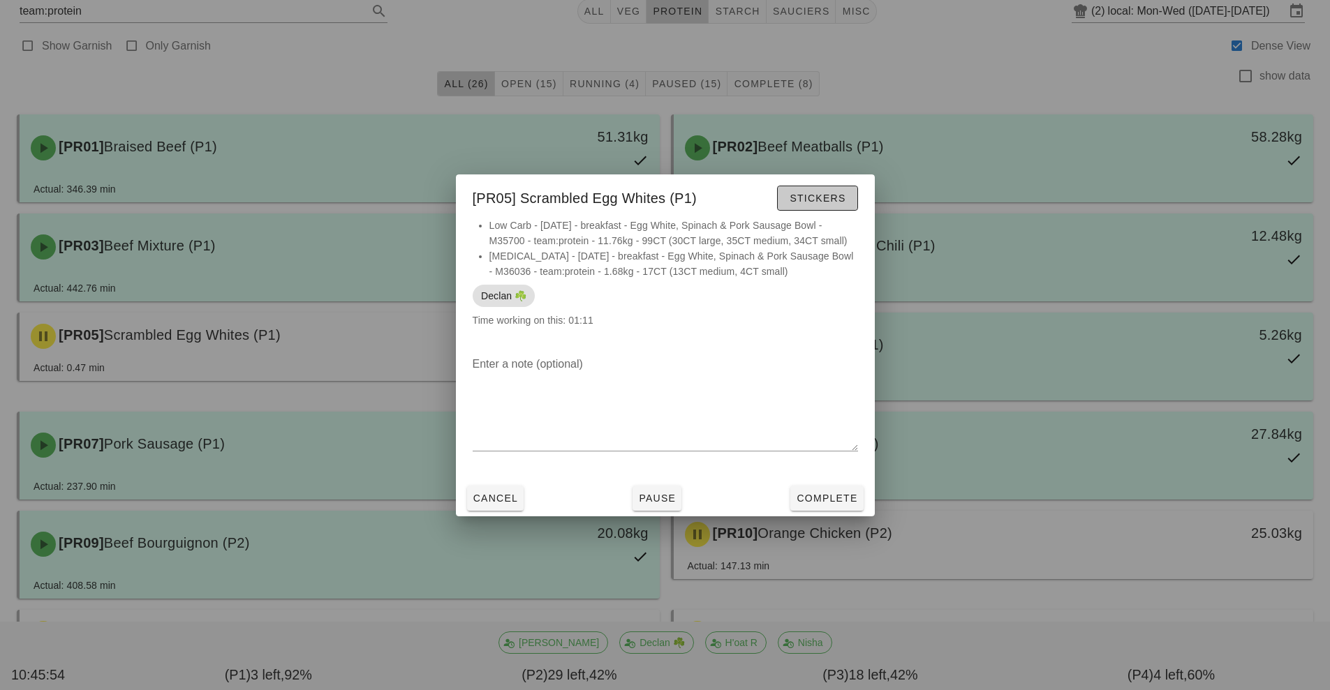
click at [806, 198] on span "Stickers" at bounding box center [817, 198] width 57 height 11
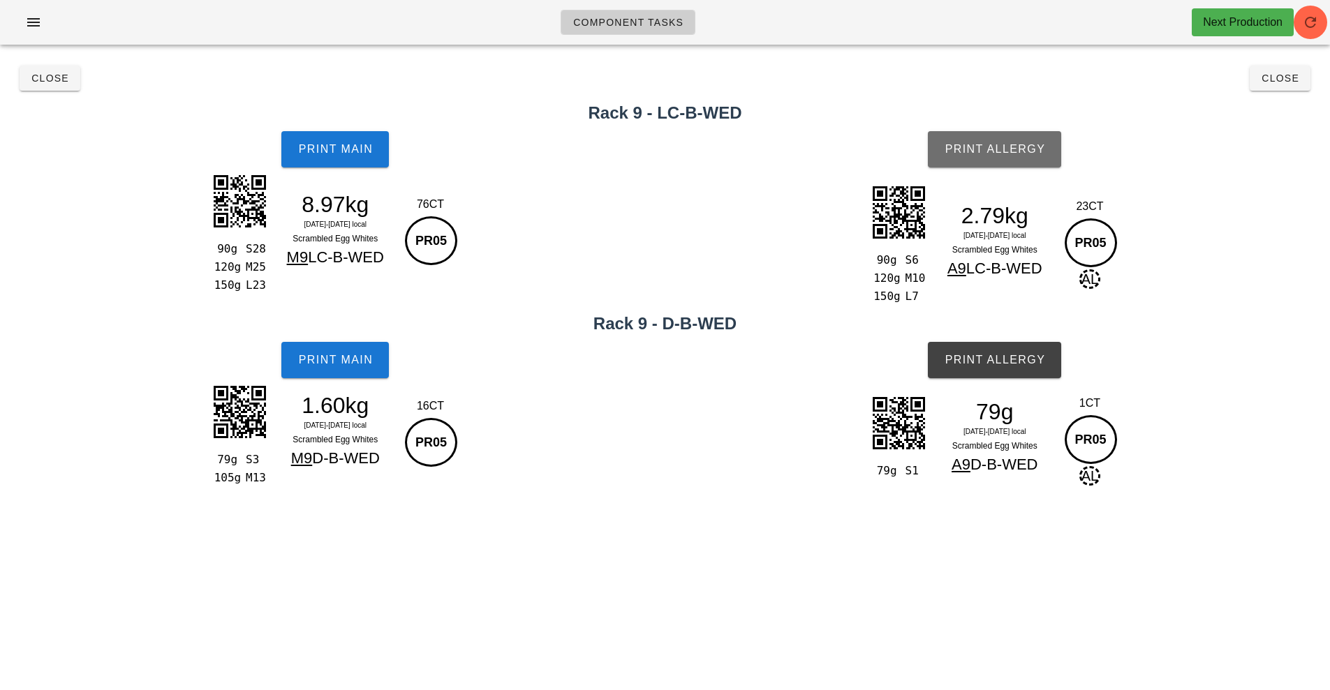
click at [1000, 146] on span "Print Allergy" at bounding box center [994, 149] width 101 height 13
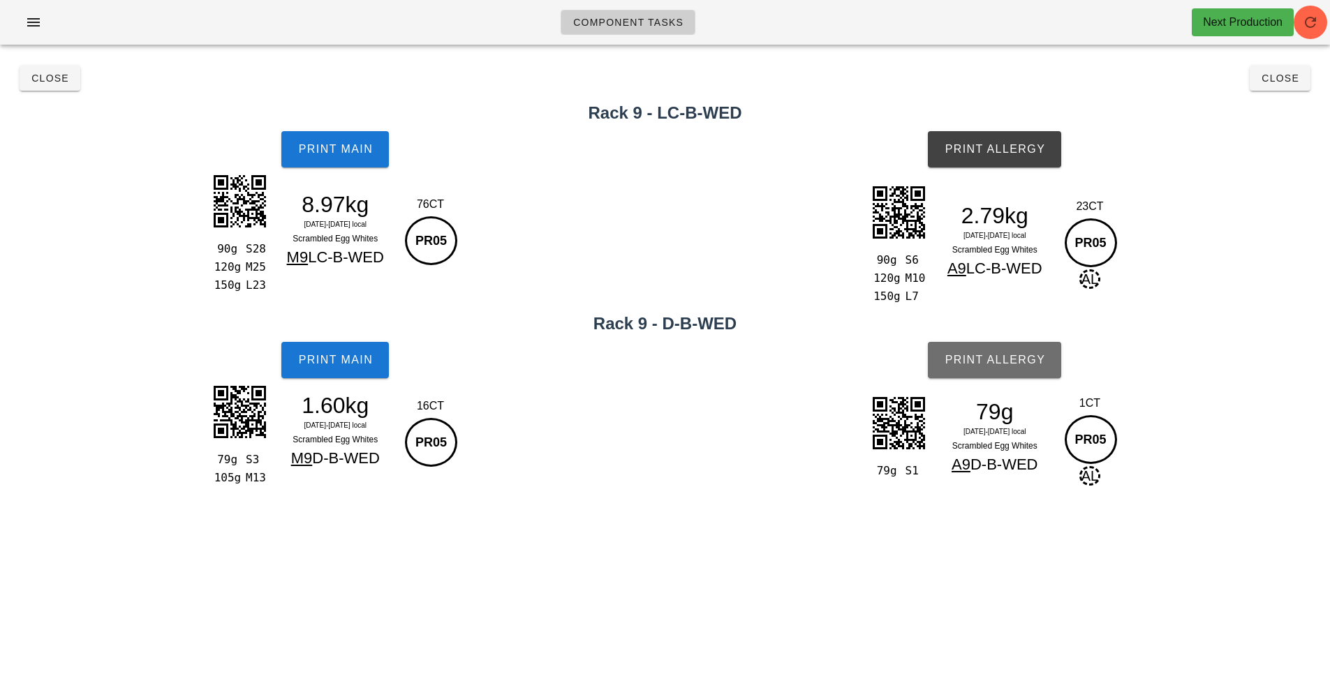
click at [1019, 362] on span "Print Allergy" at bounding box center [994, 360] width 101 height 13
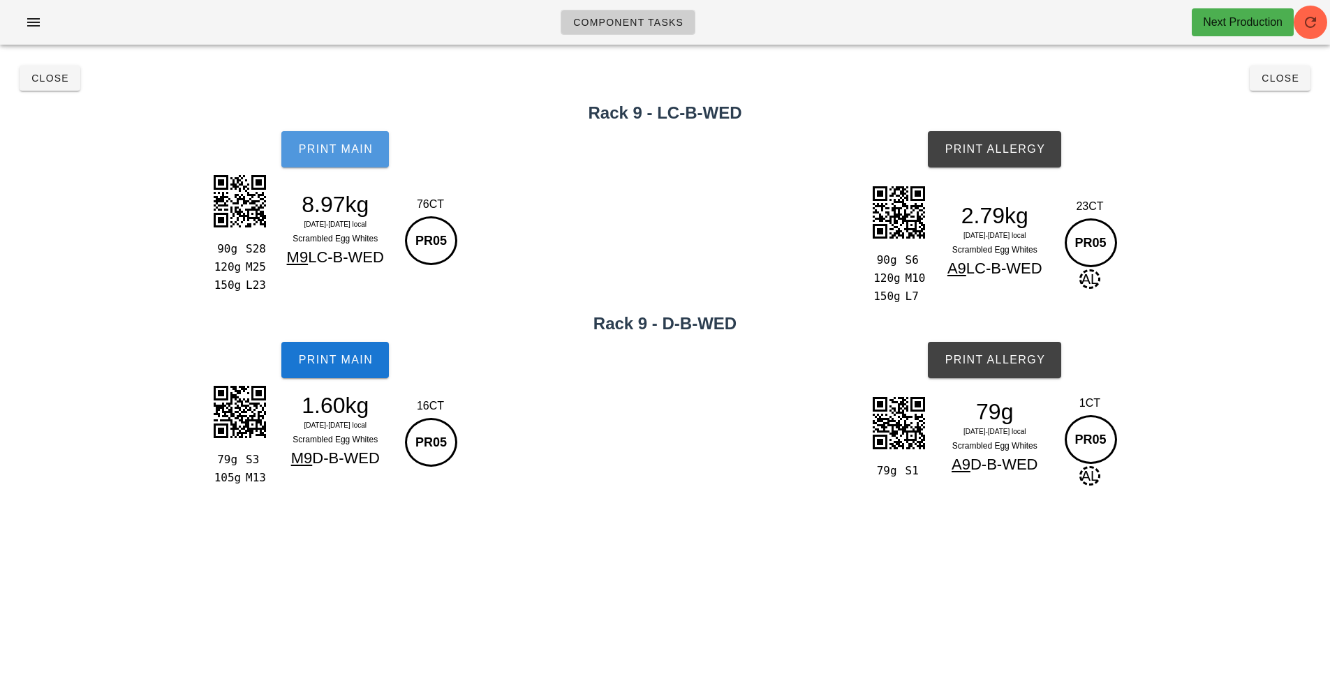
click at [350, 138] on button "Print Main" at bounding box center [335, 149] width 108 height 36
click at [327, 360] on span "Print Main" at bounding box center [334, 360] width 75 height 13
click at [73, 83] on button "Close" at bounding box center [50, 78] width 61 height 25
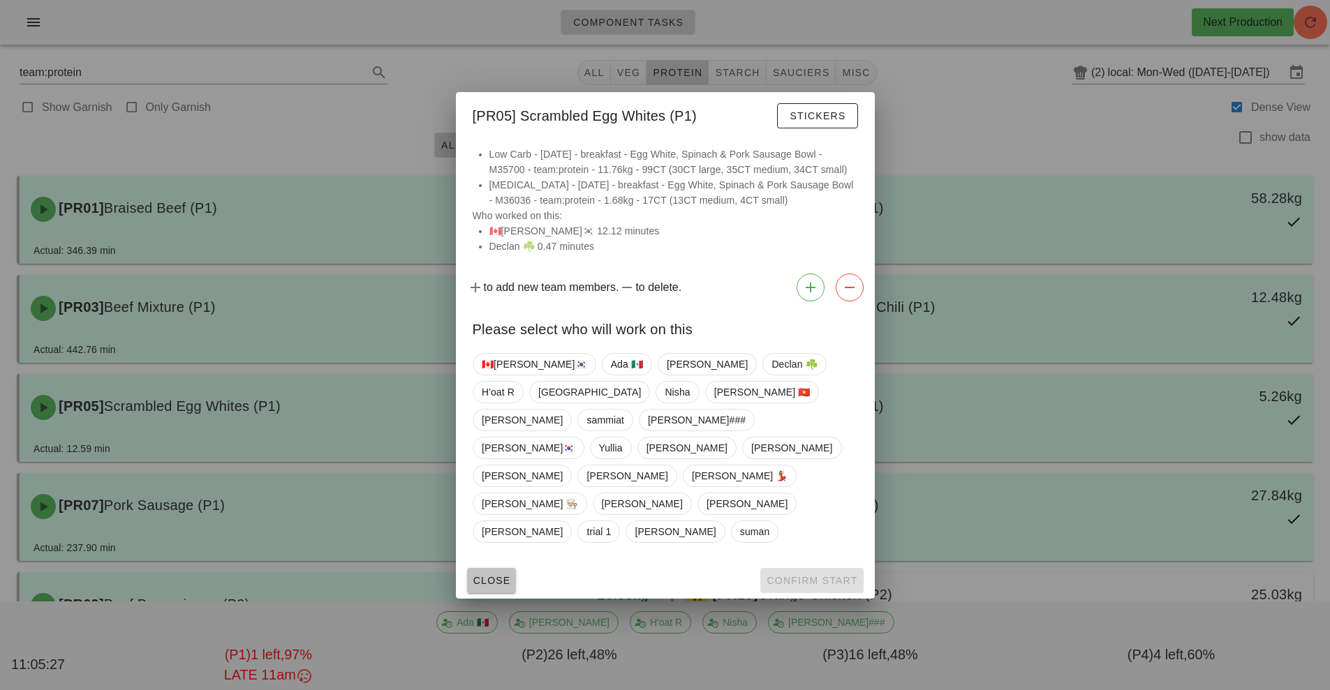
click at [500, 575] on span "Close" at bounding box center [492, 580] width 38 height 11
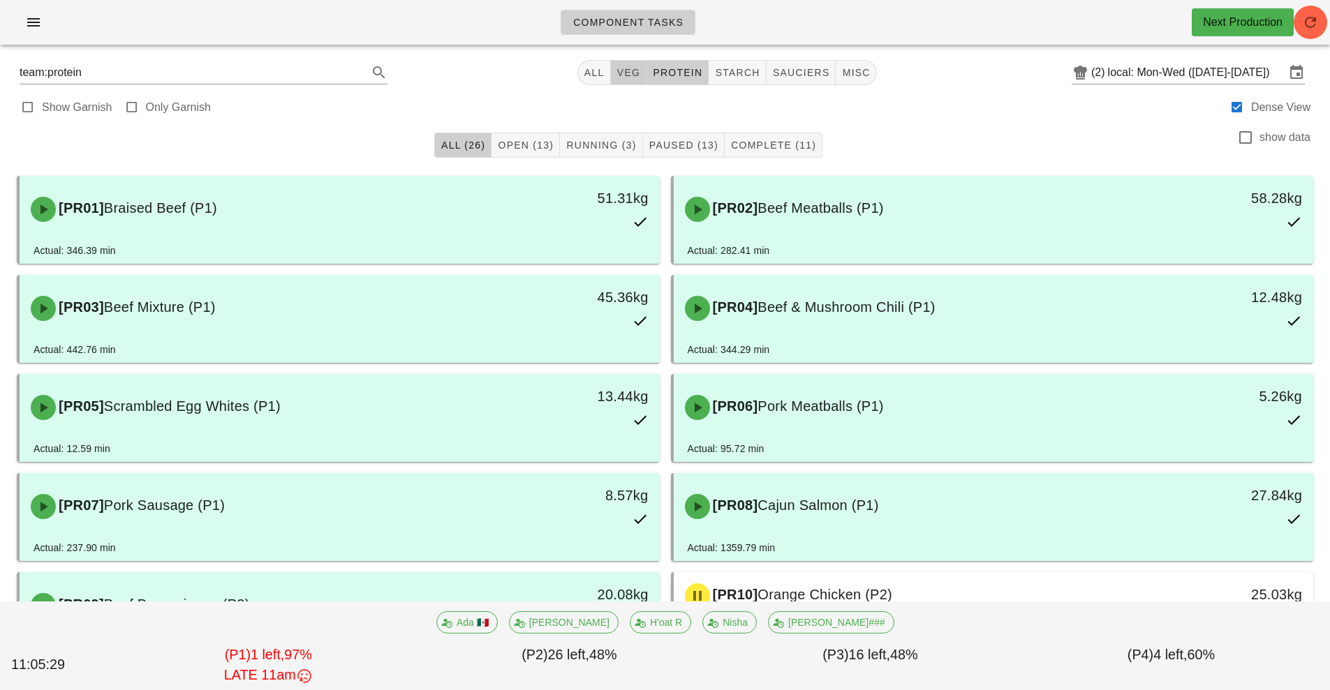
click at [619, 67] on span "veg" at bounding box center [628, 72] width 24 height 11
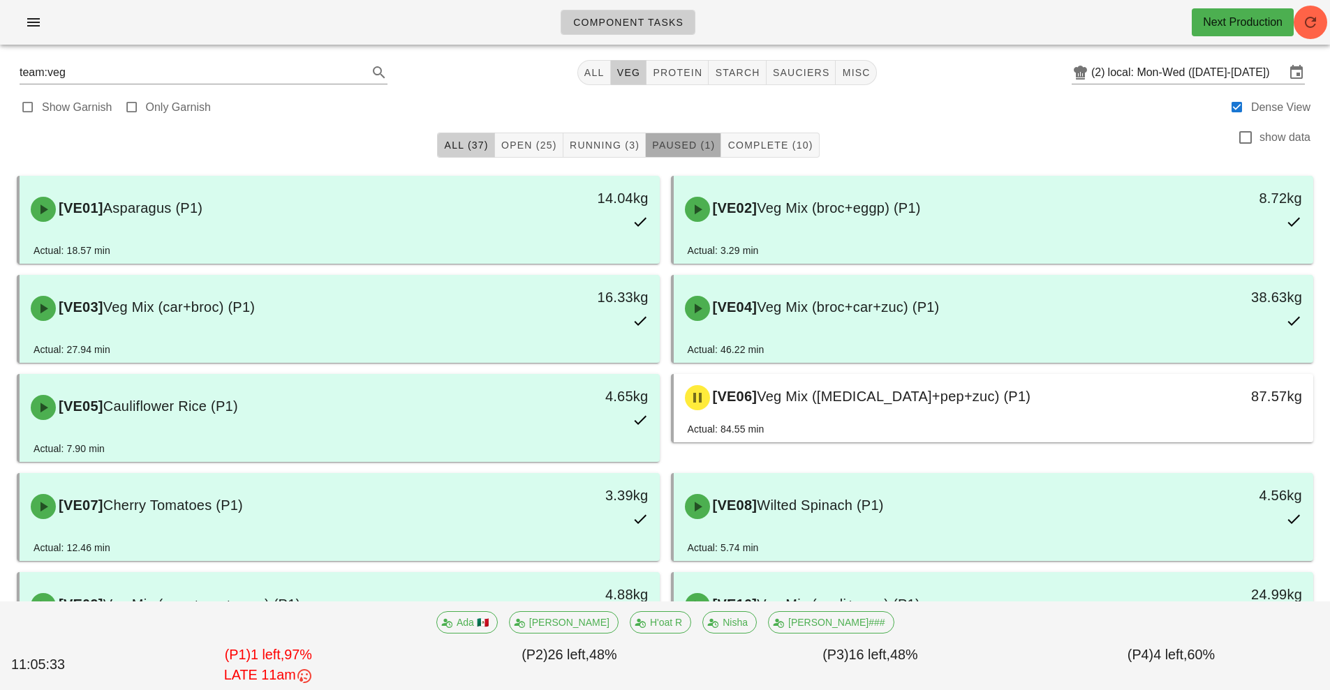
click at [696, 145] on span "Paused (1)" at bounding box center [683, 145] width 64 height 11
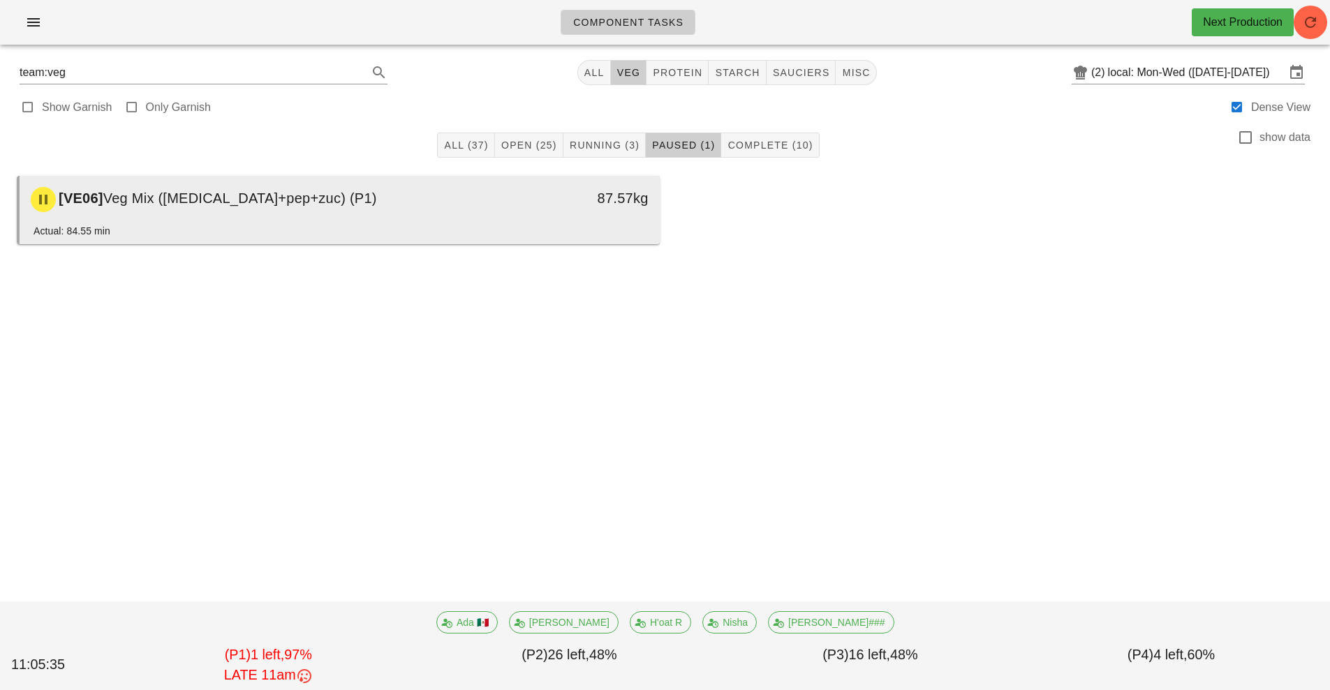
click at [512, 218] on div "87.57kg" at bounding box center [577, 200] width 158 height 42
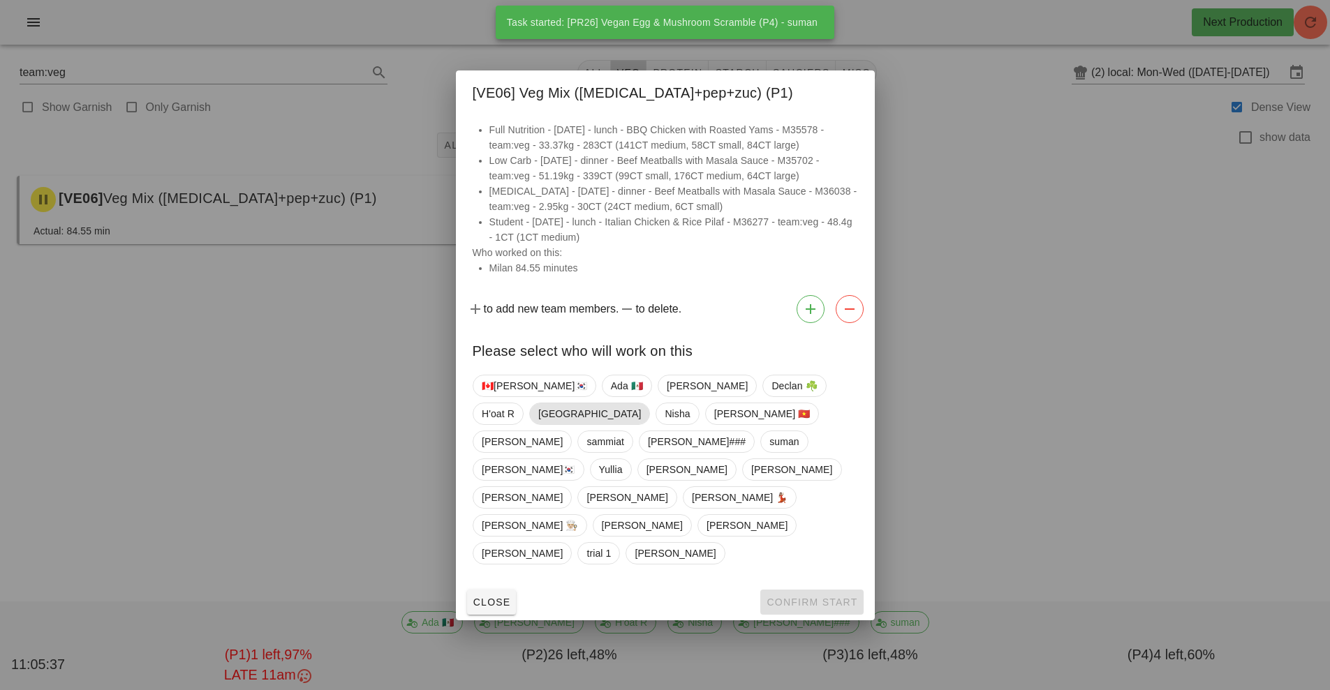
click at [640, 424] on span "[GEOGRAPHIC_DATA]" at bounding box center [589, 414] width 103 height 21
click at [819, 597] on span "Confirm Start" at bounding box center [811, 602] width 91 height 11
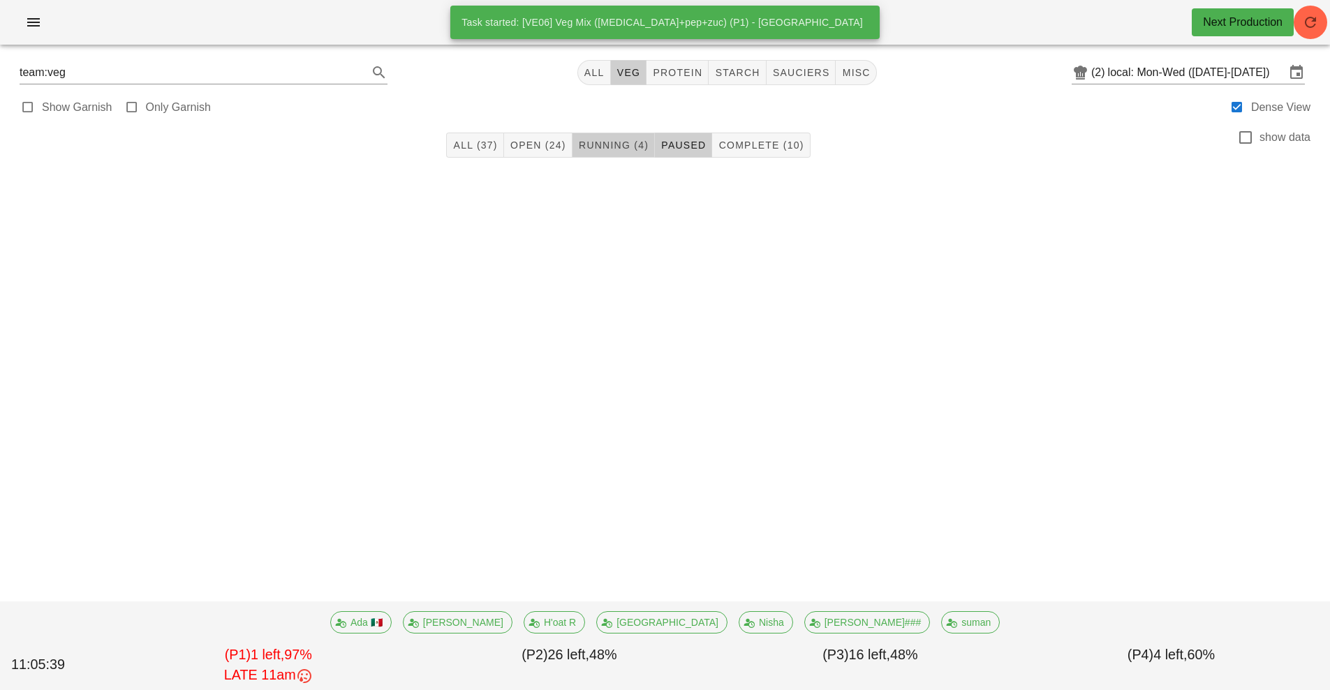
click at [626, 137] on button "Running (4)" at bounding box center [613, 145] width 82 height 25
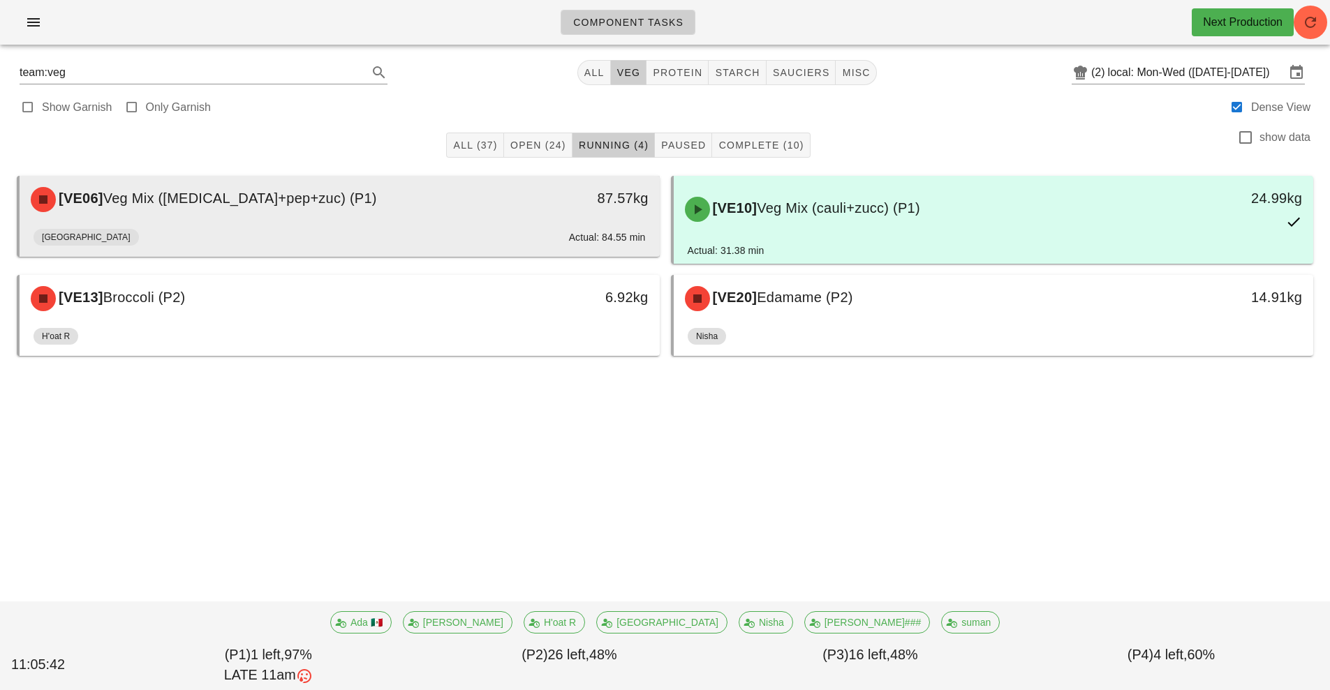
click at [441, 222] on div "[VE06] Veg Mix ([MEDICAL_DATA]+pep+zuc) (P1) 87.57kg" at bounding box center [340, 199] width 640 height 47
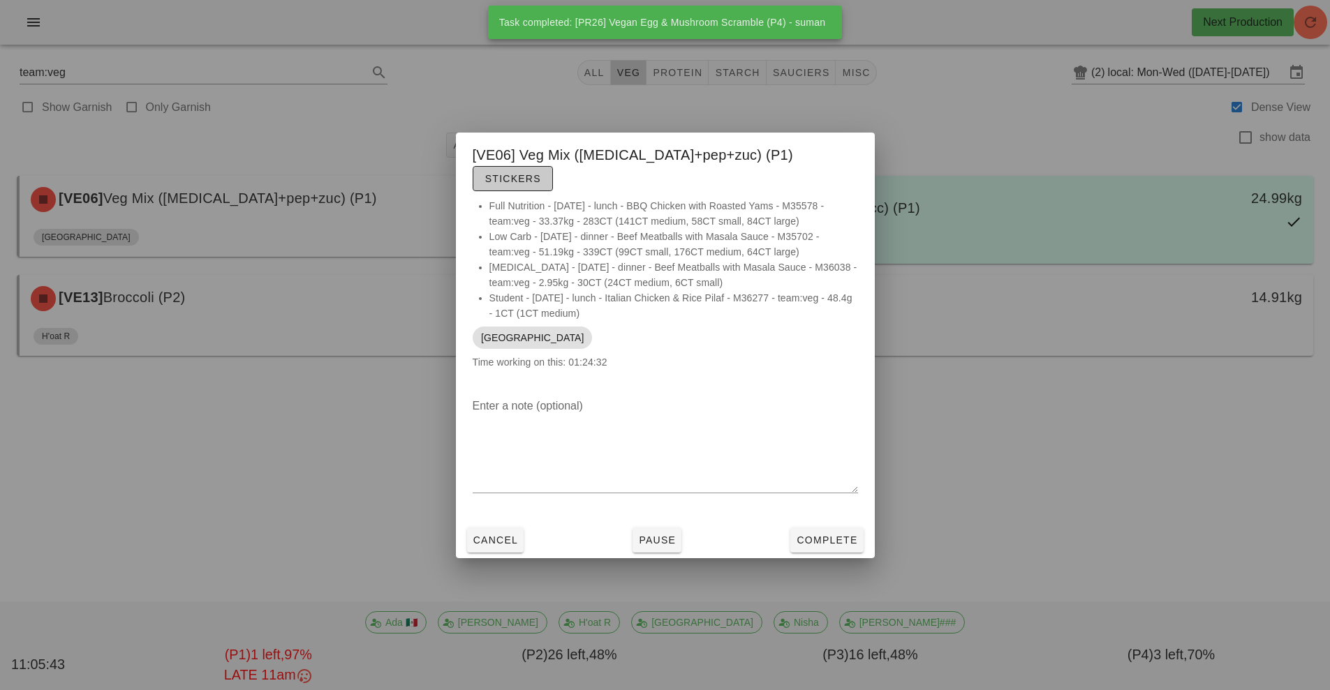
click at [541, 173] on span "Stickers" at bounding box center [513, 178] width 57 height 11
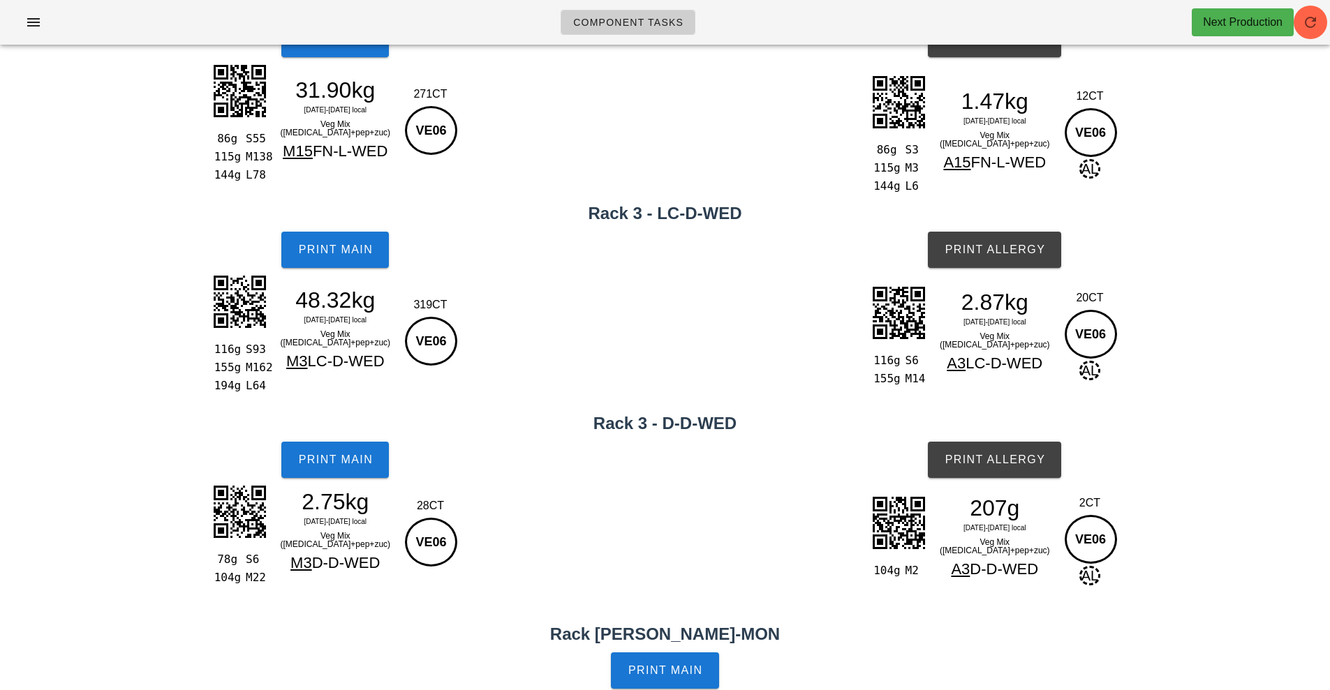
scroll to position [8, 0]
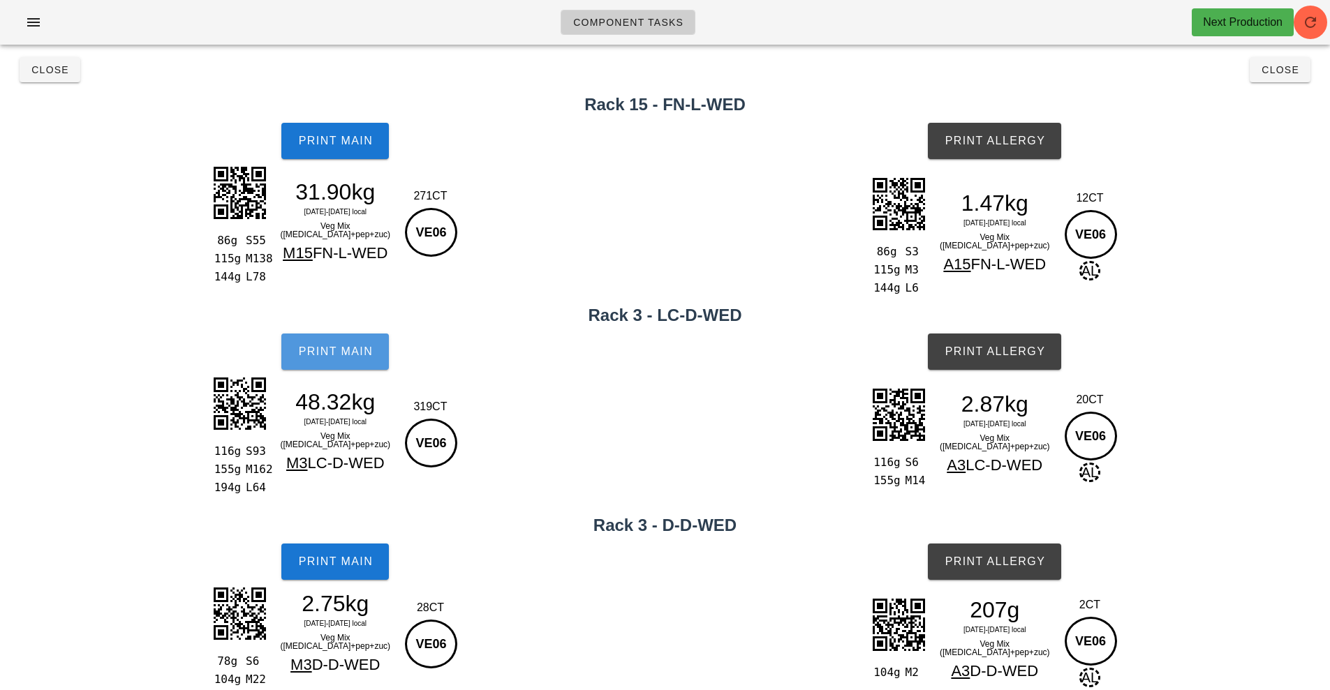
click at [355, 367] on button "Print Main" at bounding box center [335, 352] width 108 height 36
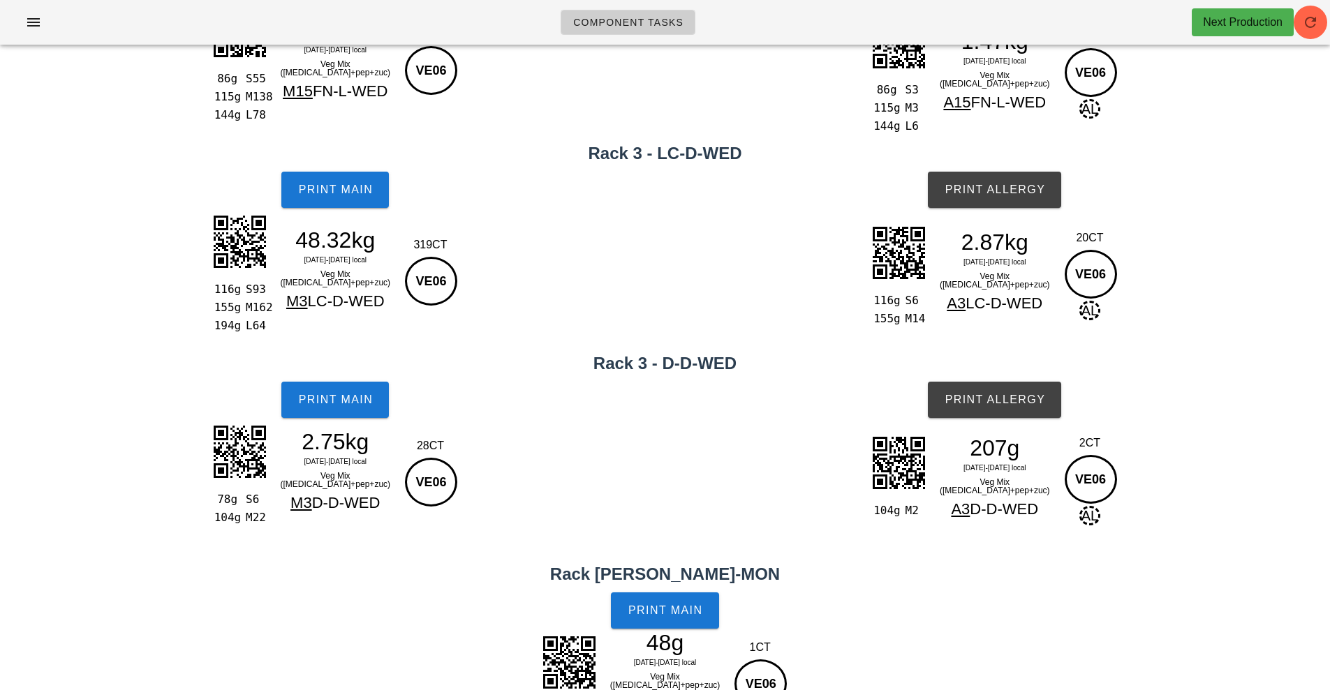
scroll to position [0, 0]
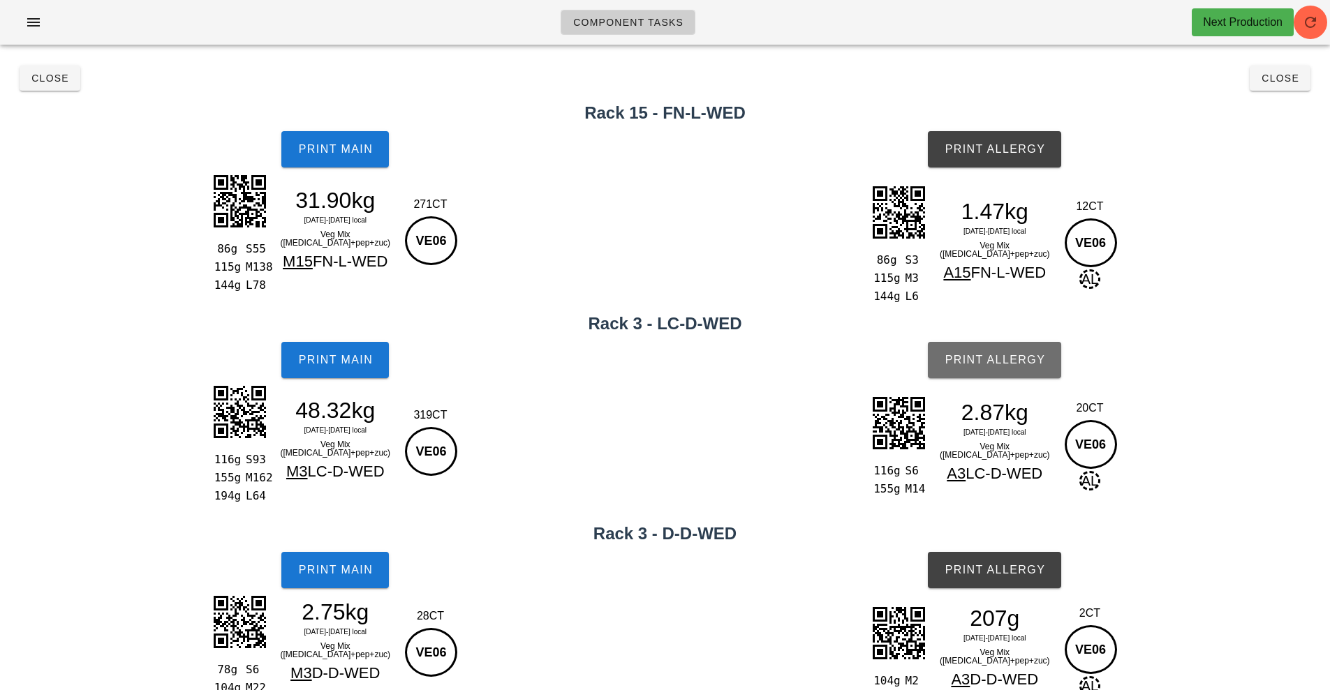
click at [1011, 355] on span "Print Allergy" at bounding box center [994, 360] width 101 height 13
click at [1011, 569] on span "Print Allergy" at bounding box center [994, 570] width 101 height 13
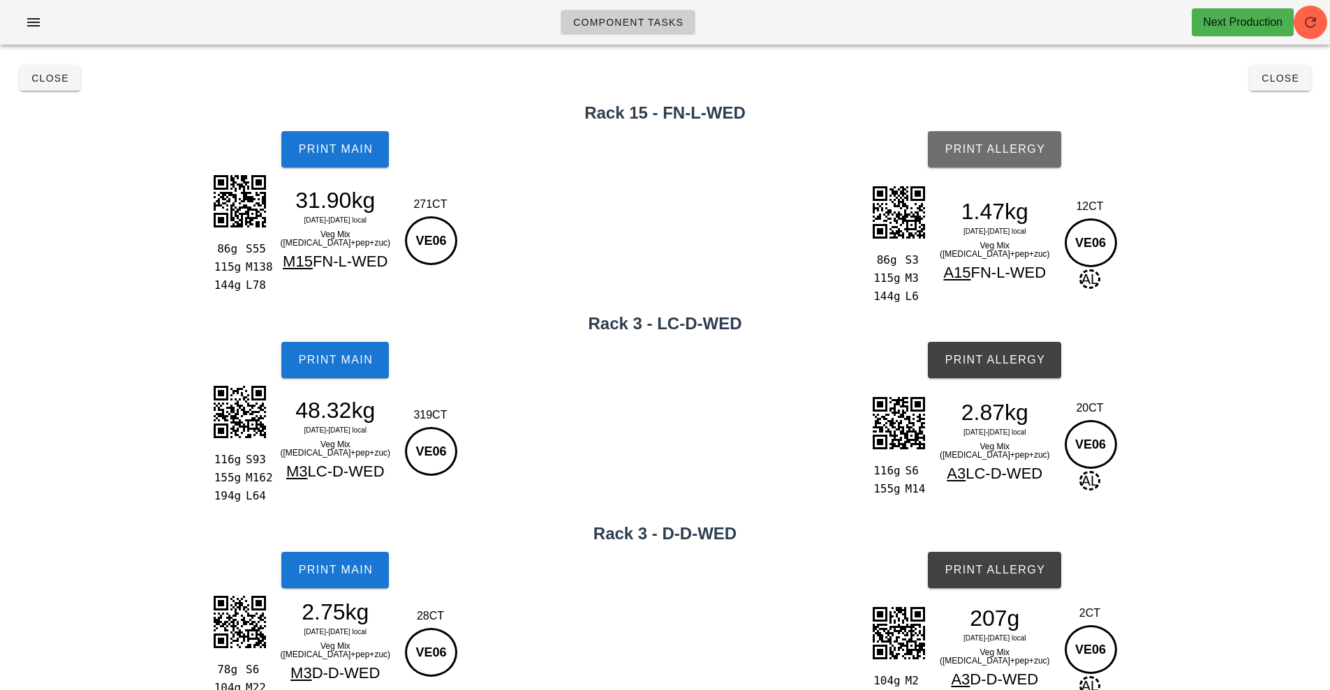
click at [989, 163] on button "Print Allergy" at bounding box center [994, 149] width 133 height 36
click at [75, 88] on button "Close" at bounding box center [50, 78] width 61 height 25
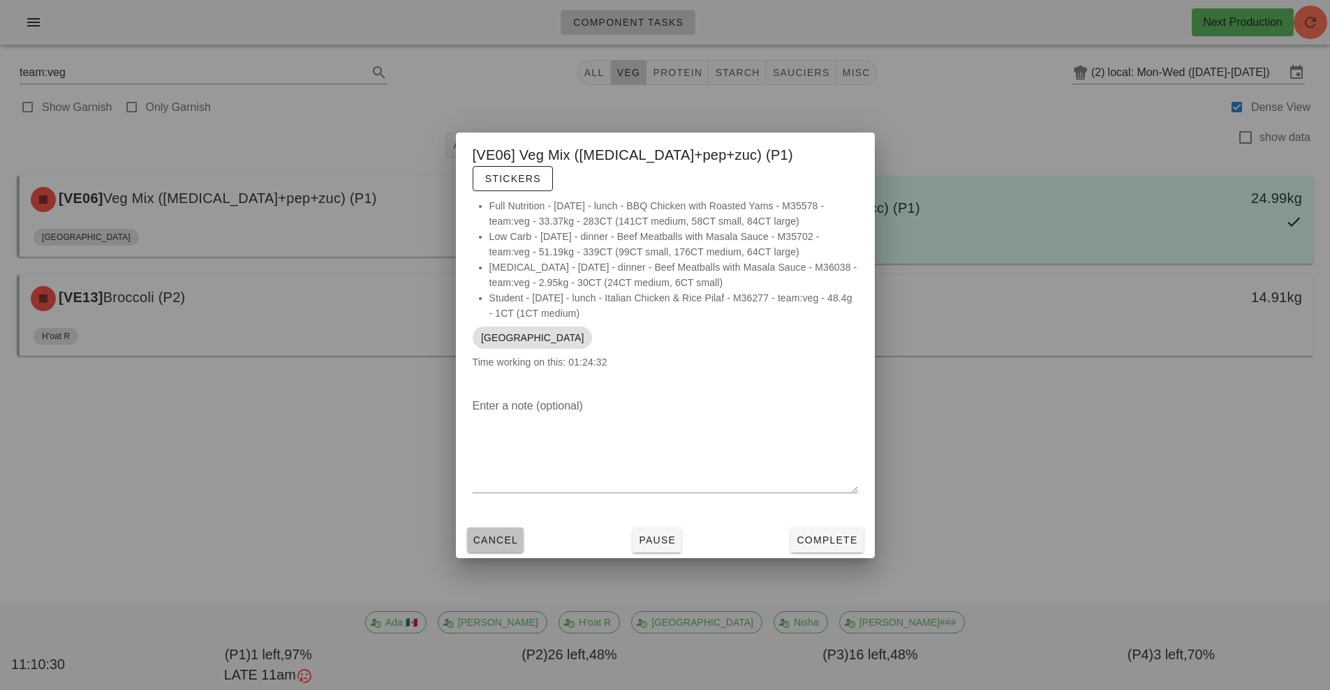
click at [494, 535] on span "Cancel" at bounding box center [496, 540] width 46 height 11
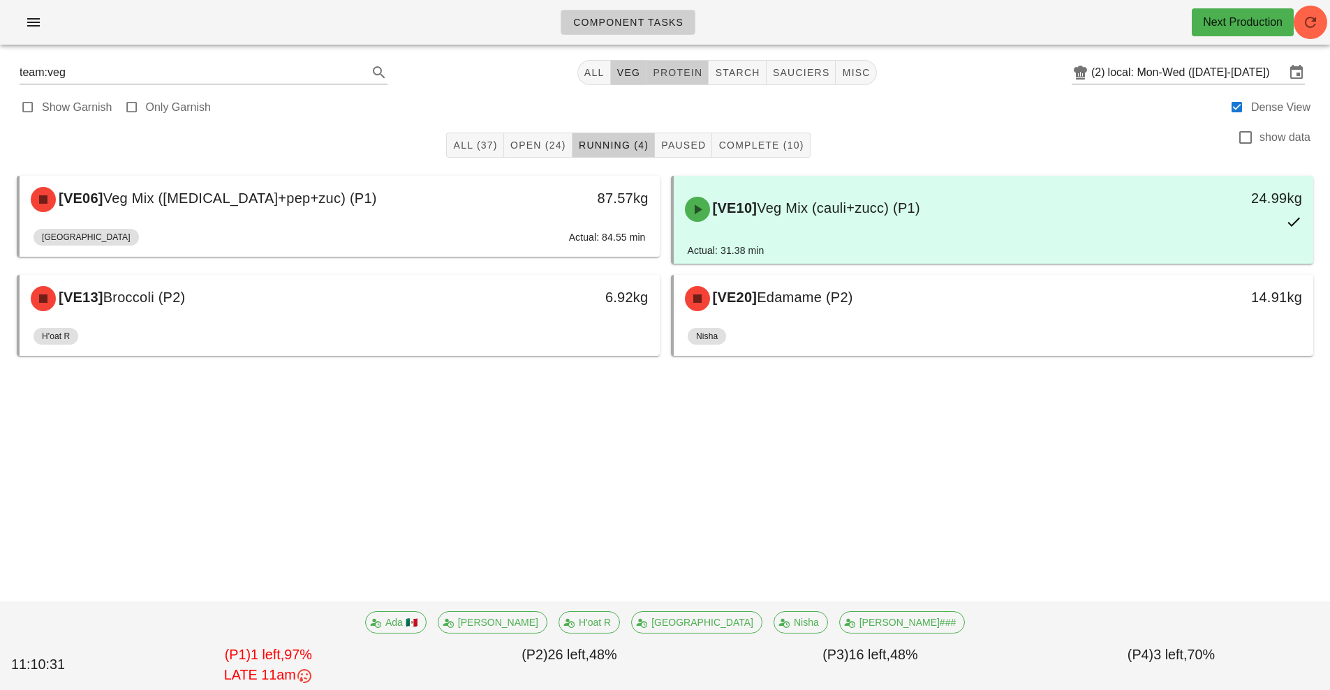
click at [677, 77] on span "protein" at bounding box center [677, 72] width 50 height 11
type input "team:protein"
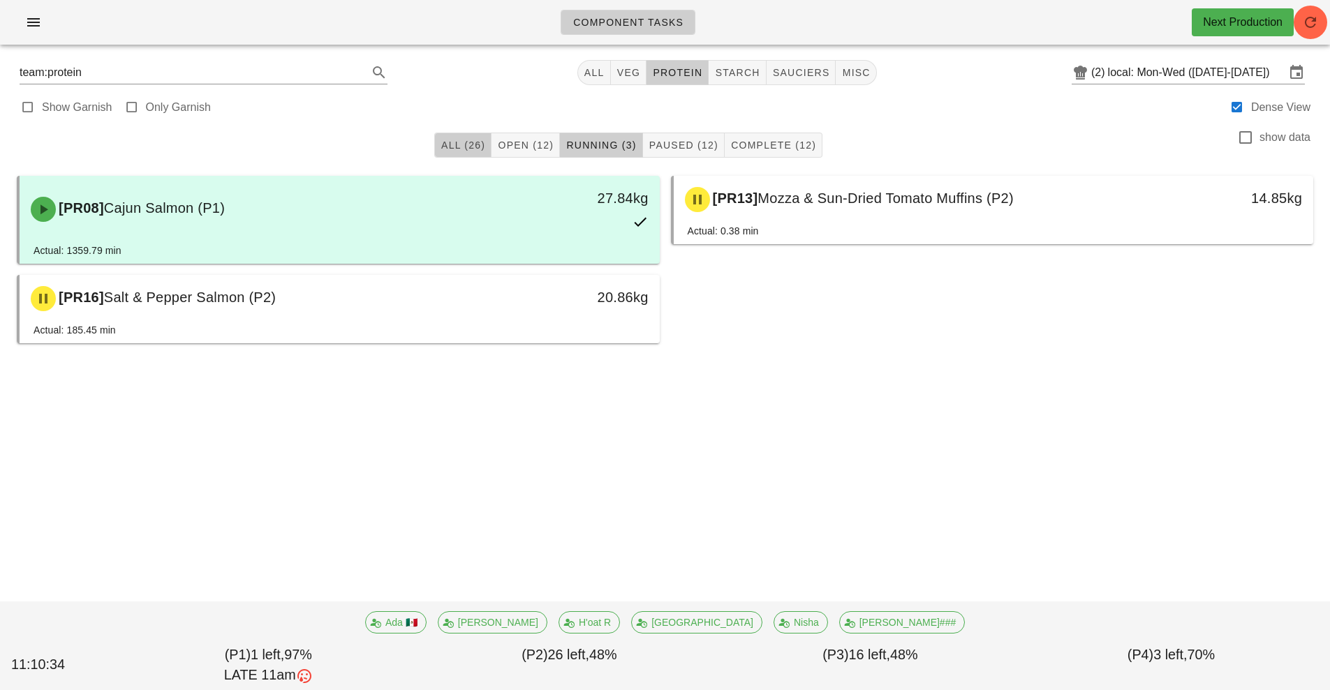
click at [460, 146] on span "All (26)" at bounding box center [463, 145] width 45 height 11
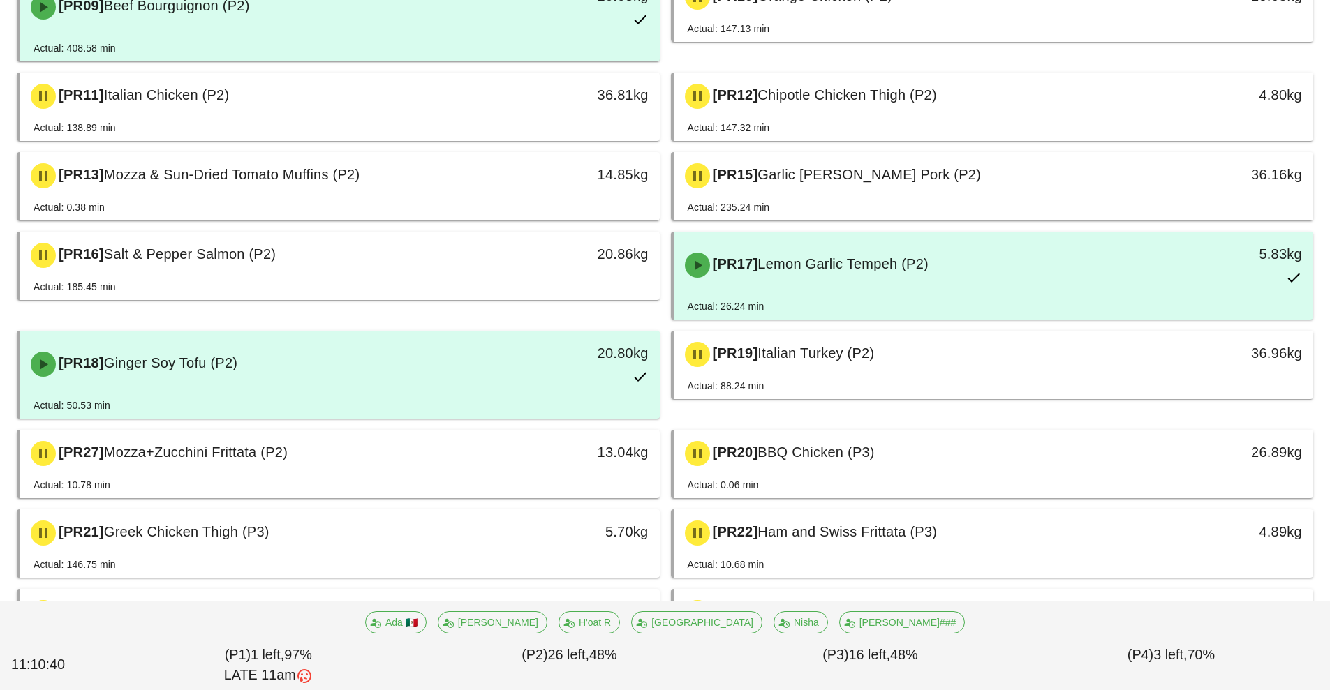
scroll to position [604, 0]
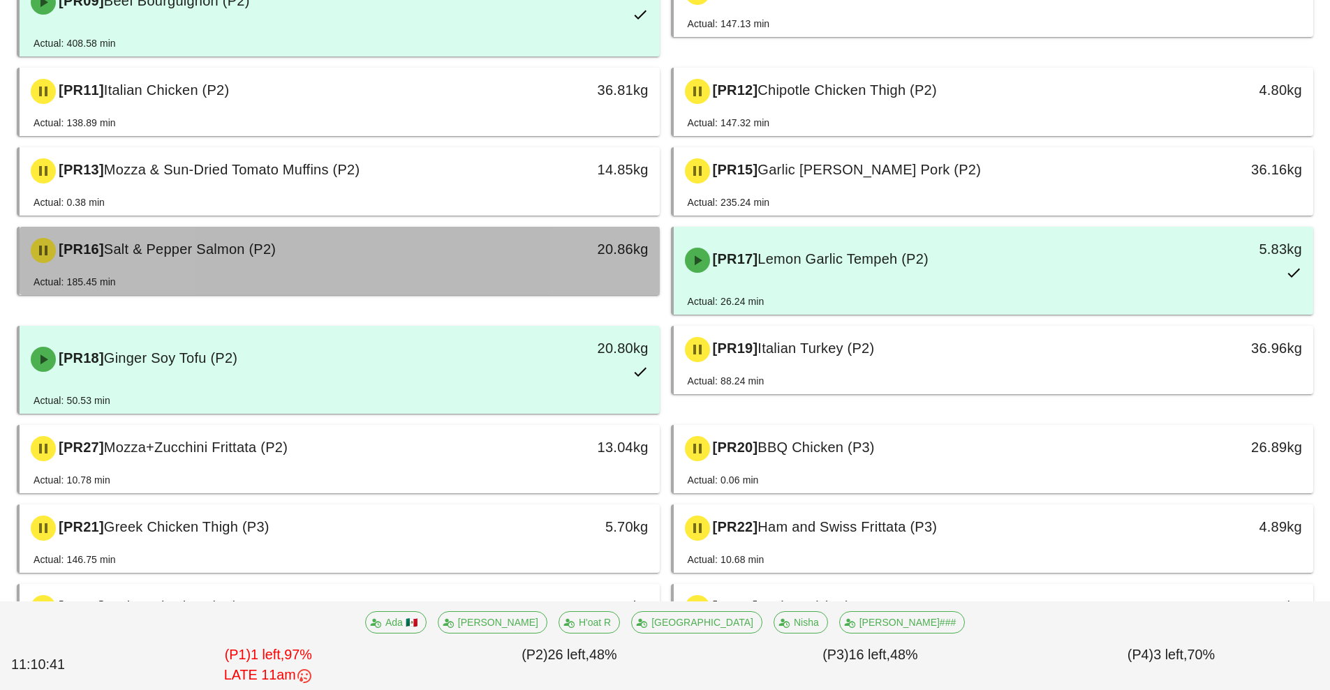
click at [453, 267] on div "[PR16] Salt & Pepper Salmon (P2)" at bounding box center [259, 251] width 475 height 42
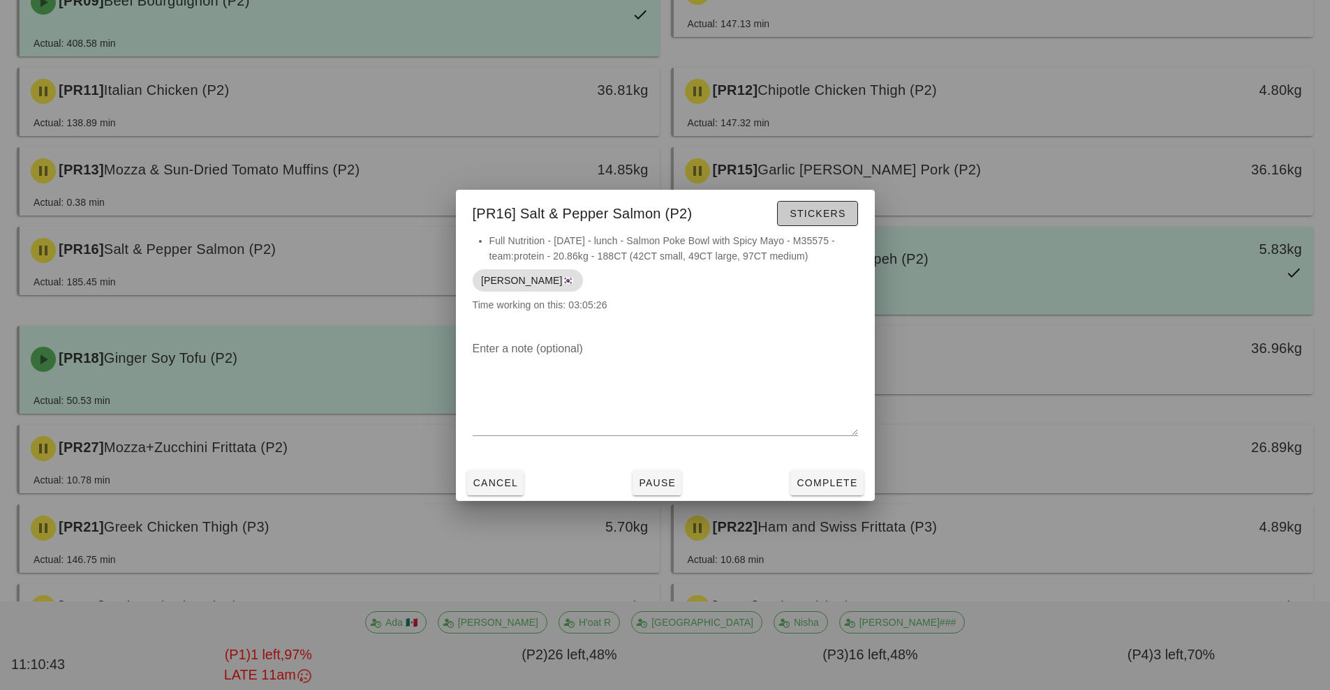
click at [825, 216] on span "Stickers" at bounding box center [817, 213] width 57 height 11
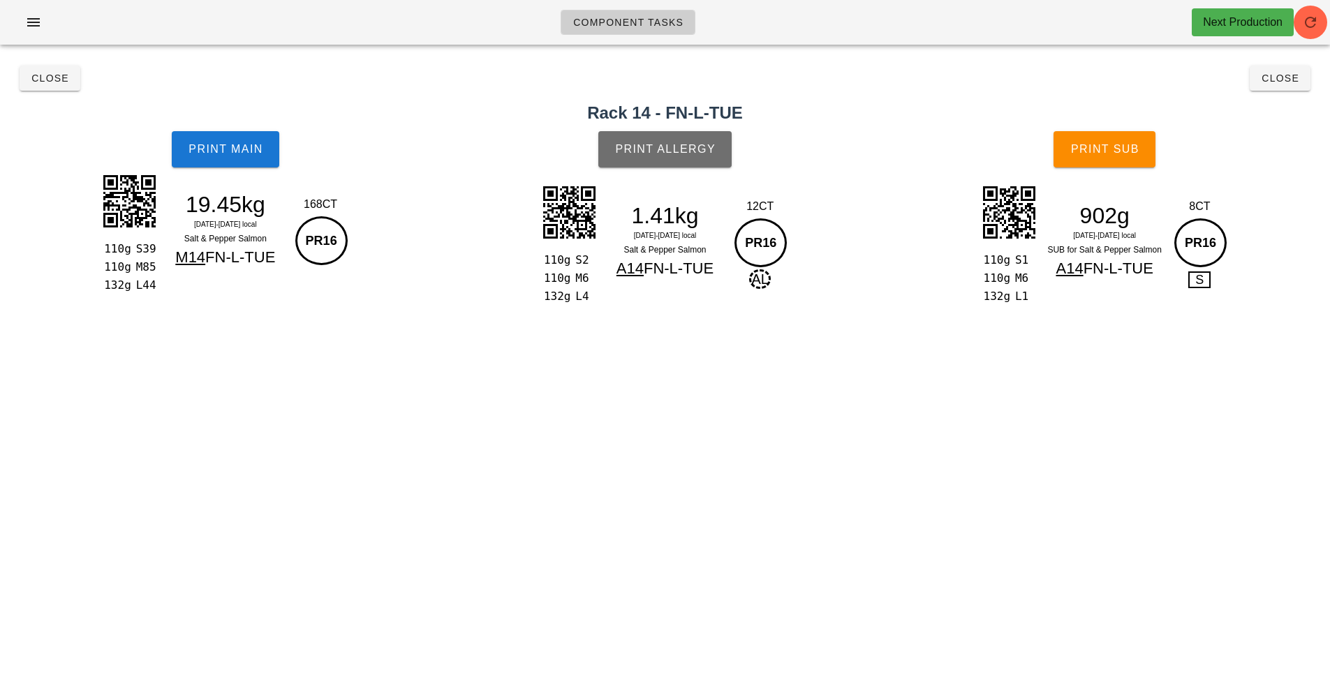
click at [691, 151] on span "Print Allergy" at bounding box center [664, 149] width 101 height 13
click at [640, 143] on span "Print Allergy" at bounding box center [664, 149] width 101 height 13
click at [635, 148] on span "Print Allergy" at bounding box center [664, 149] width 101 height 13
click at [215, 142] on button "Print Main" at bounding box center [226, 149] width 108 height 36
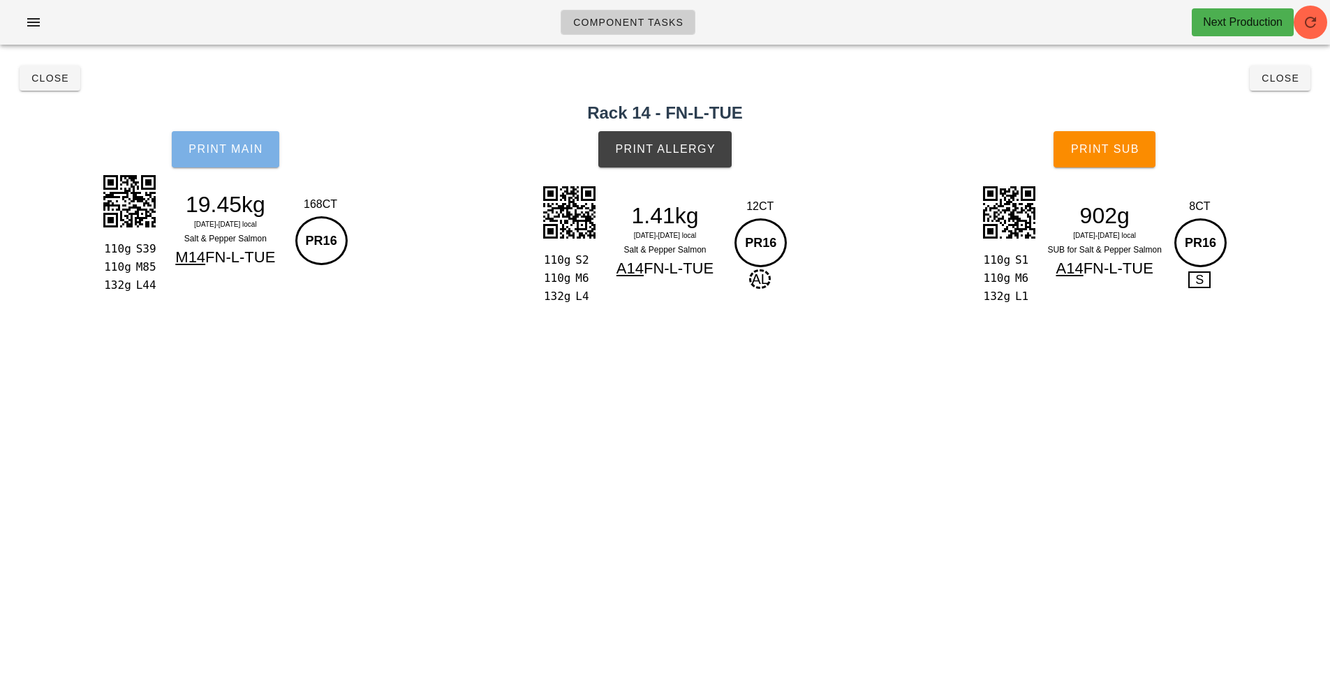
click at [215, 142] on button "Print Main" at bounding box center [226, 149] width 108 height 36
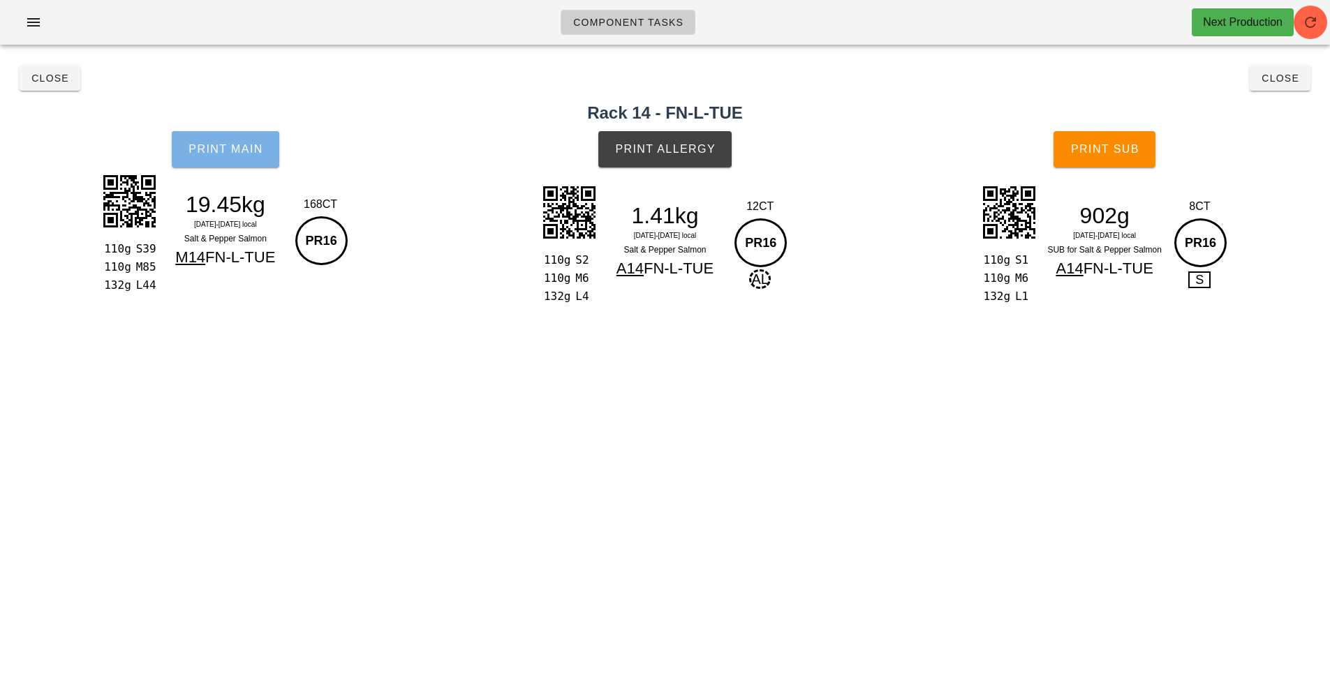
click at [215, 142] on button "Print Main" at bounding box center [226, 149] width 108 height 36
click at [225, 135] on button "Print Main" at bounding box center [226, 149] width 108 height 36
click at [214, 142] on button "Print Main" at bounding box center [226, 149] width 108 height 36
click at [226, 146] on span "Print Main" at bounding box center [225, 149] width 75 height 13
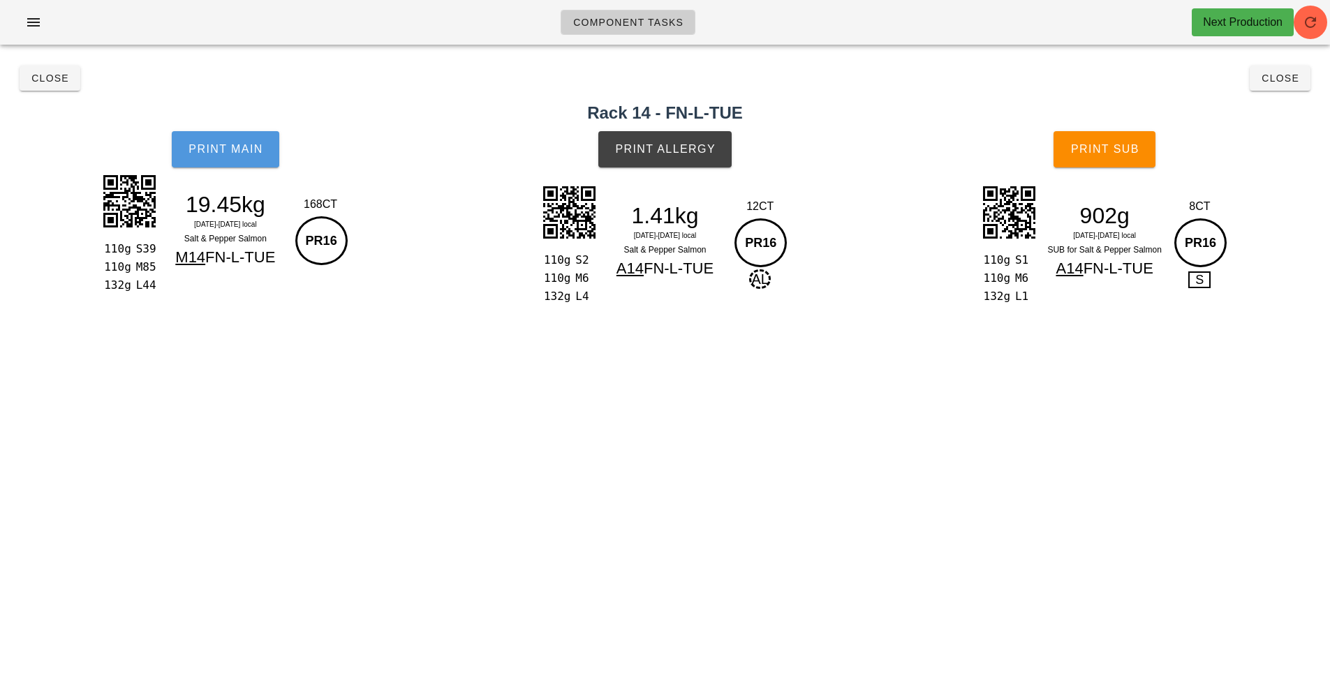
click at [226, 146] on span "Print Main" at bounding box center [225, 149] width 75 height 13
click at [238, 142] on button "Print Main" at bounding box center [226, 149] width 108 height 36
click at [45, 69] on button "Close" at bounding box center [50, 78] width 61 height 25
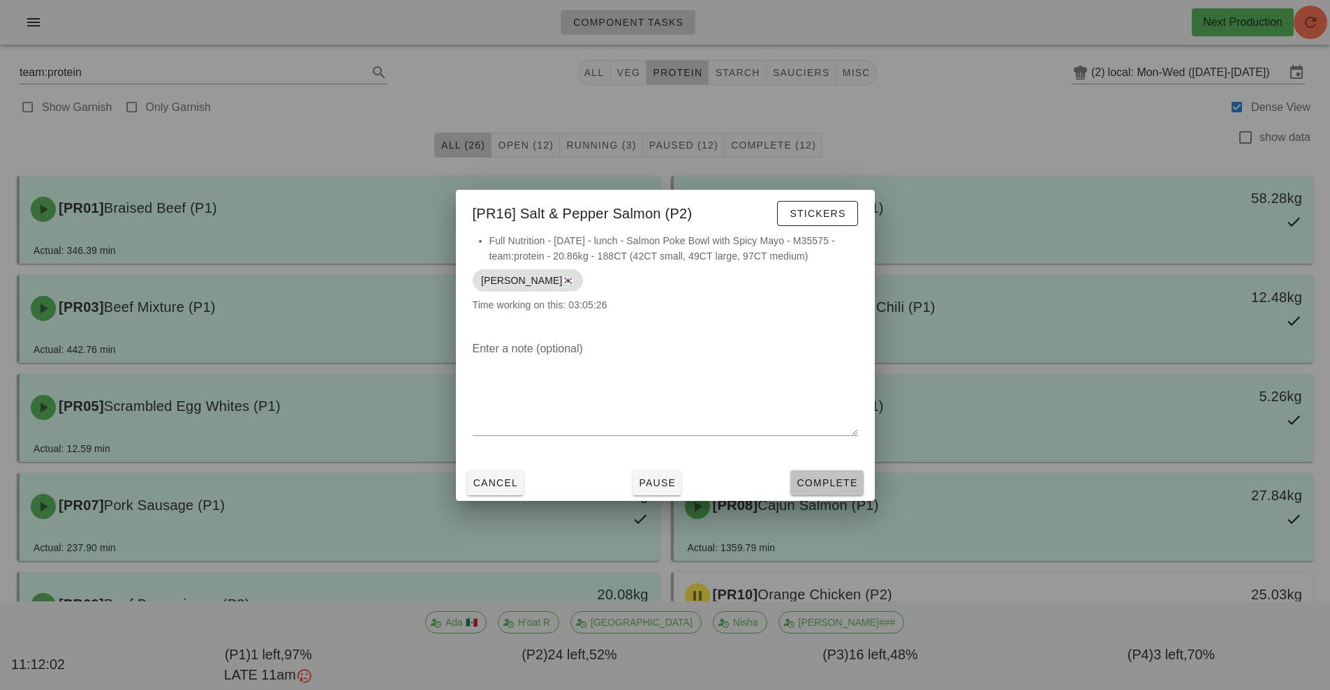
click at [825, 486] on span "Complete" at bounding box center [826, 483] width 61 height 11
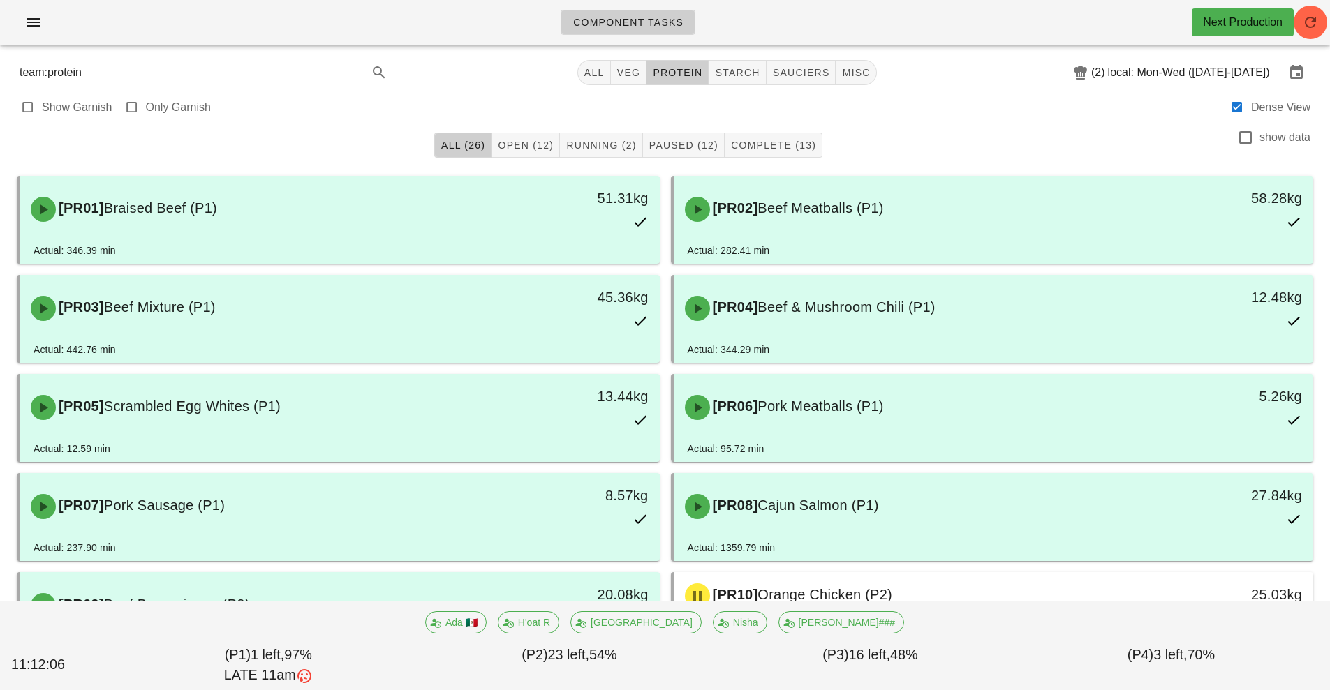
click at [576, 50] on div "Component Tasks Next Production" at bounding box center [665, 28] width 1330 height 56
click at [518, 145] on span "Open (12)" at bounding box center [525, 145] width 57 height 11
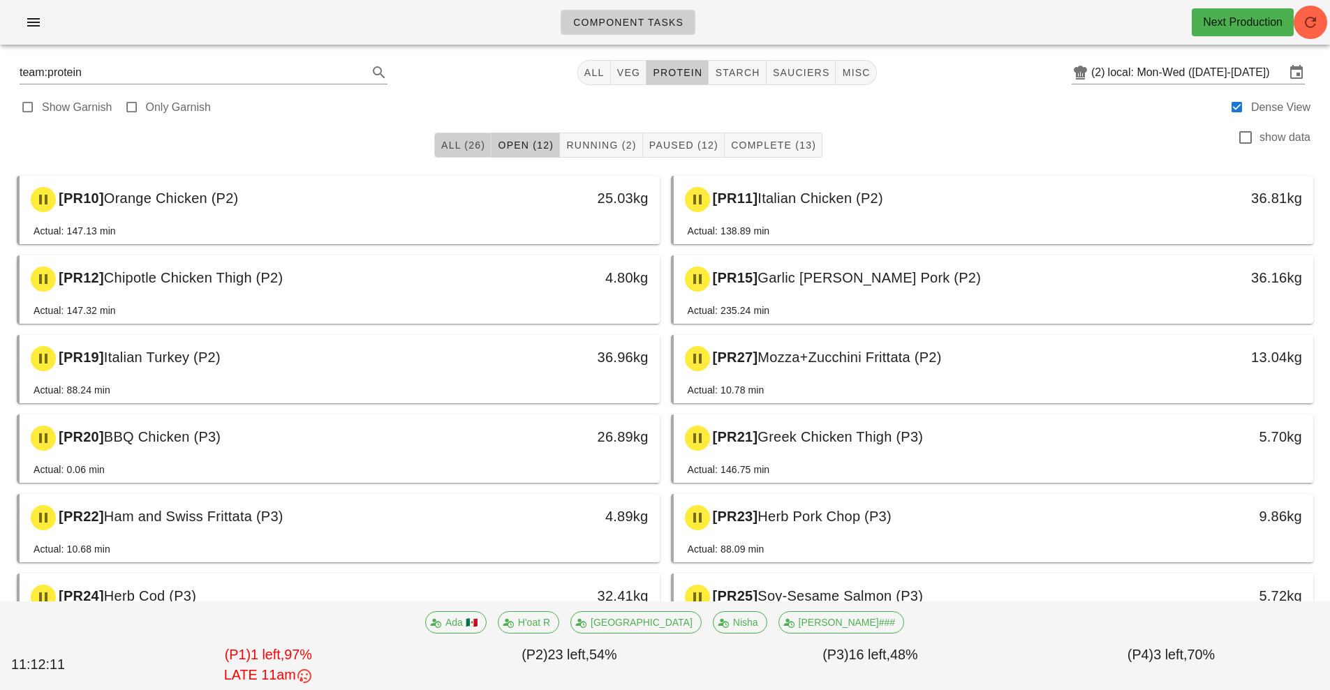
click at [463, 136] on button "All (26)" at bounding box center [462, 145] width 57 height 25
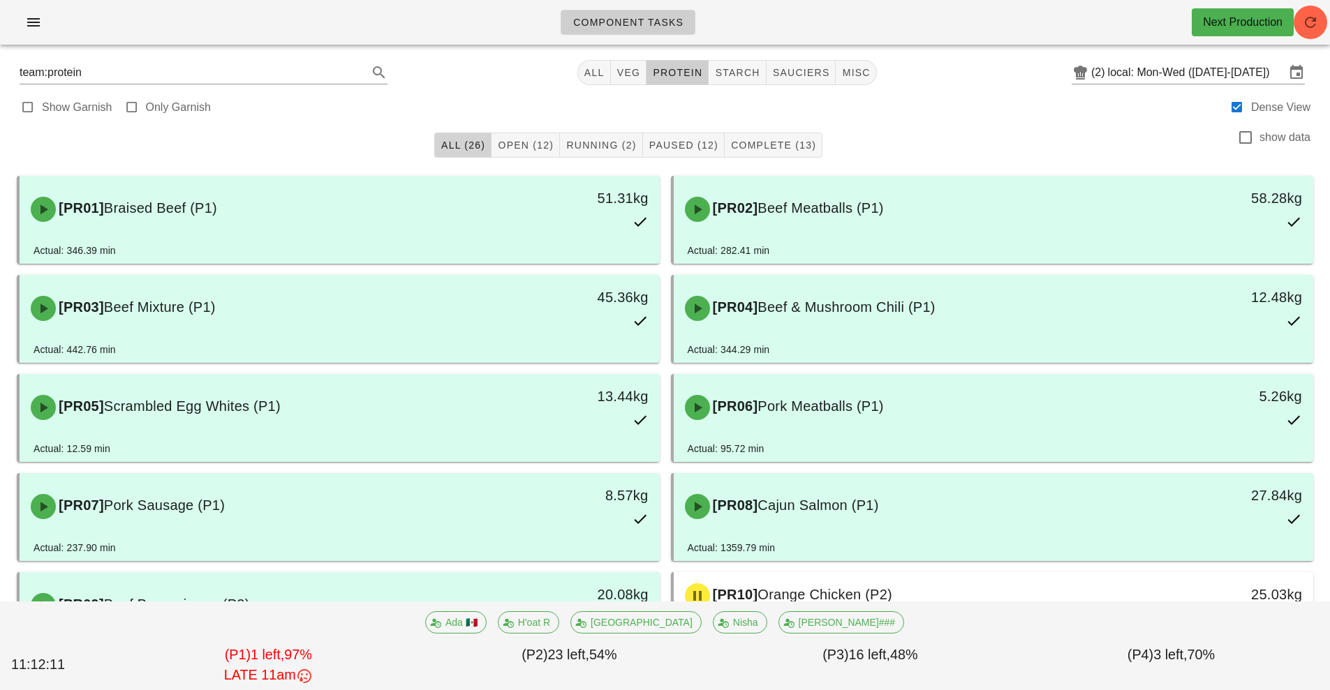
click at [468, 142] on span "All (26)" at bounding box center [463, 145] width 45 height 11
click at [596, 153] on button "Running (2)" at bounding box center [601, 145] width 82 height 25
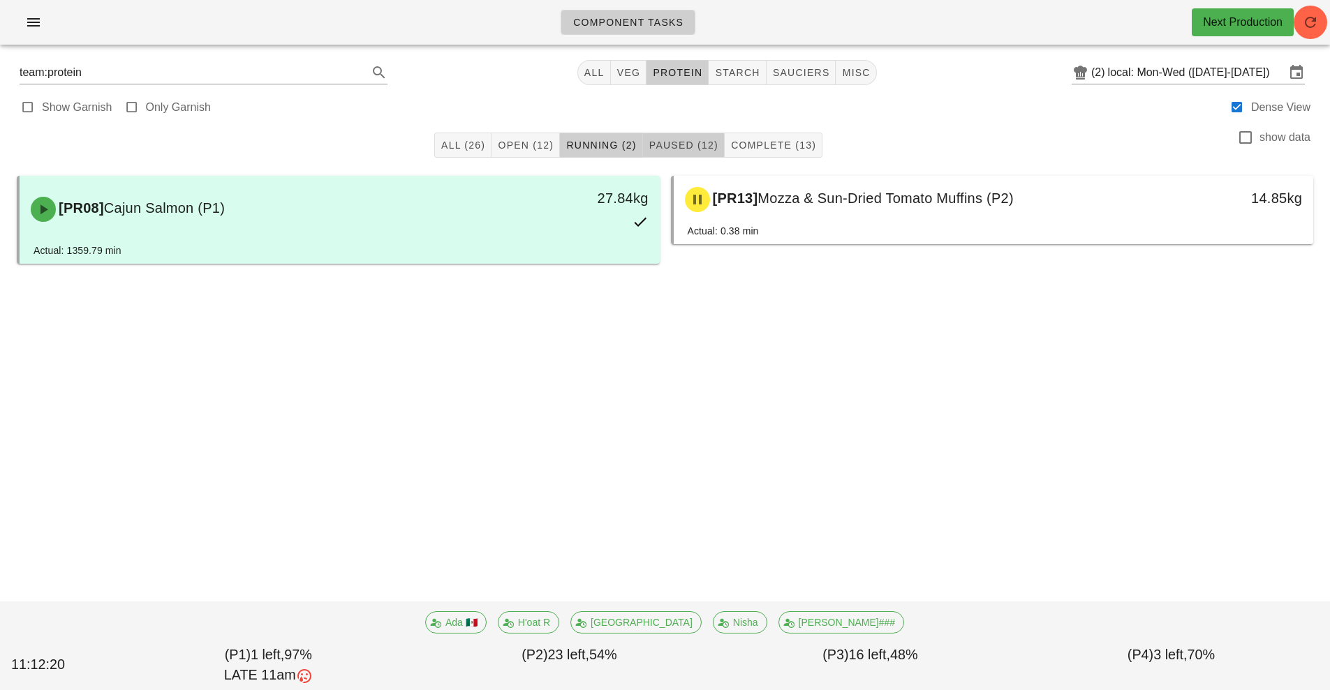
click at [671, 135] on button "Paused (12)" at bounding box center [684, 145] width 82 height 25
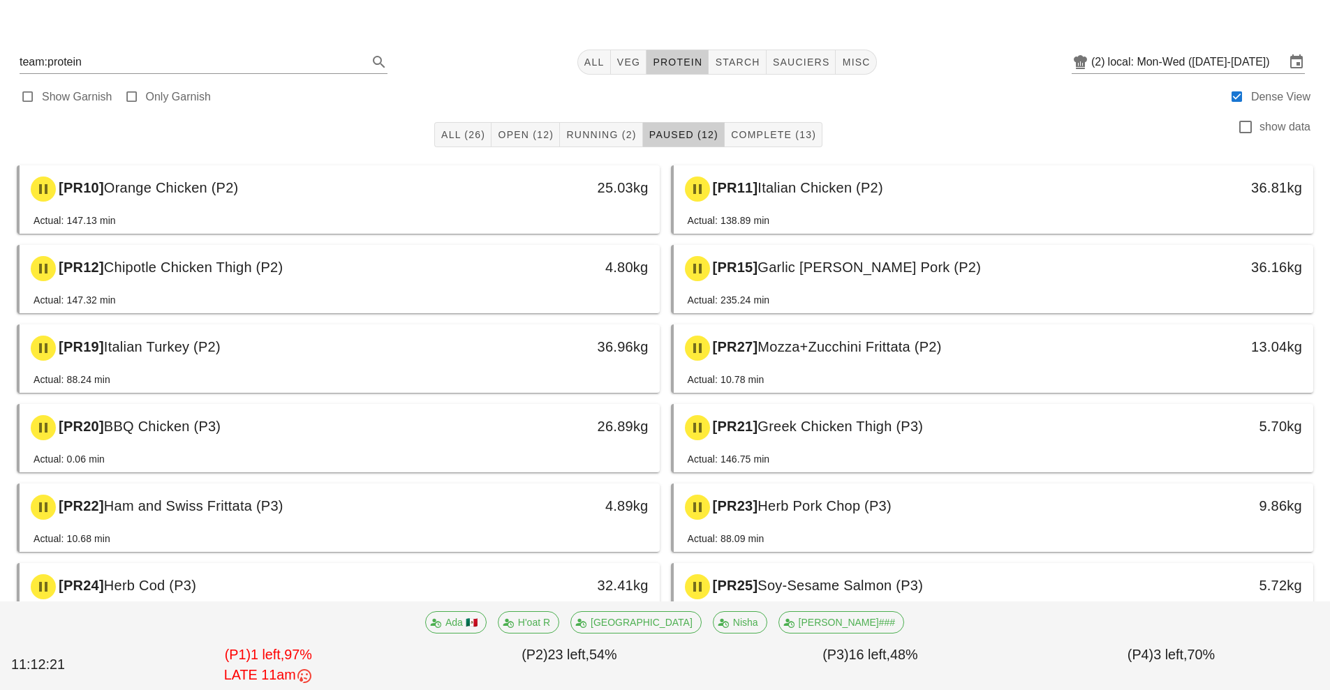
scroll to position [52, 0]
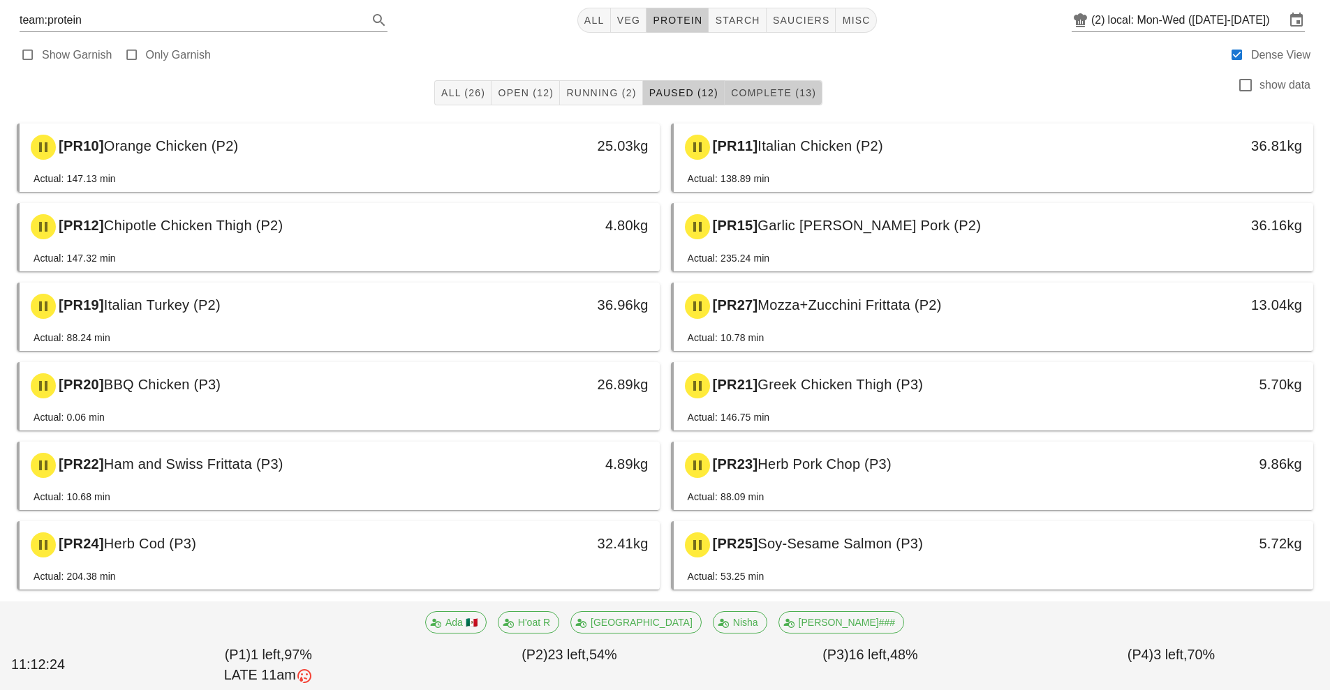
click at [768, 83] on button "Complete (13)" at bounding box center [774, 92] width 98 height 25
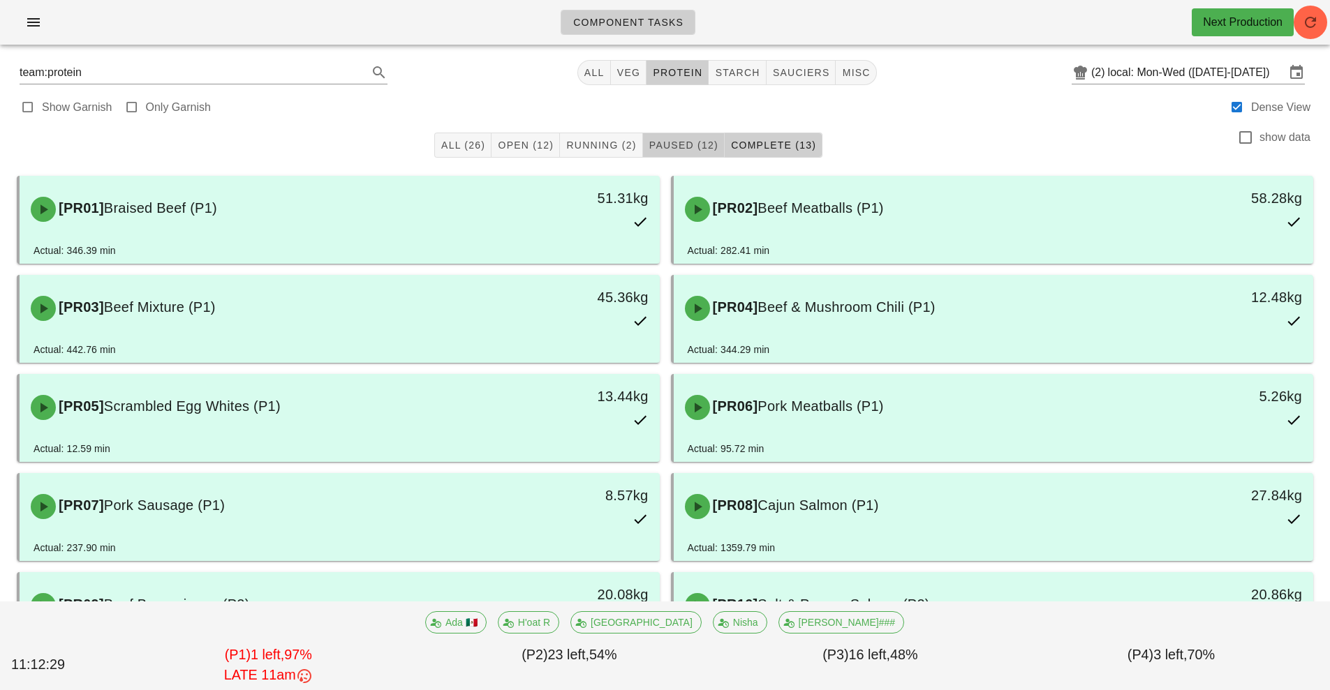
click at [693, 148] on span "Paused (12)" at bounding box center [684, 145] width 70 height 11
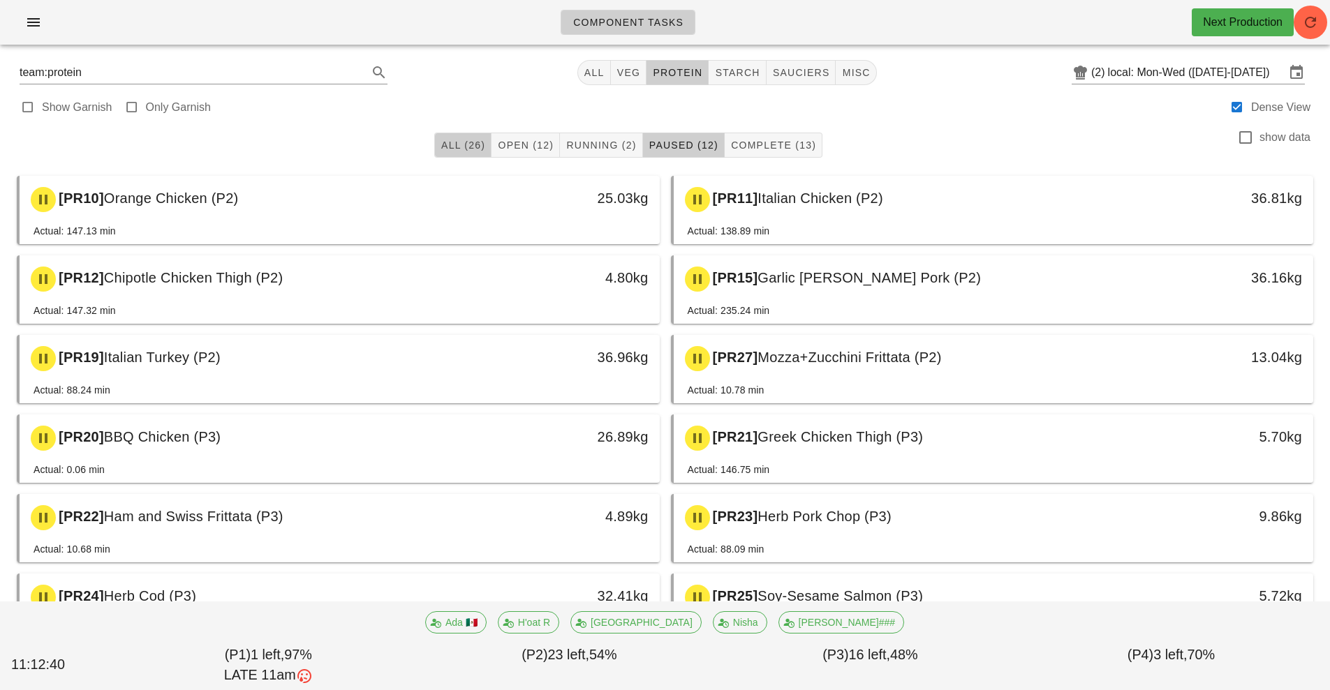
click at [480, 155] on button "All (26)" at bounding box center [462, 145] width 57 height 25
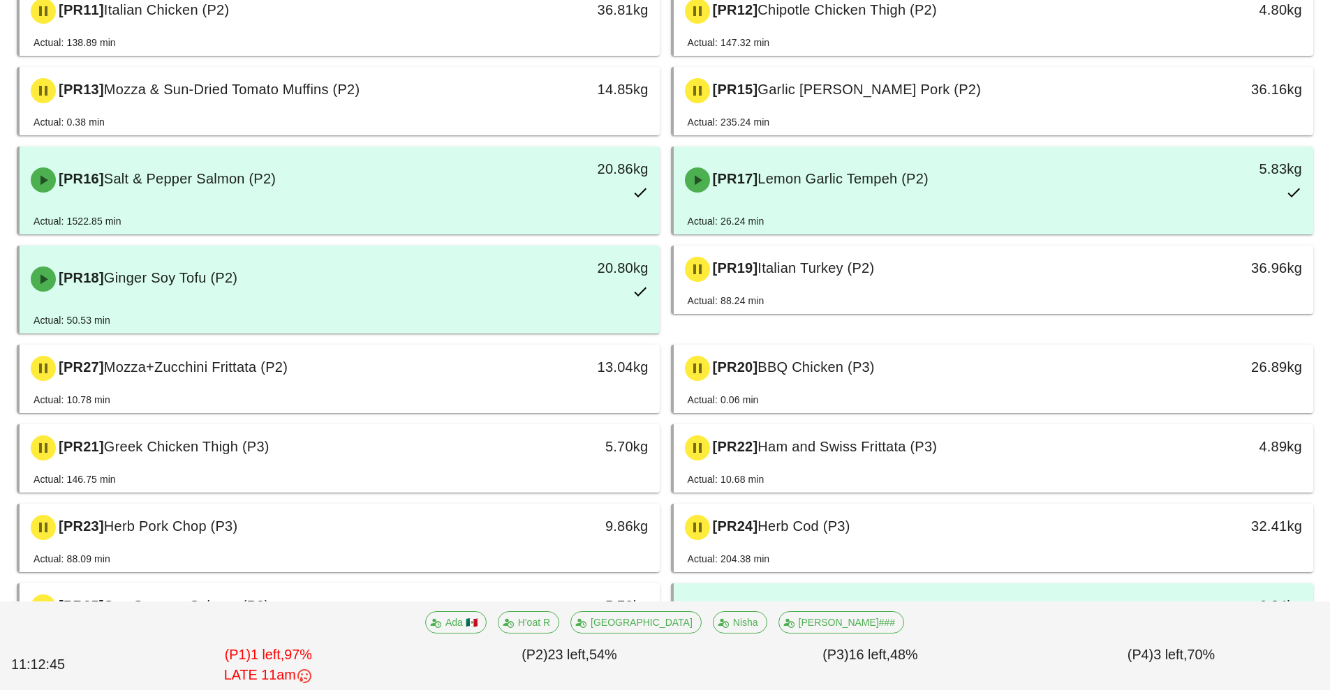
scroll to position [766, 0]
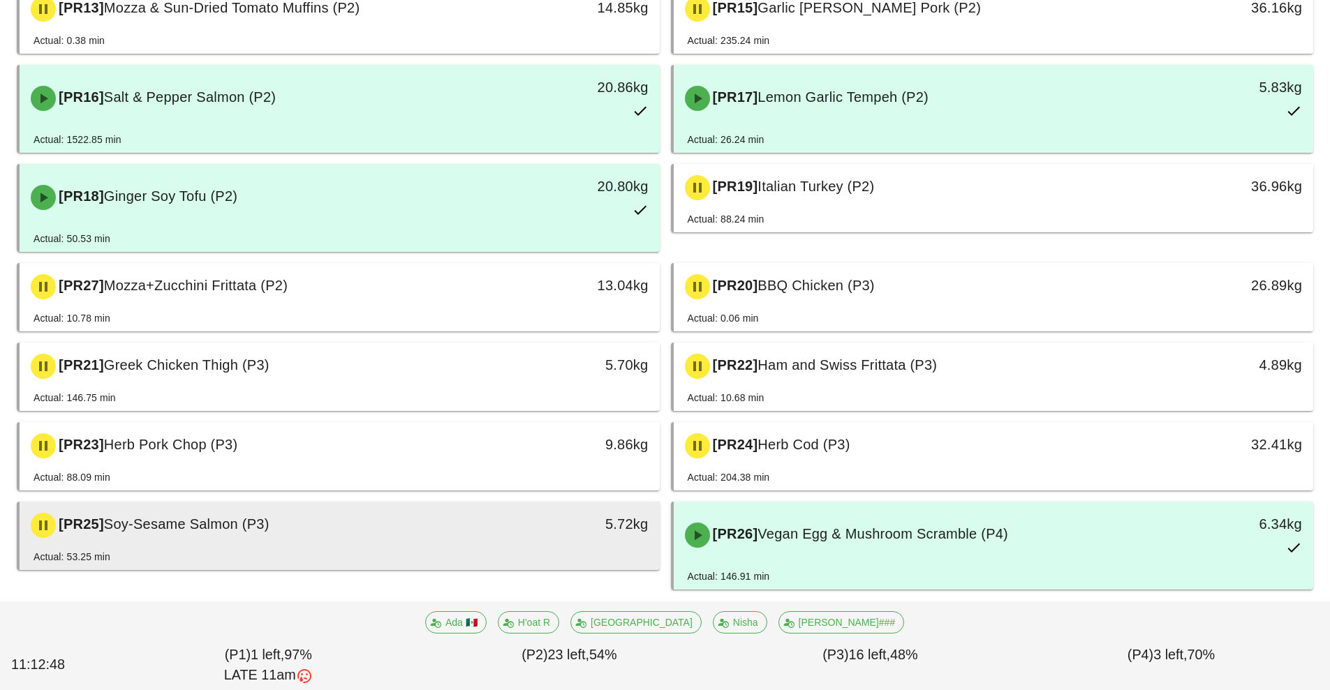
click at [476, 530] on div "[PR25] Soy-Sesame Salmon (P3)" at bounding box center [259, 526] width 475 height 42
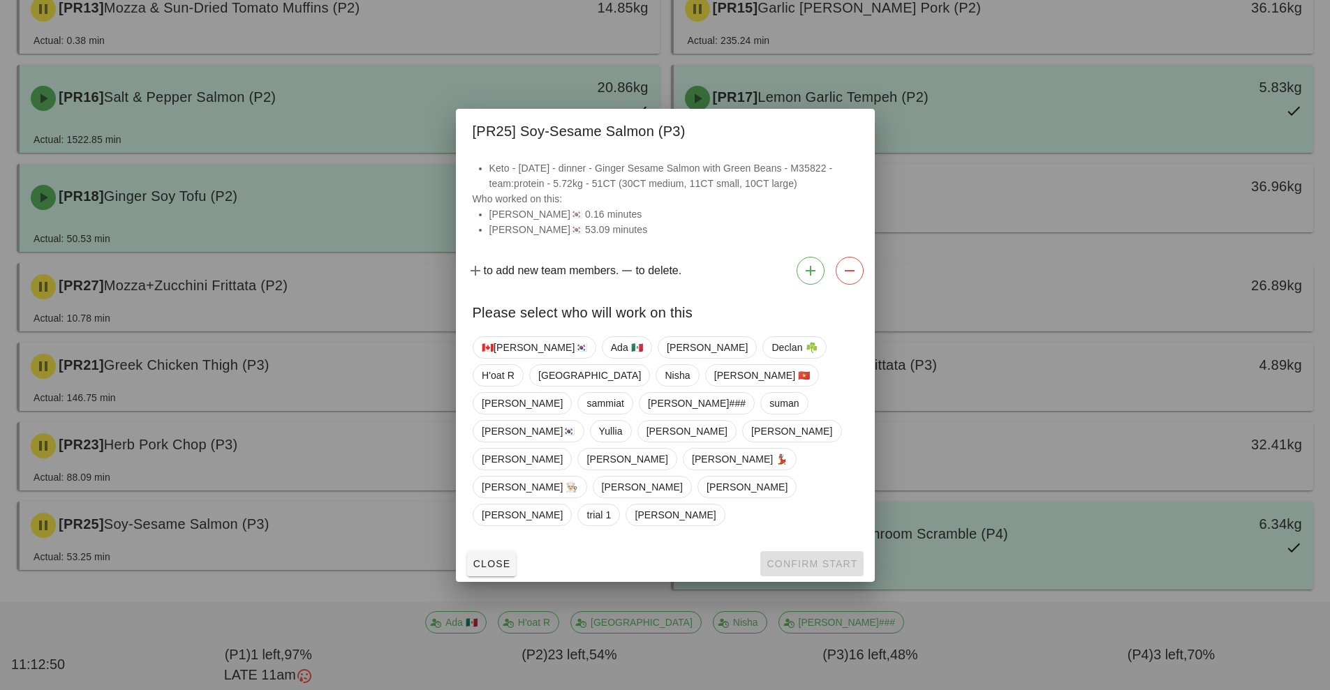
click at [977, 385] on div at bounding box center [665, 345] width 1330 height 690
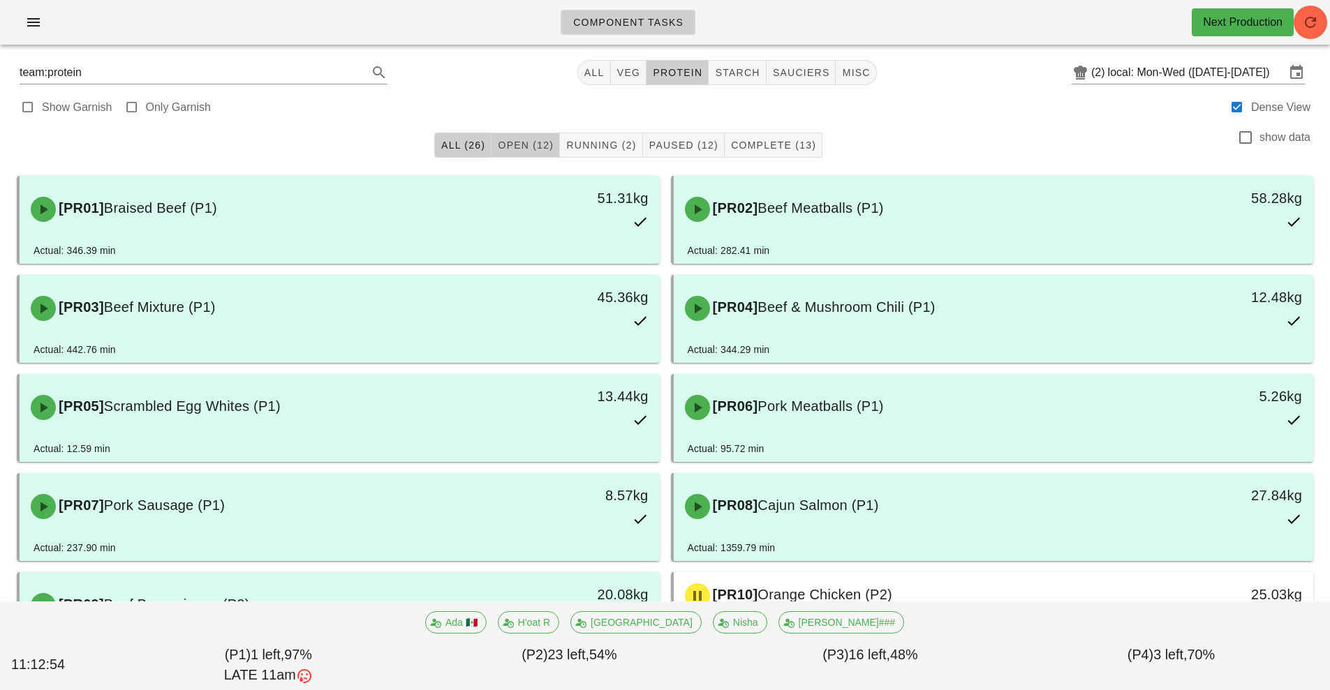
click at [547, 155] on button "Open (12)" at bounding box center [526, 145] width 68 height 25
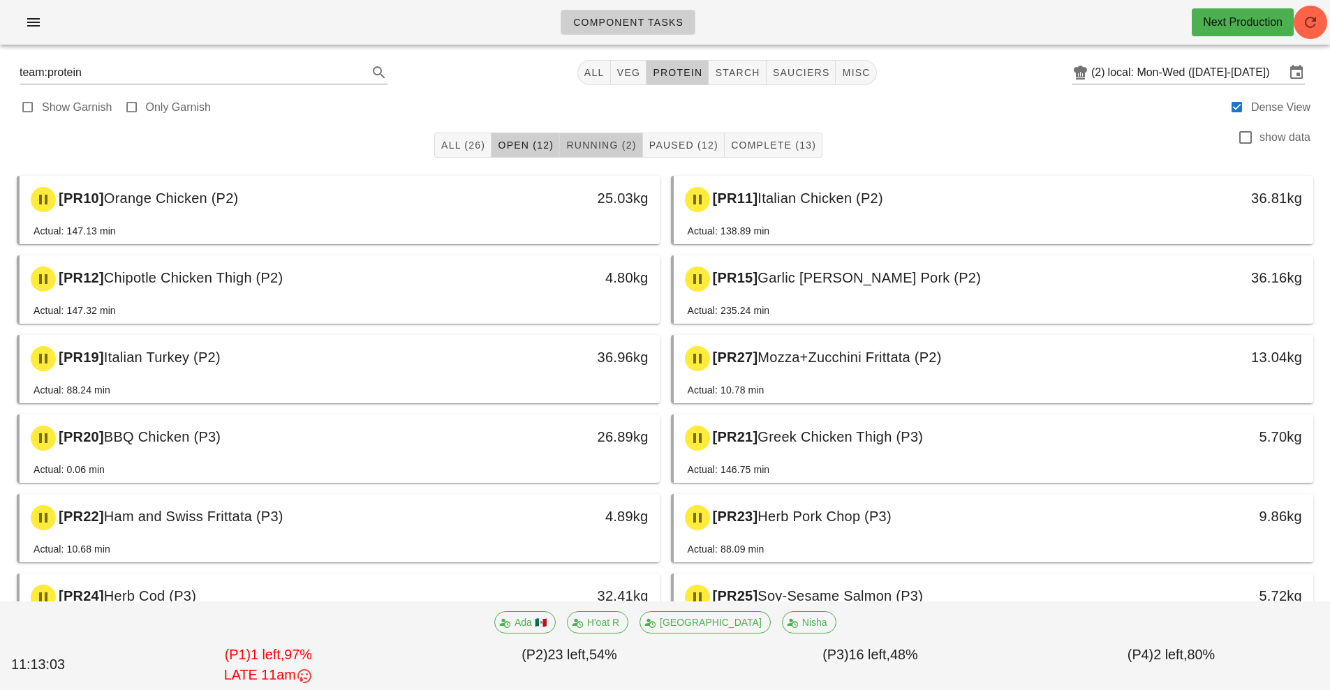
click at [610, 135] on button "Running (2)" at bounding box center [601, 145] width 82 height 25
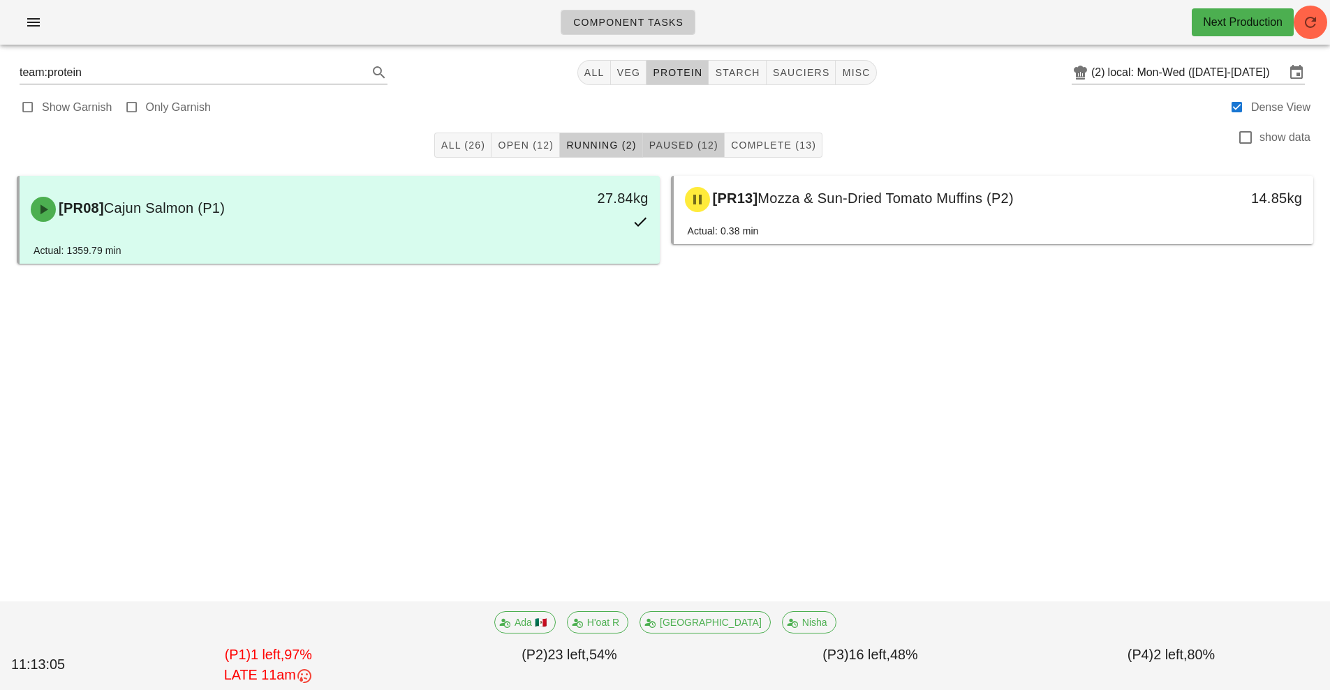
click at [676, 155] on button "Paused (12)" at bounding box center [684, 145] width 82 height 25
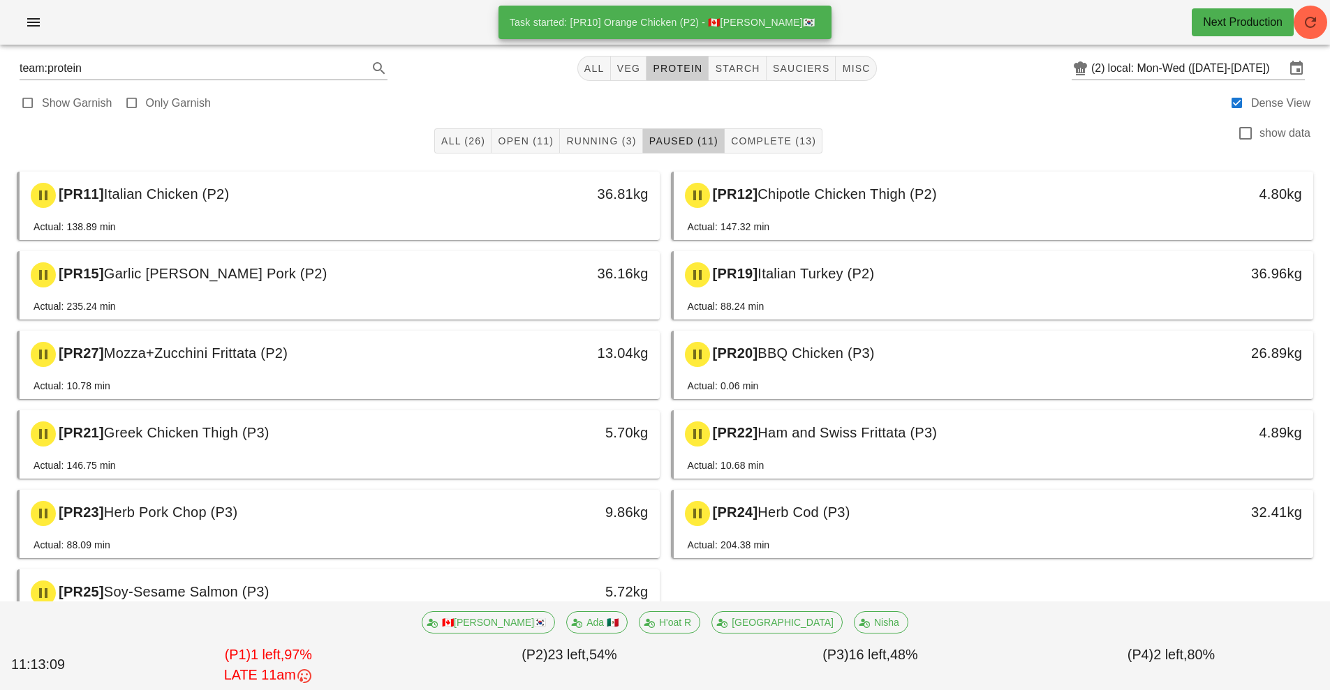
scroll to position [3, 0]
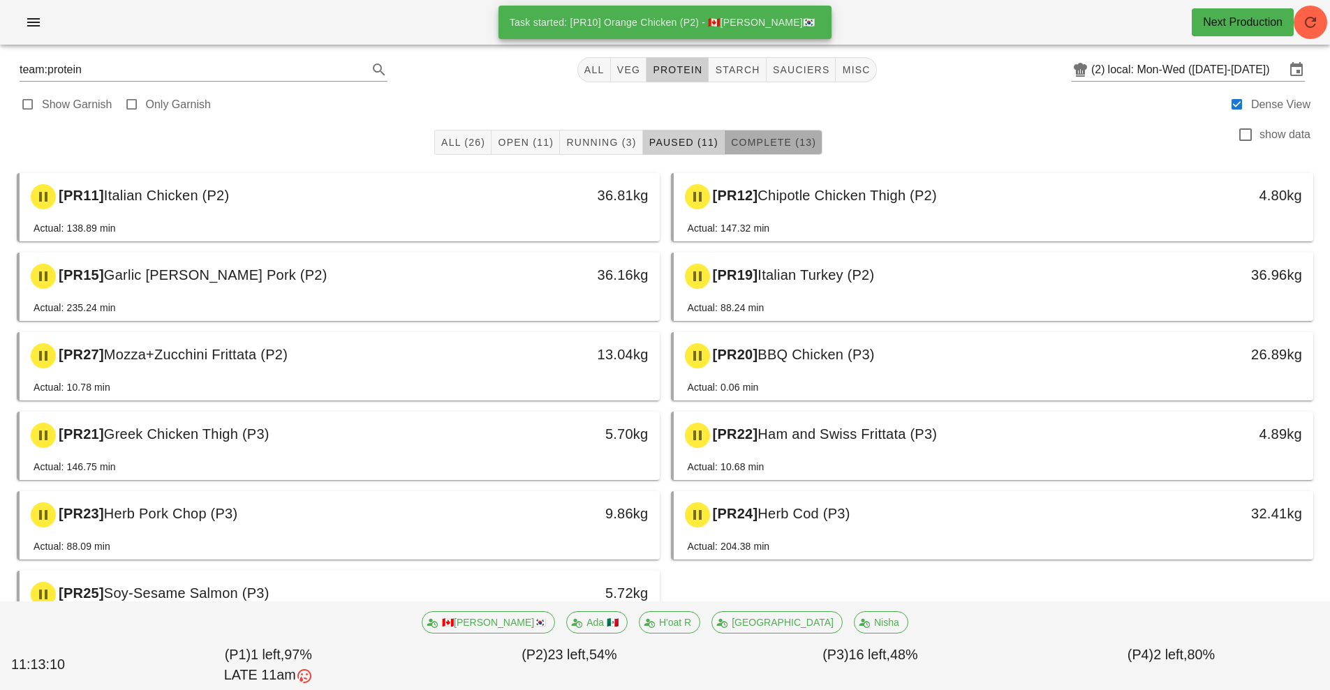
click at [770, 131] on button "Complete (13)" at bounding box center [774, 142] width 98 height 25
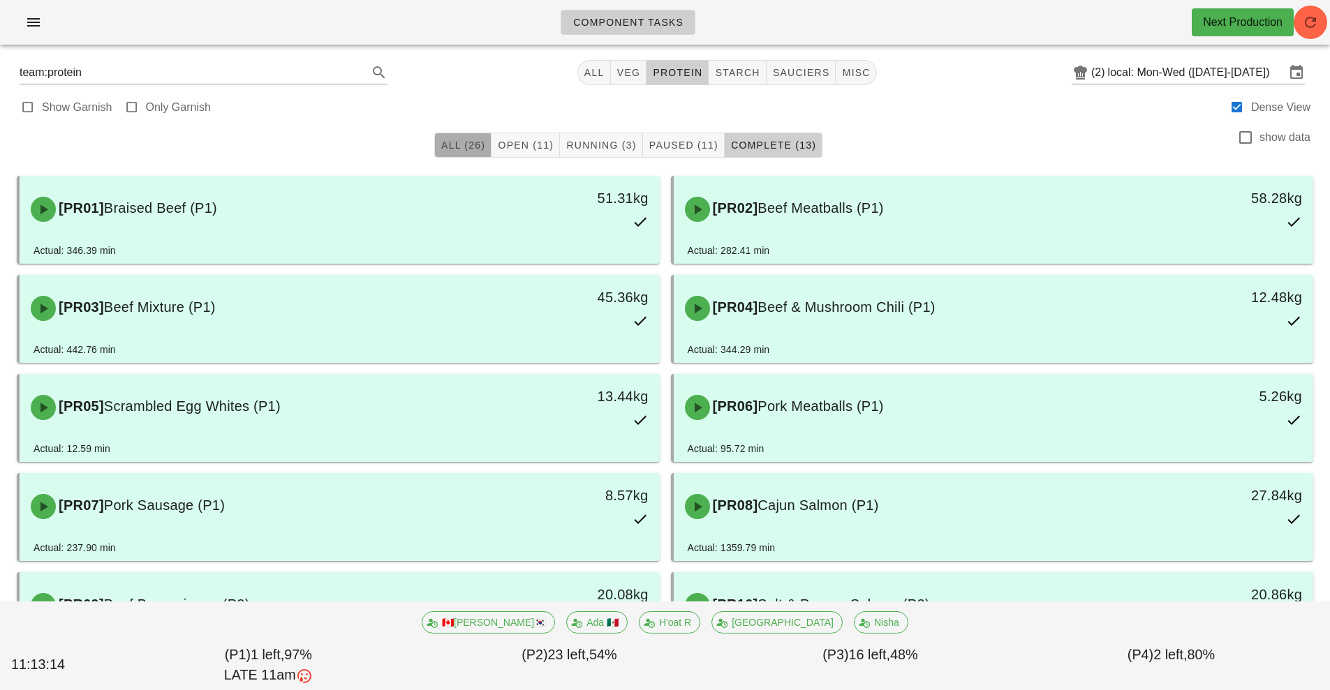
click at [438, 156] on button "All (26)" at bounding box center [462, 145] width 57 height 25
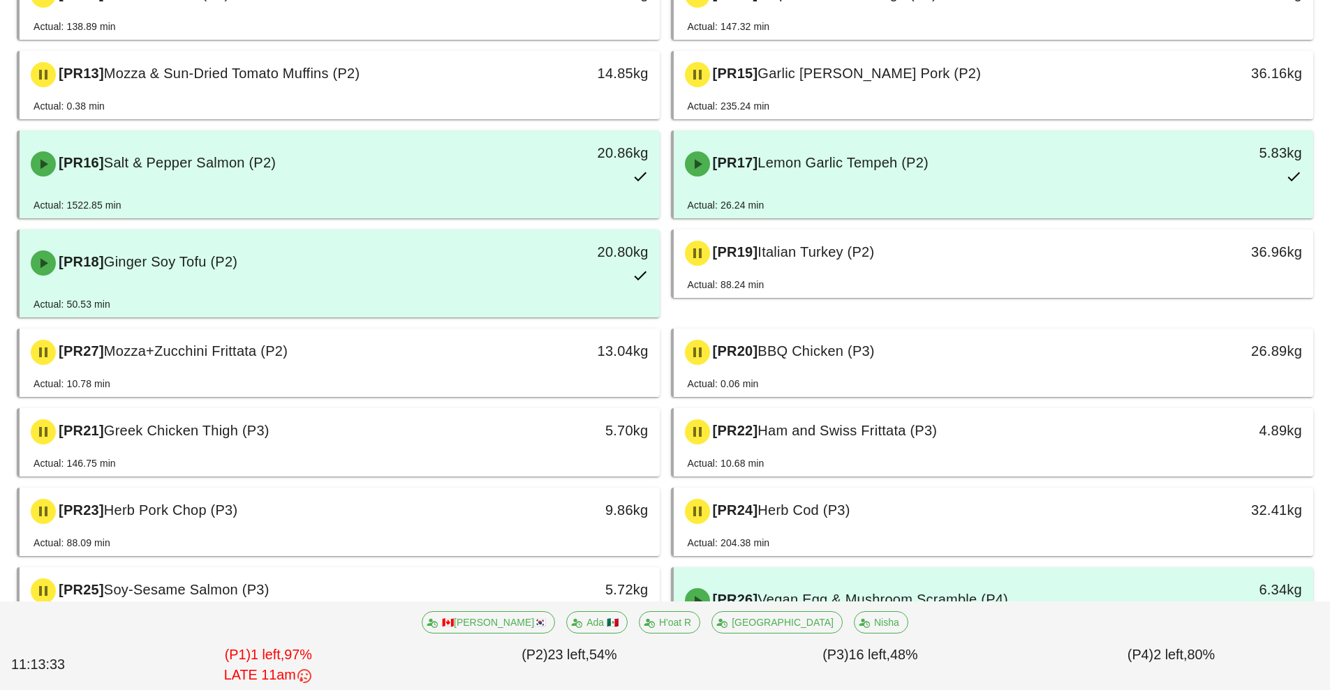
scroll to position [766, 0]
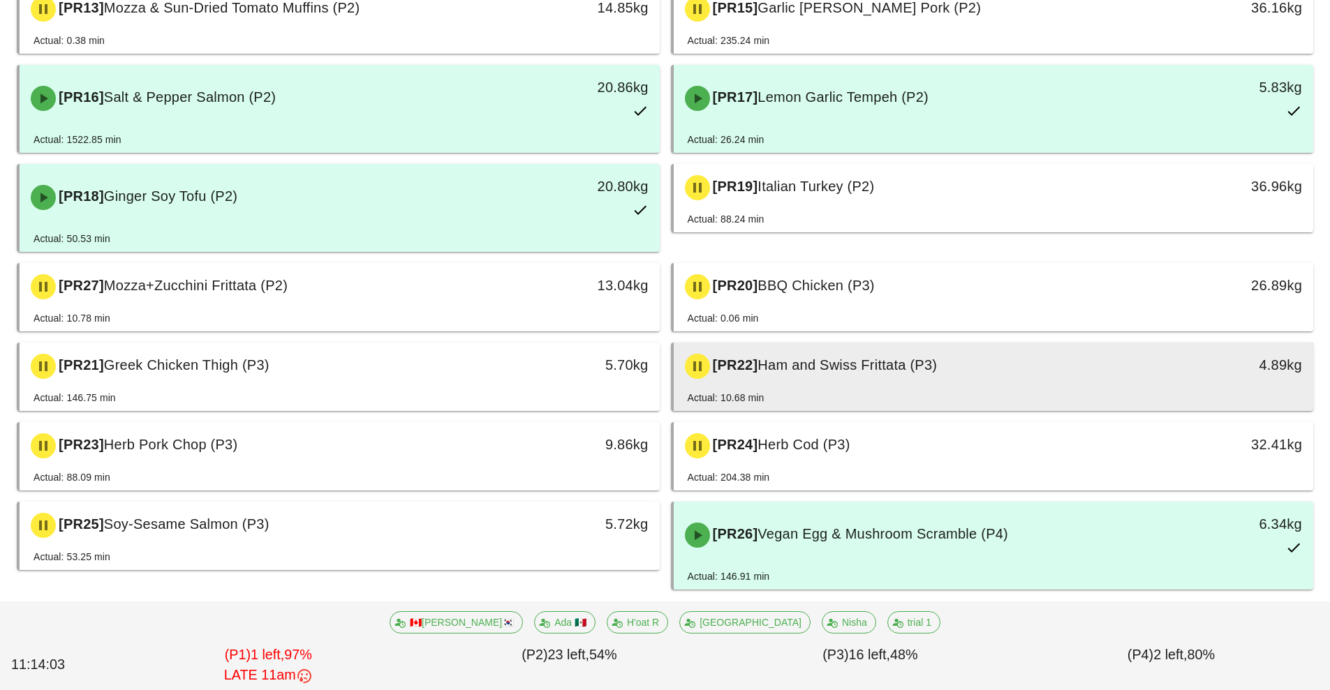
click at [868, 378] on div "[PR22] Ham and Swiss Frittata (P3)" at bounding box center [914, 367] width 475 height 42
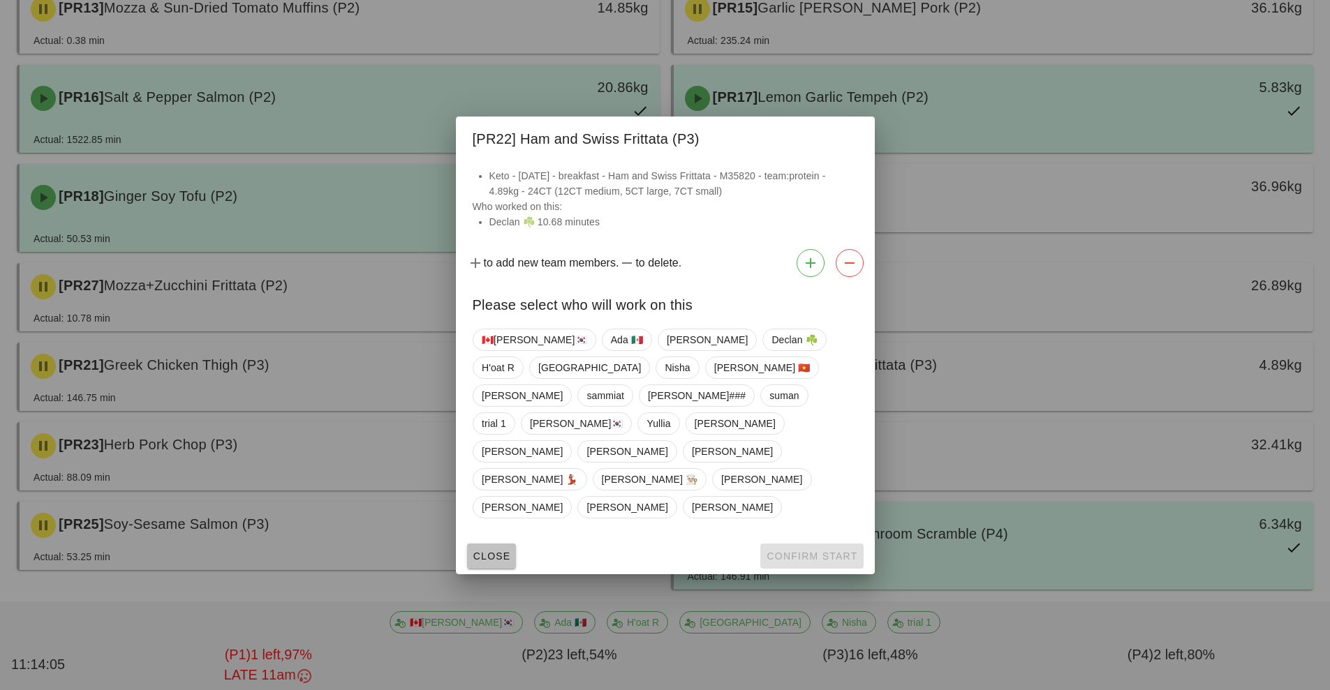
click at [485, 551] on span "Close" at bounding box center [492, 556] width 38 height 11
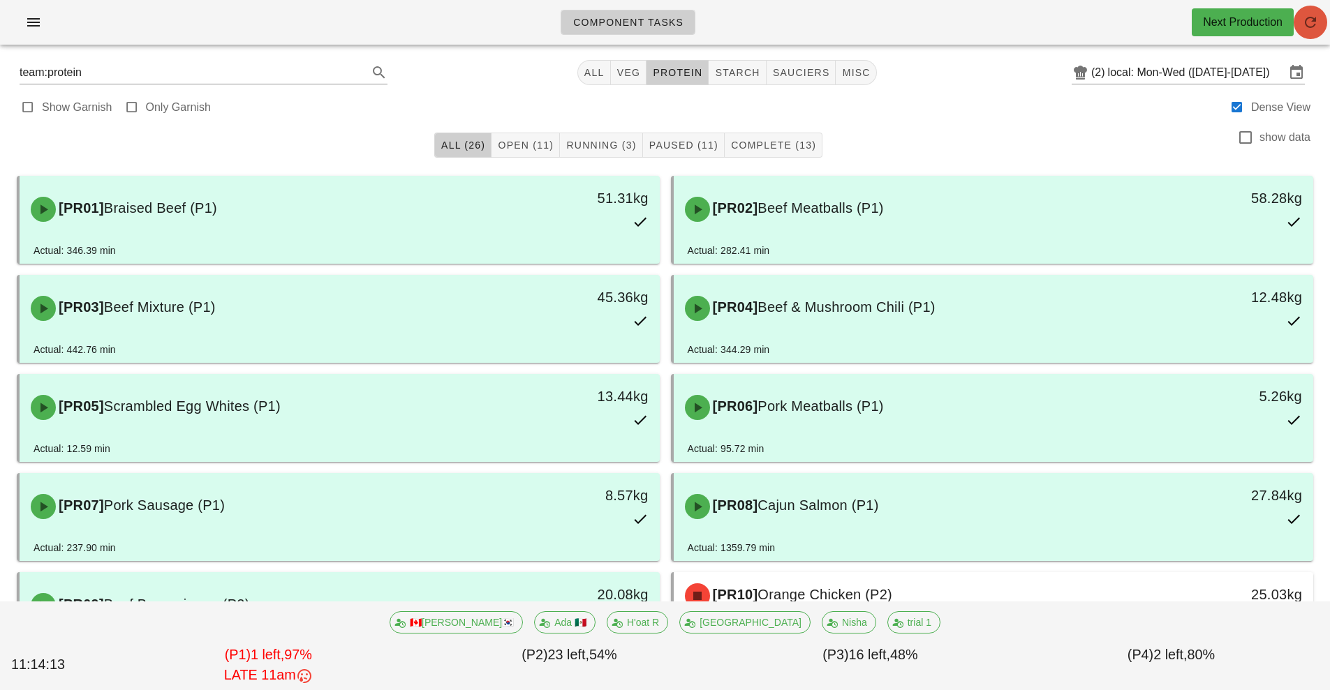
click at [1315, 31] on button "button" at bounding box center [1311, 23] width 34 height 34
click at [286, 75] on input "team:protein" at bounding box center [184, 72] width 329 height 22
click at [358, 79] on button "Clear Search" at bounding box center [359, 72] width 17 height 17
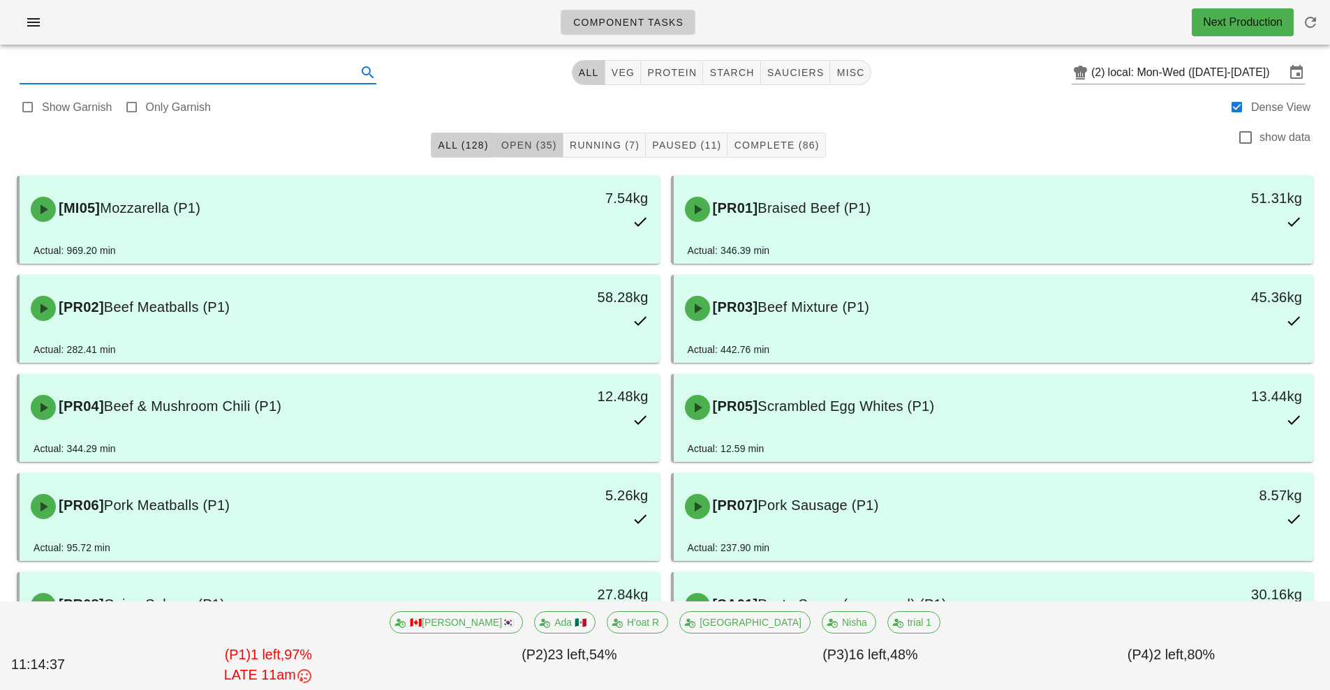
click at [501, 142] on span "Open (35)" at bounding box center [529, 145] width 57 height 11
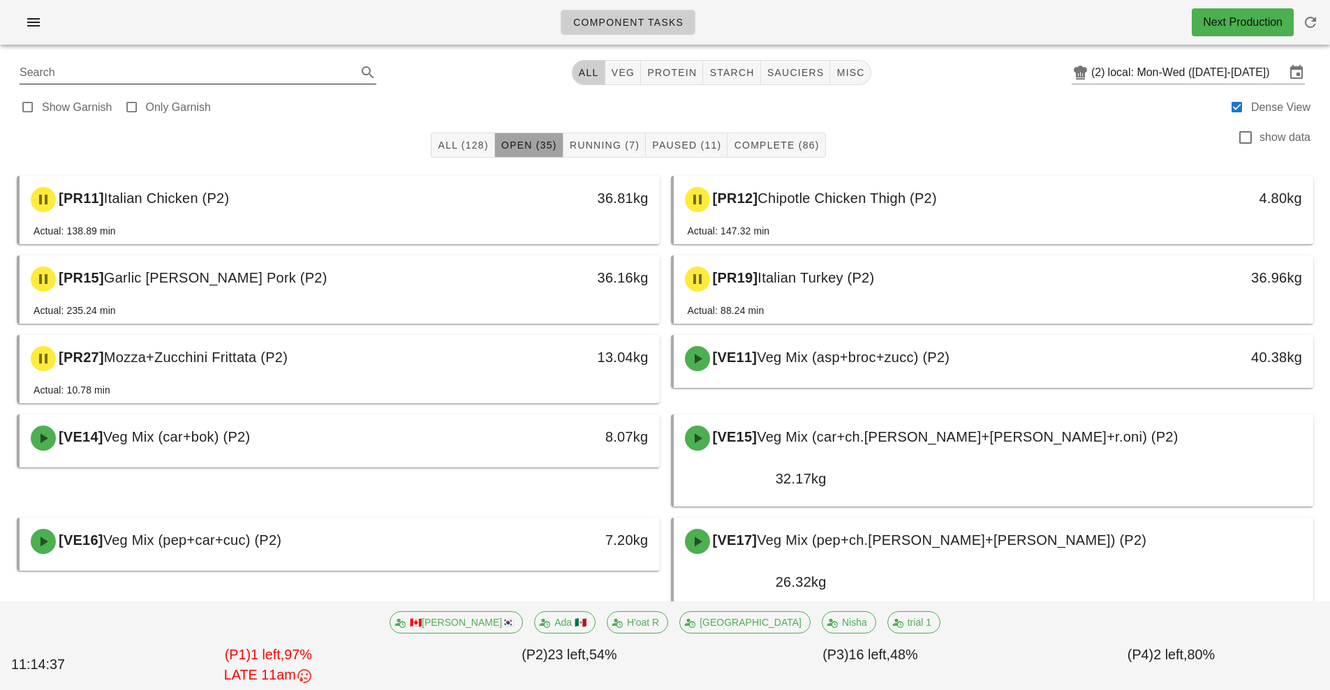
click at [353, 120] on div "Show Garnish Only Garnish Dense View" at bounding box center [664, 106] width 1313 height 34
click at [350, 149] on div "All (128) Open (35) Running (7) Paused (11) Complete (86) show data" at bounding box center [664, 145] width 1313 height 45
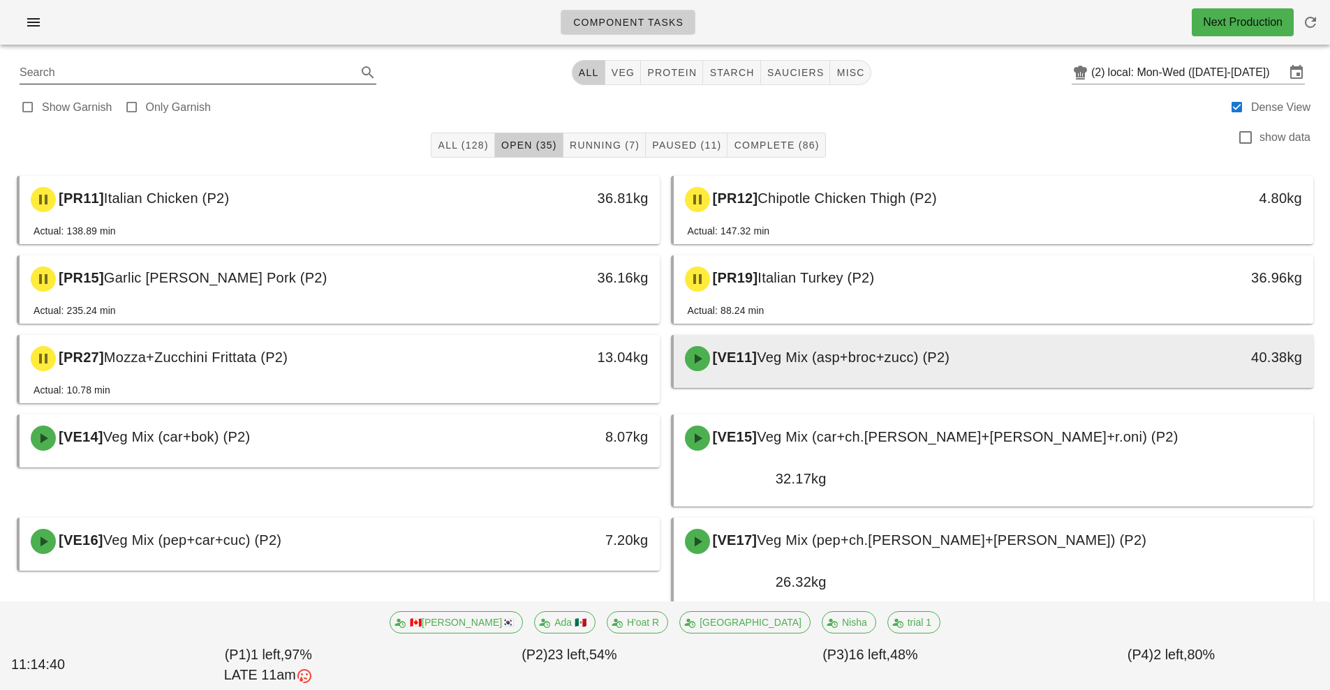
click at [1065, 387] on div at bounding box center [994, 386] width 612 height 6
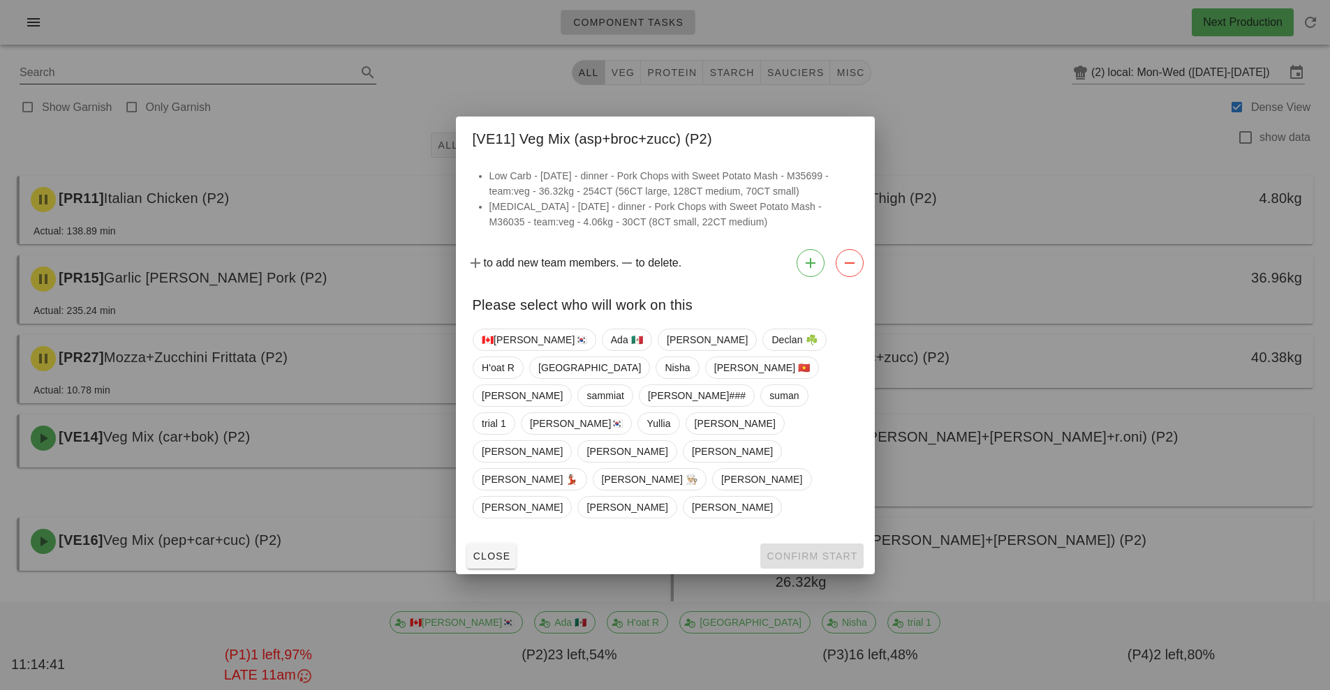
click at [1116, 390] on div at bounding box center [665, 345] width 1330 height 690
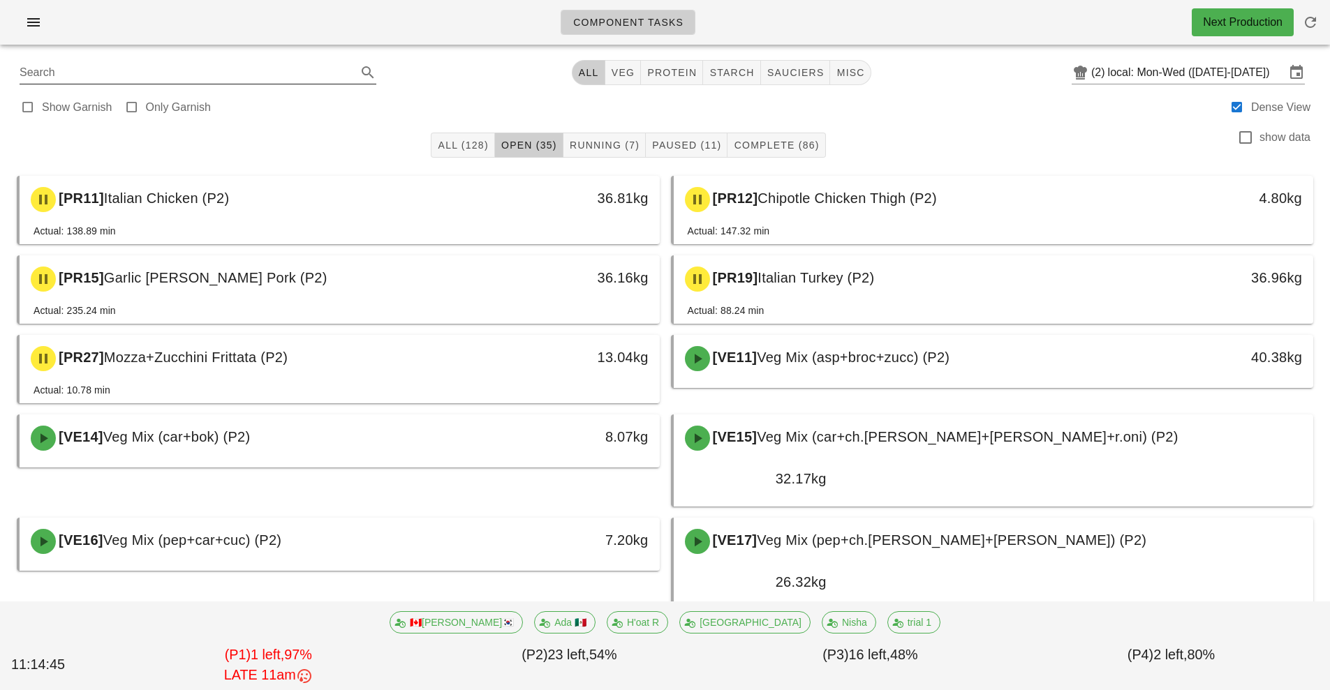
click at [982, 670] on div "(P3) 16 left, 48%" at bounding box center [870, 665] width 301 height 47
click at [624, 76] on span "veg" at bounding box center [623, 72] width 24 height 11
type input "team:veg"
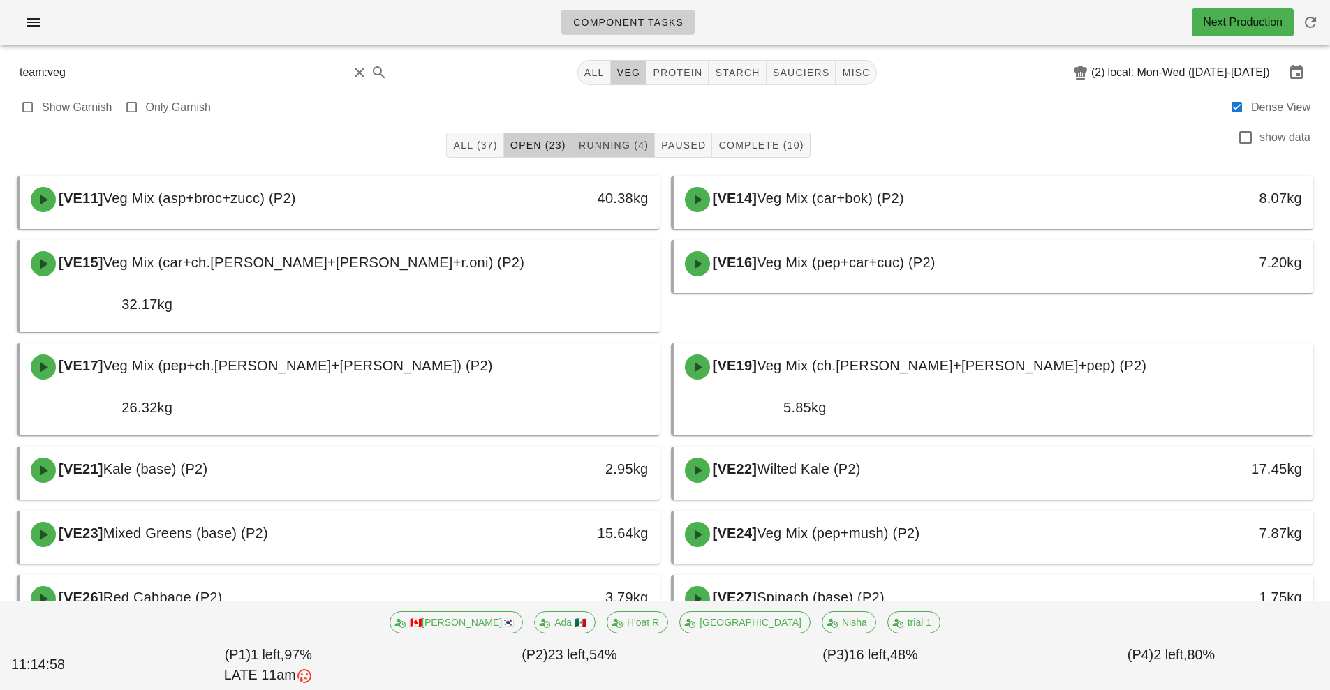
click at [617, 140] on span "Running (4)" at bounding box center [613, 145] width 71 height 11
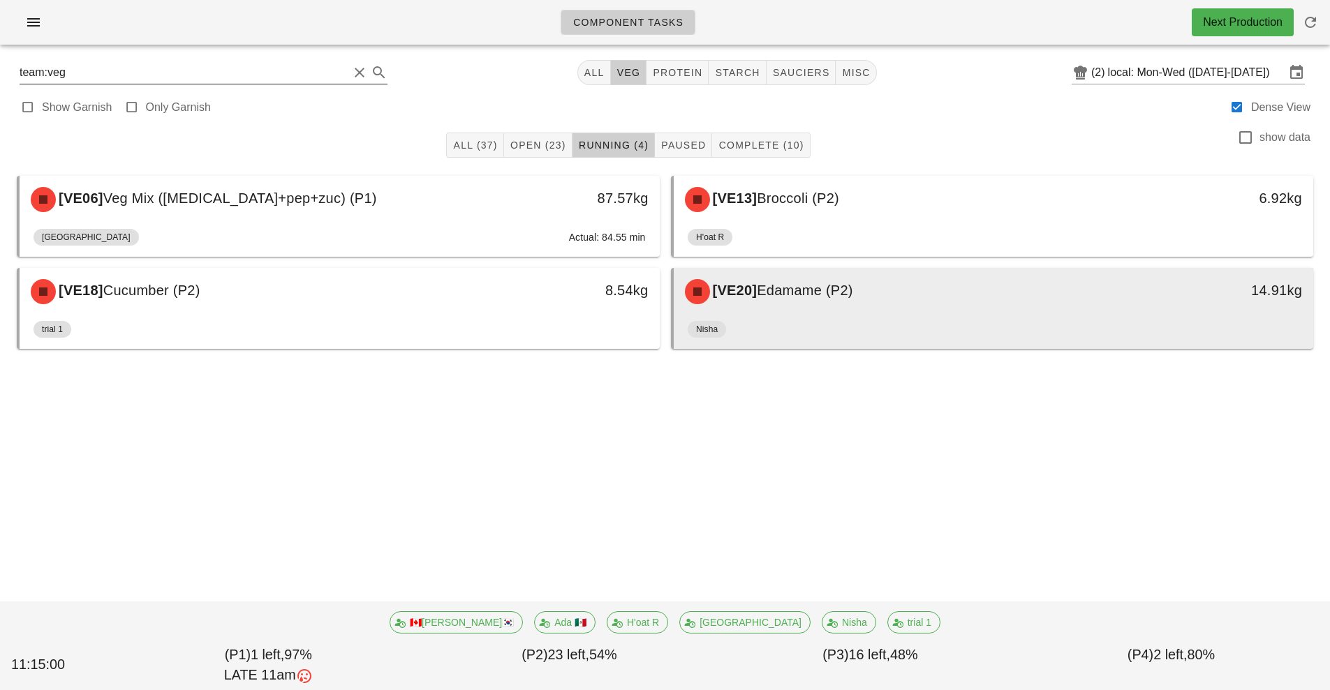
click at [866, 313] on div "[VE20] Edamame (P2) 14.91kg" at bounding box center [994, 291] width 640 height 47
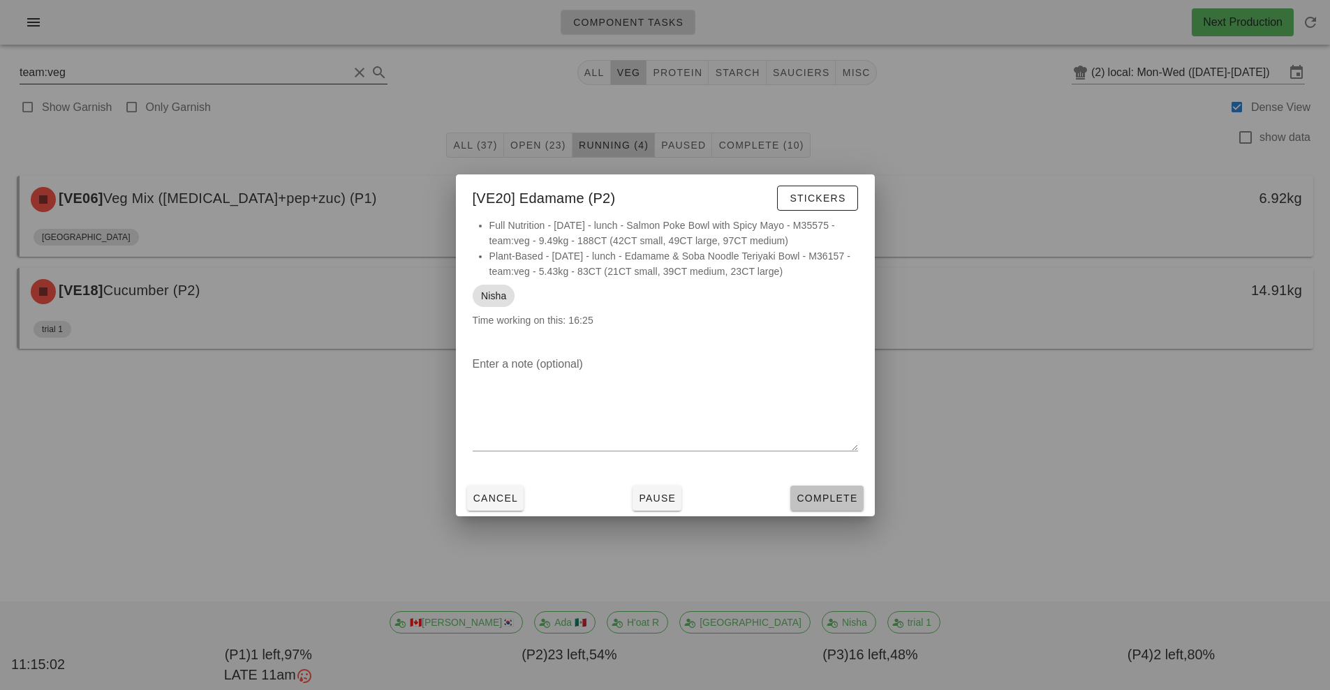
click at [824, 497] on span "Complete" at bounding box center [826, 498] width 61 height 11
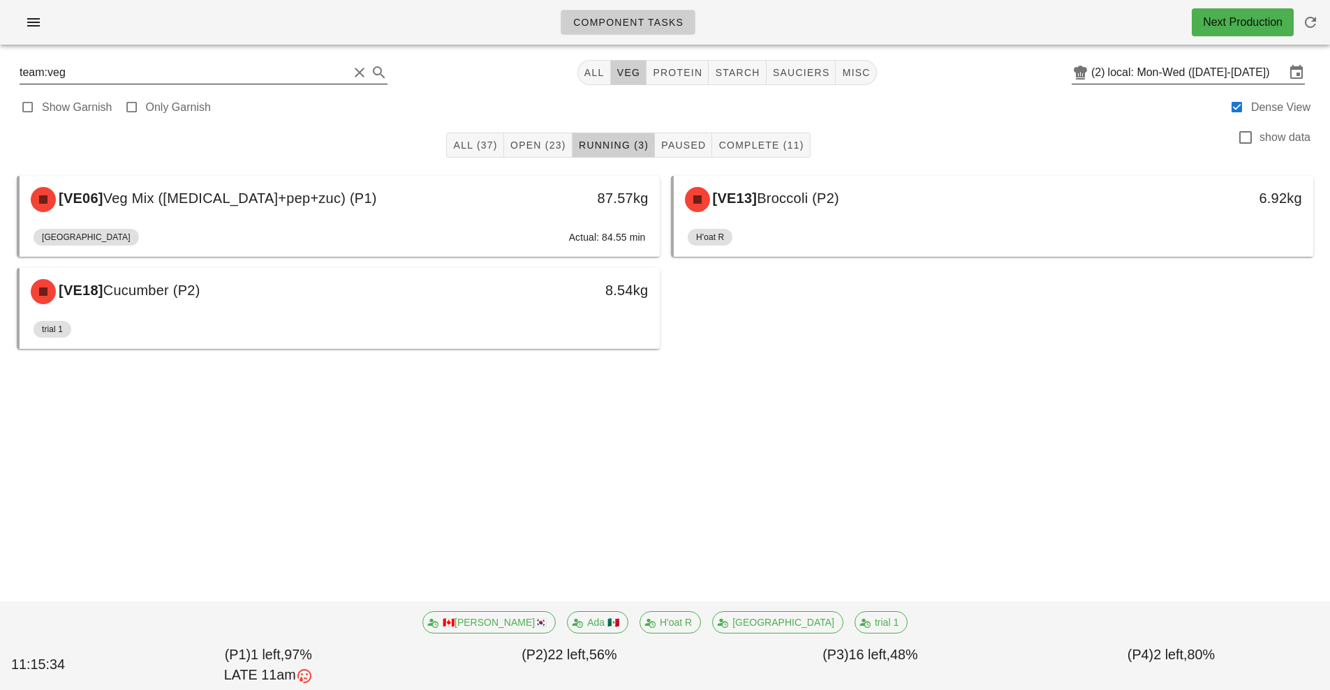
click at [1154, 77] on input "local: Mon-Wed ([DATE]-[DATE])" at bounding box center [1196, 72] width 177 height 22
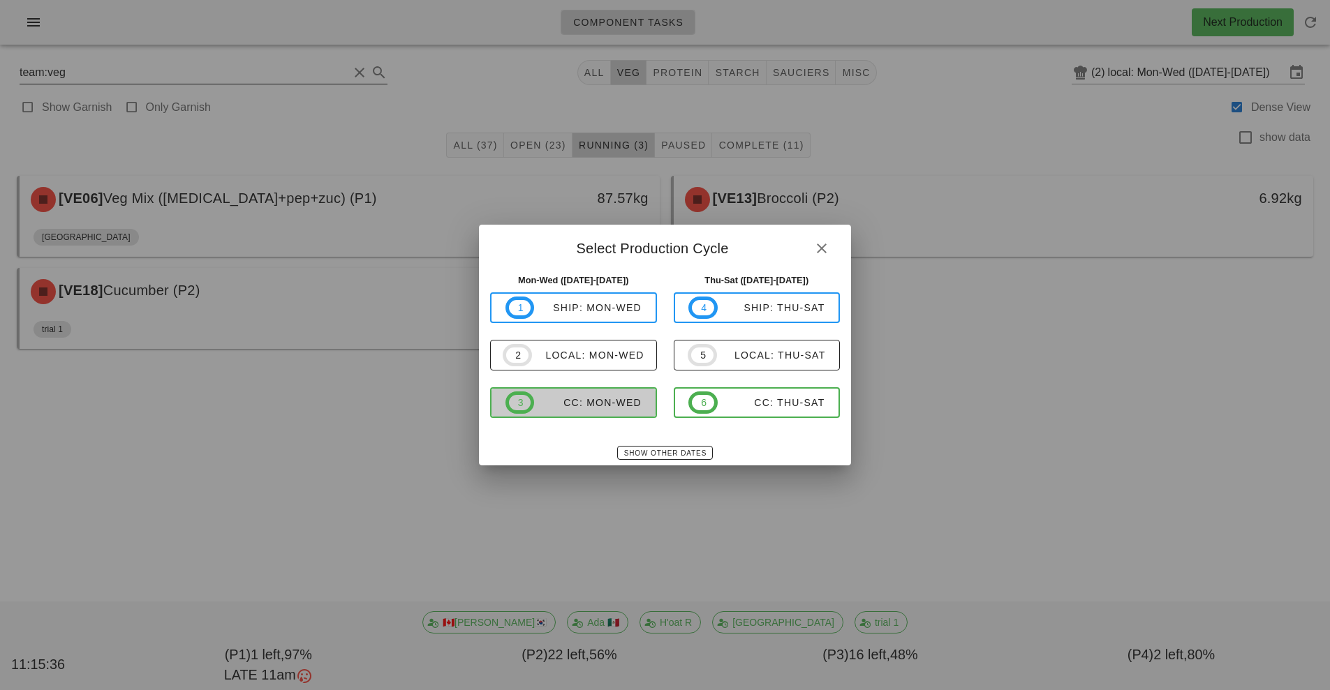
click at [584, 413] on span "3 CC: Mon-Wed" at bounding box center [573, 403] width 136 height 22
type input "CC: Mon-Wed (Oct 6-Oct 8)"
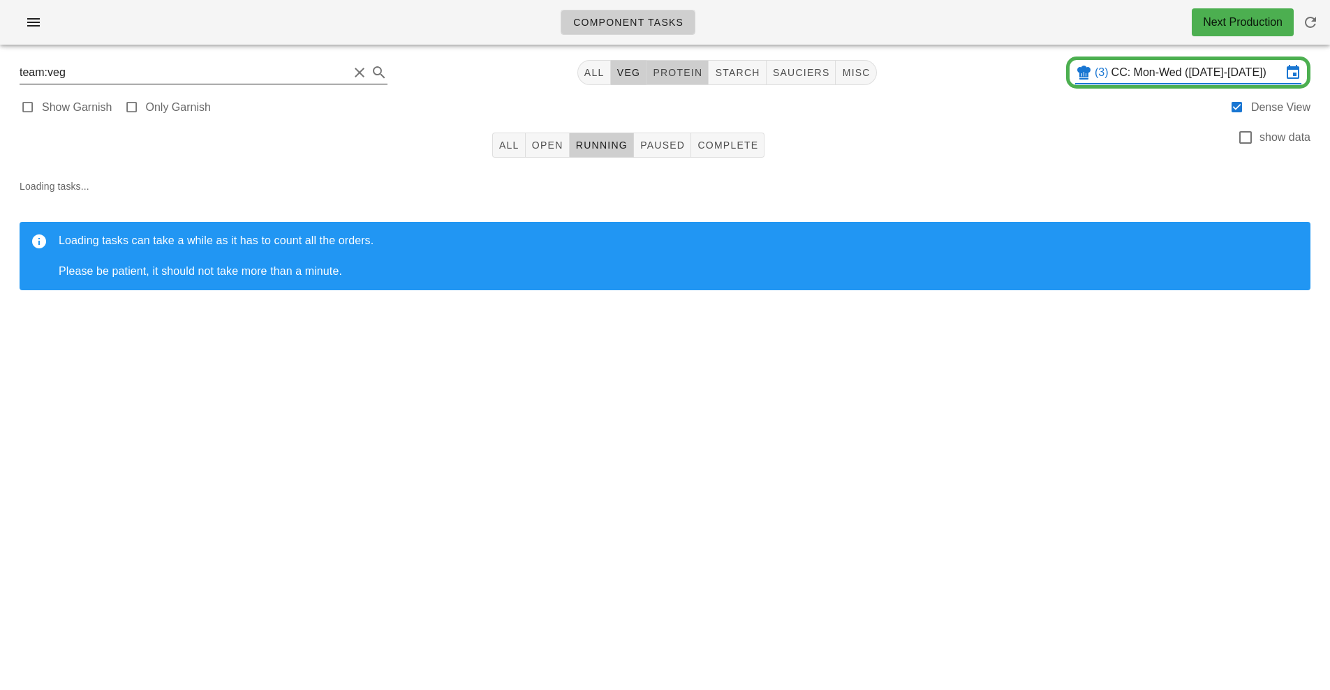
click at [690, 77] on span "protein" at bounding box center [677, 72] width 50 height 11
type input "team:protein"
click at [497, 151] on button "All" at bounding box center [509, 145] width 34 height 25
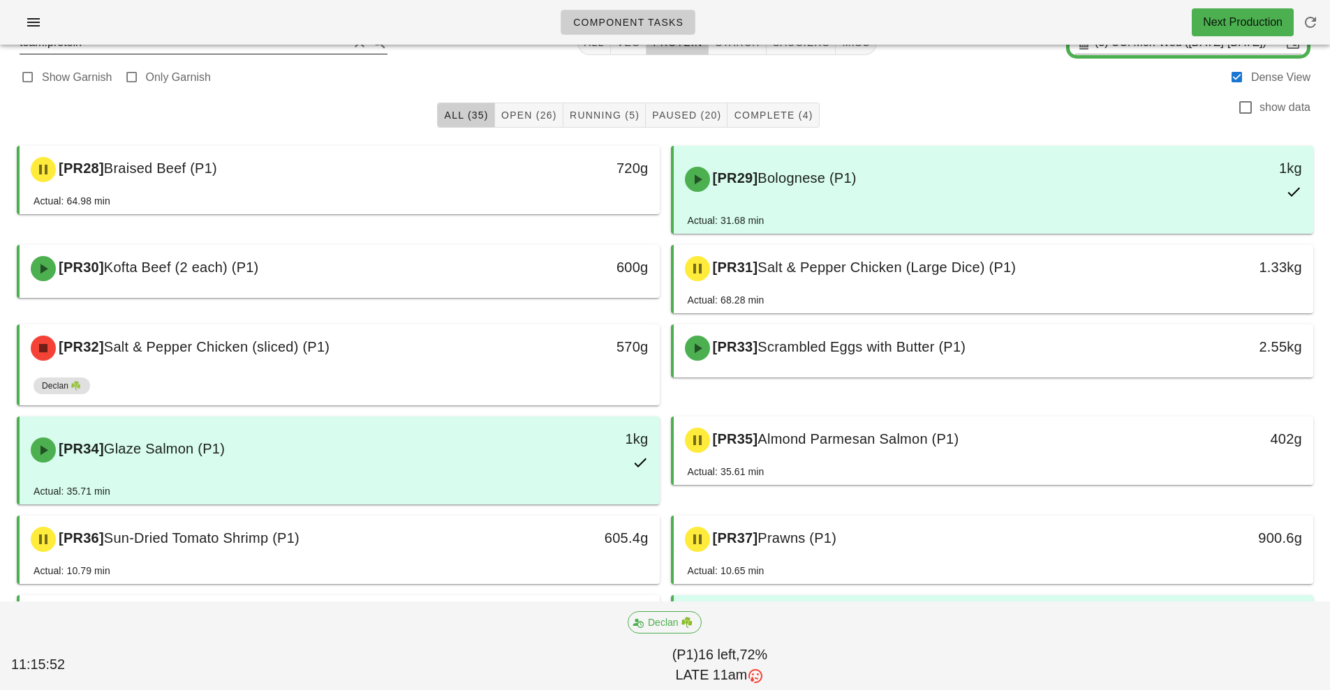
scroll to position [27, 0]
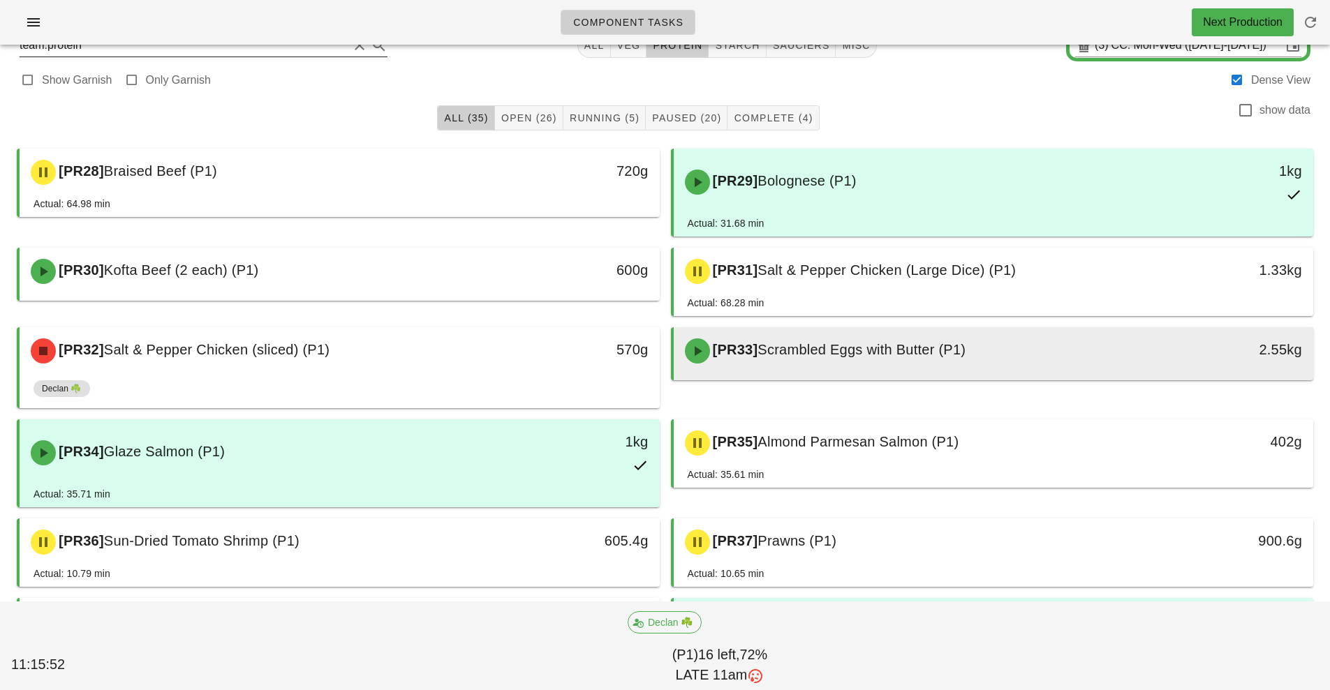
click at [874, 355] on span "Scrambled Eggs with Butter (P1)" at bounding box center [861, 349] width 208 height 15
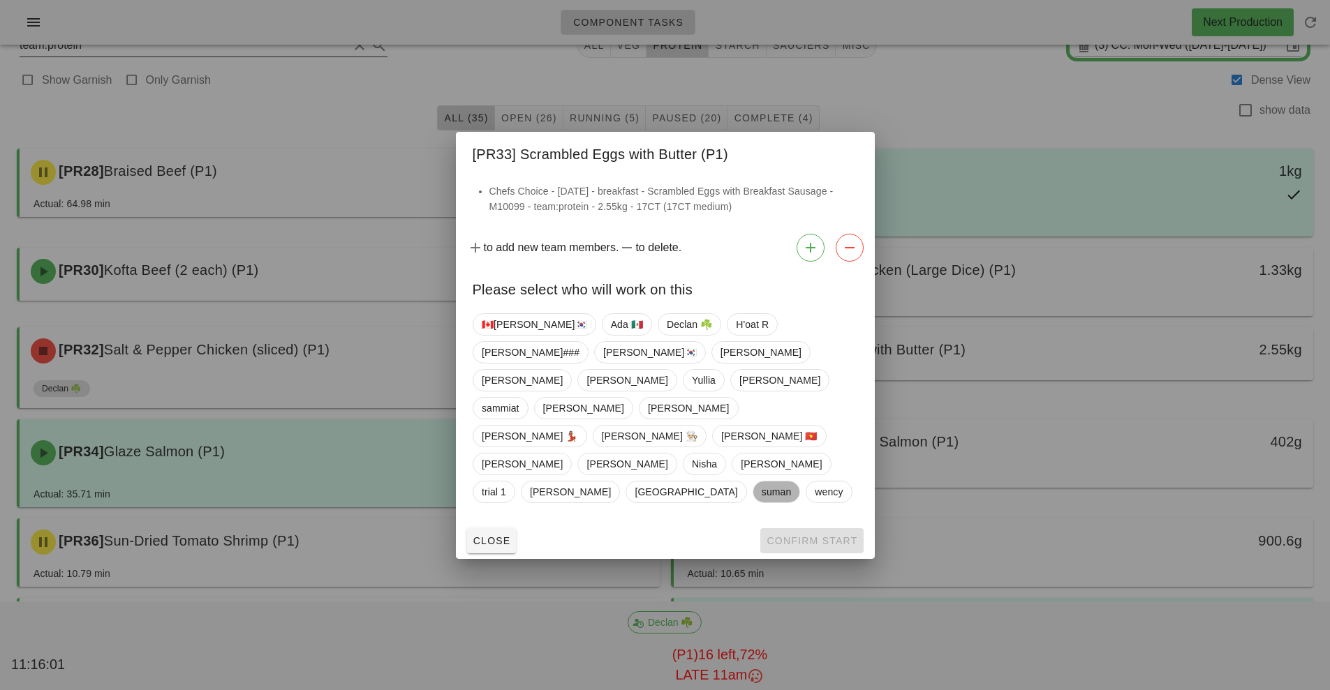
click at [791, 482] on span "suman" at bounding box center [776, 492] width 30 height 21
click at [815, 529] on button "Confirm Start" at bounding box center [811, 541] width 103 height 25
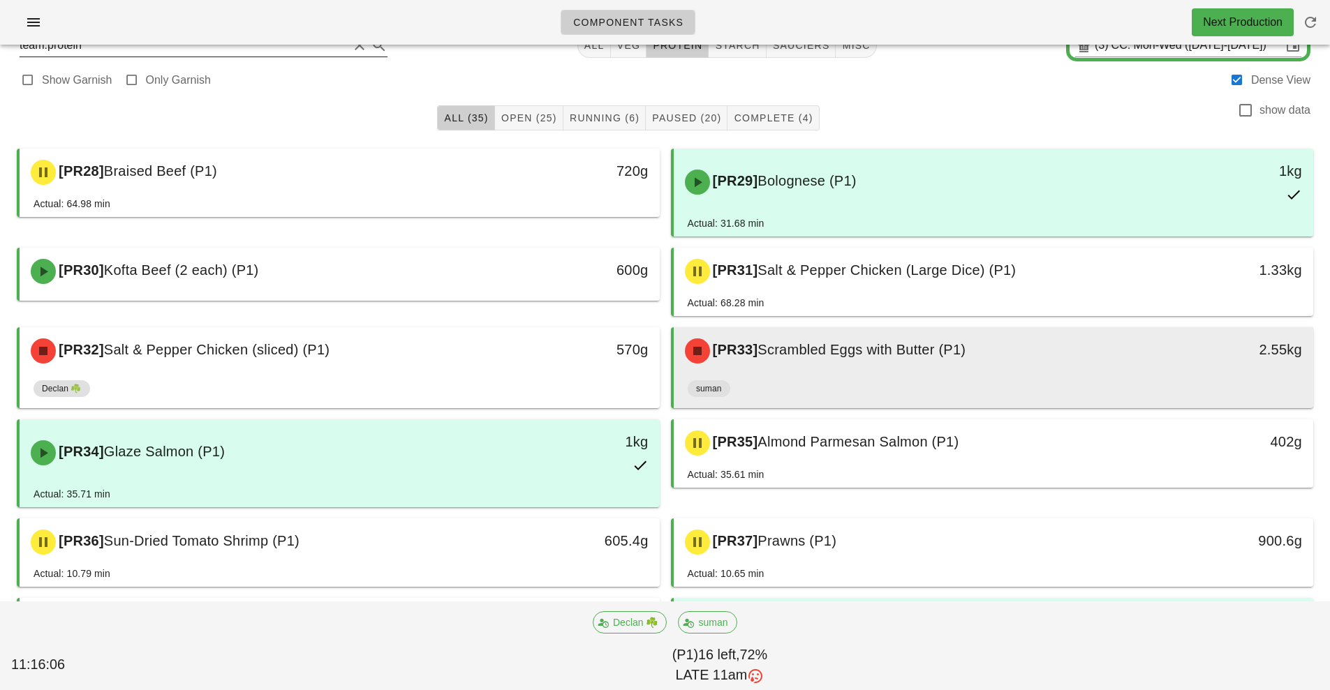
click at [901, 371] on div "[PR33] Scrambled Eggs with Butter (P1)" at bounding box center [914, 351] width 475 height 42
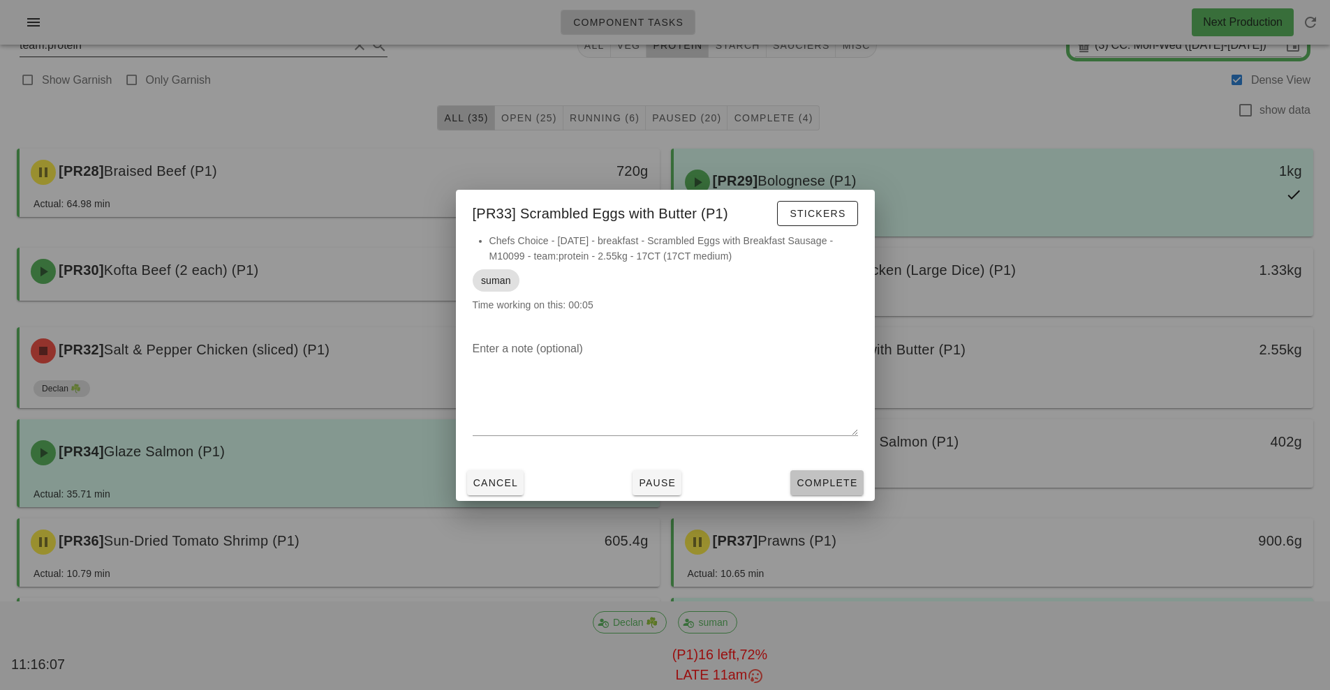
click at [821, 488] on span "Complete" at bounding box center [826, 483] width 61 height 11
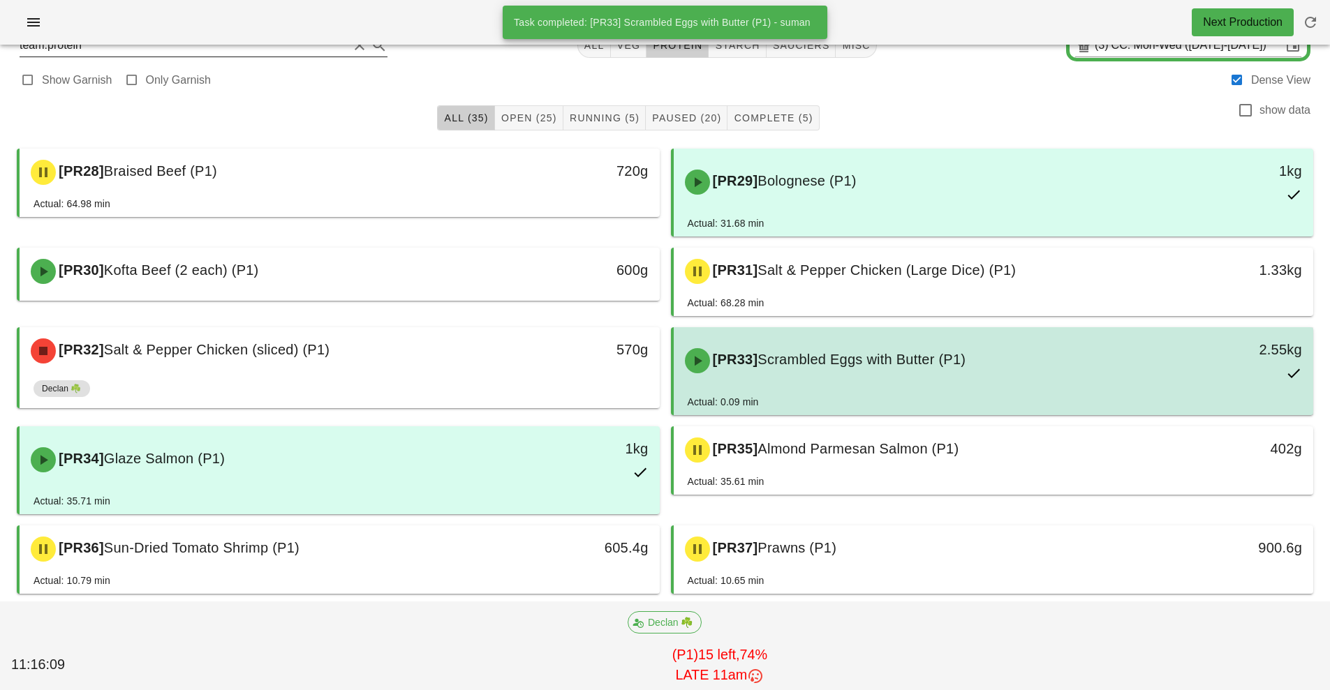
click at [885, 387] on div "[PR33] Scrambled Eggs with Butter (P1) 2.55kg" at bounding box center [994, 360] width 635 height 61
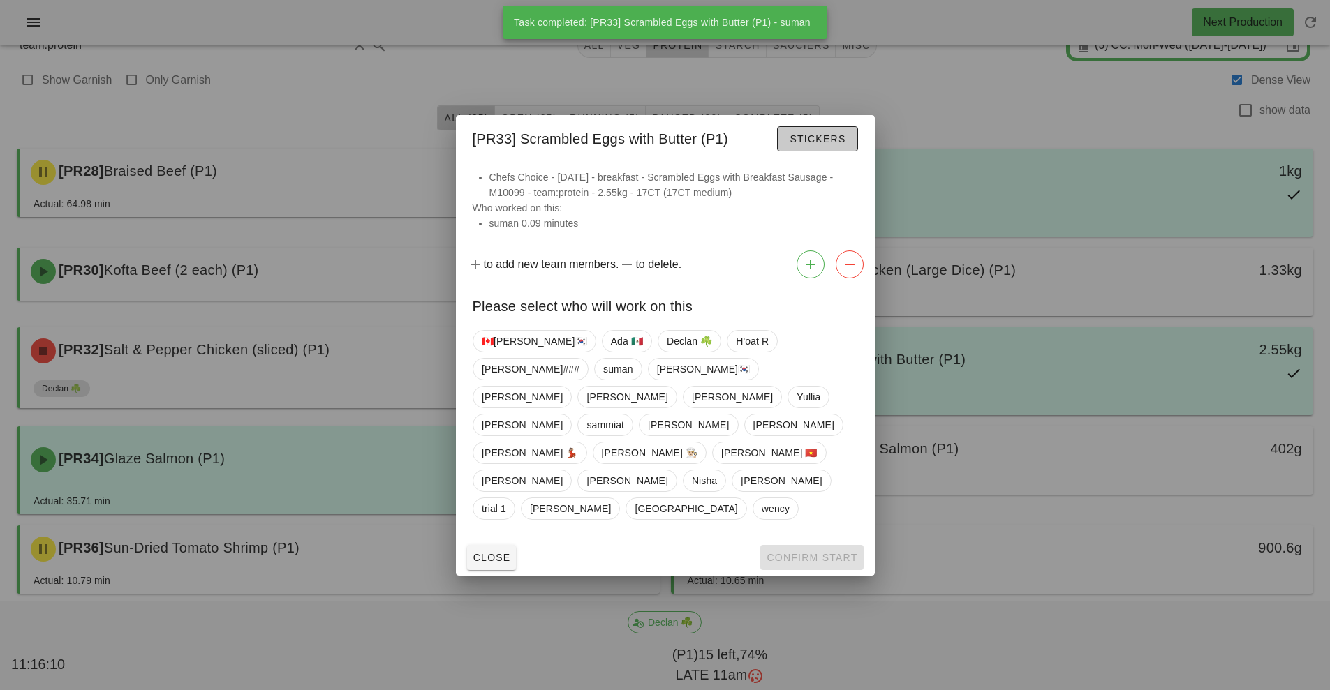
click at [837, 145] on span "Stickers" at bounding box center [817, 138] width 57 height 11
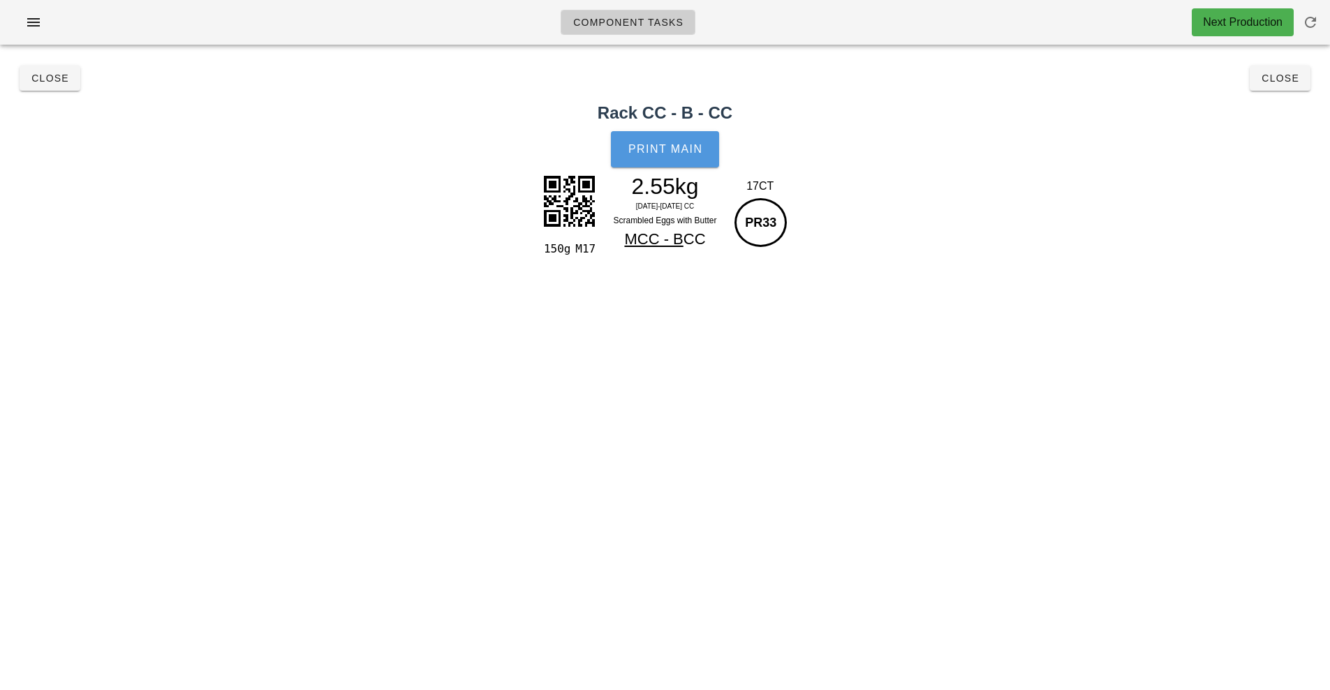
click at [690, 164] on button "Print Main" at bounding box center [665, 149] width 108 height 36
click at [66, 84] on button "Close" at bounding box center [50, 78] width 61 height 25
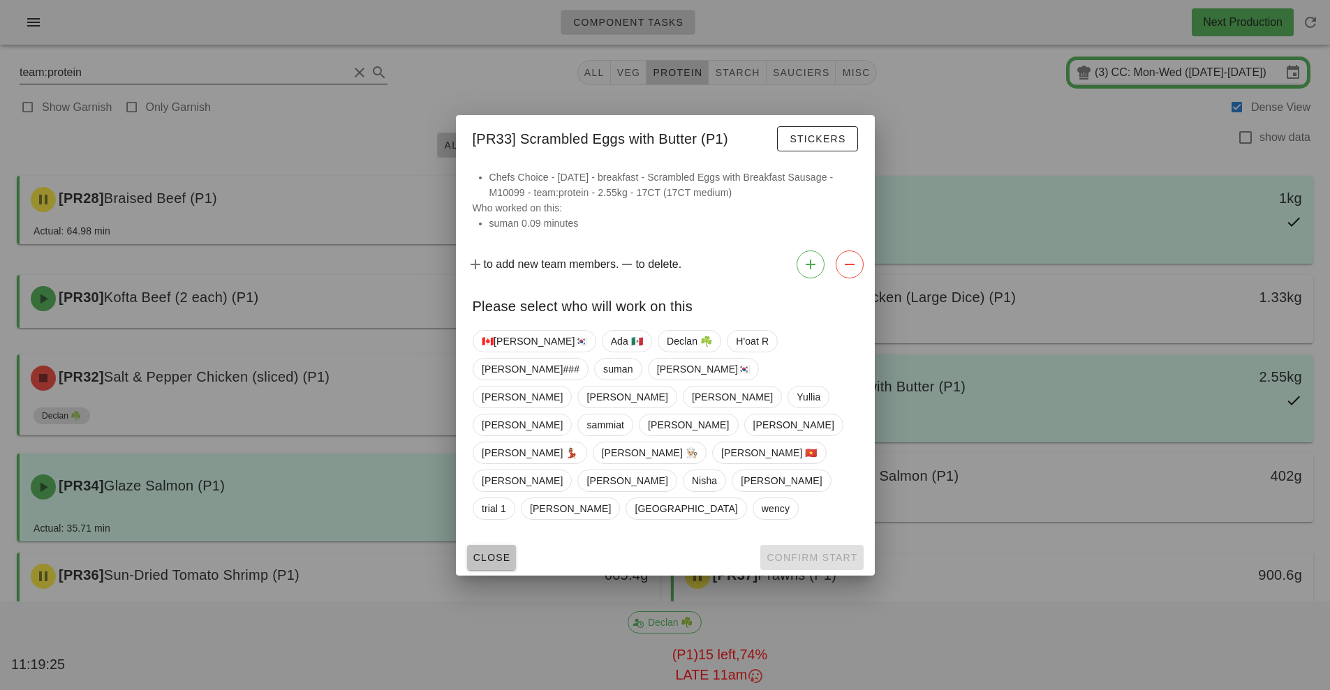
click at [492, 552] on span "Close" at bounding box center [492, 557] width 38 height 11
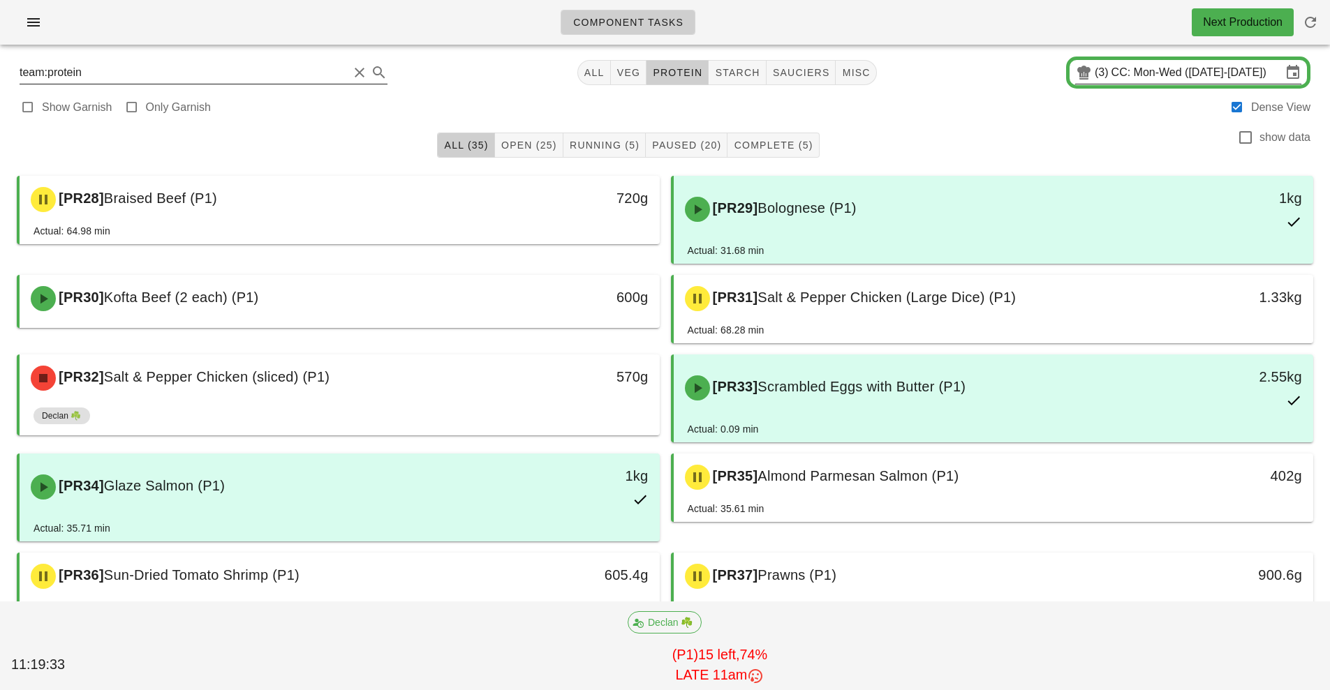
click at [1128, 79] on input "CC: Mon-Wed (Oct 6-Oct 8)" at bounding box center [1196, 72] width 170 height 22
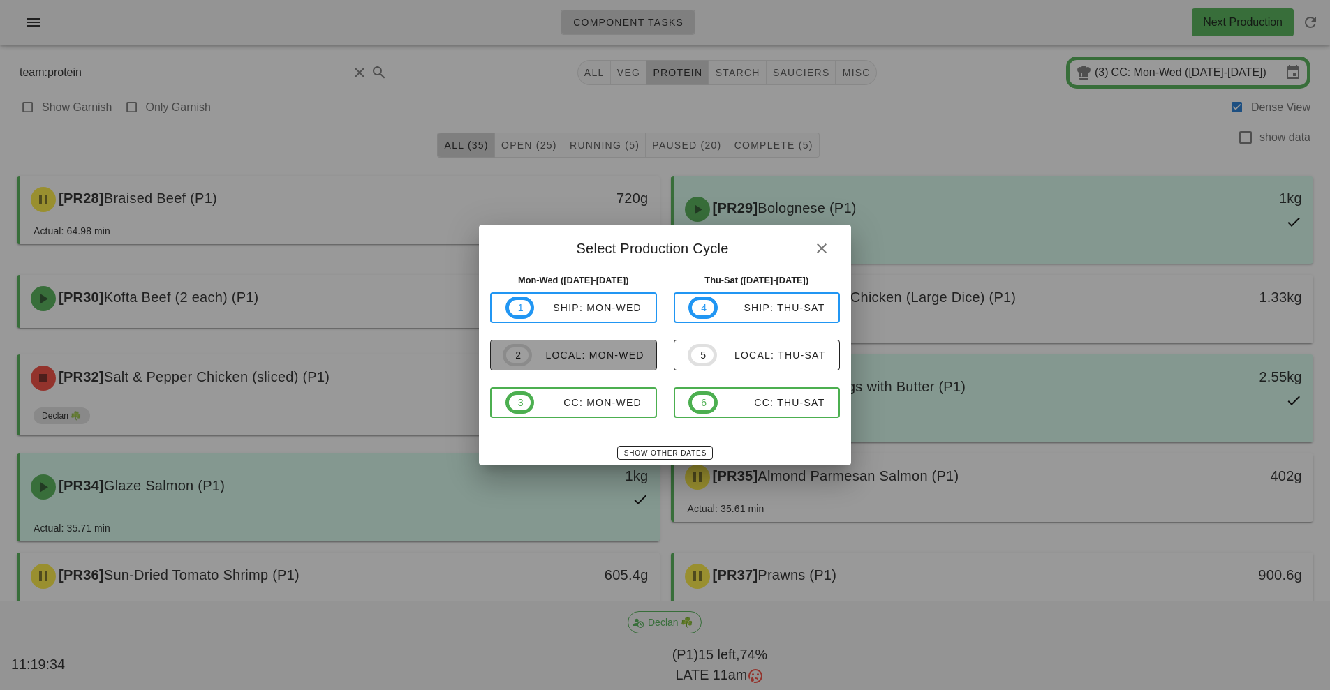
click at [605, 357] on div "local: Mon-Wed" at bounding box center [588, 355] width 112 height 11
type input "local: Mon-Wed ([DATE]-[DATE])"
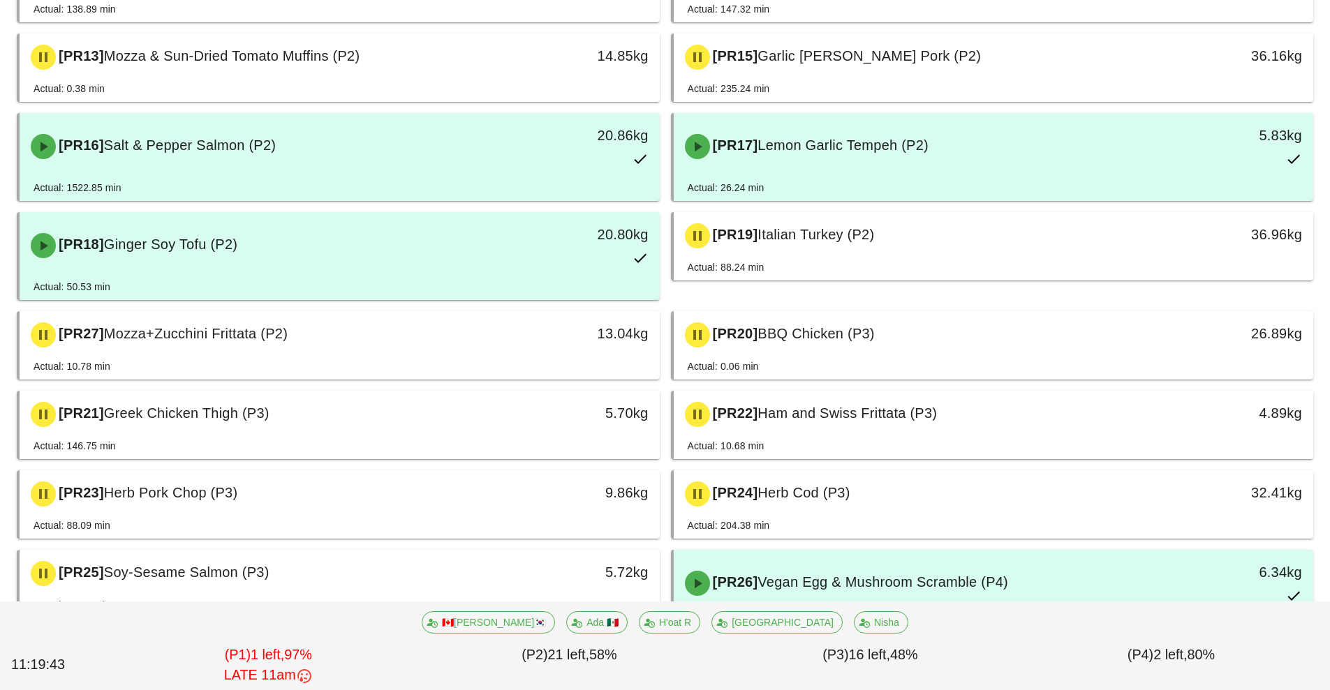
scroll to position [766, 0]
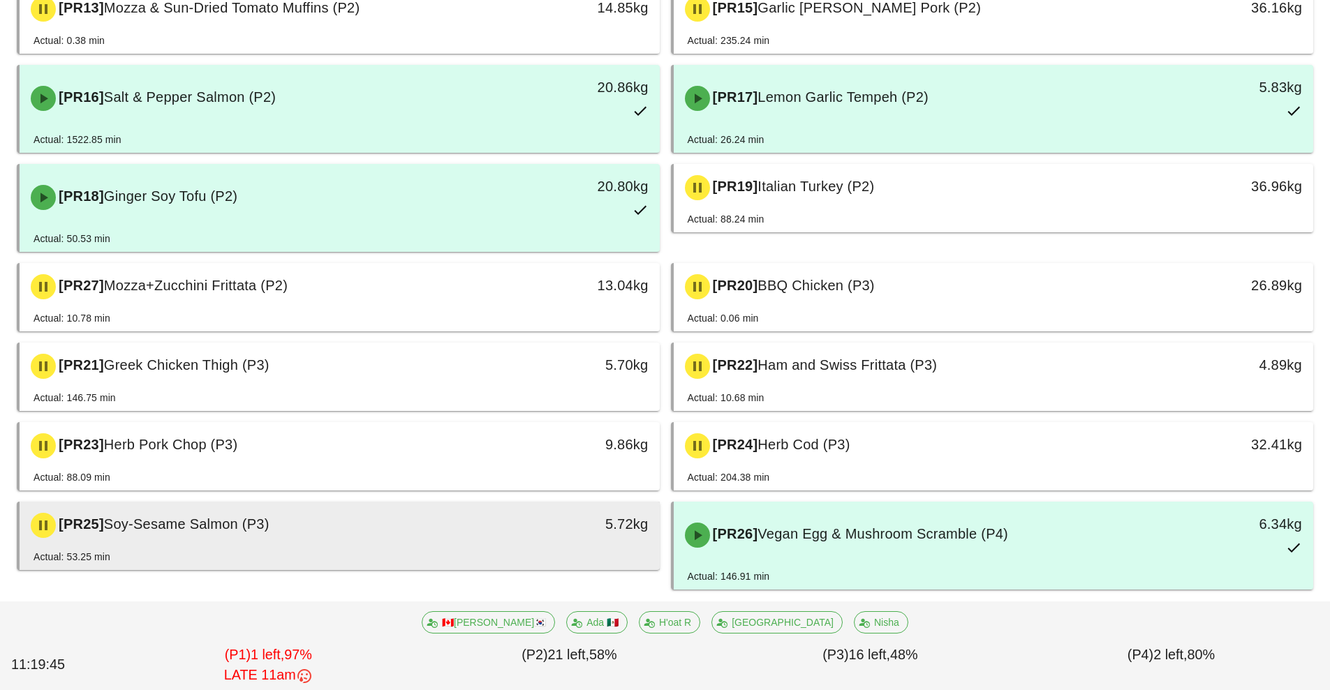
click at [534, 544] on div "5.72kg" at bounding box center [577, 526] width 158 height 42
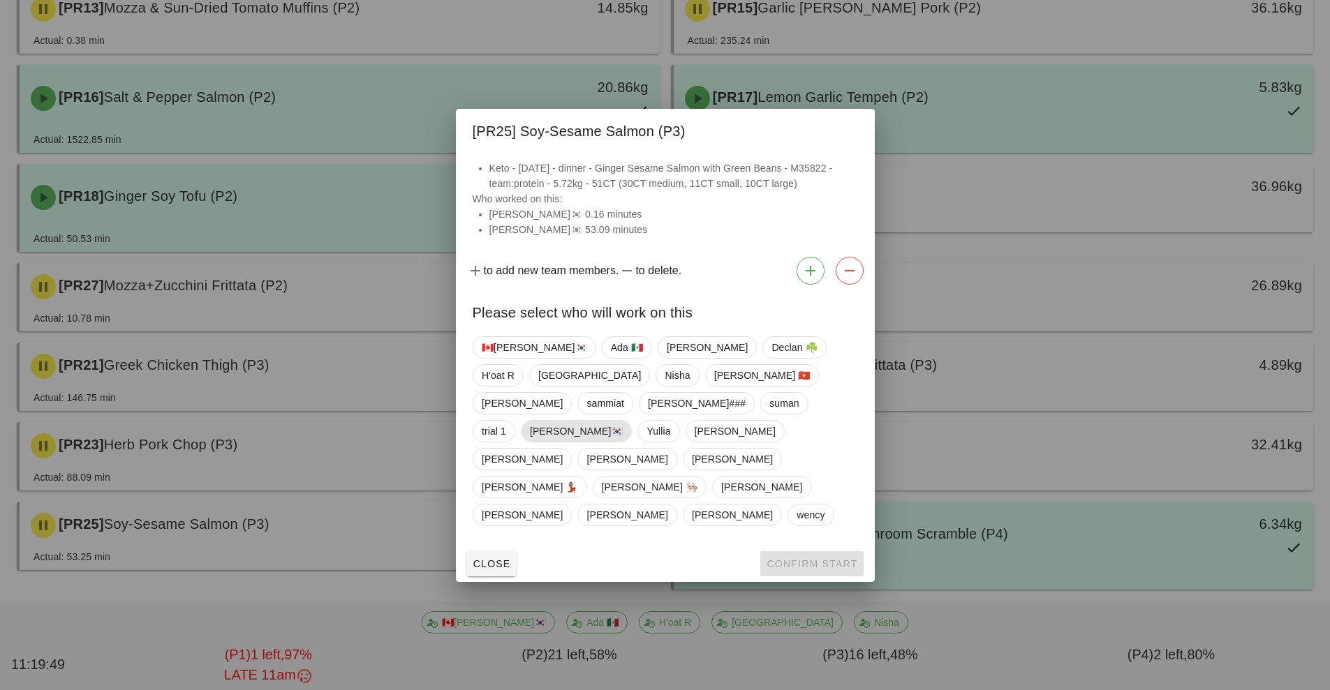
click at [557, 433] on span "[PERSON_NAME]🇰🇷" at bounding box center [576, 431] width 94 height 21
click at [820, 559] on span "Confirm Start" at bounding box center [811, 564] width 91 height 11
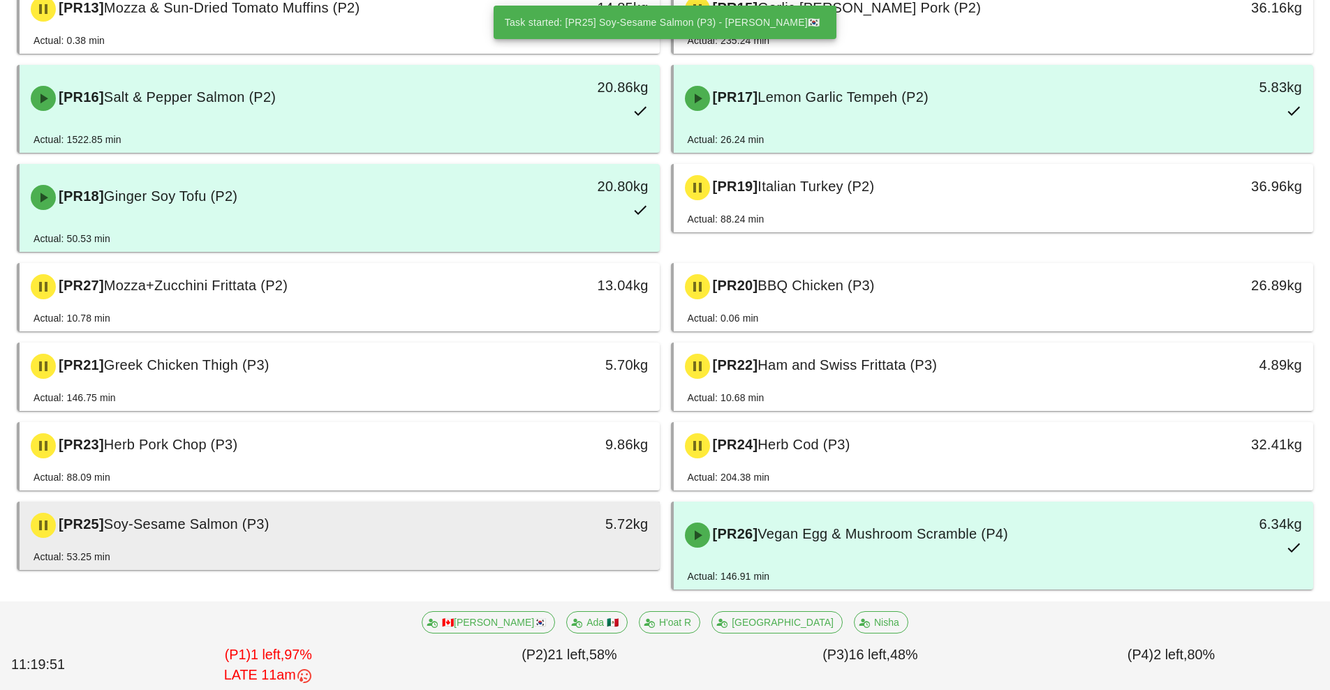
click at [463, 535] on div "[PR25] Soy-Sesame Salmon (P3)" at bounding box center [259, 526] width 475 height 42
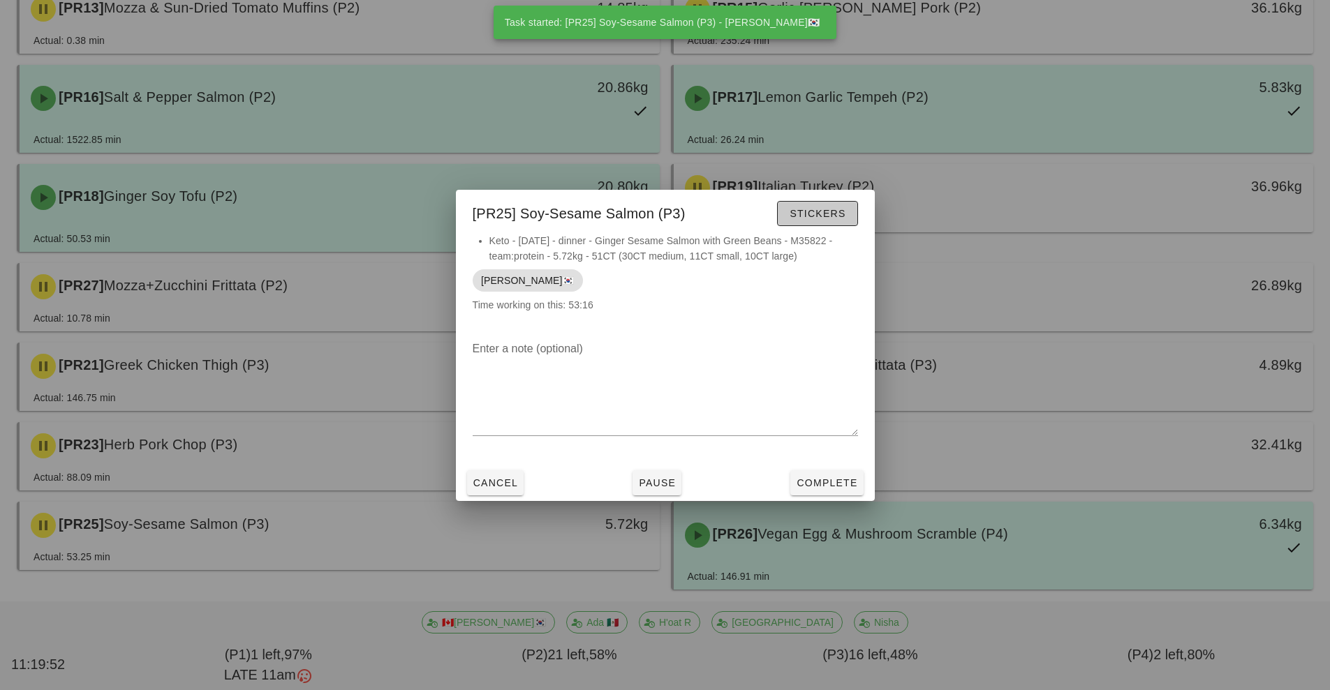
click at [843, 212] on span "Stickers" at bounding box center [817, 213] width 57 height 11
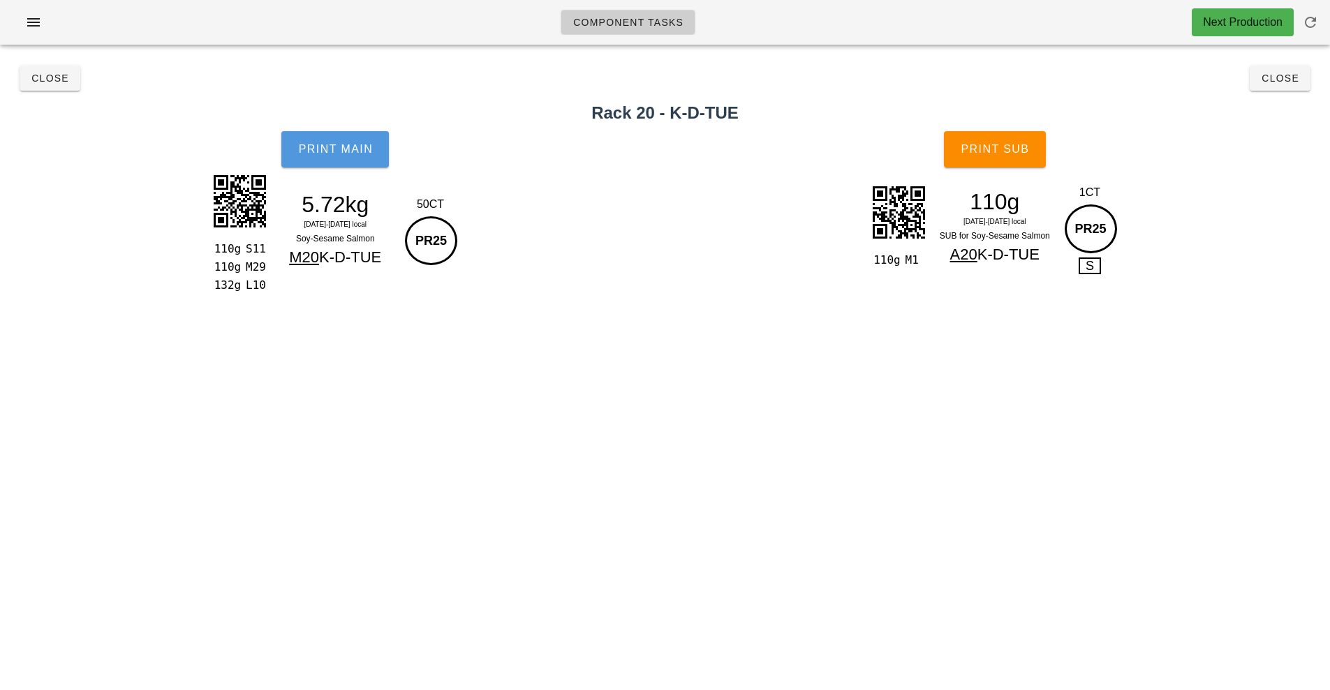
click at [362, 167] on button "Print Main" at bounding box center [335, 149] width 108 height 36
click at [314, 141] on button "Print Main" at bounding box center [335, 149] width 108 height 36
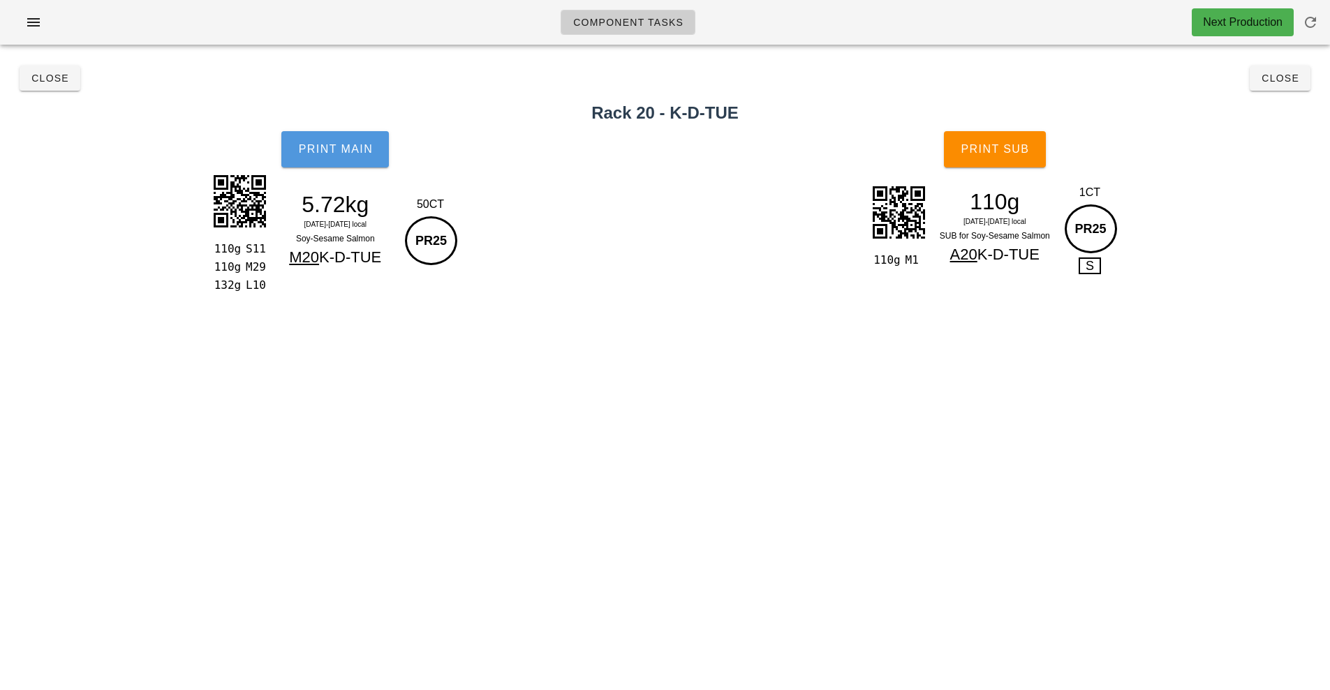
click at [331, 147] on span "Print Main" at bounding box center [334, 149] width 75 height 13
click at [38, 80] on span "Close" at bounding box center [50, 78] width 38 height 11
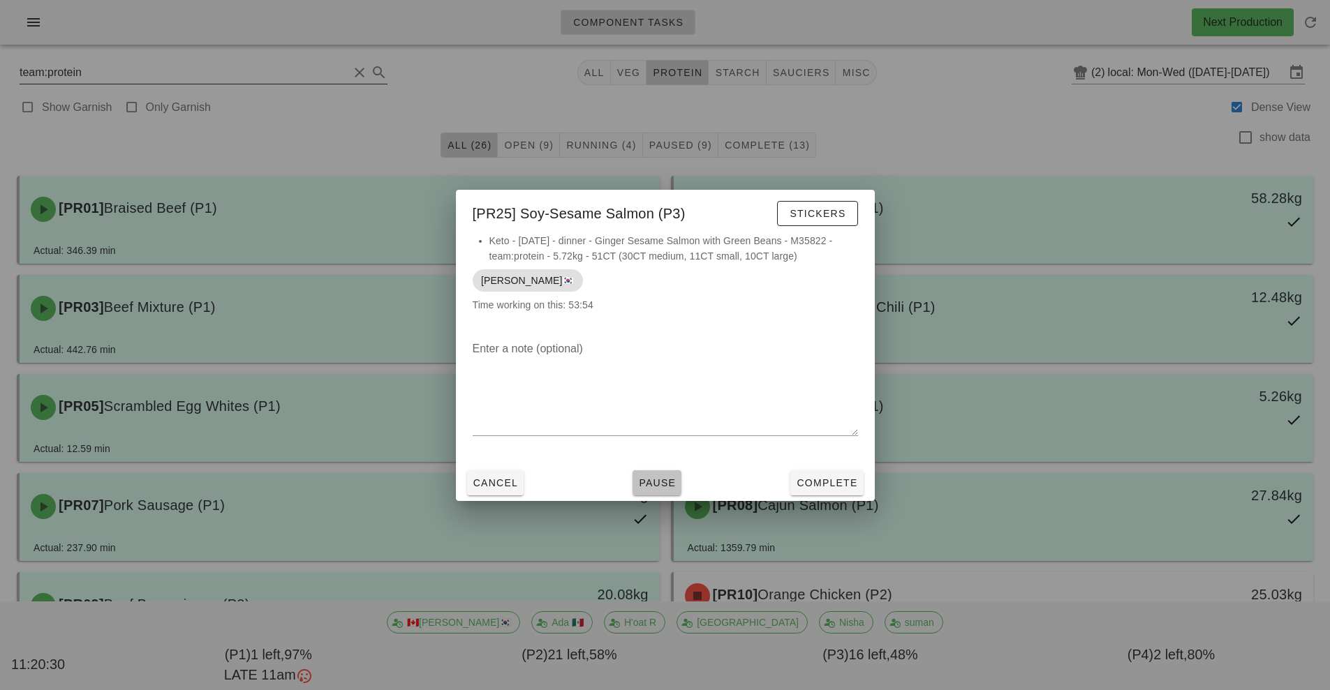
click at [649, 485] on span "Pause" at bounding box center [657, 483] width 38 height 11
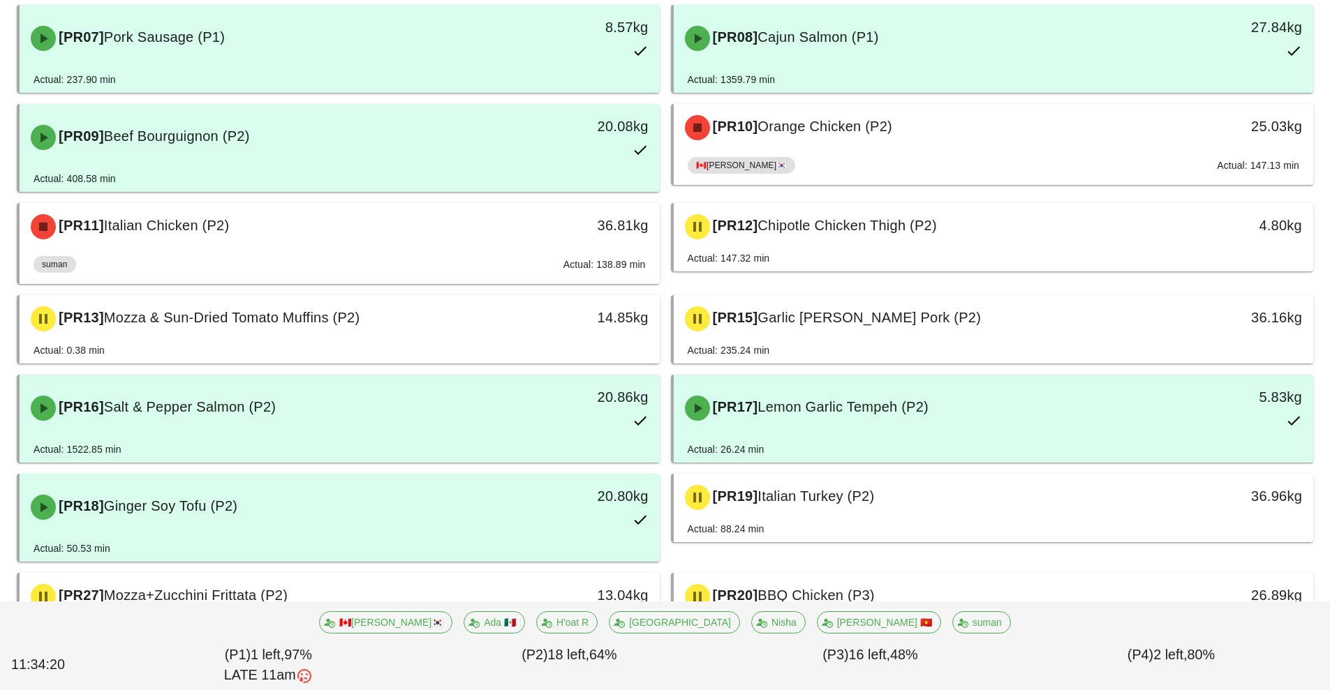
scroll to position [478, 0]
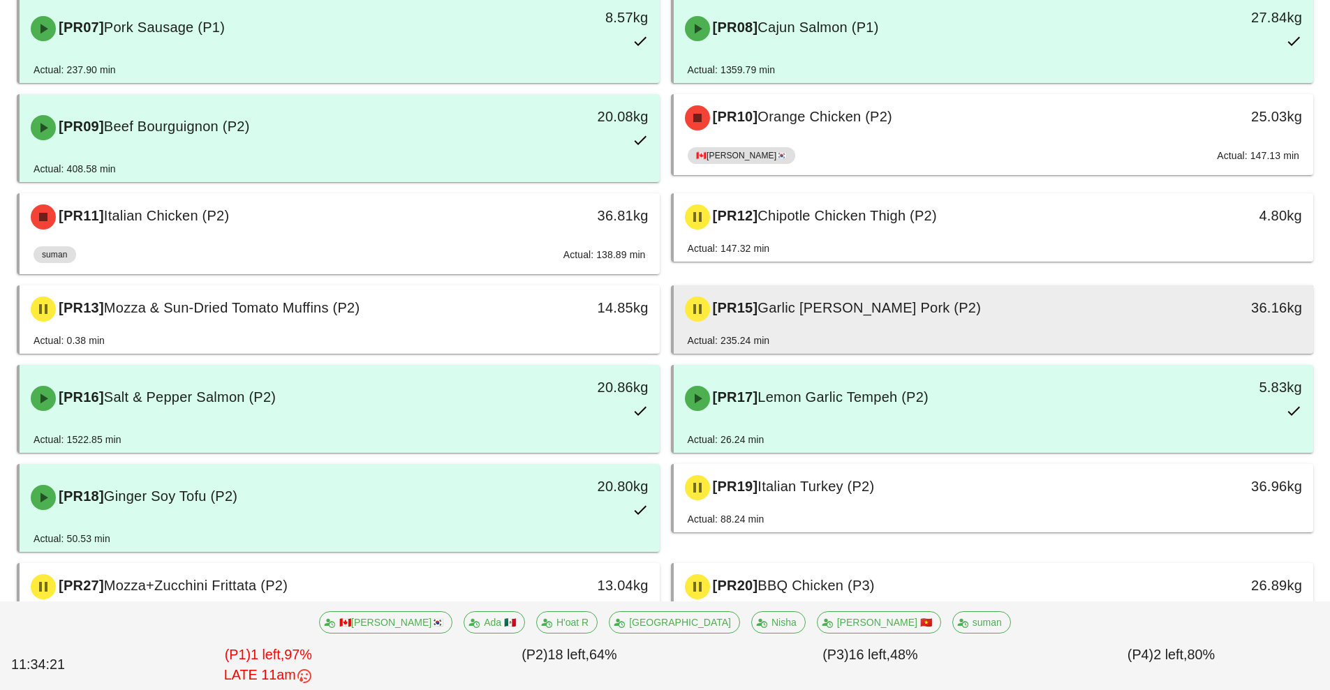
click at [873, 313] on span "Garlic [PERSON_NAME] Pork (P2)" at bounding box center [868, 307] width 223 height 15
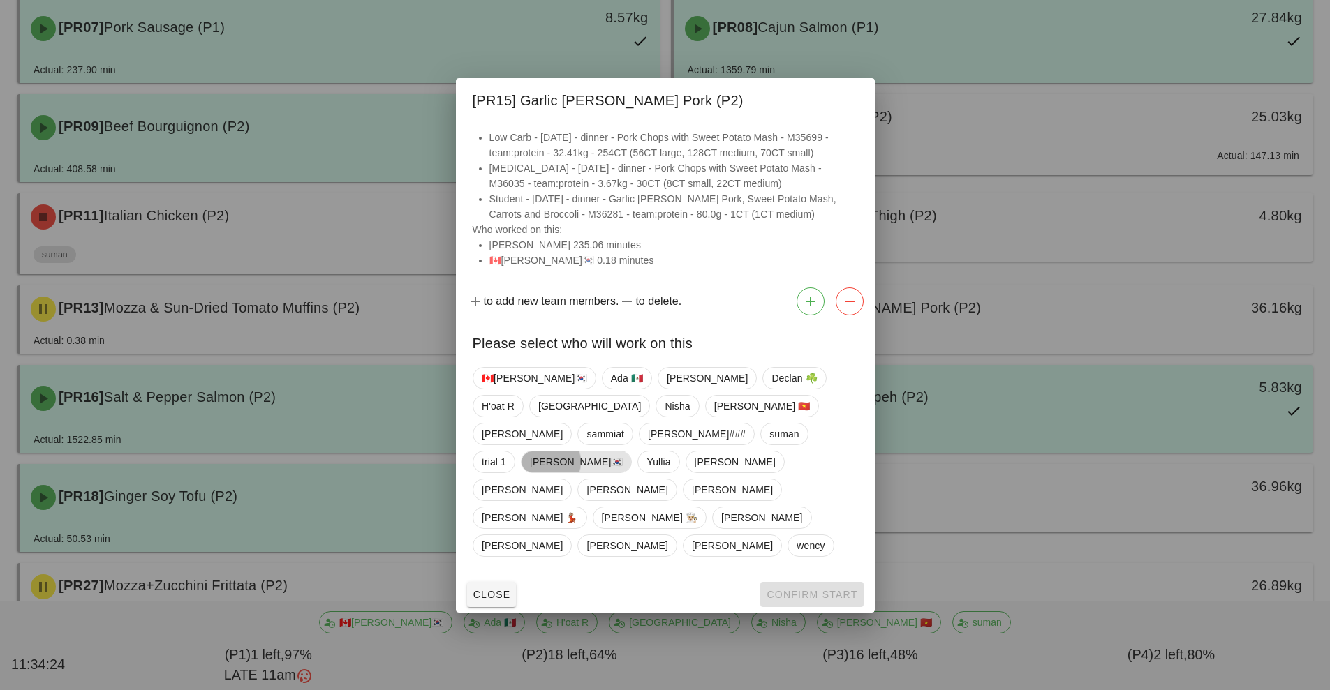
click at [560, 457] on span "[PERSON_NAME]🇰🇷" at bounding box center [576, 462] width 94 height 21
click at [819, 589] on span "Confirm Start" at bounding box center [811, 594] width 91 height 11
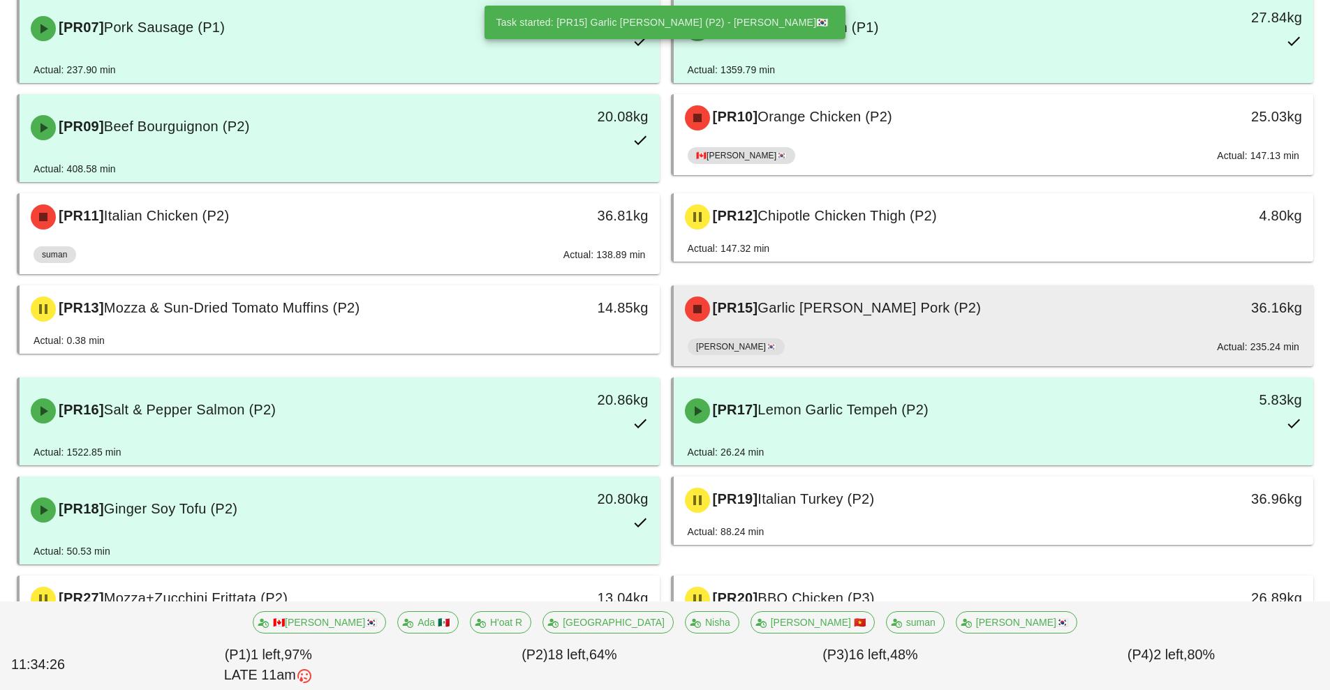
click at [920, 333] on div "wayne🇰🇷 Actual: 235.24 min" at bounding box center [994, 350] width 612 height 34
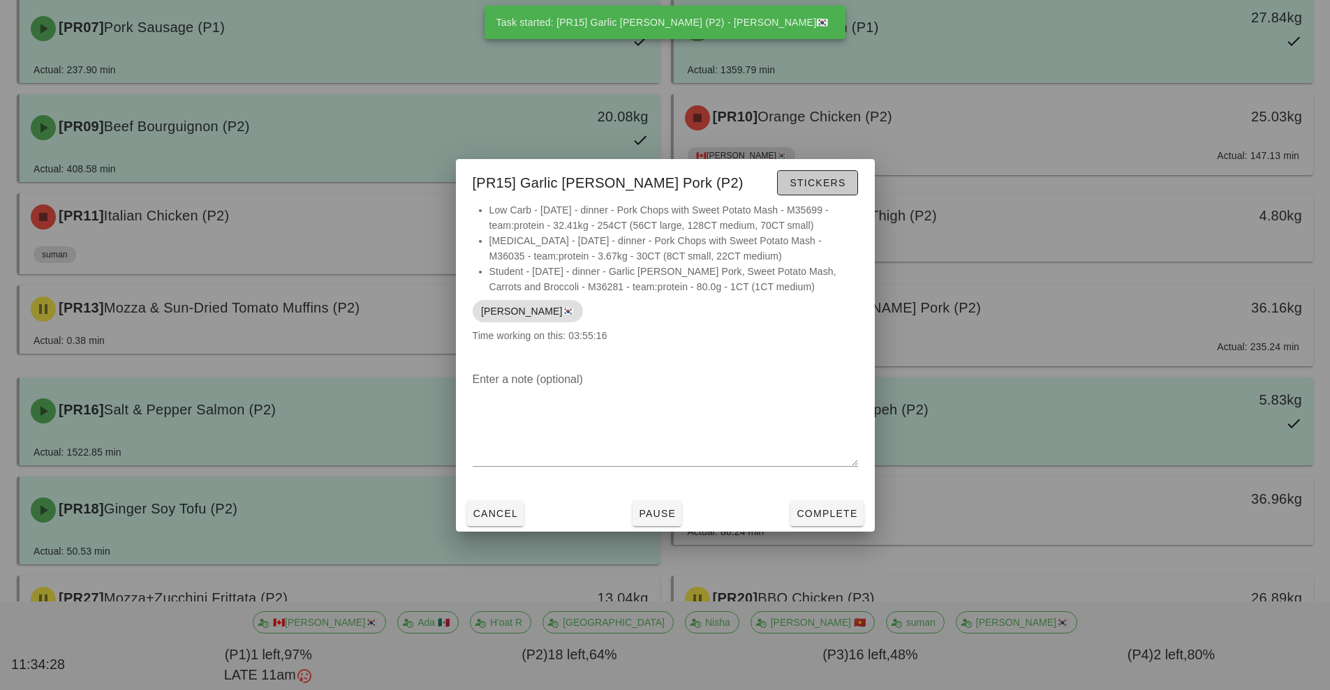
click at [829, 186] on span "Stickers" at bounding box center [817, 182] width 57 height 11
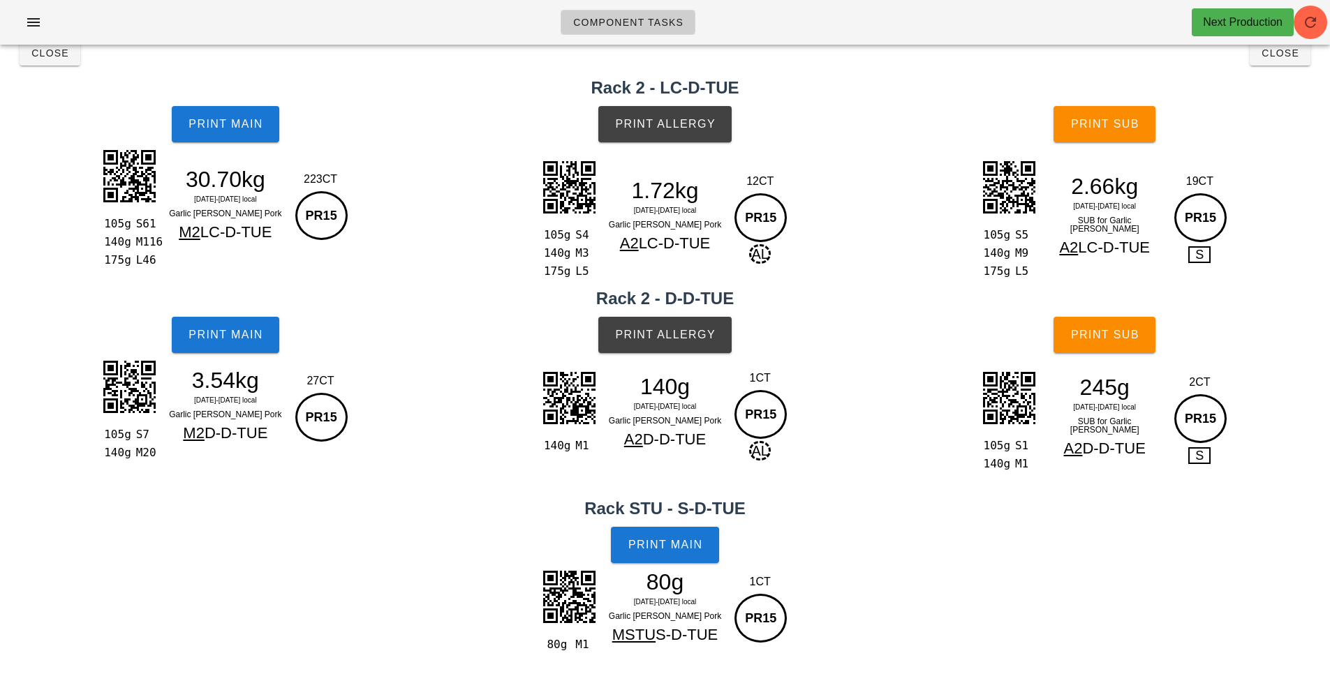
scroll to position [25, 0]
click at [691, 556] on button "Print Main" at bounding box center [665, 545] width 108 height 36
click at [643, 327] on button "Print Allergy" at bounding box center [664, 335] width 133 height 36
click at [635, 121] on span "Print Allergy" at bounding box center [664, 124] width 101 height 13
click at [658, 122] on span "Print Allergy" at bounding box center [664, 124] width 101 height 13
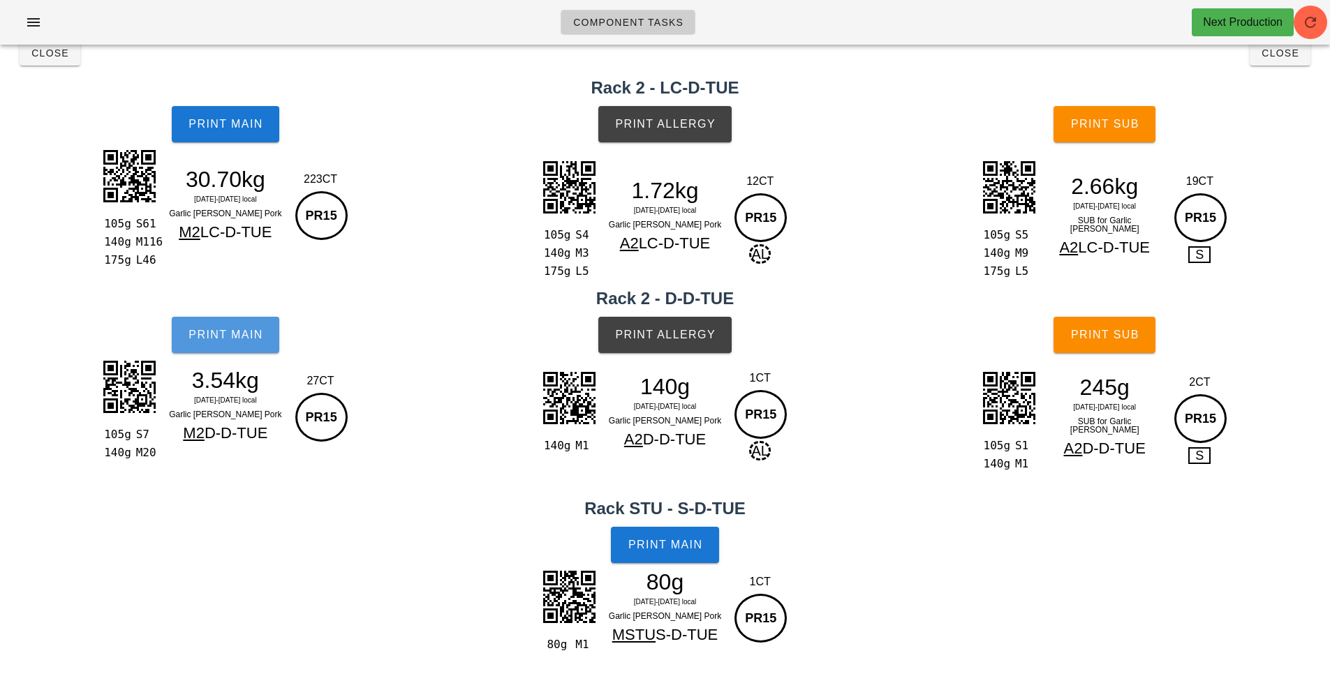
click at [199, 329] on span "Print Main" at bounding box center [225, 335] width 75 height 13
click at [218, 122] on span "Print Main" at bounding box center [225, 124] width 75 height 13
click at [205, 112] on button "Print Main" at bounding box center [226, 124] width 108 height 36
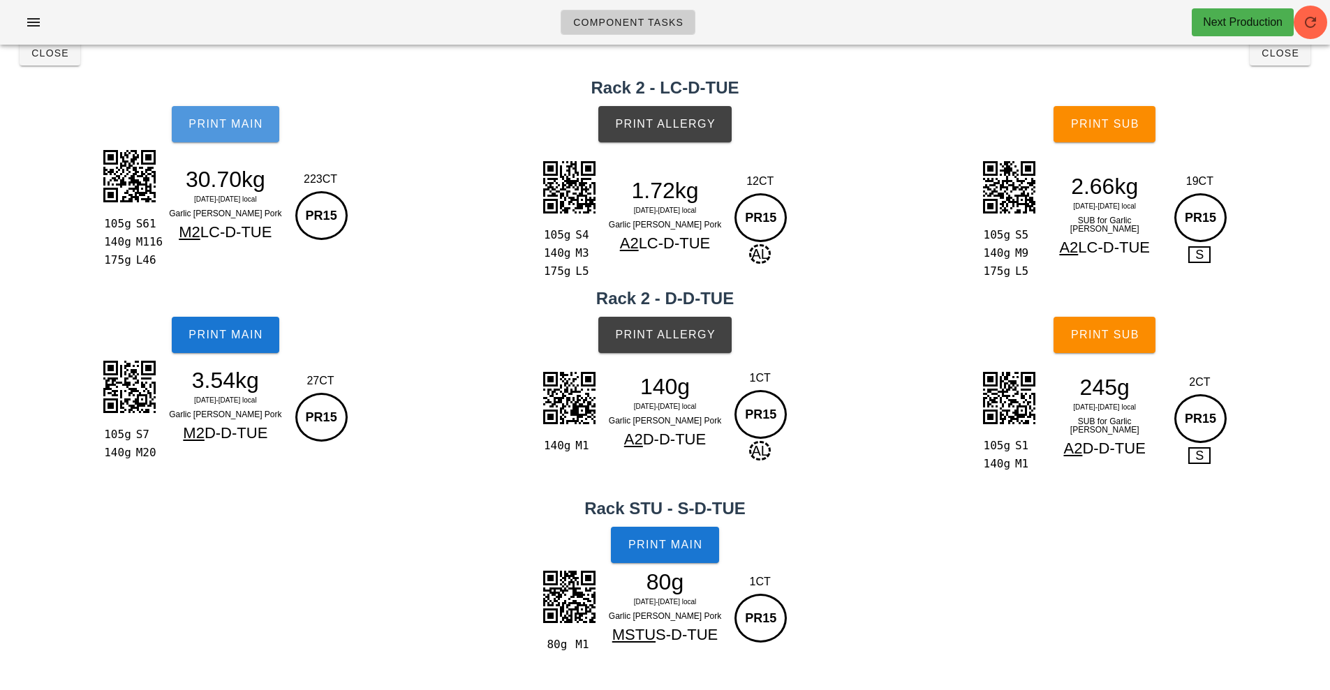
click at [221, 116] on button "Print Main" at bounding box center [226, 124] width 108 height 36
click at [229, 121] on span "Print Main" at bounding box center [225, 124] width 75 height 13
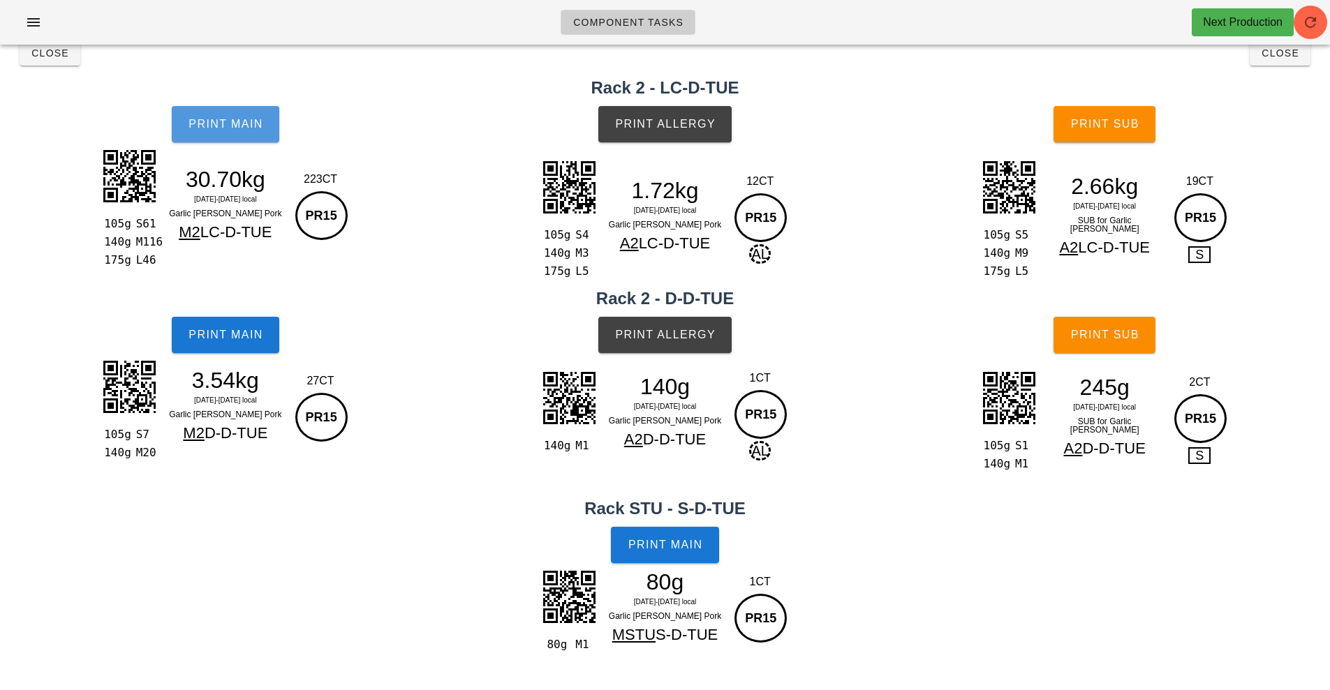
click at [229, 121] on span "Print Main" at bounding box center [225, 124] width 75 height 13
click at [221, 117] on button "Print Main" at bounding box center [226, 124] width 108 height 36
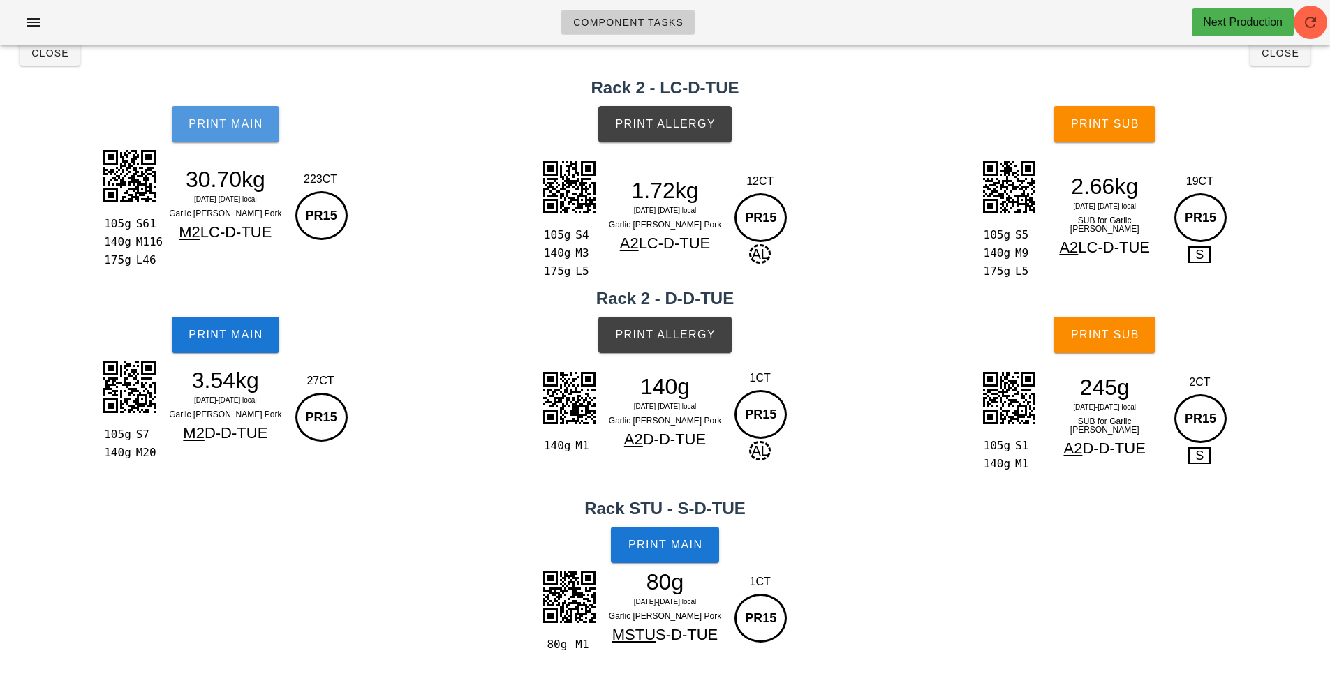
click at [221, 117] on button "Print Main" at bounding box center [226, 124] width 108 height 36
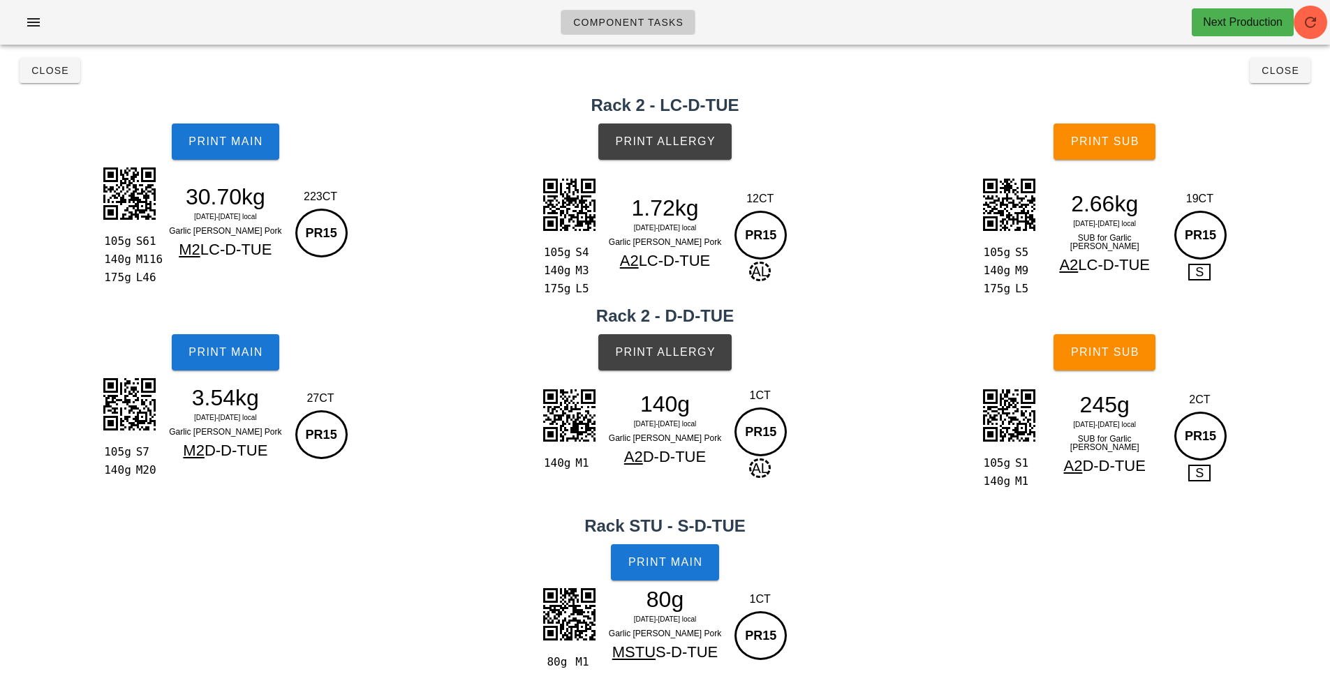
scroll to position [0, 0]
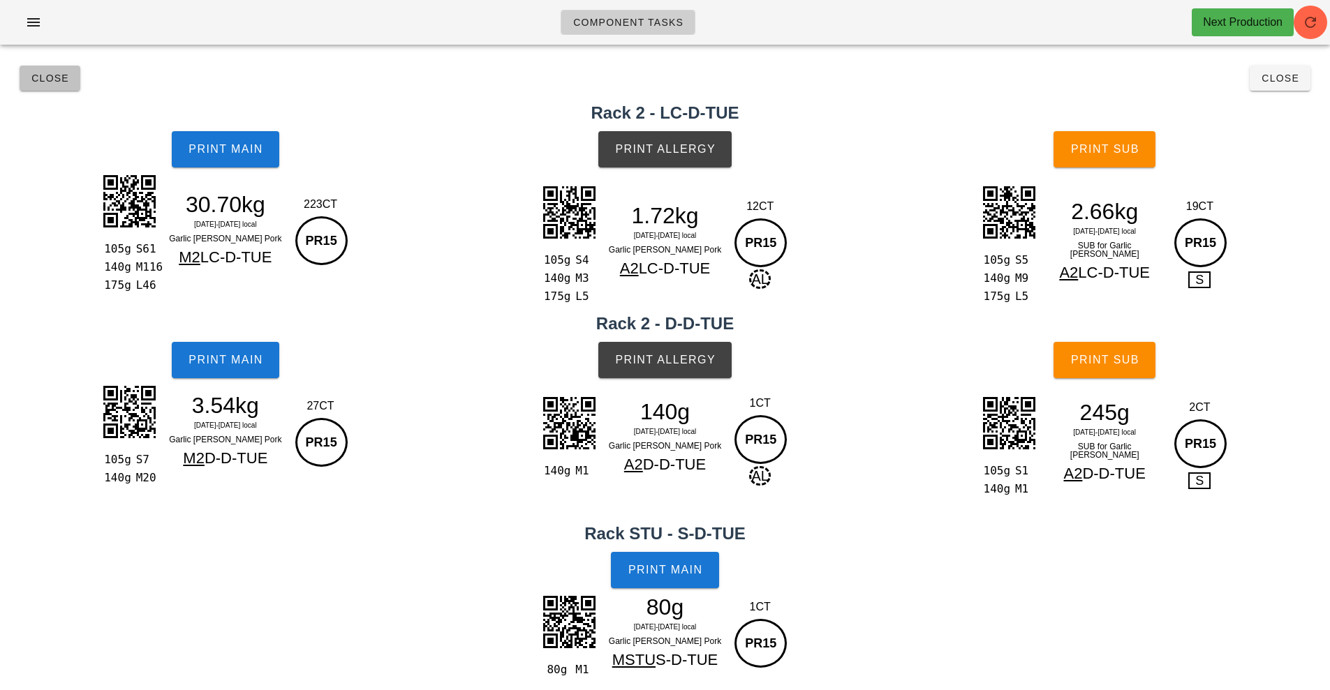
click at [22, 82] on button "Close" at bounding box center [50, 78] width 61 height 25
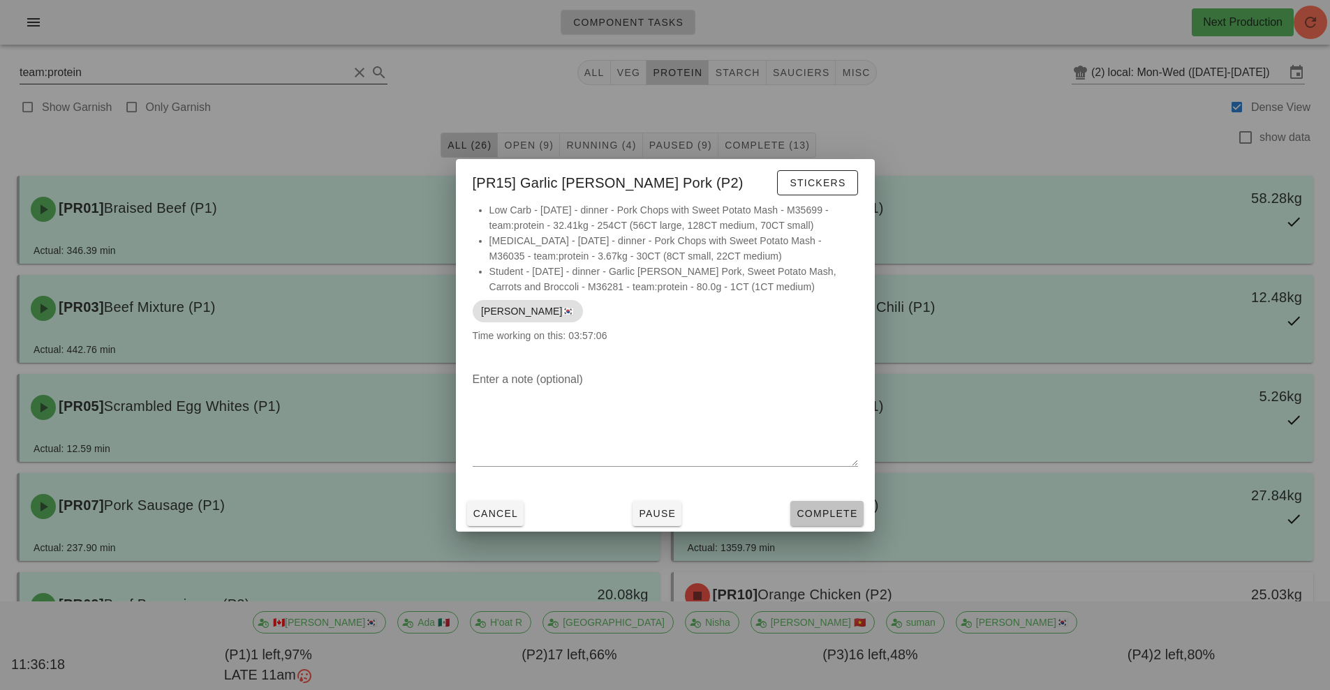
click at [820, 523] on button "Complete" at bounding box center [826, 513] width 73 height 25
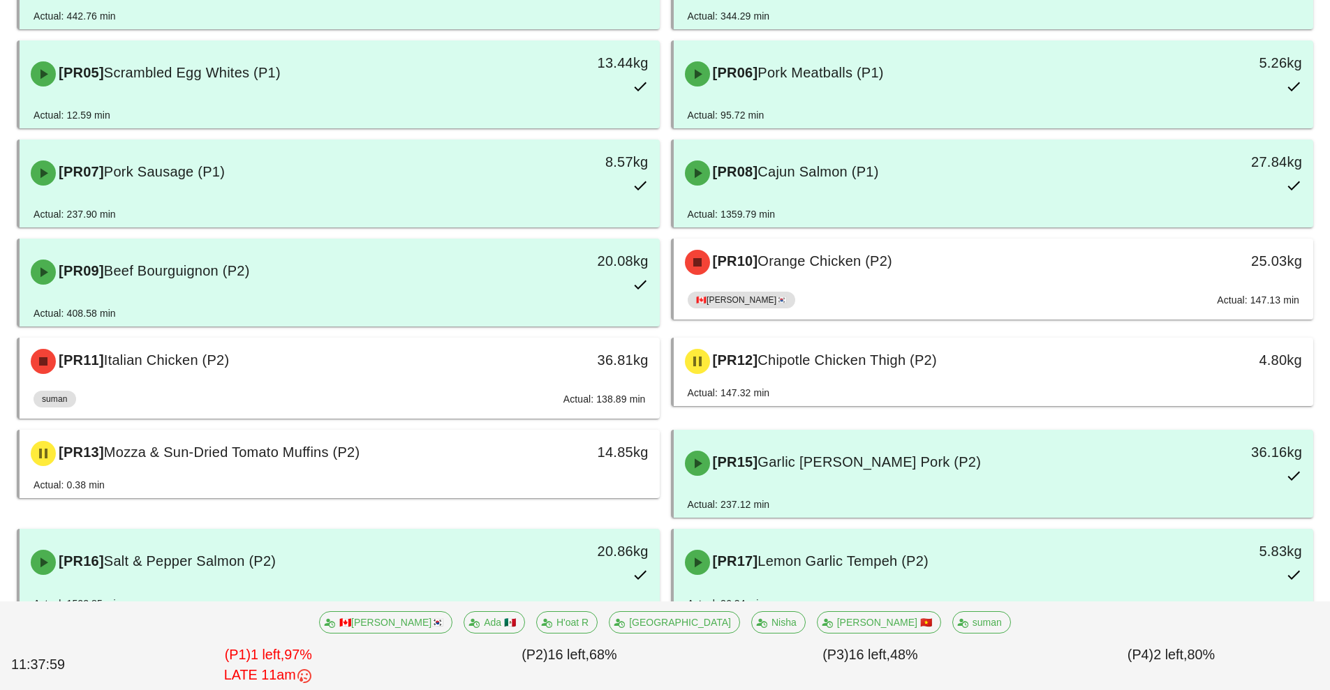
scroll to position [362, 0]
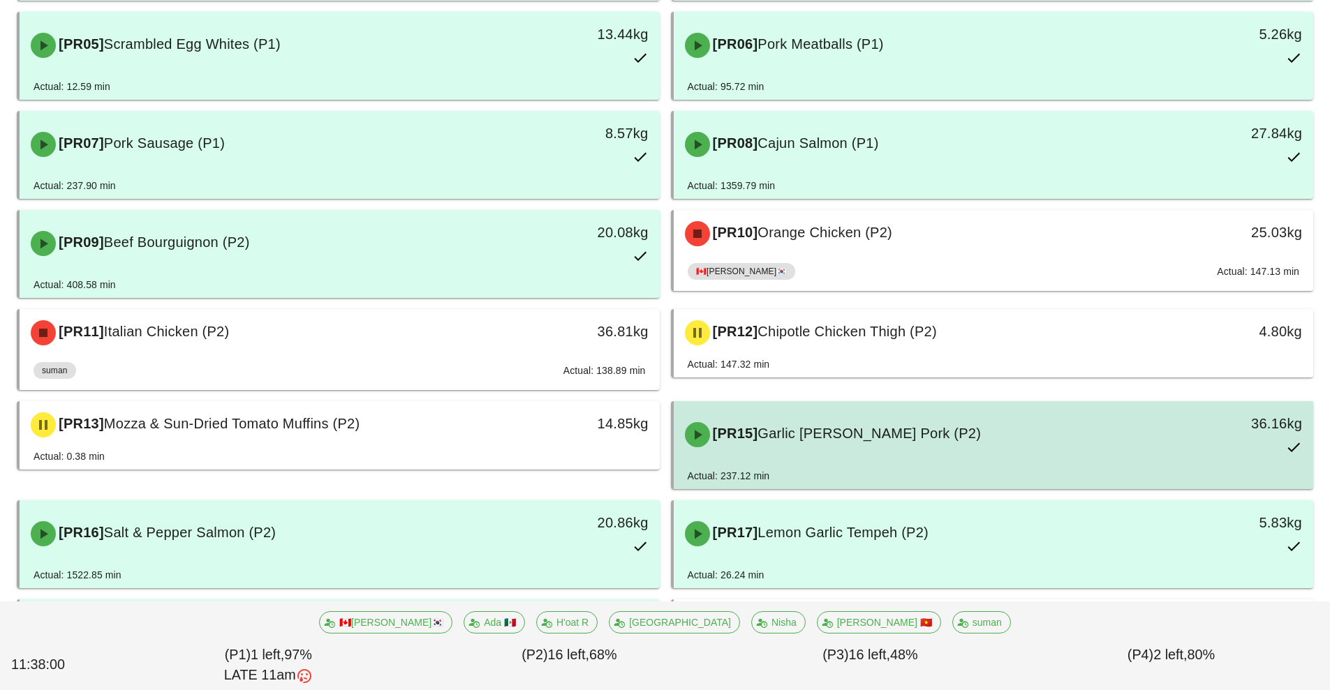
click at [910, 452] on div "[PR15] Garlic Rosemary Pork (P2)" at bounding box center [914, 435] width 475 height 42
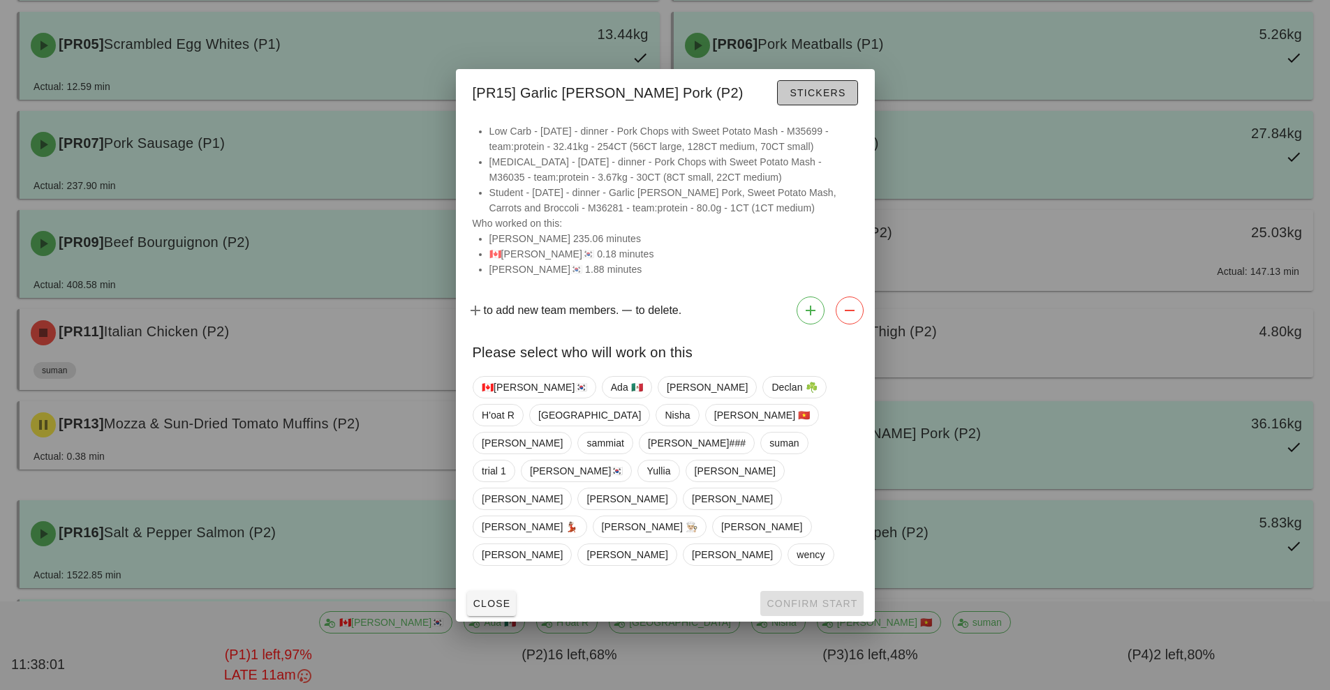
click at [823, 105] on button "Stickers" at bounding box center [817, 92] width 80 height 25
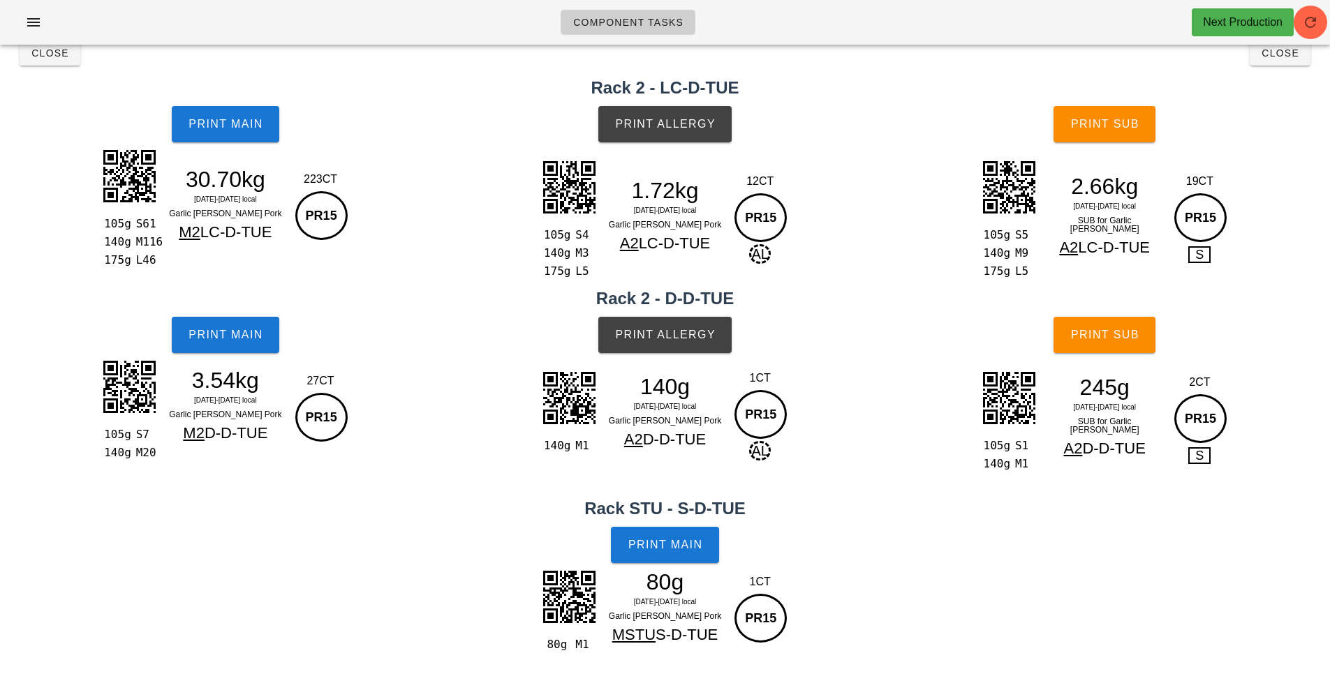
scroll to position [25, 0]
click at [692, 124] on span "Print Allergy" at bounding box center [664, 124] width 101 height 13
click at [1308, 27] on icon "button" at bounding box center [1310, 22] width 17 height 17
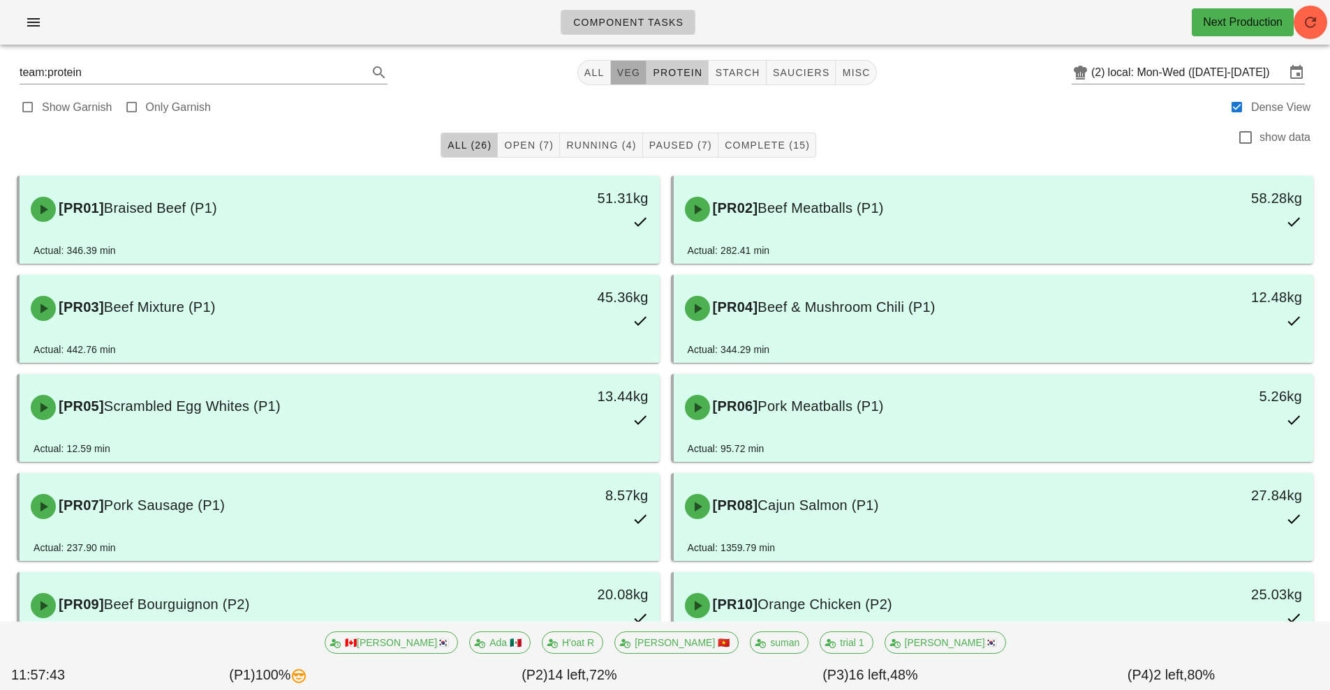
click at [628, 80] on button "veg" at bounding box center [629, 72] width 36 height 25
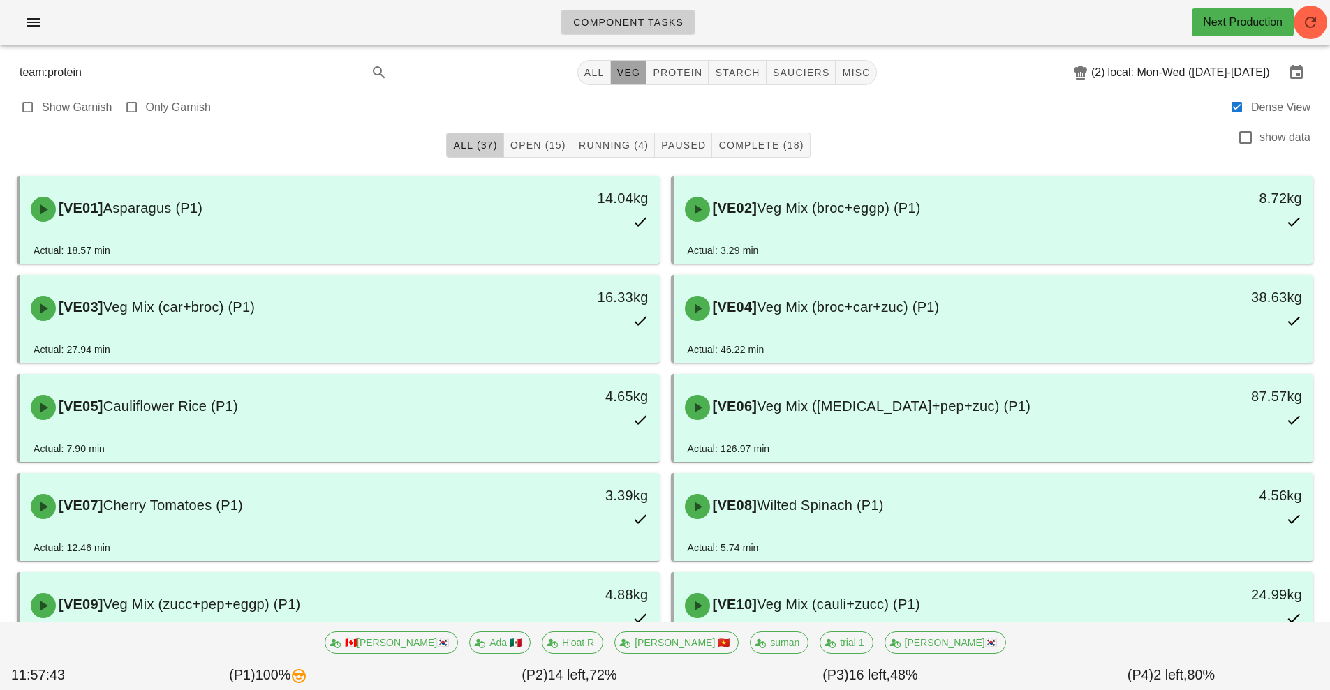
type input "team:veg"
click at [603, 145] on span "Running (4)" at bounding box center [613, 145] width 71 height 11
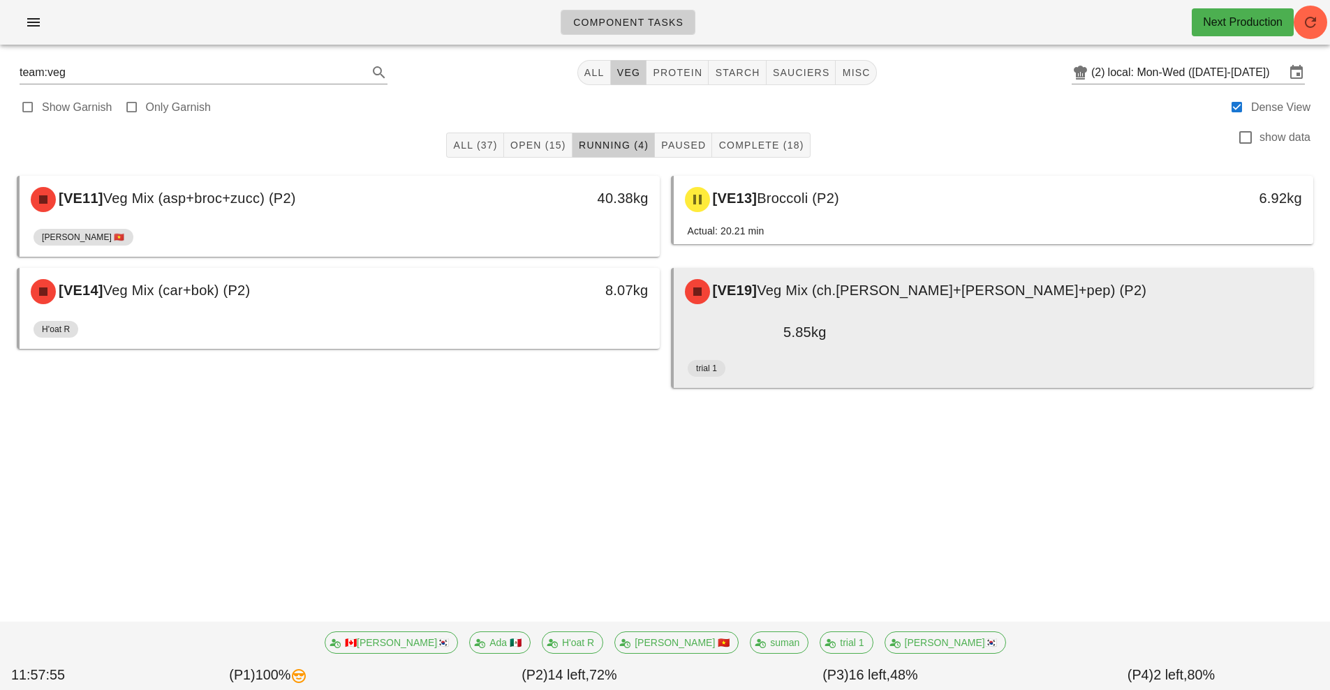
click at [1035, 312] on div "[VE19] Veg Mix (ch.tom+cuc+pep) (P2)" at bounding box center [994, 292] width 635 height 42
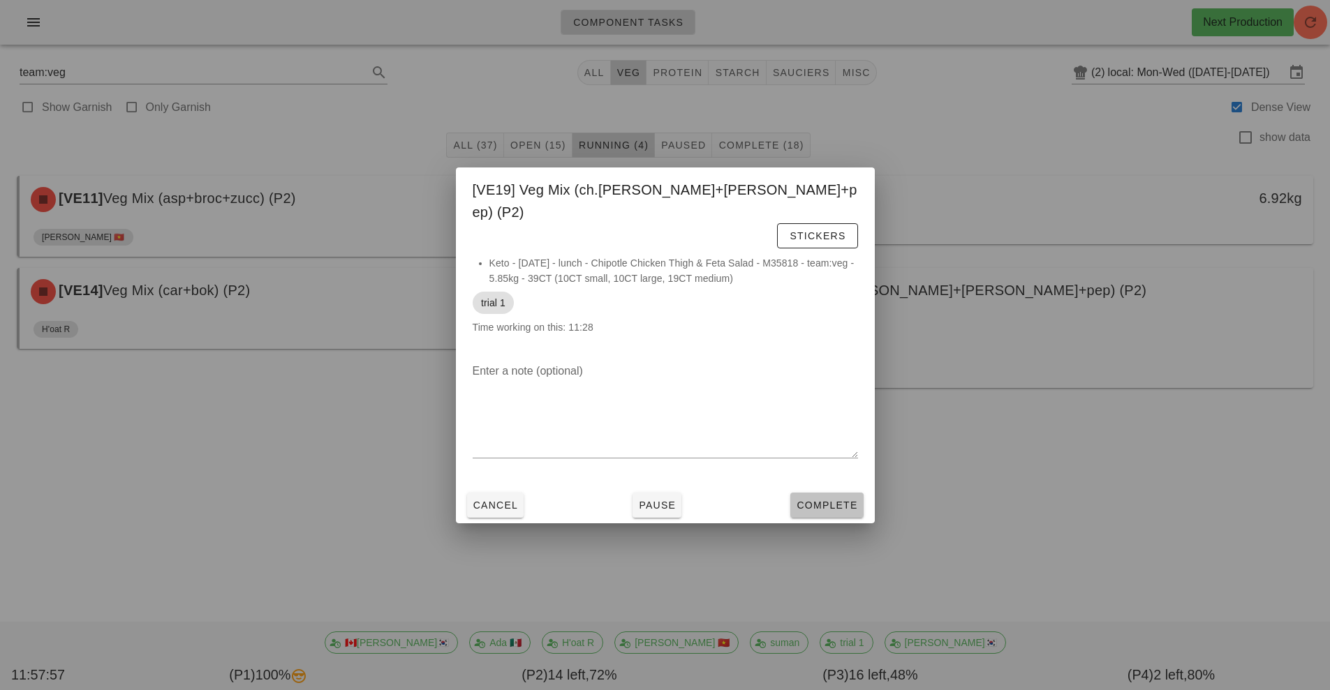
click at [810, 500] on span "Complete" at bounding box center [826, 505] width 61 height 11
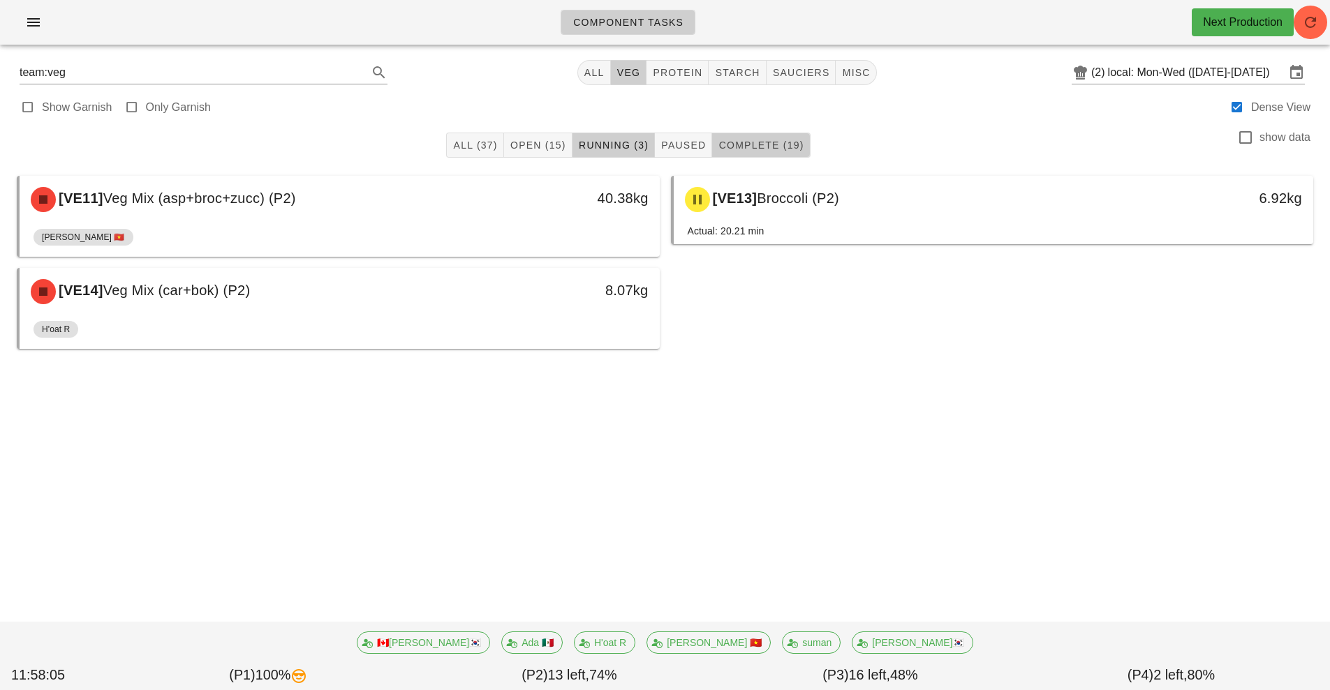
click at [758, 147] on span "Complete (19)" at bounding box center [761, 145] width 86 height 11
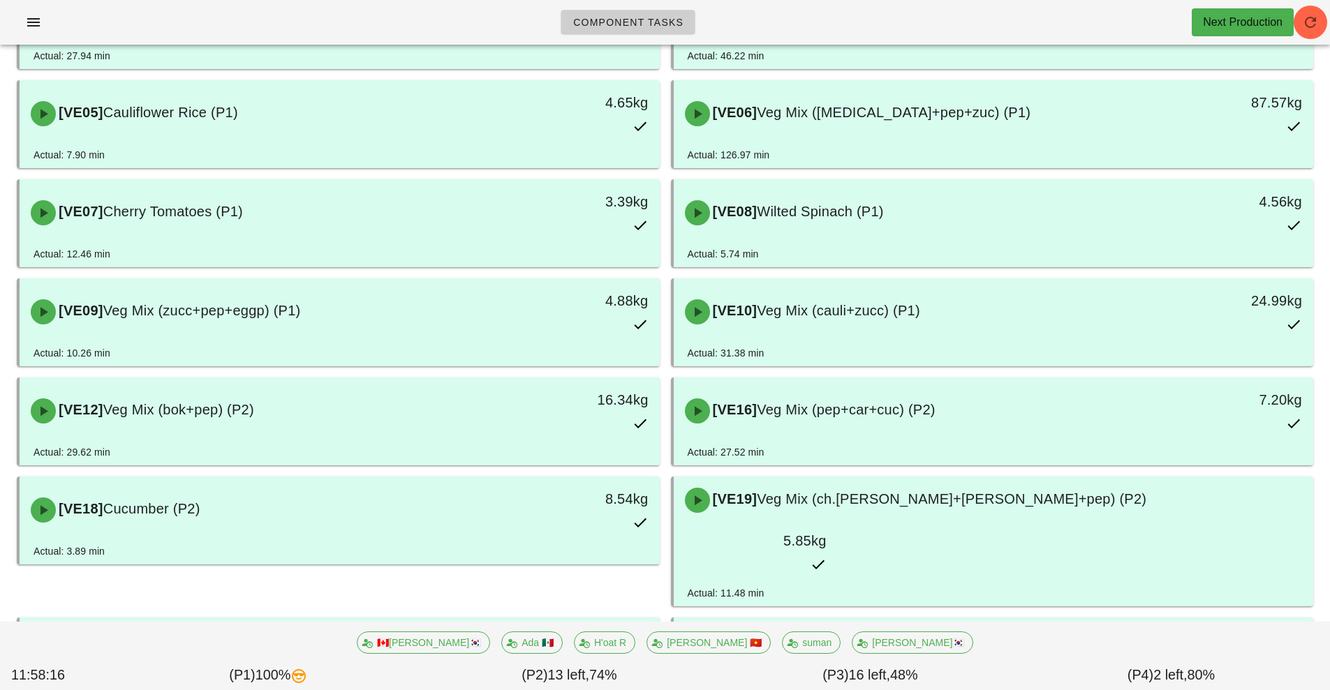
scroll to position [290, 0]
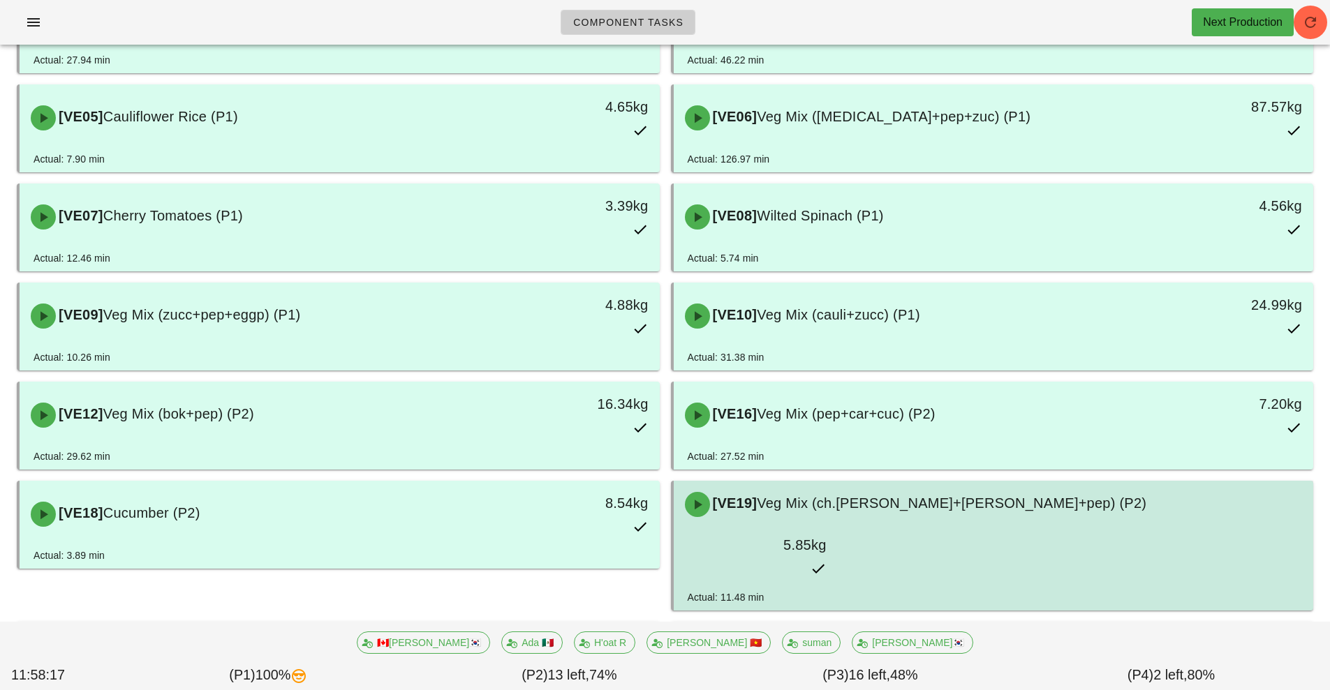
click at [974, 547] on div "[VE19] Veg Mix (ch.tom+cuc+pep) (P2) 5.85kg" at bounding box center [994, 535] width 640 height 109
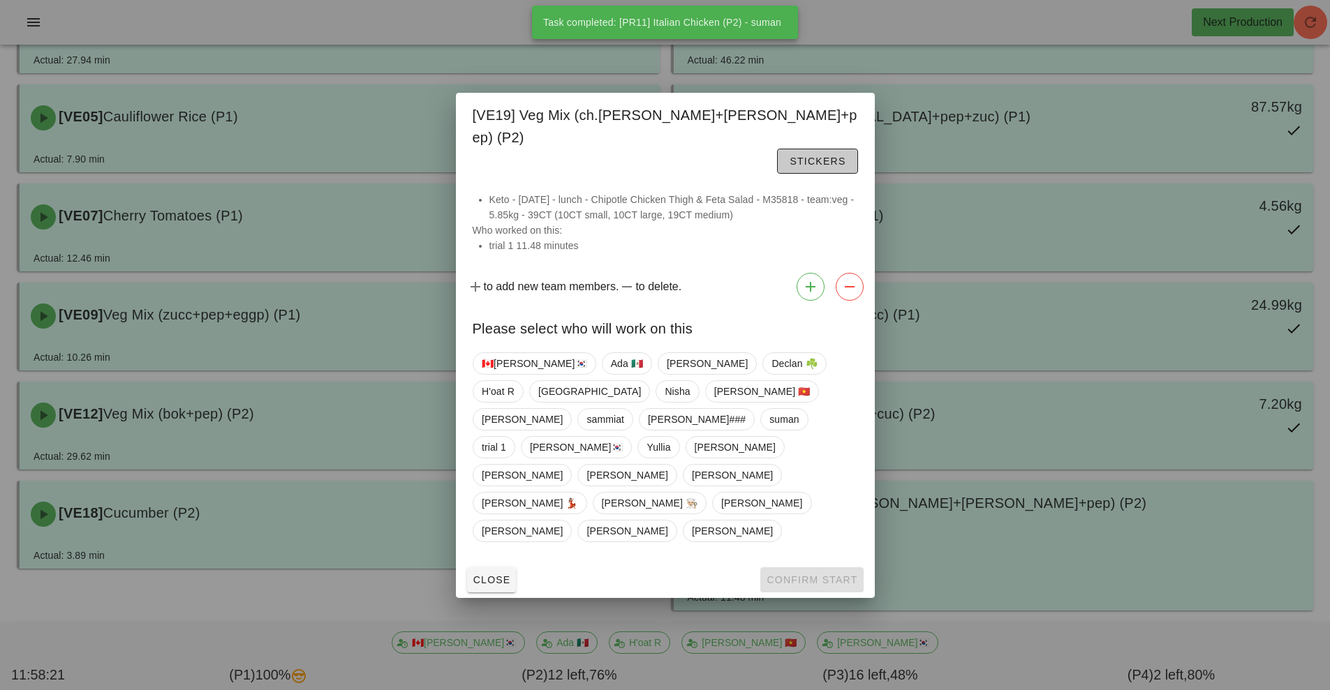
click at [812, 174] on button "Stickers" at bounding box center [817, 161] width 80 height 25
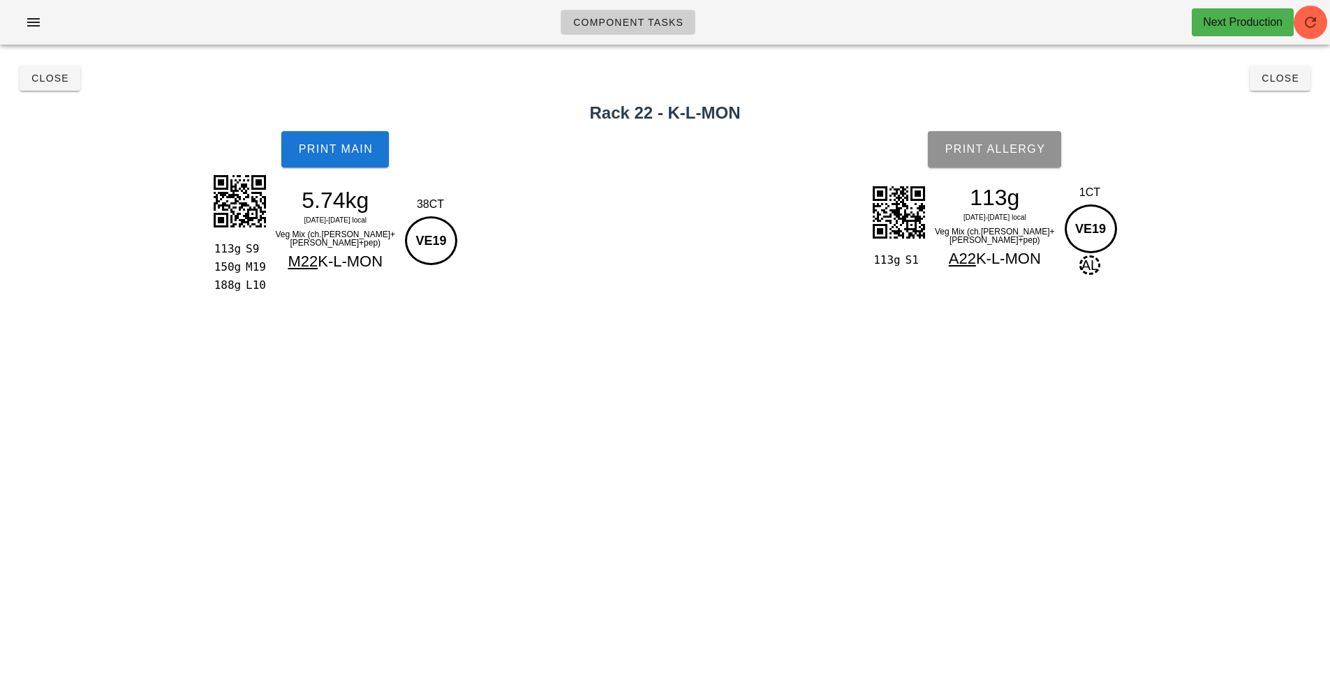
click at [979, 146] on span "Print Allergy" at bounding box center [994, 149] width 101 height 13
click at [985, 151] on div "Print Allergy" at bounding box center [995, 149] width 671 height 53
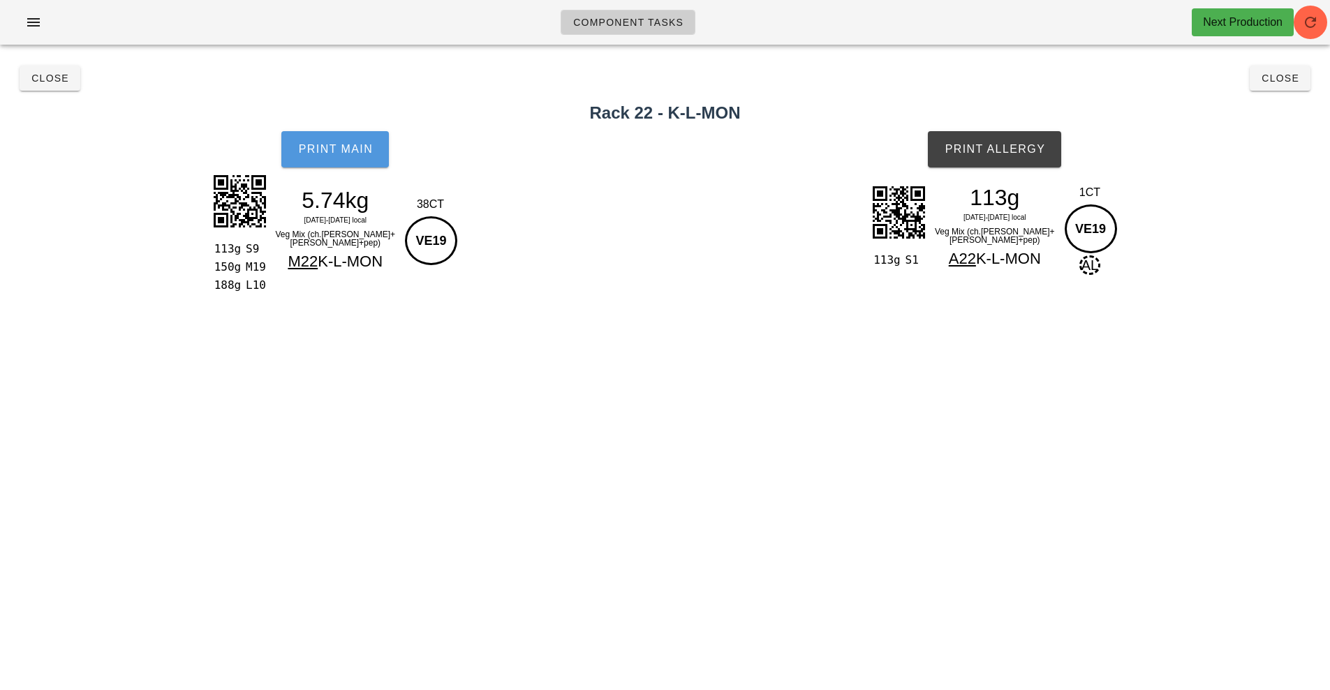
click at [354, 153] on span "Print Main" at bounding box center [334, 149] width 75 height 13
